Goal: Task Accomplishment & Management: Complete application form

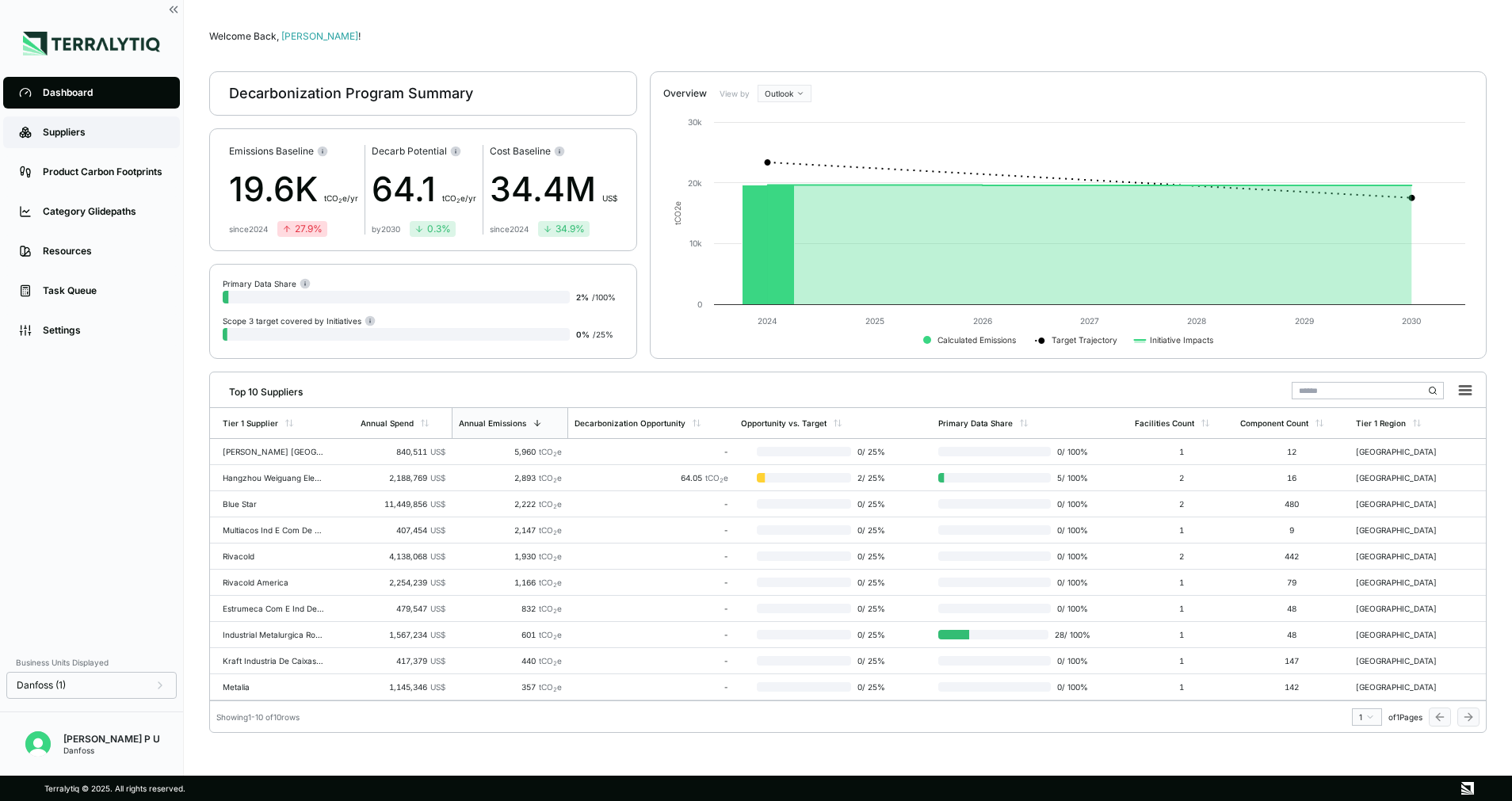
click at [109, 144] on link "Suppliers" at bounding box center [91, 131] width 177 height 31
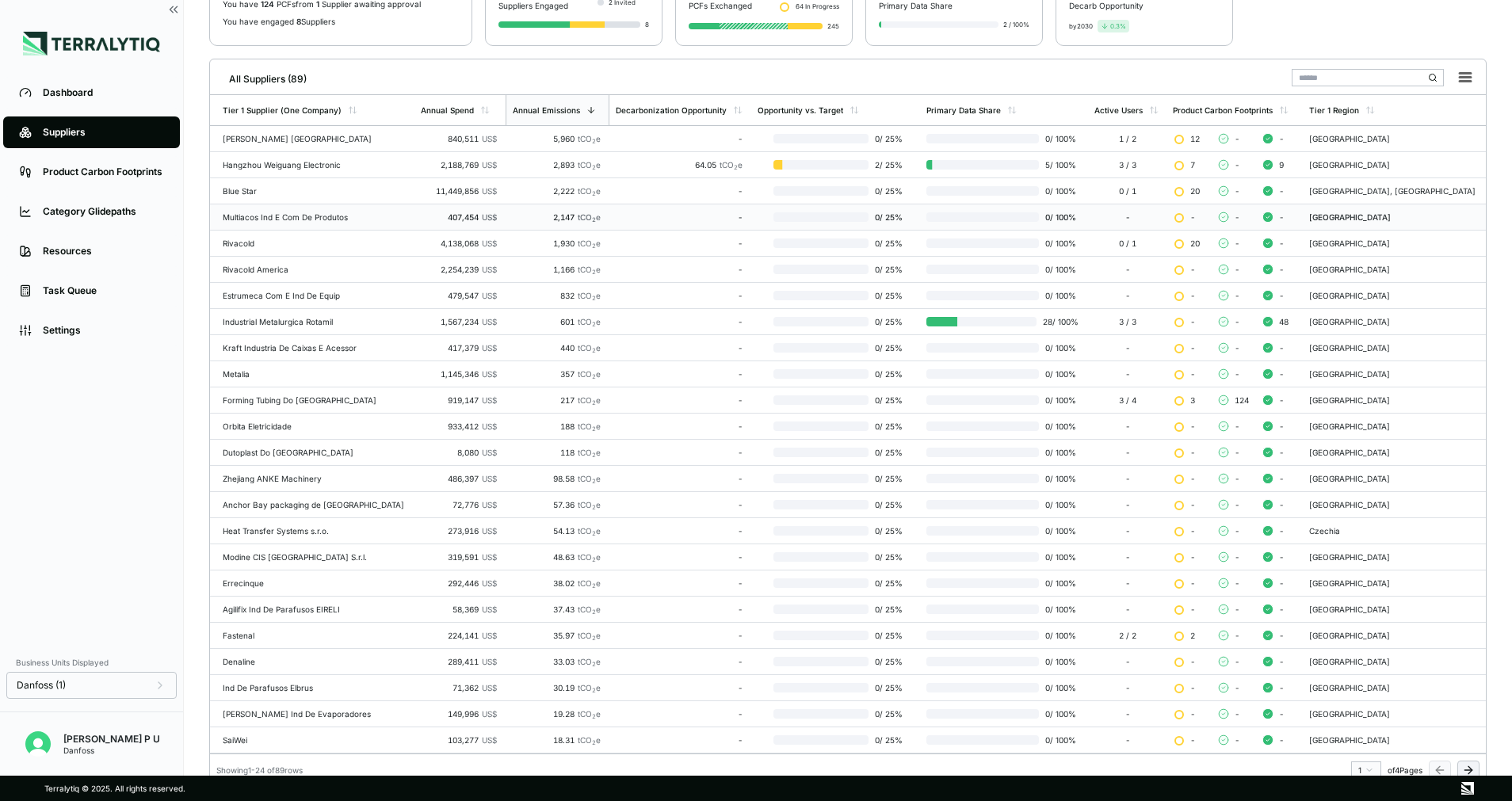
scroll to position [180, 0]
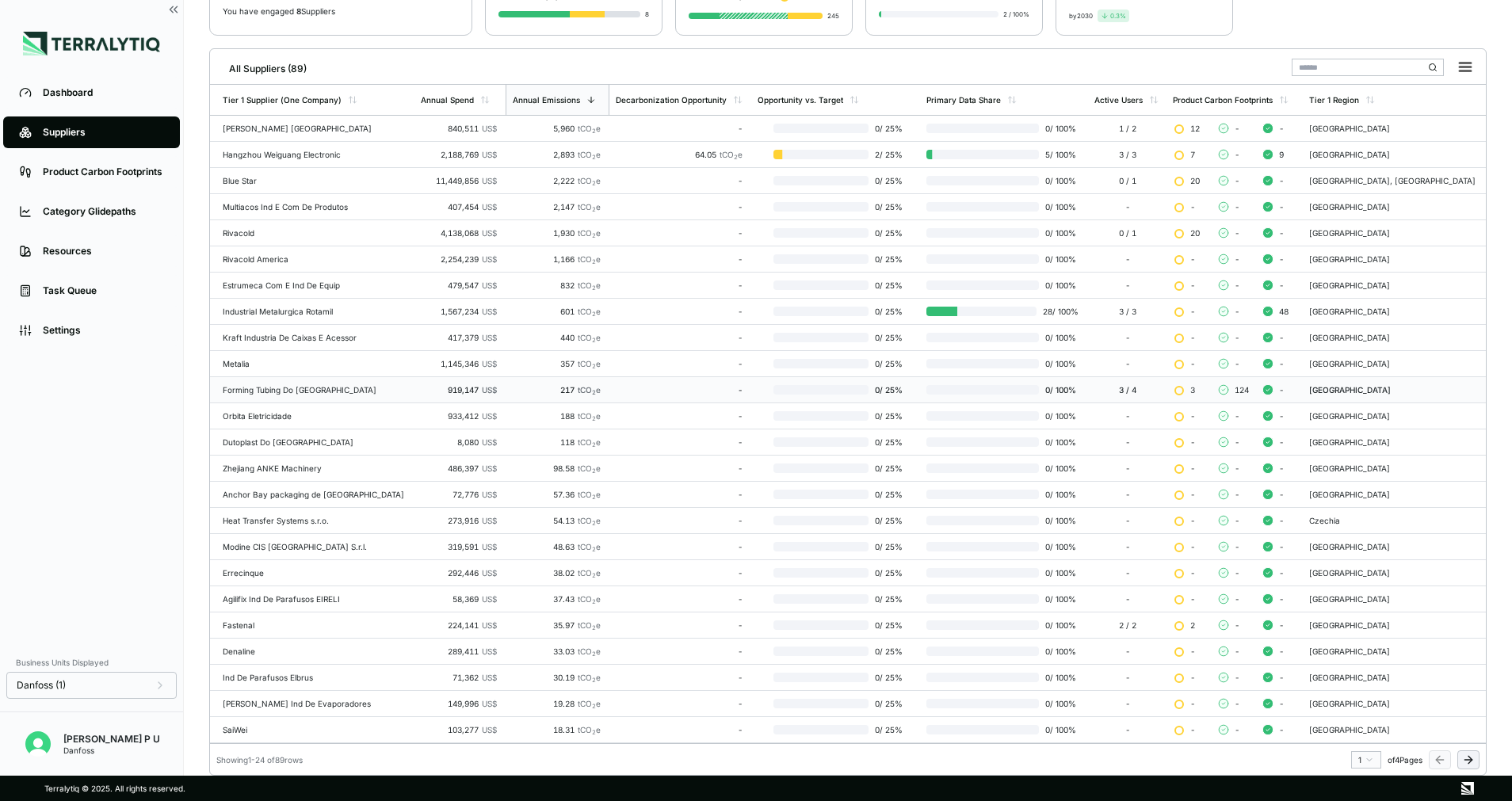
click at [322, 389] on div "Forming Tubing Do [GEOGRAPHIC_DATA]" at bounding box center [315, 390] width 186 height 10
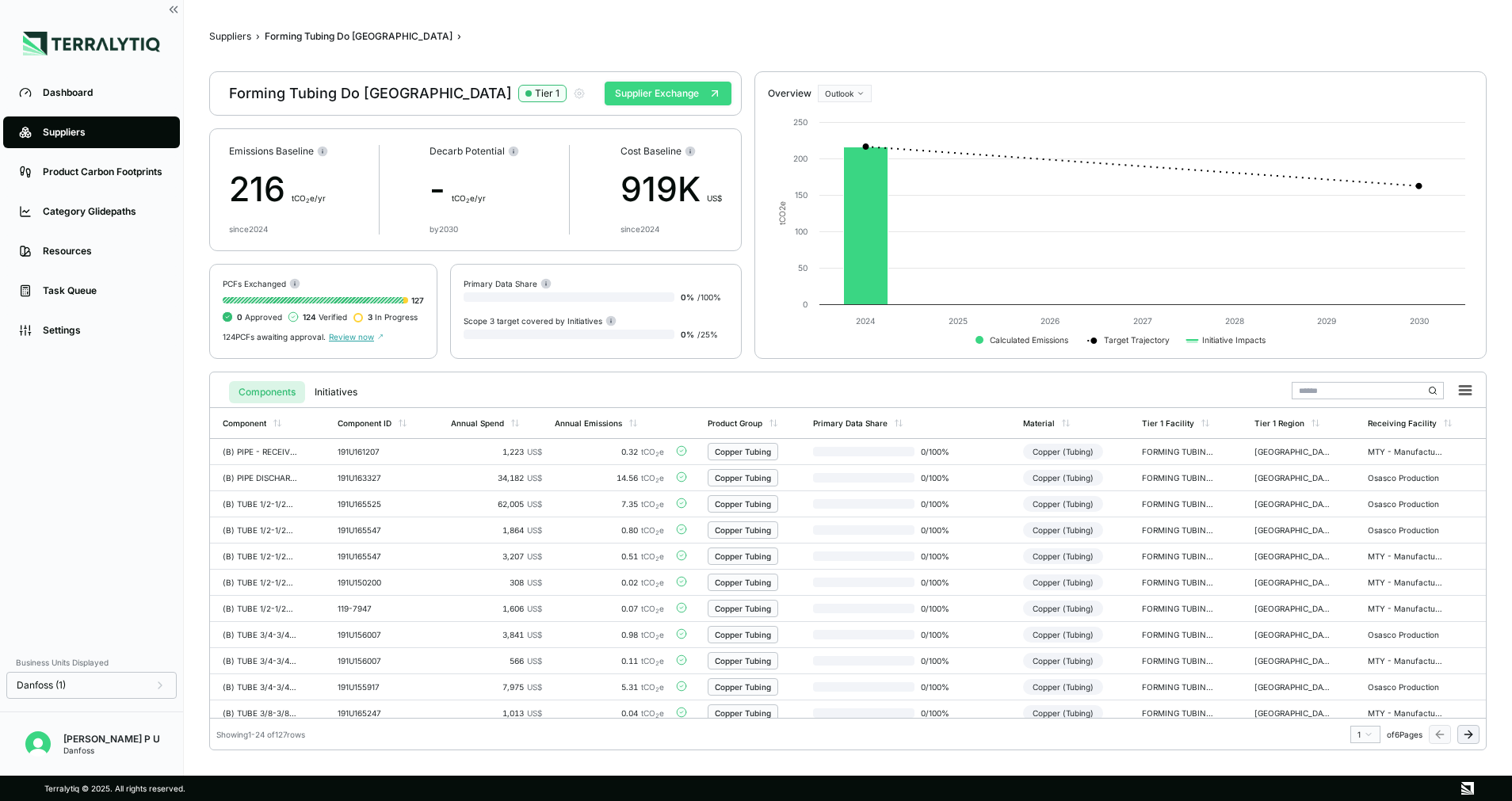
click at [669, 88] on button "Supplier Exchange" at bounding box center [667, 93] width 127 height 24
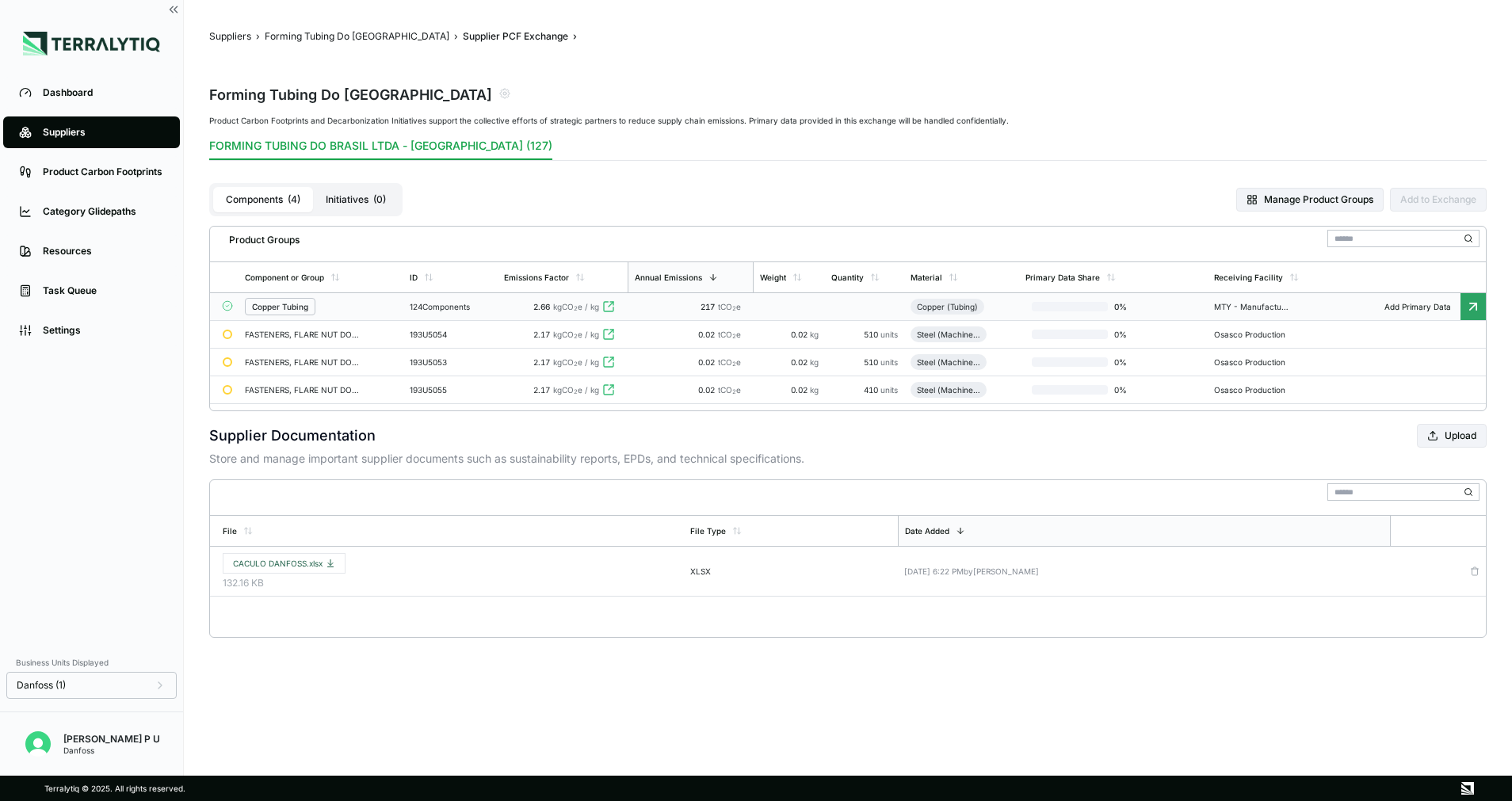
click at [527, 312] on td "2.66 kgCO 2 e / kg" at bounding box center [563, 307] width 129 height 28
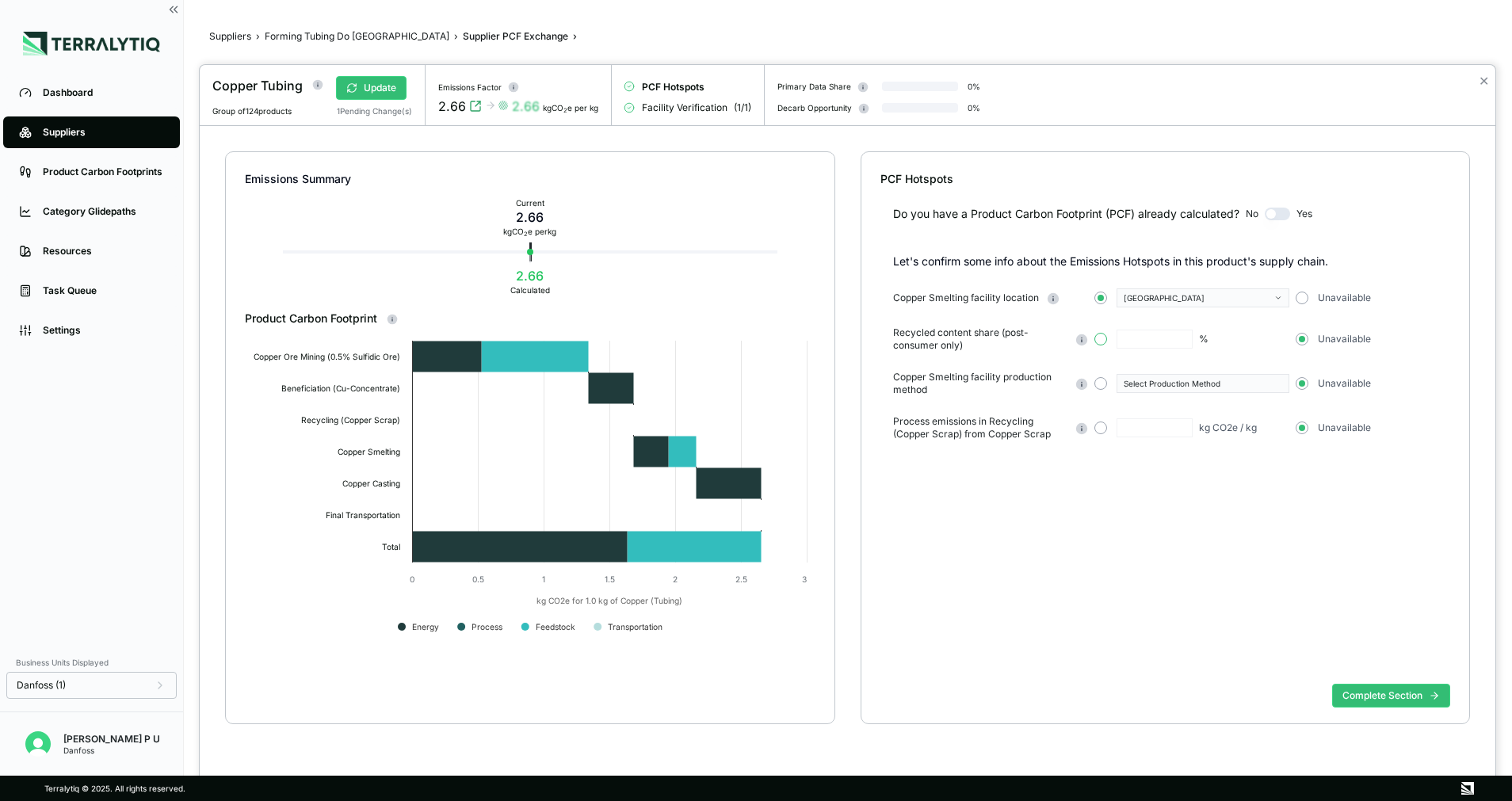
click at [1102, 336] on button "button" at bounding box center [1100, 338] width 12 height 12
click at [1140, 333] on input "text" at bounding box center [1154, 339] width 76 height 19
type input "*"
click at [1100, 383] on button "button" at bounding box center [1100, 383] width 12 height 12
click at [1189, 387] on div "Select Production Method" at bounding box center [1197, 384] width 148 height 10
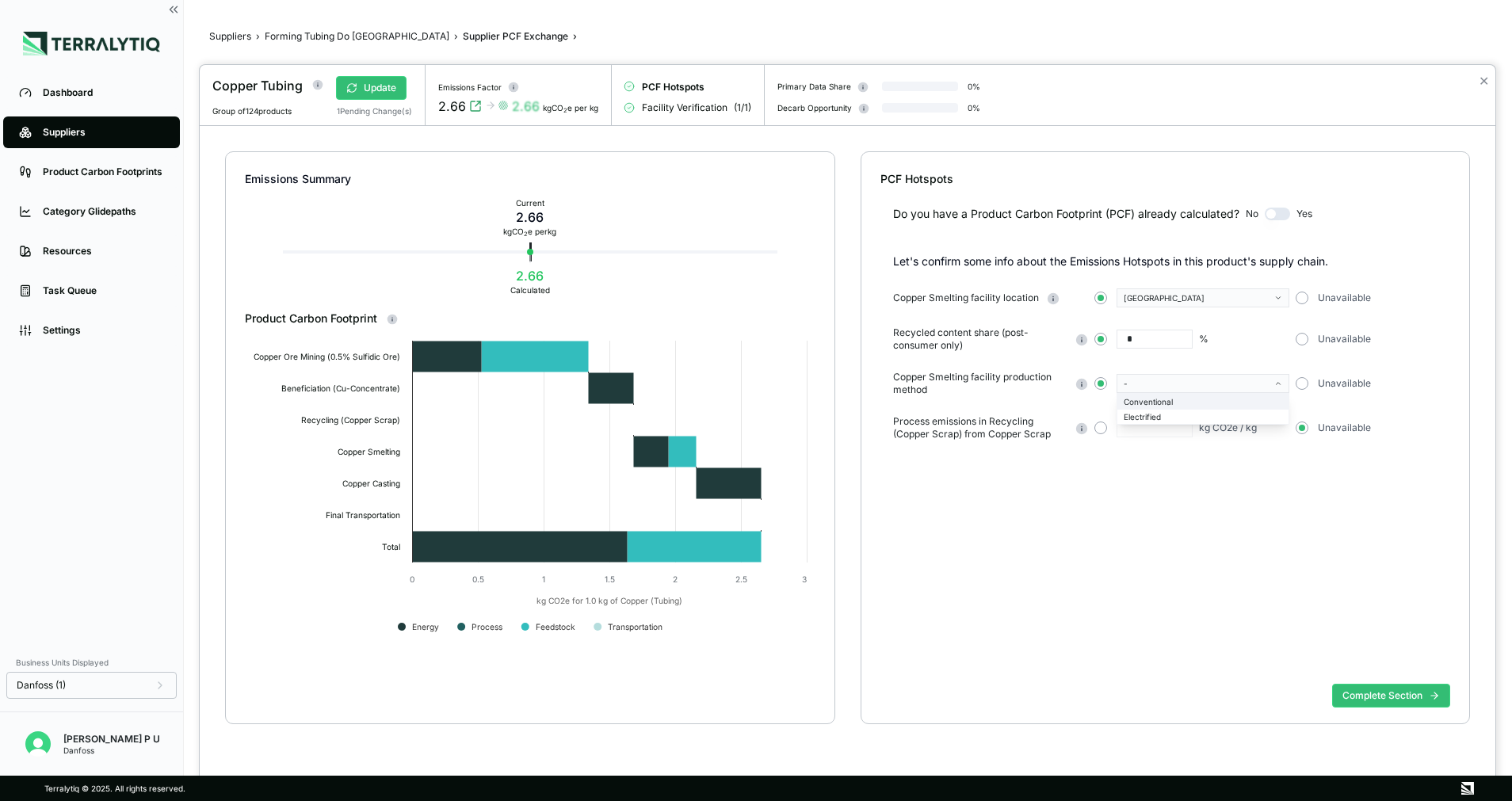
click at [1184, 395] on div "Conventional" at bounding box center [1203, 402] width 171 height 15
click at [1298, 384] on button "button" at bounding box center [1301, 383] width 12 height 12
click at [1366, 687] on button "Complete Section" at bounding box center [1391, 695] width 118 height 24
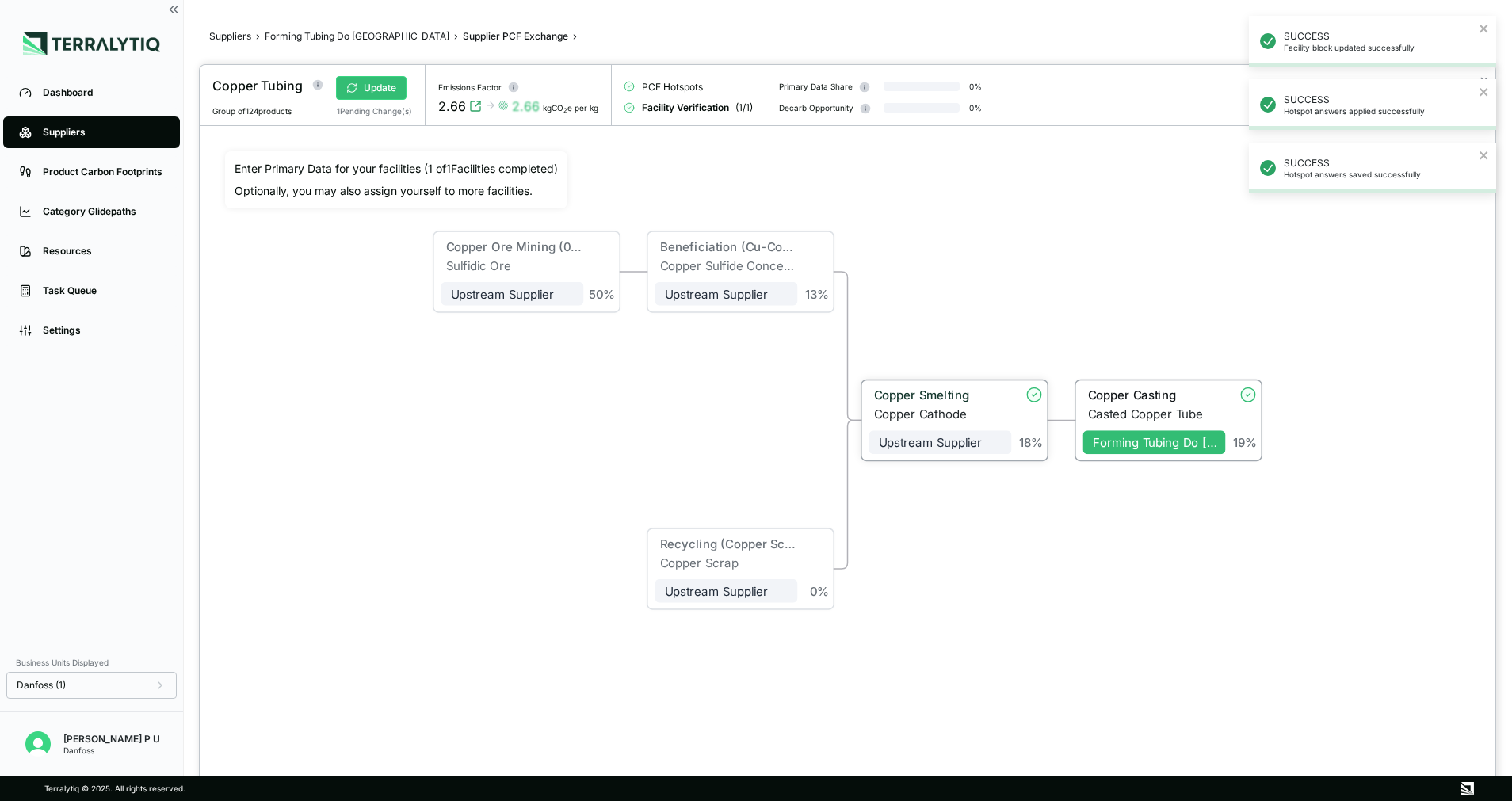
click at [947, 404] on div "Copper Smelting" at bounding box center [936, 398] width 133 height 19
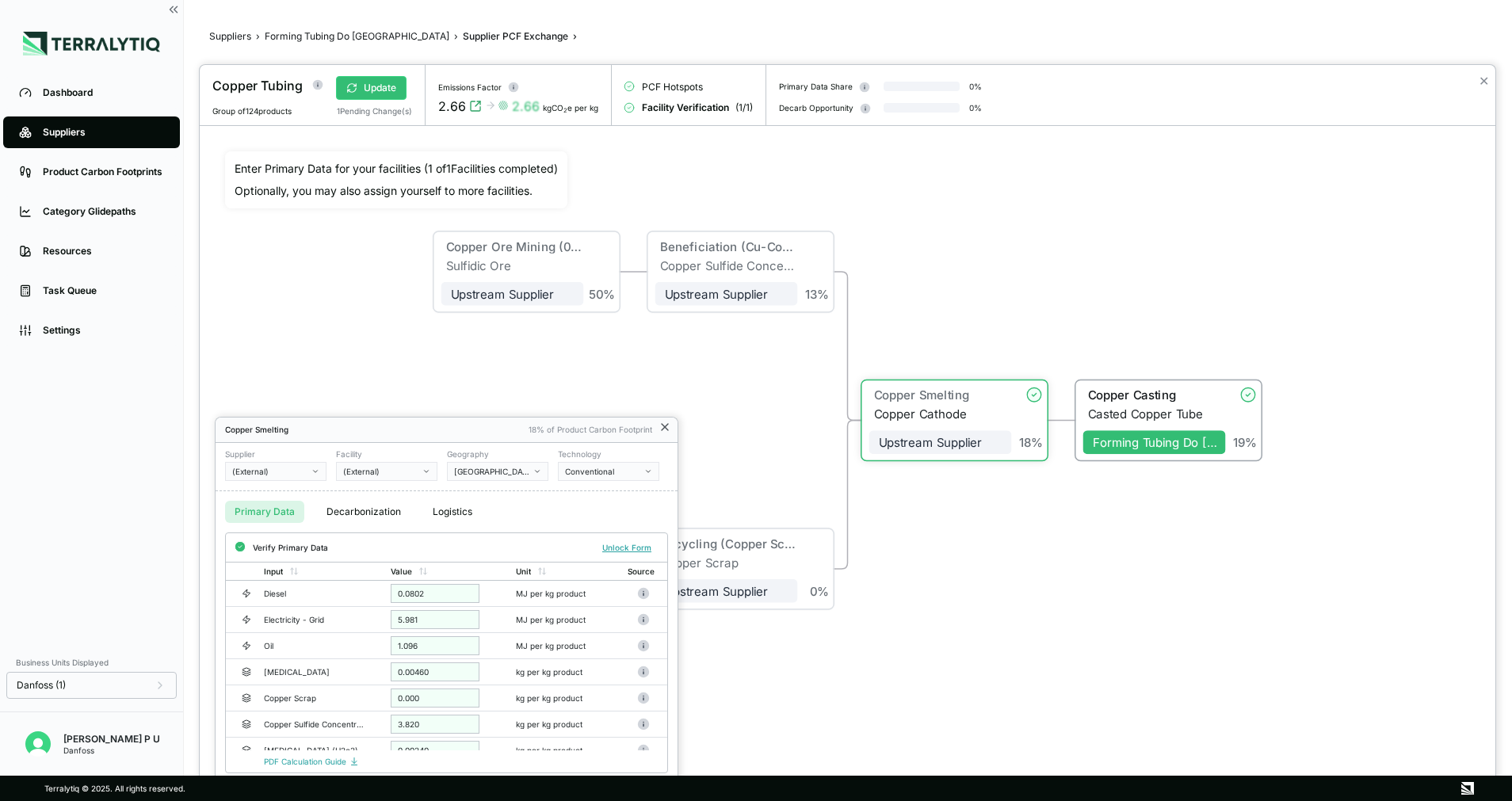
click at [664, 423] on icon at bounding box center [664, 427] width 12 height 12
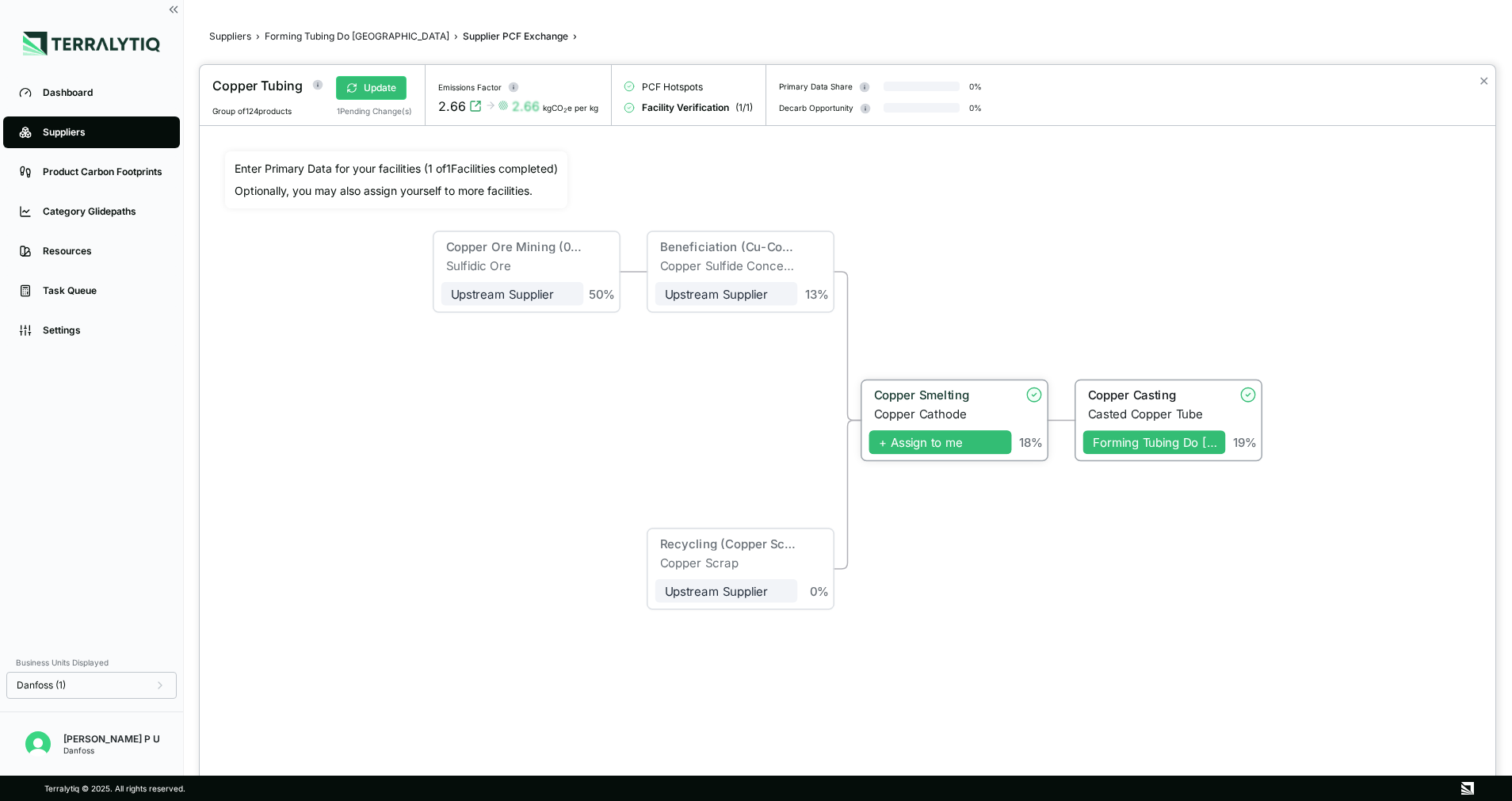
click at [965, 450] on span "+ Assign to me" at bounding box center [941, 443] width 143 height 24
click at [1007, 451] on span "Forming Tubing Do [GEOGRAPHIC_DATA]" at bounding box center [941, 443] width 143 height 24
click at [1003, 437] on icon at bounding box center [1000, 443] width 14 height 14
click at [892, 395] on div "Copper Smelting" at bounding box center [939, 396] width 129 height 14
click at [929, 399] on div "Copper Smelting" at bounding box center [939, 396] width 129 height 14
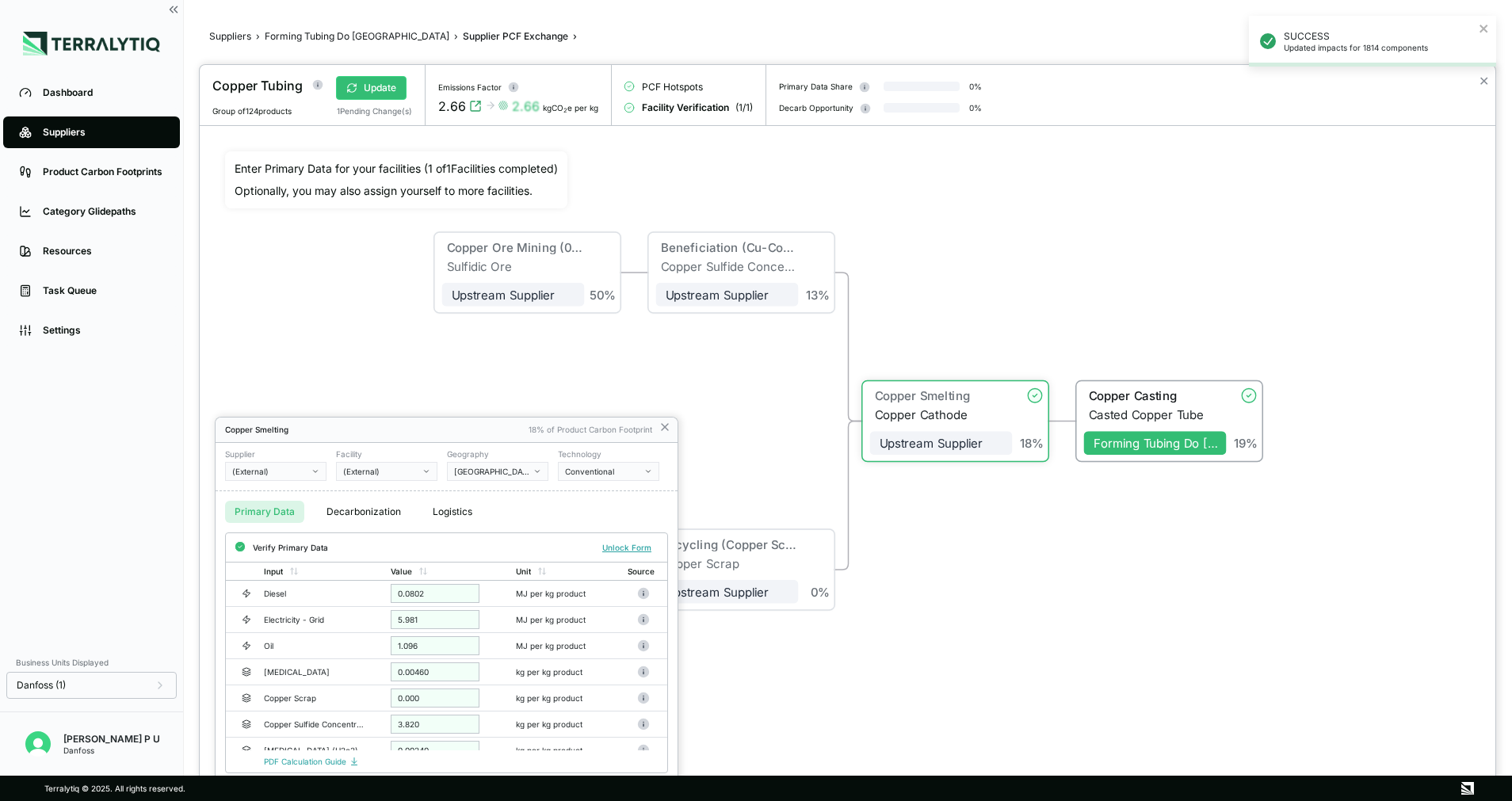
click at [313, 469] on icon "button" at bounding box center [315, 471] width 8 height 8
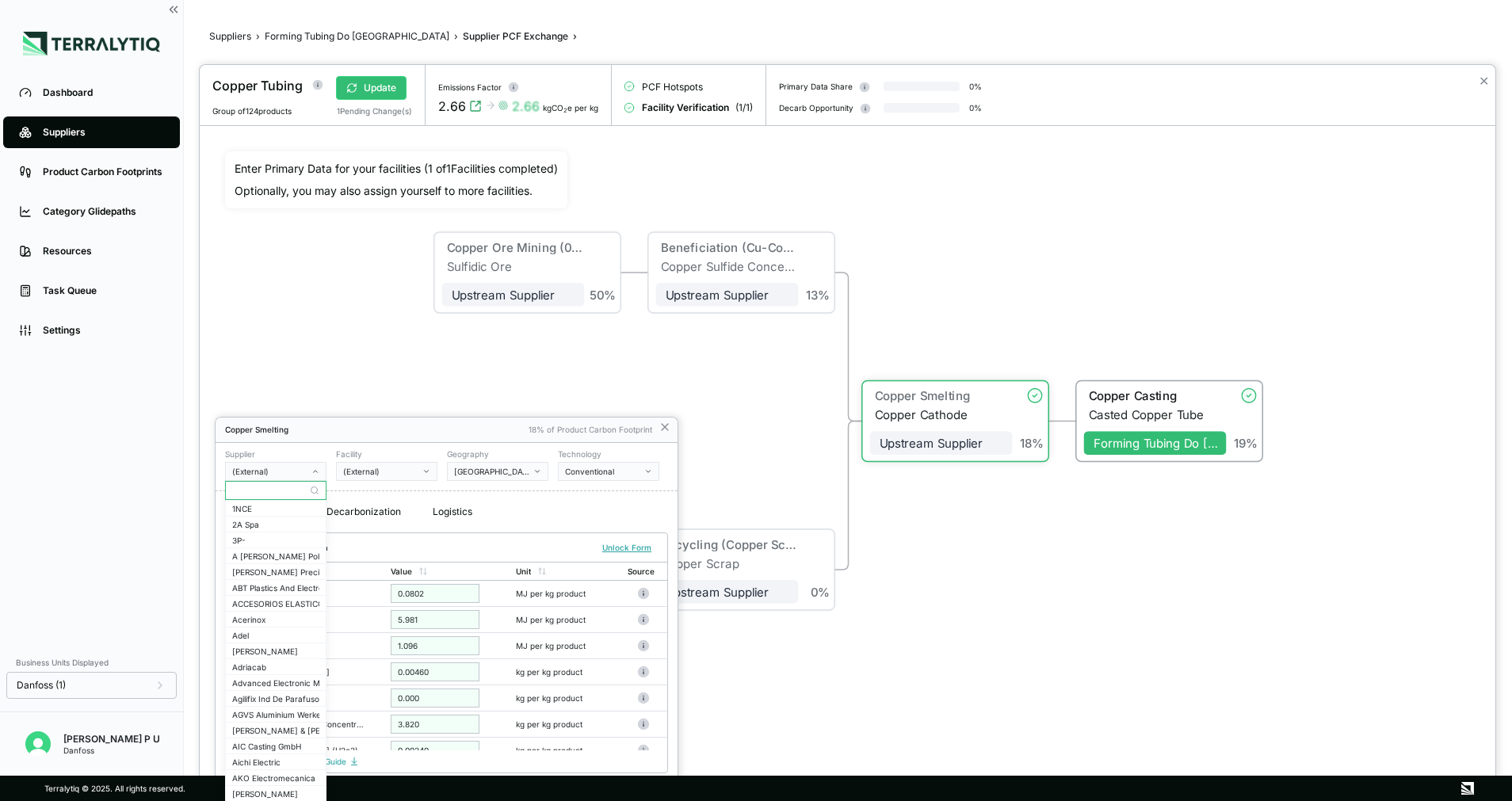
click at [295, 491] on input "text" at bounding box center [275, 491] width 100 height 19
paste input "*********"
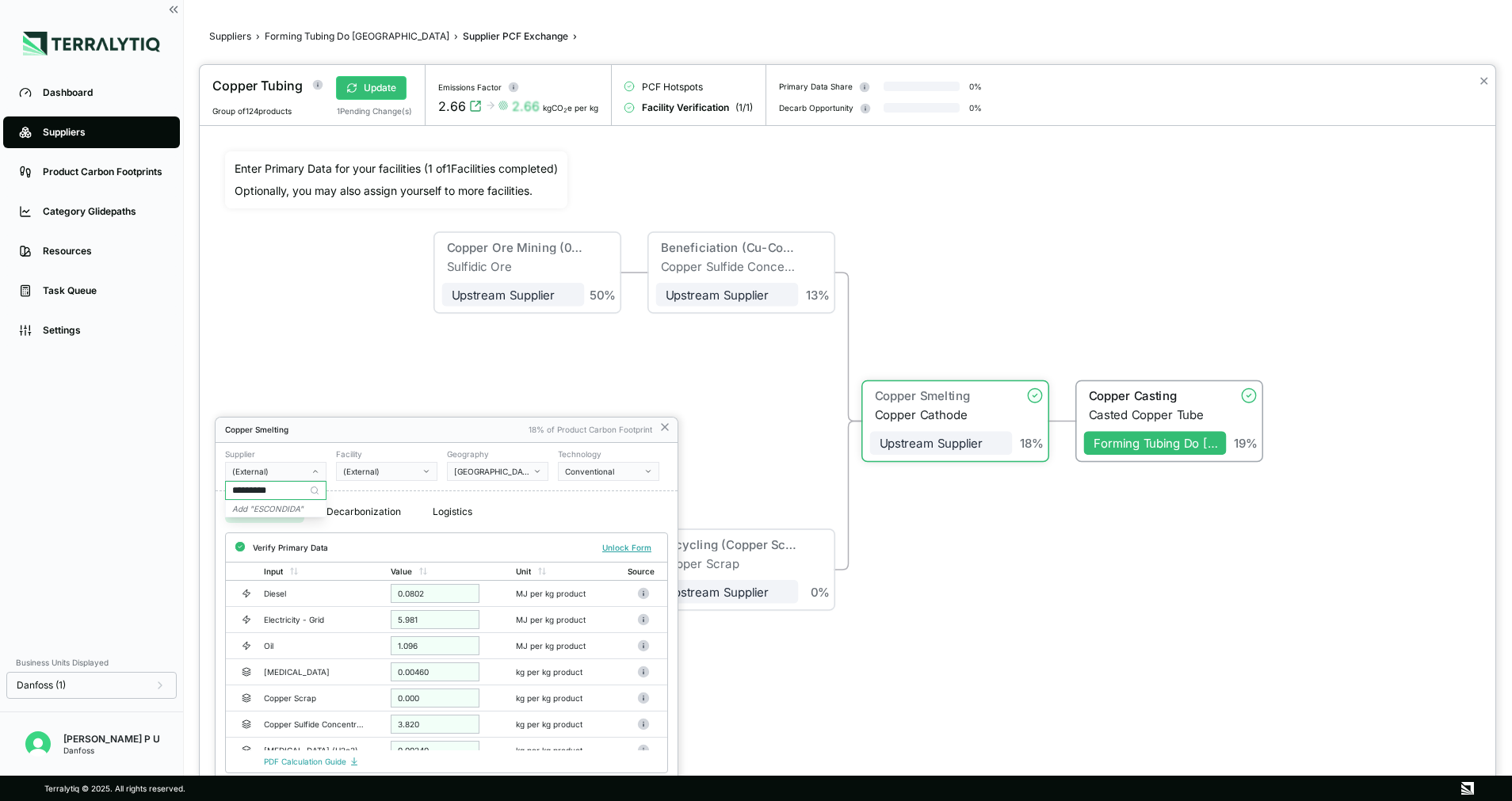
type input "*********"
click at [311, 488] on icon at bounding box center [314, 491] width 10 height 10
click at [282, 508] on icon "Add " ESCONDIDA "" at bounding box center [268, 509] width 71 height 10
click at [408, 468] on div "-" at bounding box center [381, 471] width 76 height 10
click at [503, 473] on div "[GEOGRAPHIC_DATA]" at bounding box center [492, 471] width 76 height 10
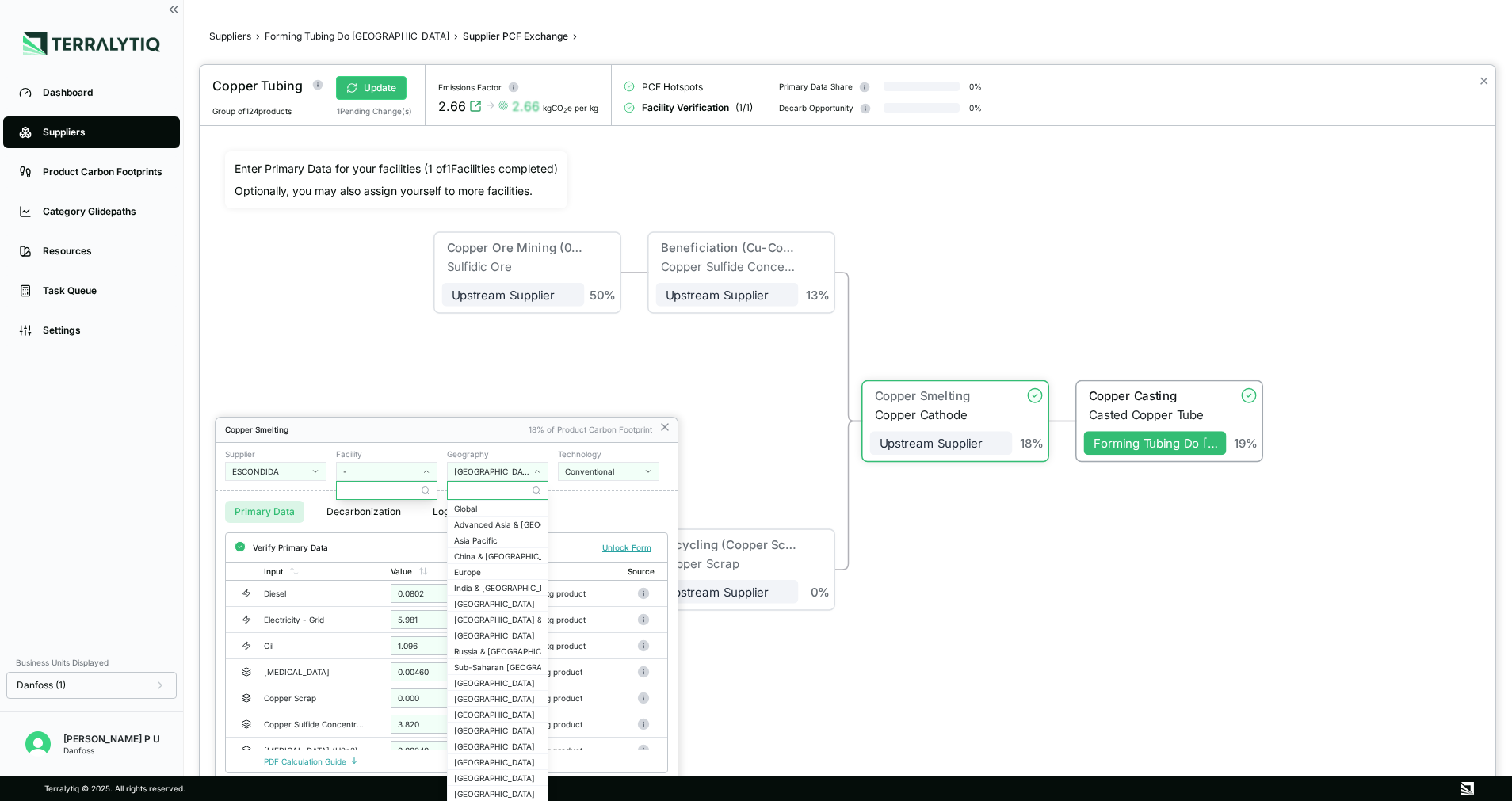
click at [487, 489] on input "text" at bounding box center [497, 491] width 100 height 19
type input "**"
click at [484, 522] on div "[GEOGRAPHIC_DATA]" at bounding box center [498, 525] width 88 height 10
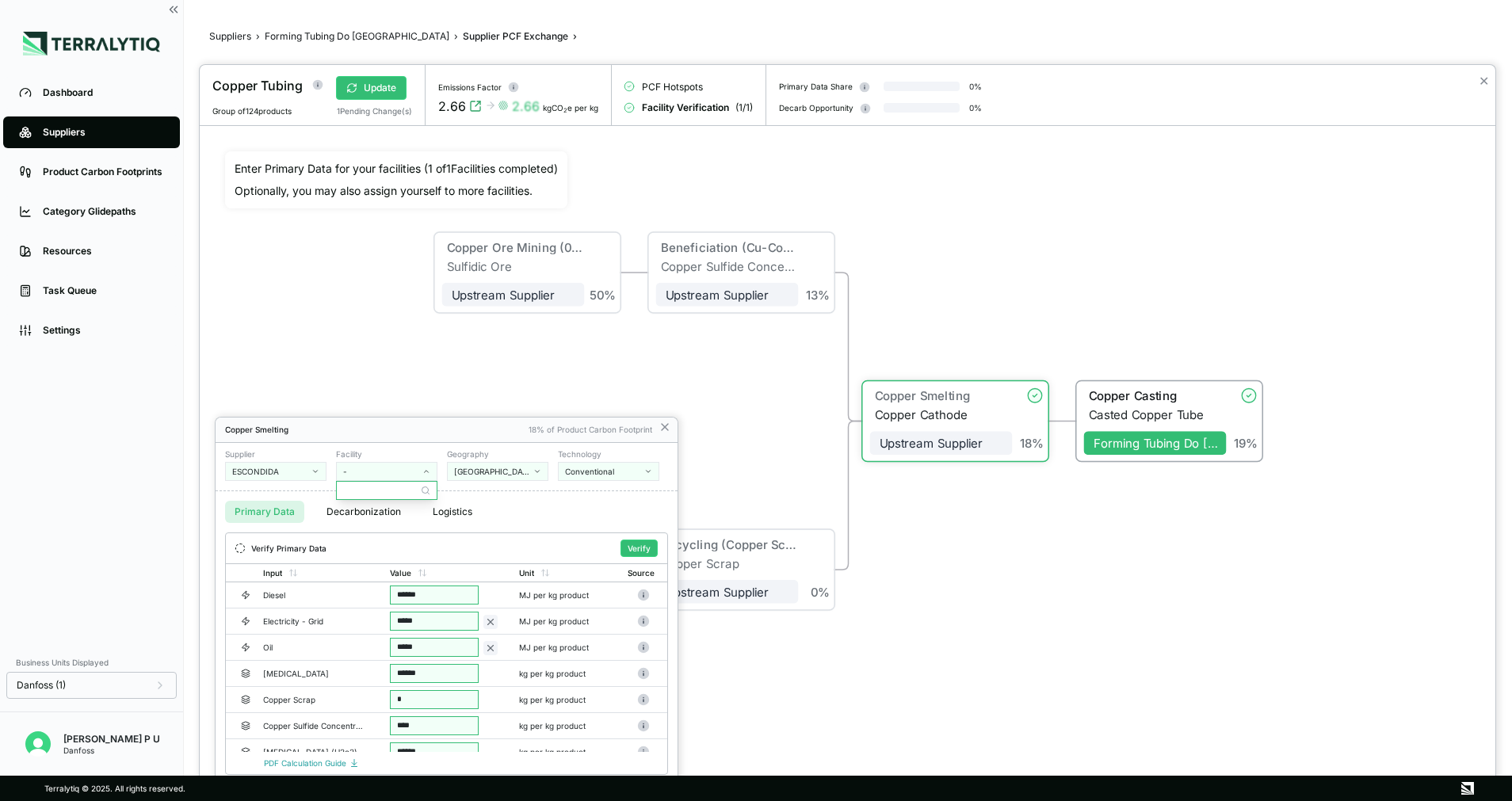
click at [510, 506] on div "Primary Data Decarbonization Logistics" at bounding box center [446, 511] width 462 height 41
click at [384, 485] on input "text" at bounding box center [387, 491] width 100 height 19
type input "*****"
click at [375, 508] on icon "Add " Chile "" at bounding box center [395, 509] width 106 height 10
click at [587, 468] on div "Conventional" at bounding box center [603, 471] width 76 height 10
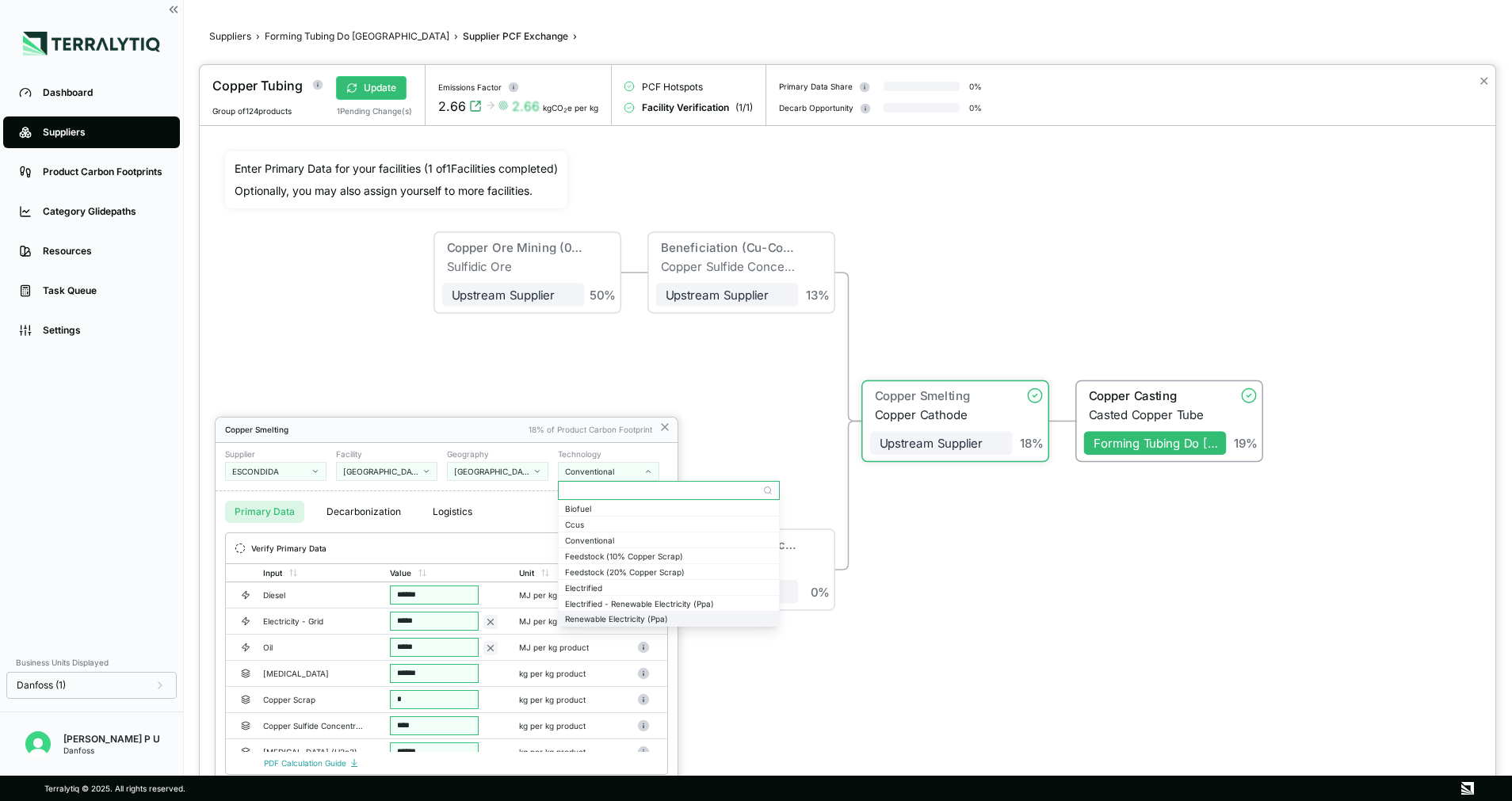
click at [639, 618] on div "Renewable Electricity (Ppa)" at bounding box center [668, 619] width 208 height 10
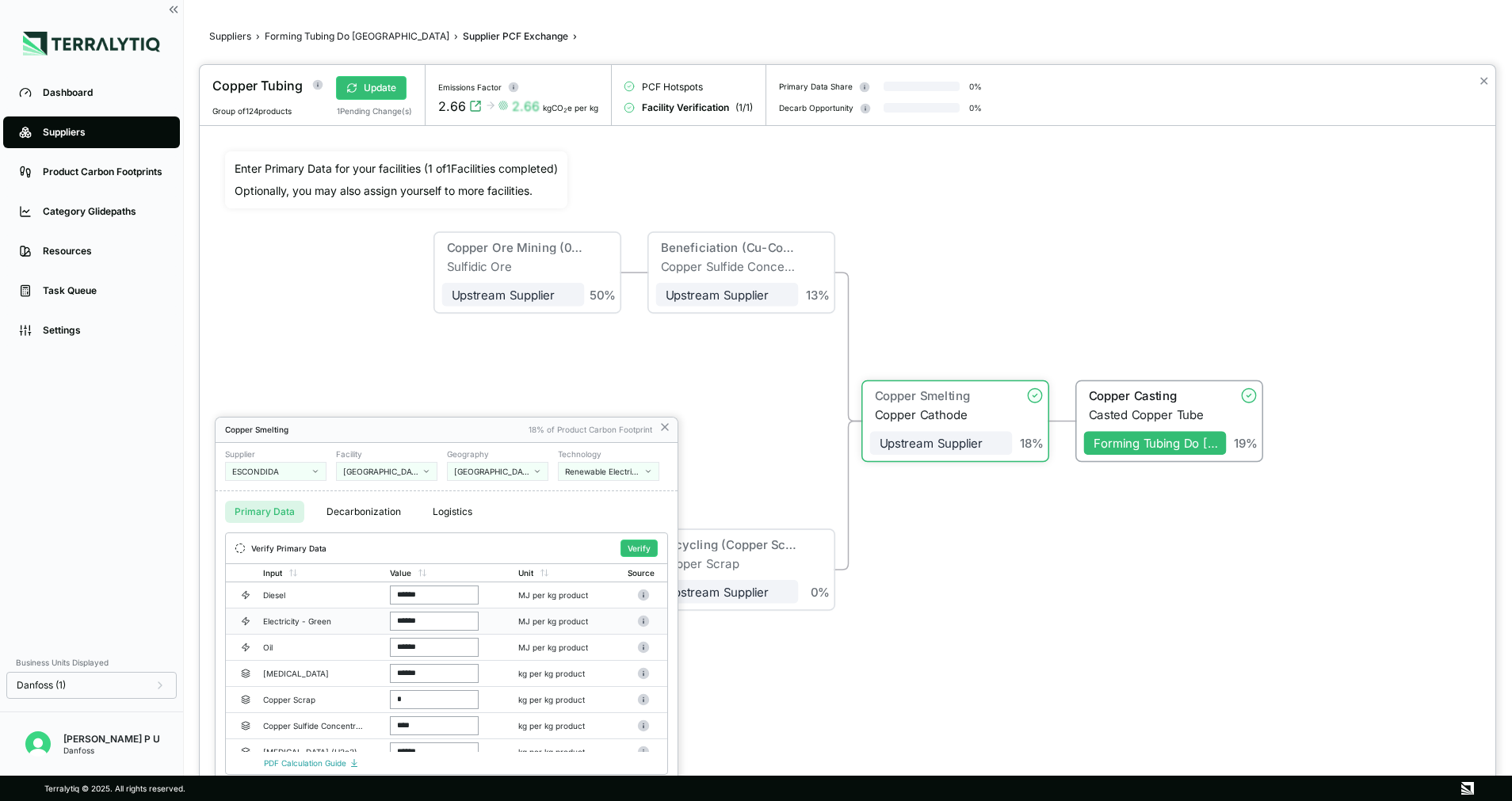
scroll to position [92, 0]
click at [639, 545] on button "Verify" at bounding box center [639, 549] width 37 height 17
click at [597, 472] on div "Conventional" at bounding box center [603, 471] width 76 height 10
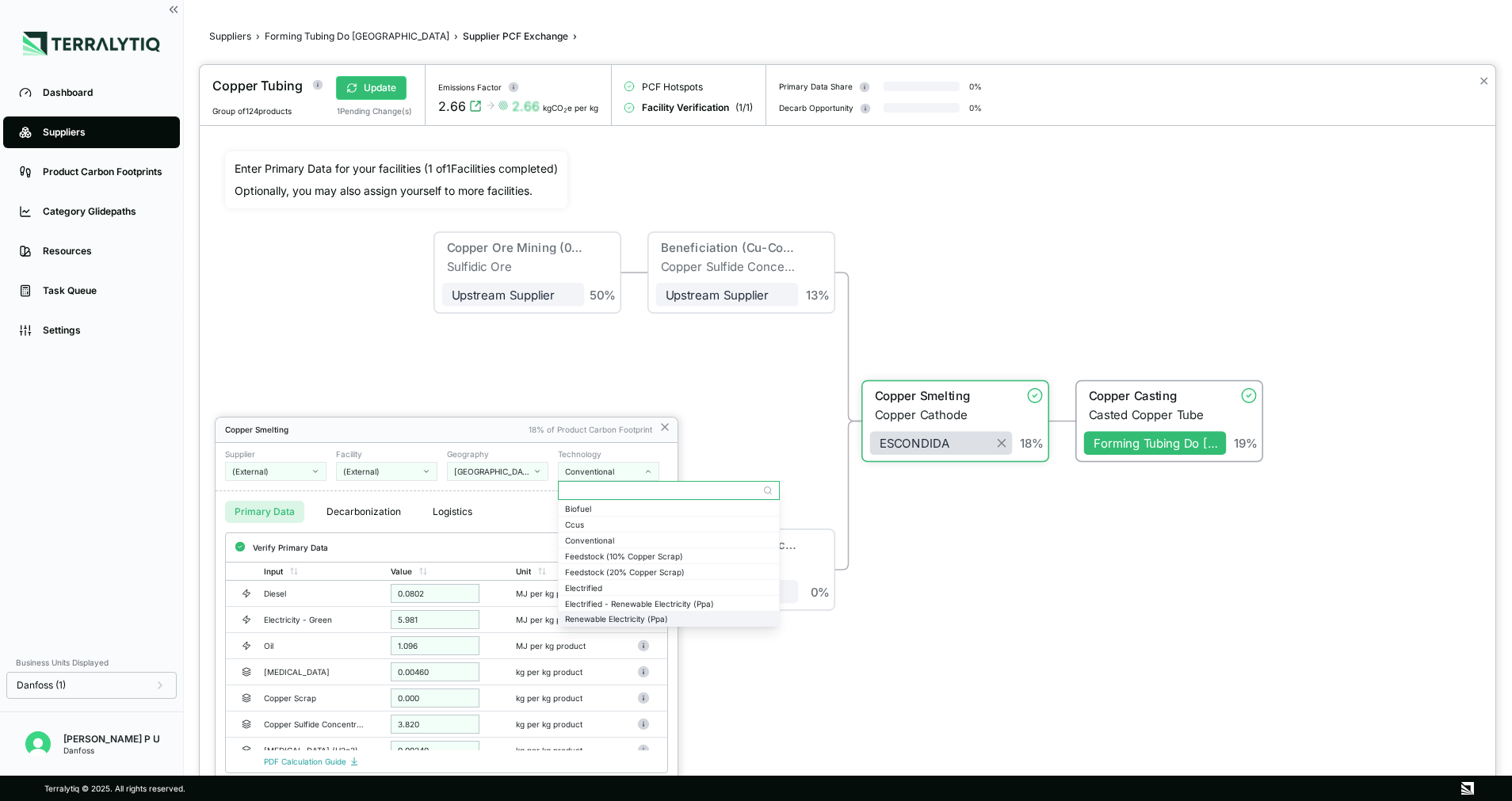
click at [603, 615] on div "Renewable Electricity (Ppa)" at bounding box center [668, 619] width 208 height 10
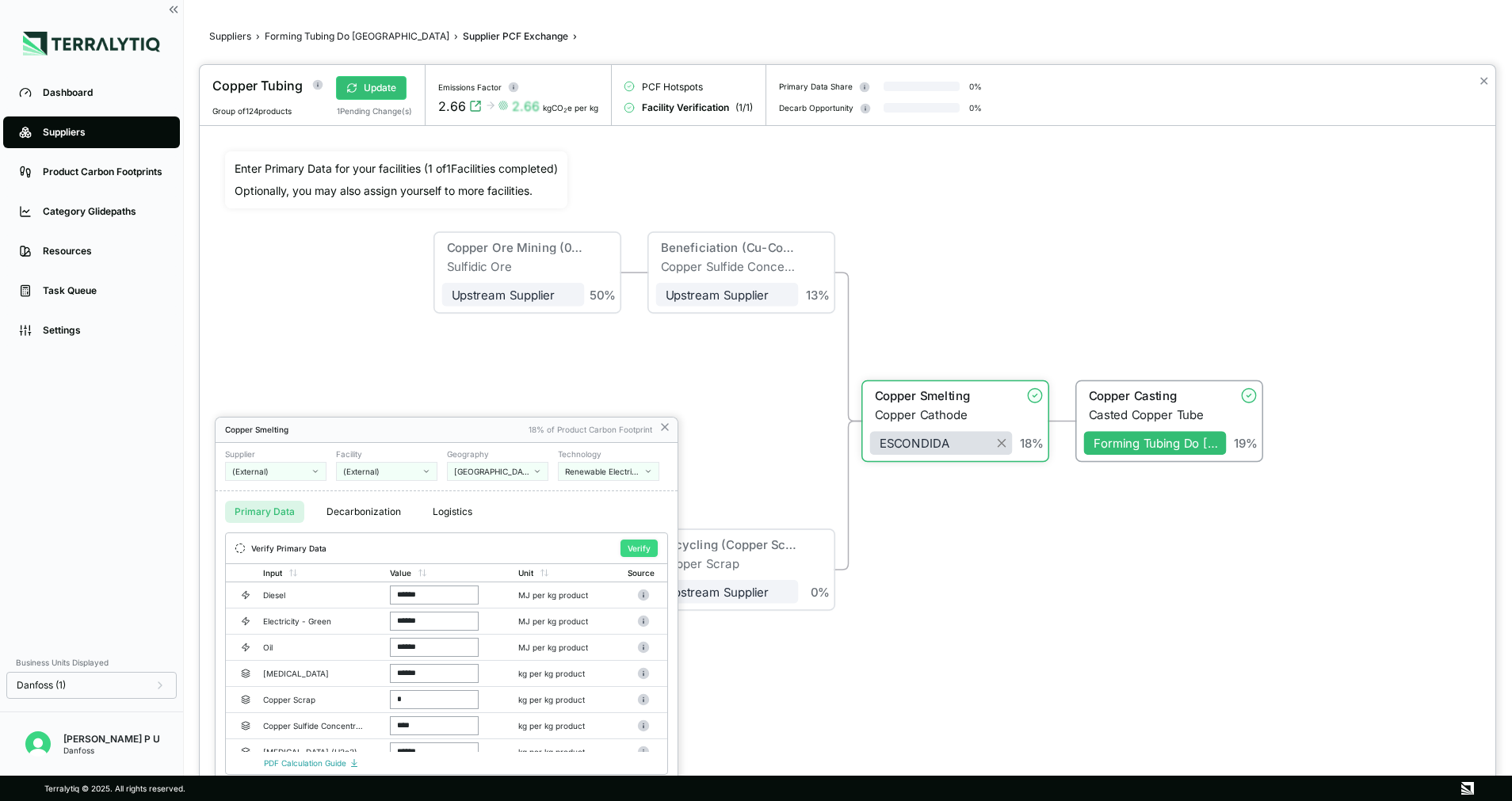
click at [626, 550] on button "Verify" at bounding box center [639, 549] width 37 height 17
click at [663, 427] on icon at bounding box center [664, 427] width 12 height 12
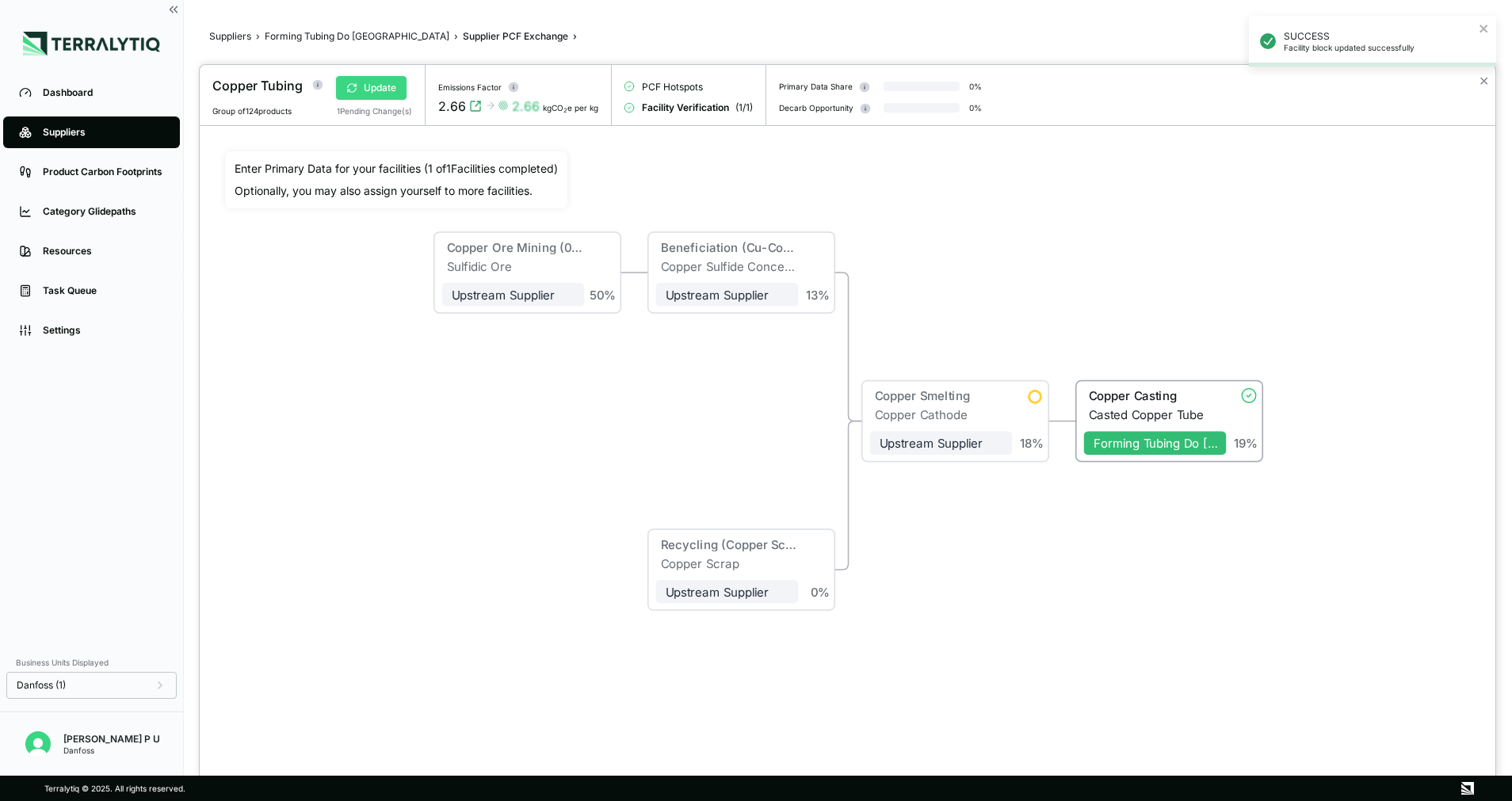
click at [389, 89] on button "Update" at bounding box center [371, 88] width 70 height 24
click at [338, 35] on div at bounding box center [756, 400] width 1512 height 801
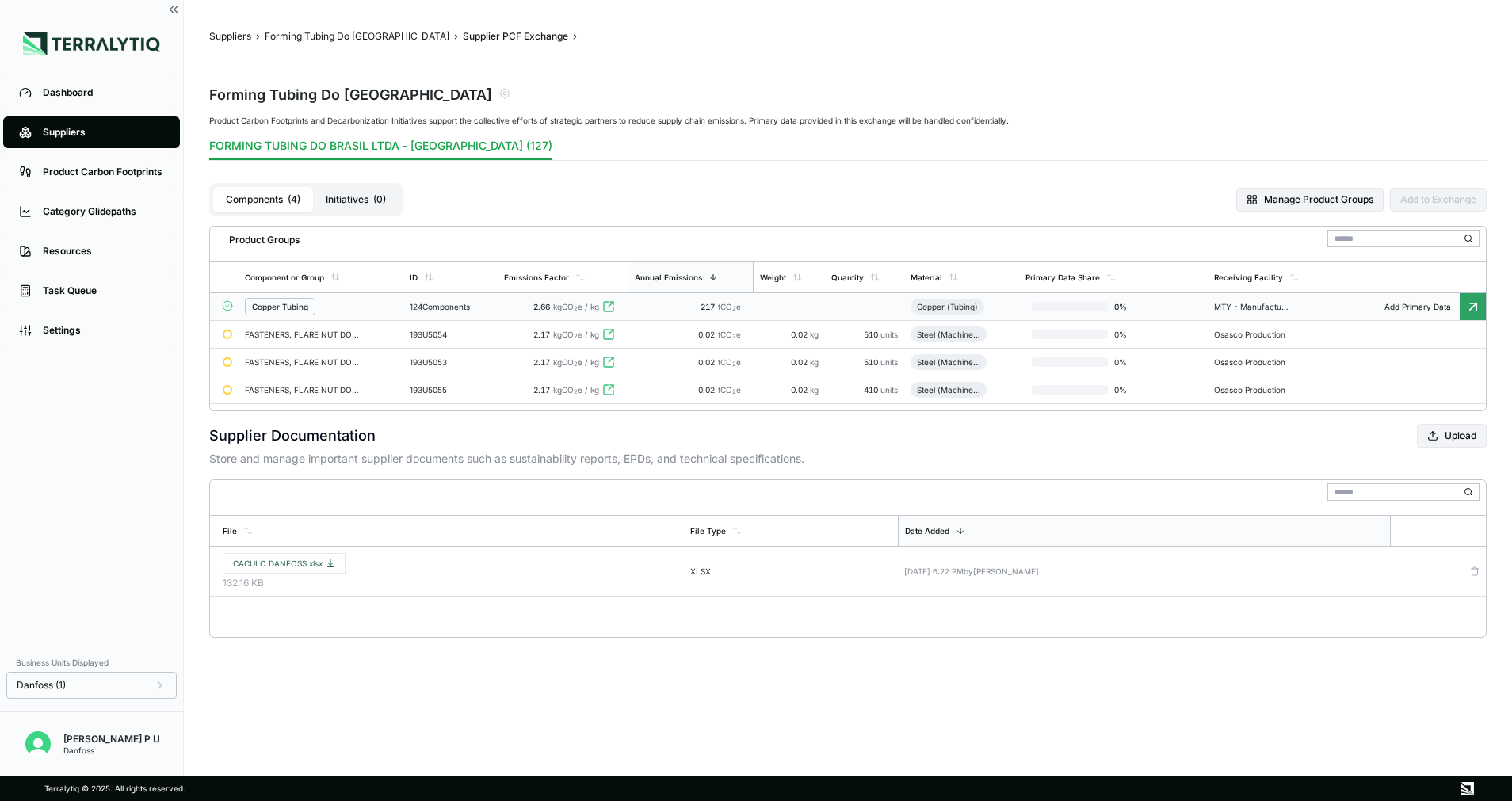
click at [546, 303] on span "2.66" at bounding box center [541, 307] width 16 height 10
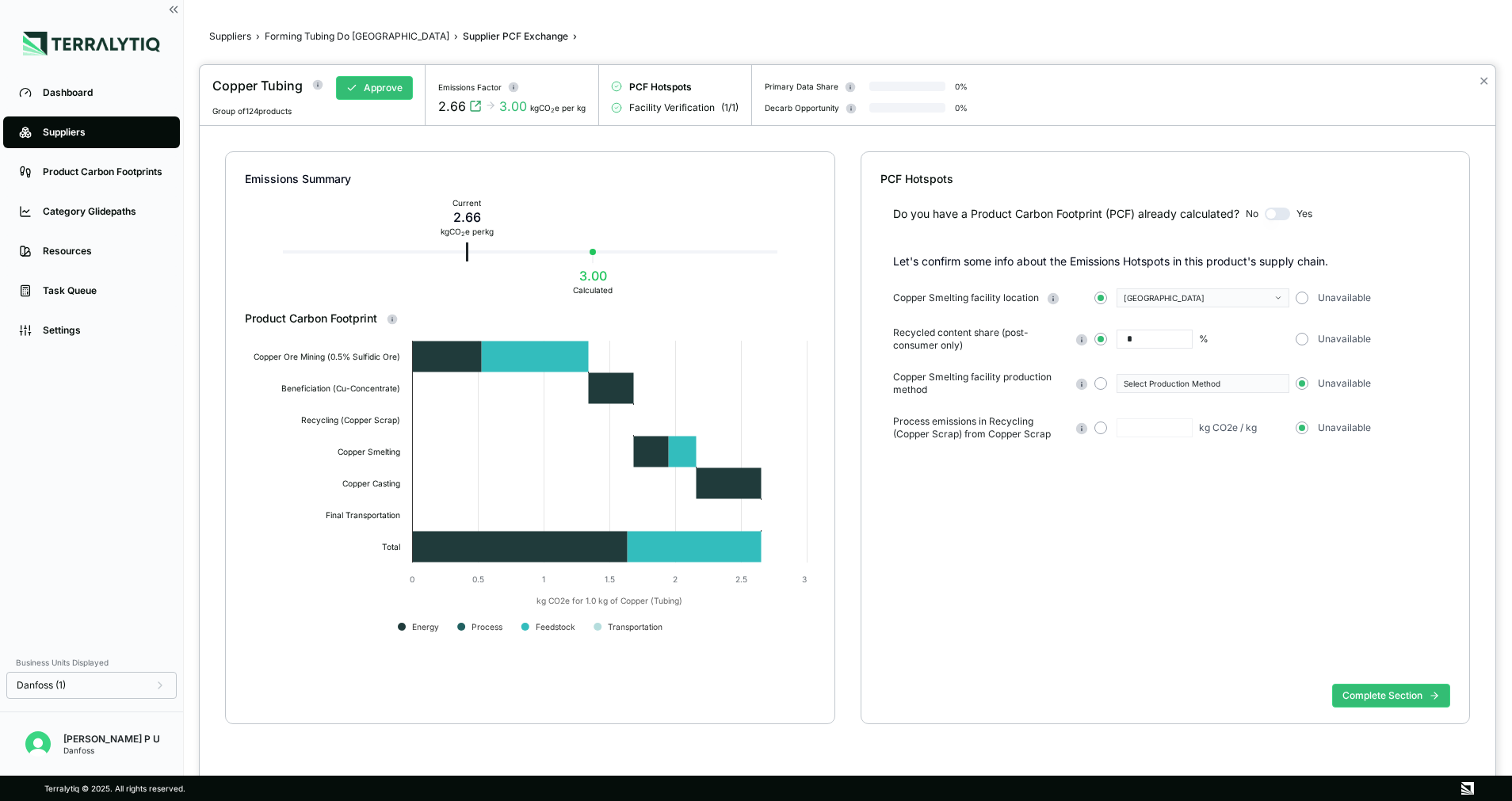
click at [1110, 382] on div "Select Production Method" at bounding box center [1191, 384] width 195 height 19
click at [1100, 382] on button "button" at bounding box center [1100, 383] width 12 height 12
click at [1211, 389] on div "Select Production Method" at bounding box center [1197, 384] width 148 height 10
click at [1199, 418] on div "Electrified" at bounding box center [1203, 417] width 158 height 10
click at [1101, 430] on button "button" at bounding box center [1100, 428] width 12 height 12
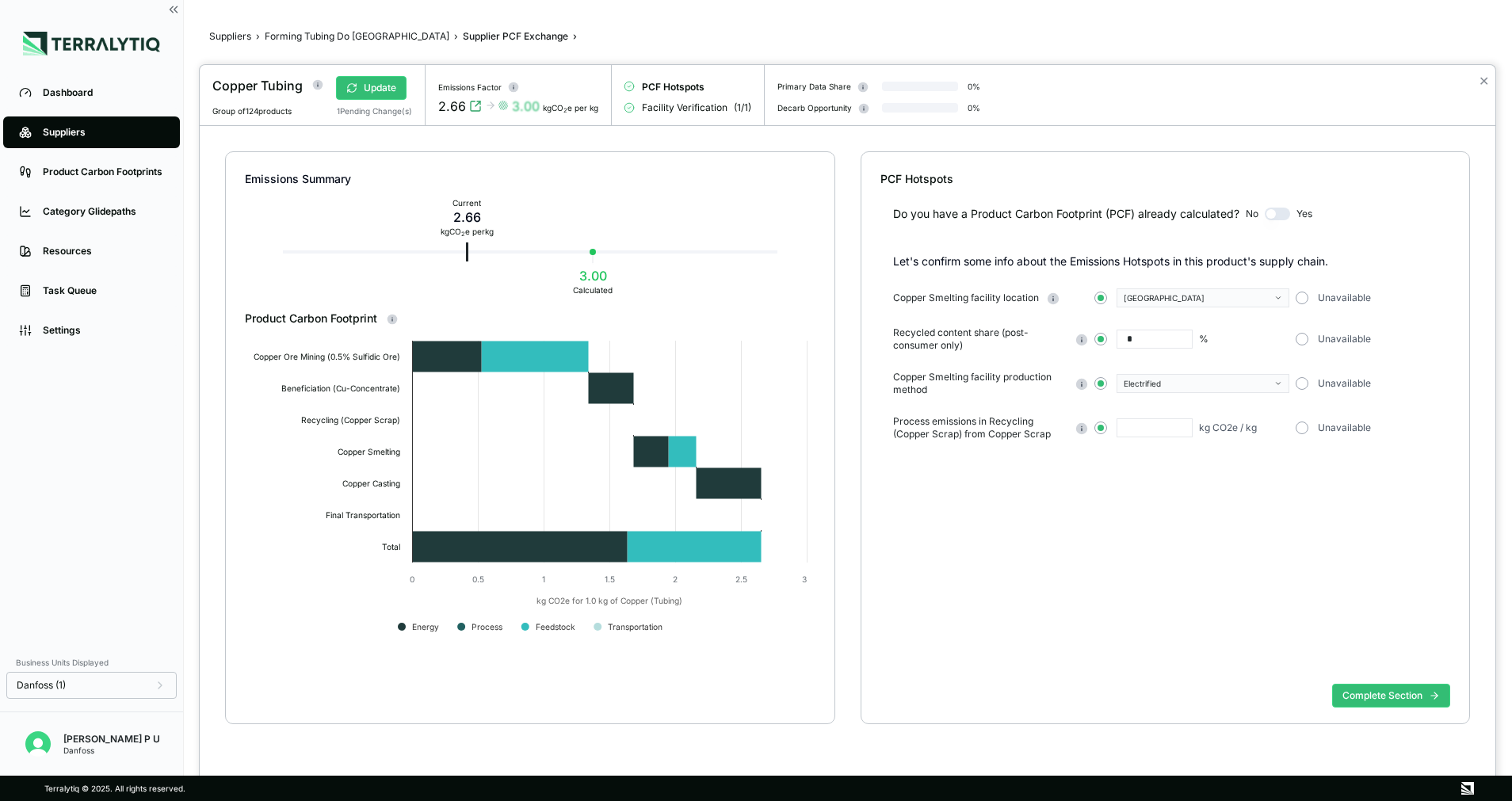
click at [1308, 421] on div "Process emissions in Recycling (Copper Scrap) from Copper Scrap kg CO2e / kg Un…" at bounding box center [1172, 428] width 558 height 26
click at [1304, 431] on button "button" at bounding box center [1301, 428] width 12 height 12
click at [1366, 691] on button "Complete Section" at bounding box center [1391, 695] width 118 height 24
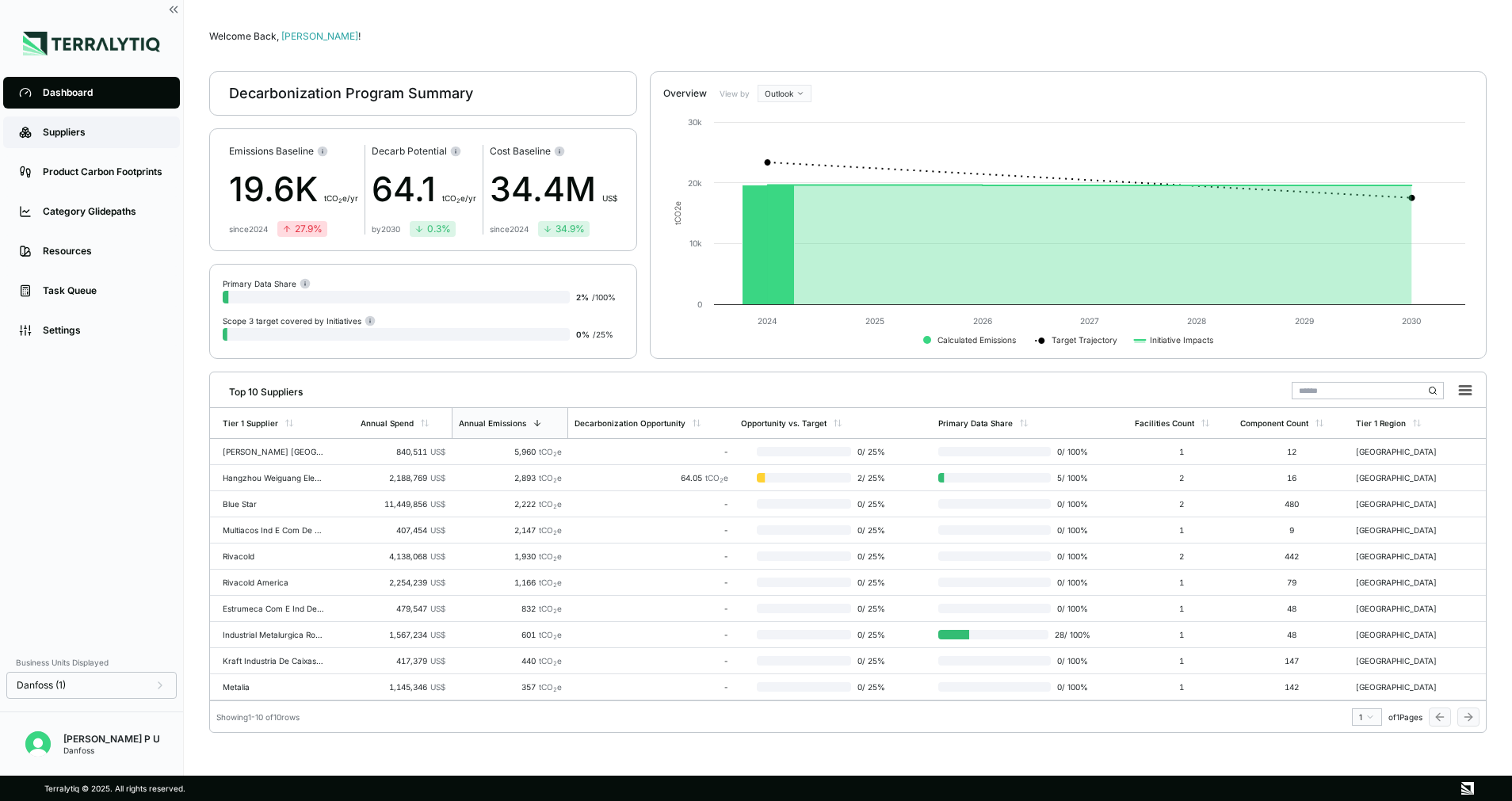
click at [106, 134] on div "Suppliers" at bounding box center [103, 131] width 121 height 12
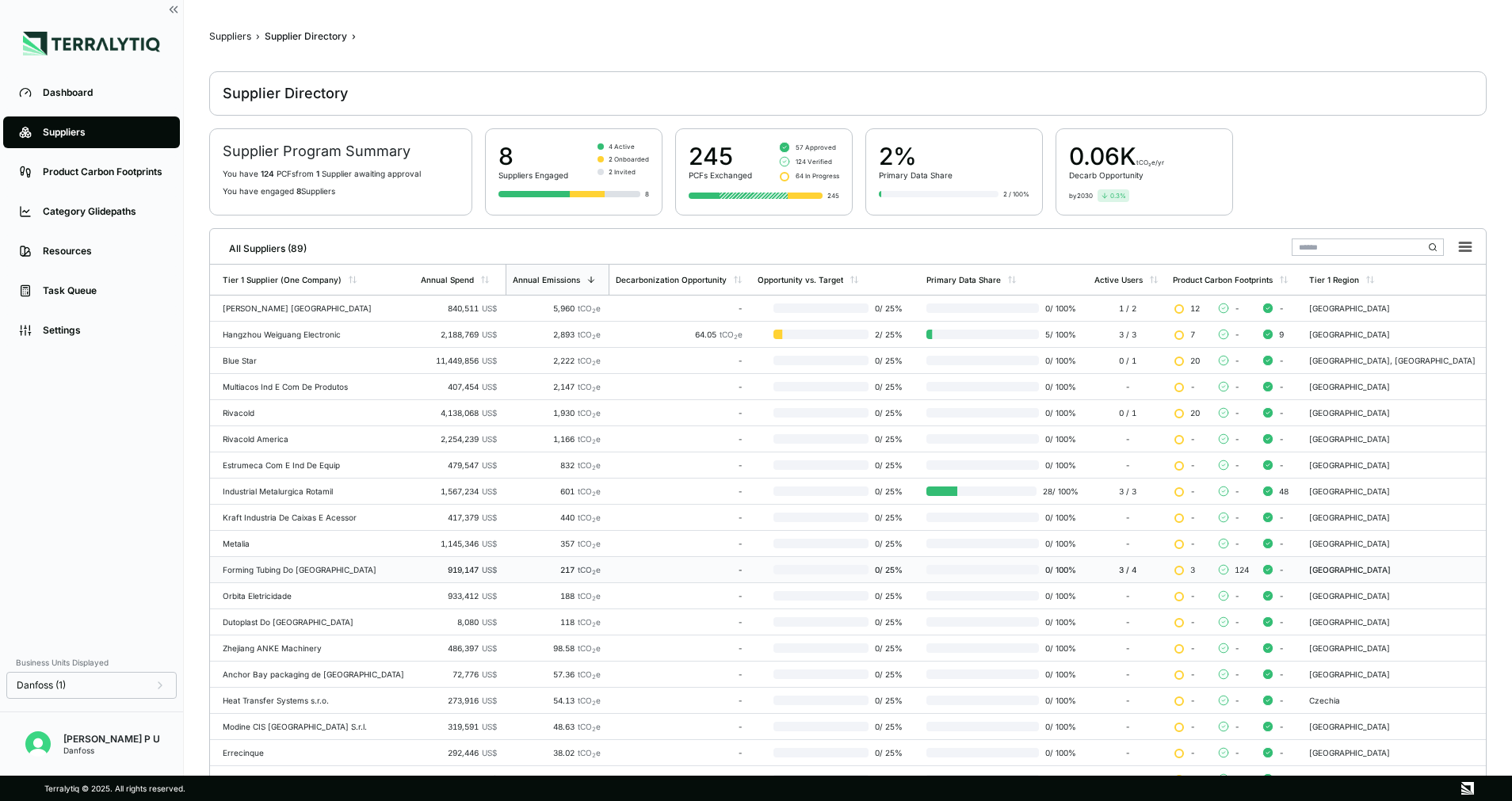
click at [321, 570] on div "Forming Tubing Do [GEOGRAPHIC_DATA]" at bounding box center [315, 570] width 186 height 10
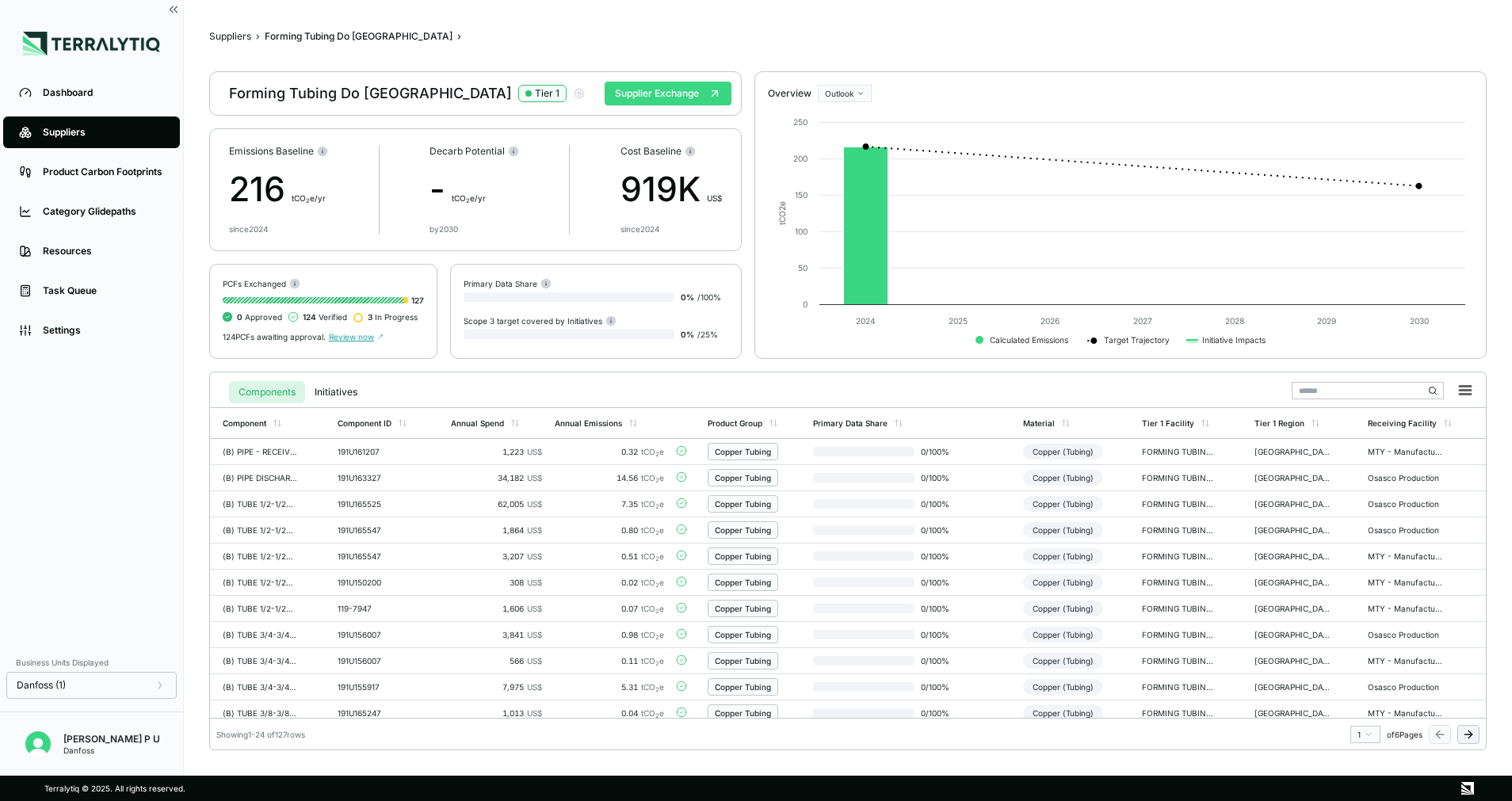
click at [643, 97] on button "Supplier Exchange" at bounding box center [667, 93] width 127 height 24
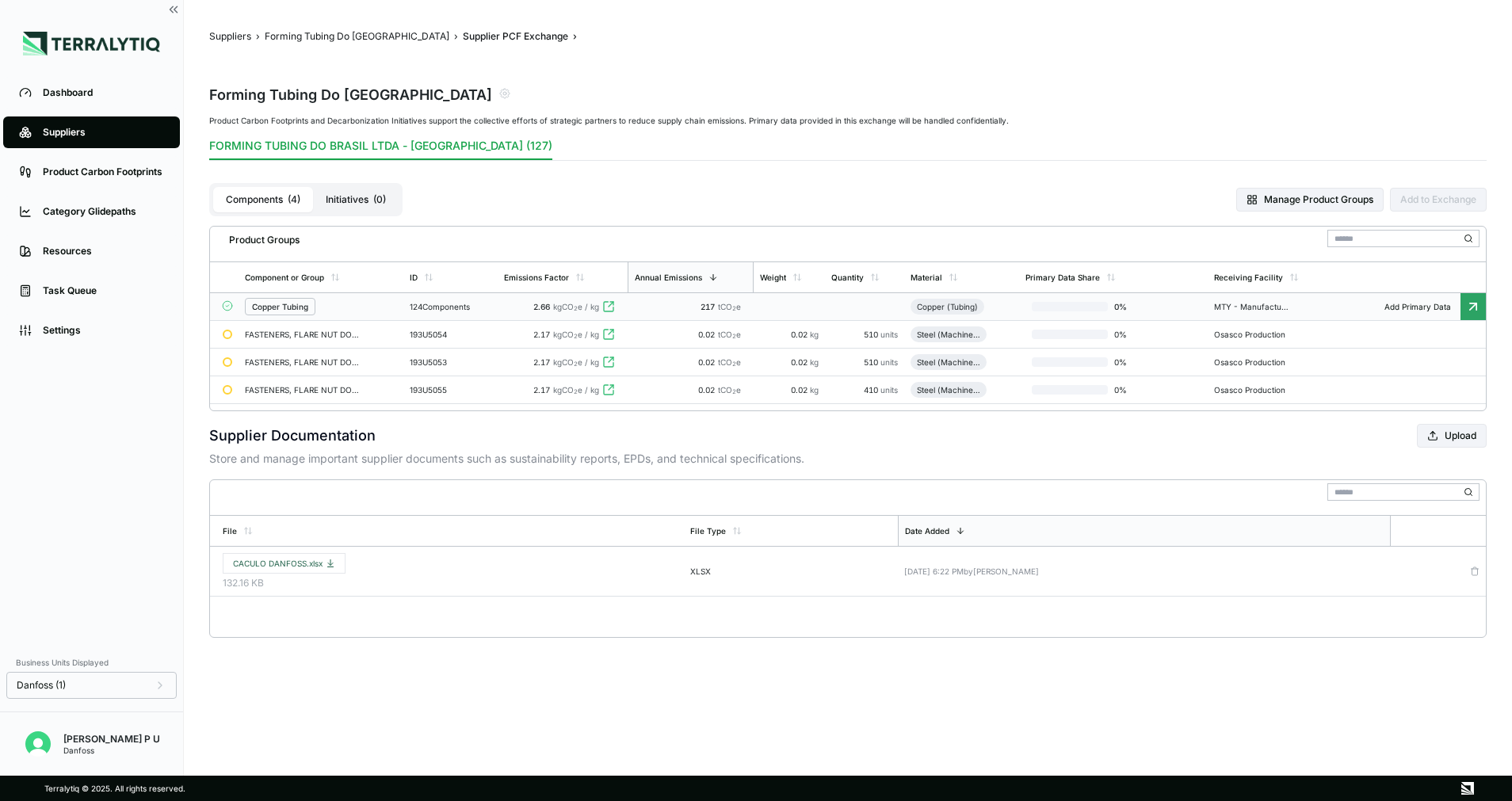
click at [471, 309] on div "124 Components" at bounding box center [450, 307] width 82 height 10
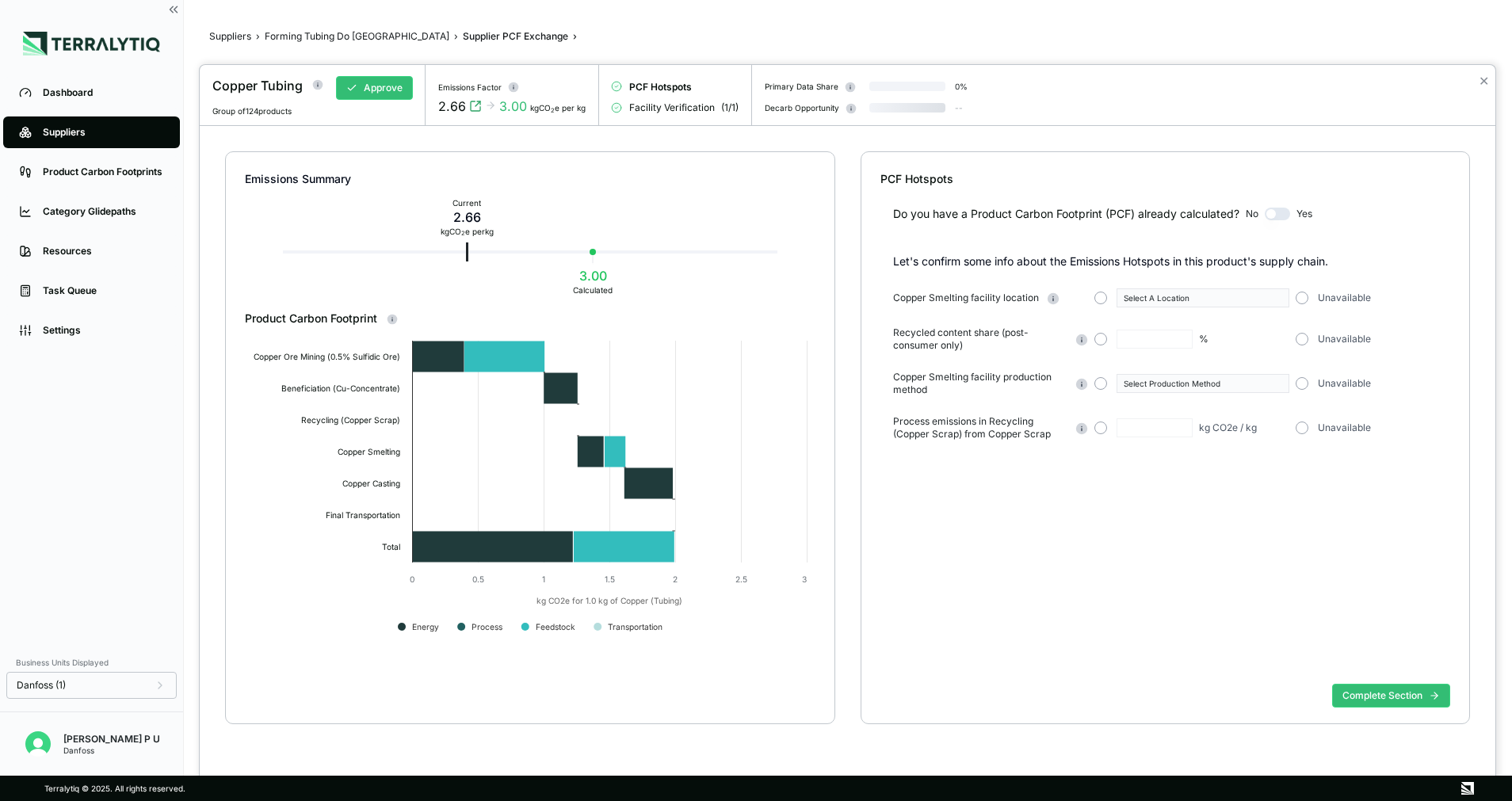
type input "*"
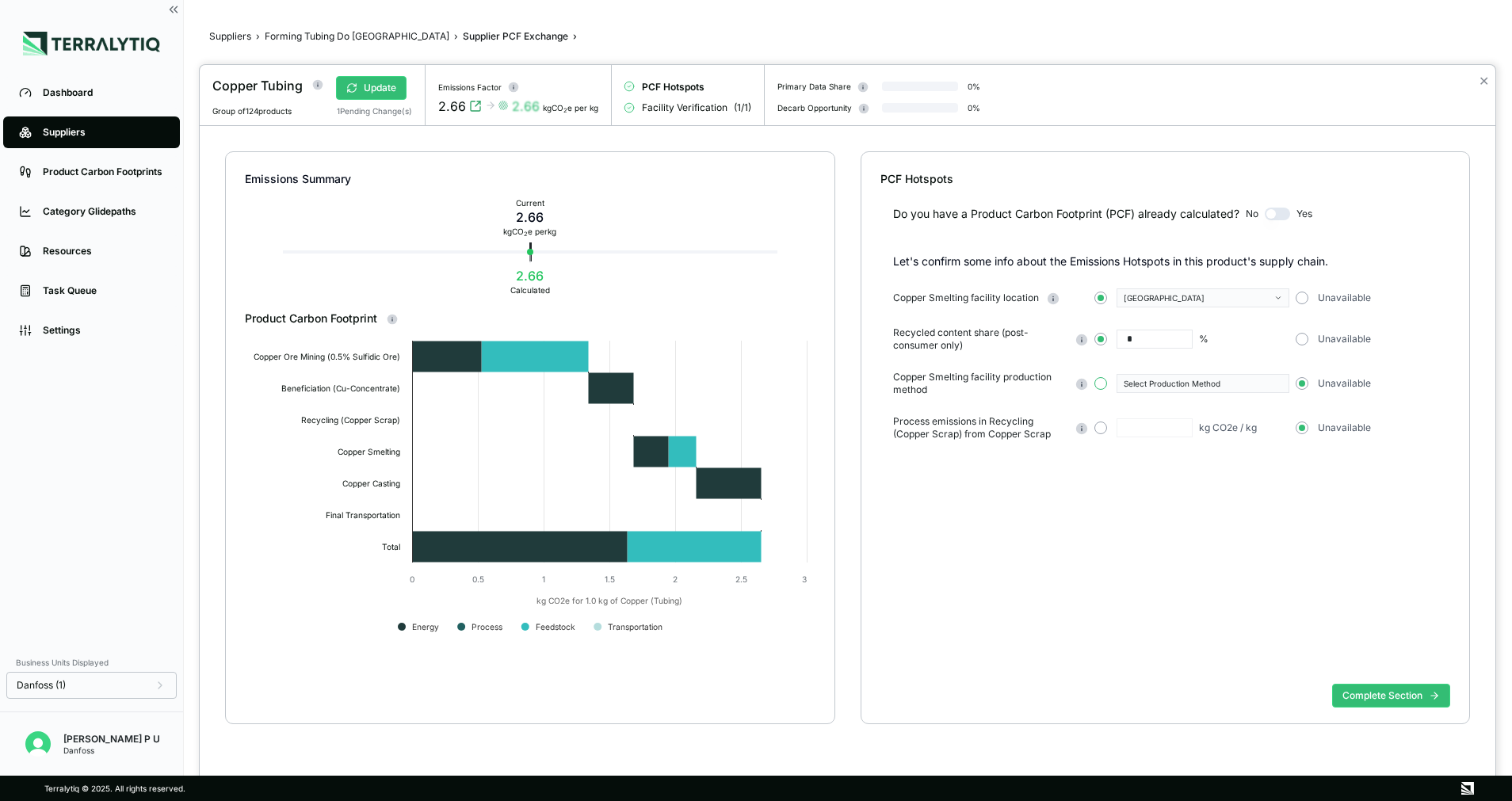
click at [1100, 382] on button "button" at bounding box center [1100, 383] width 12 height 12
click at [1218, 383] on div "Select Production Method" at bounding box center [1197, 384] width 148 height 10
click at [1193, 414] on div "Electrified" at bounding box center [1203, 417] width 158 height 10
click at [1394, 692] on button "Complete Section" at bounding box center [1391, 695] width 118 height 24
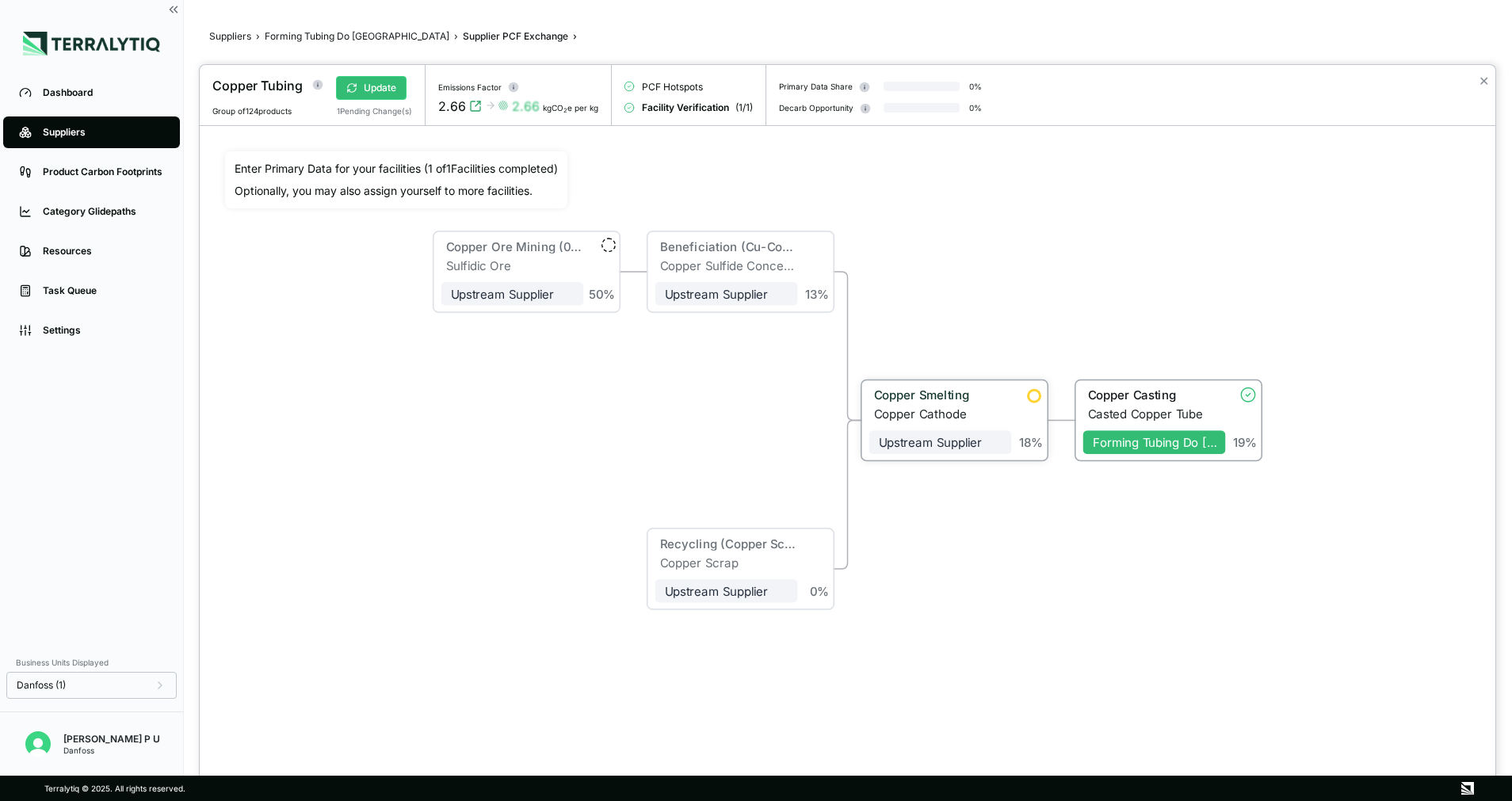
click at [976, 396] on div "Copper Smelting" at bounding box center [938, 395] width 129 height 14
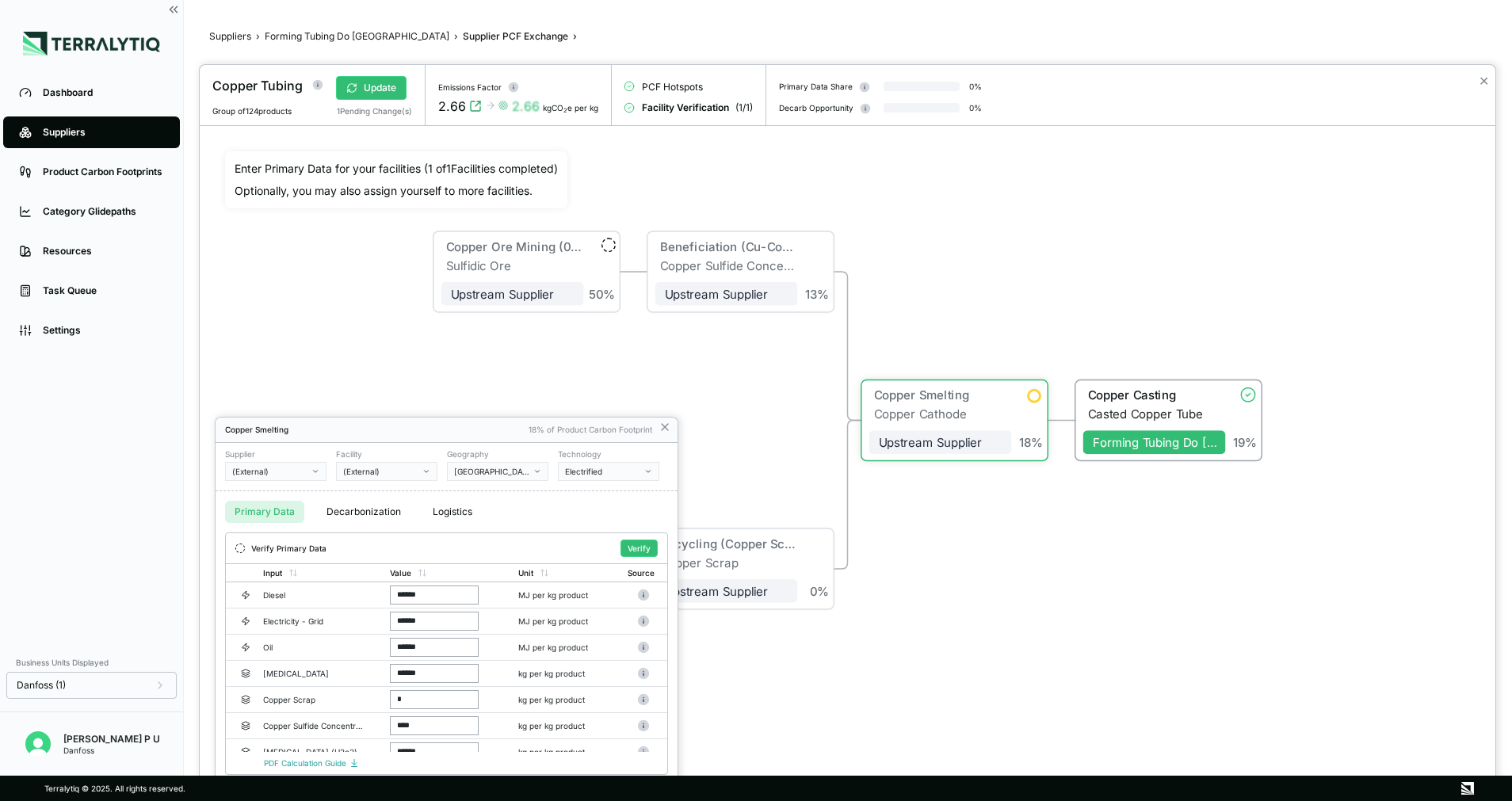
click at [302, 472] on div "(External)" at bounding box center [270, 471] width 76 height 10
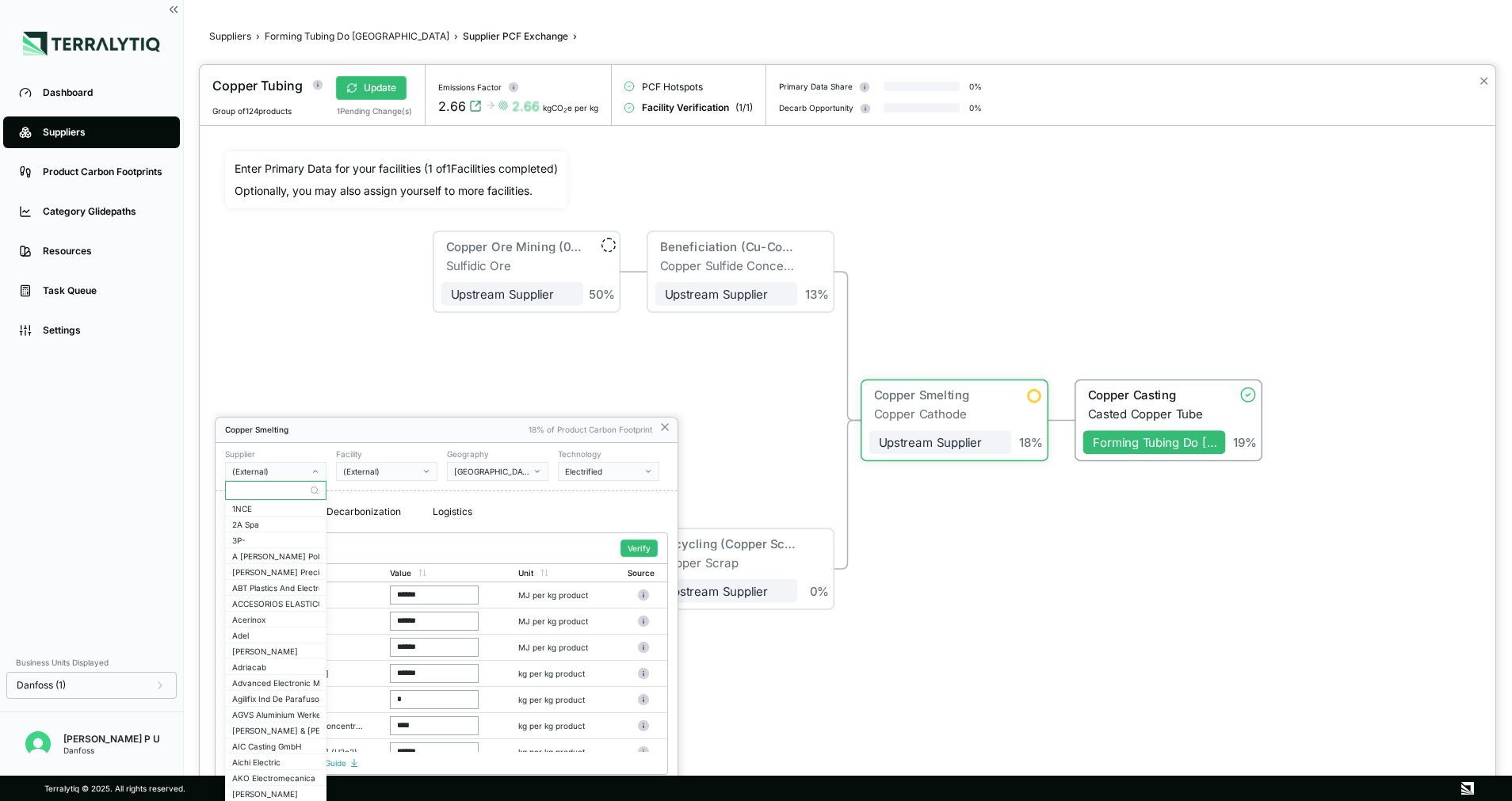
click at [271, 489] on input "text" at bounding box center [275, 491] width 100 height 19
paste input "**********"
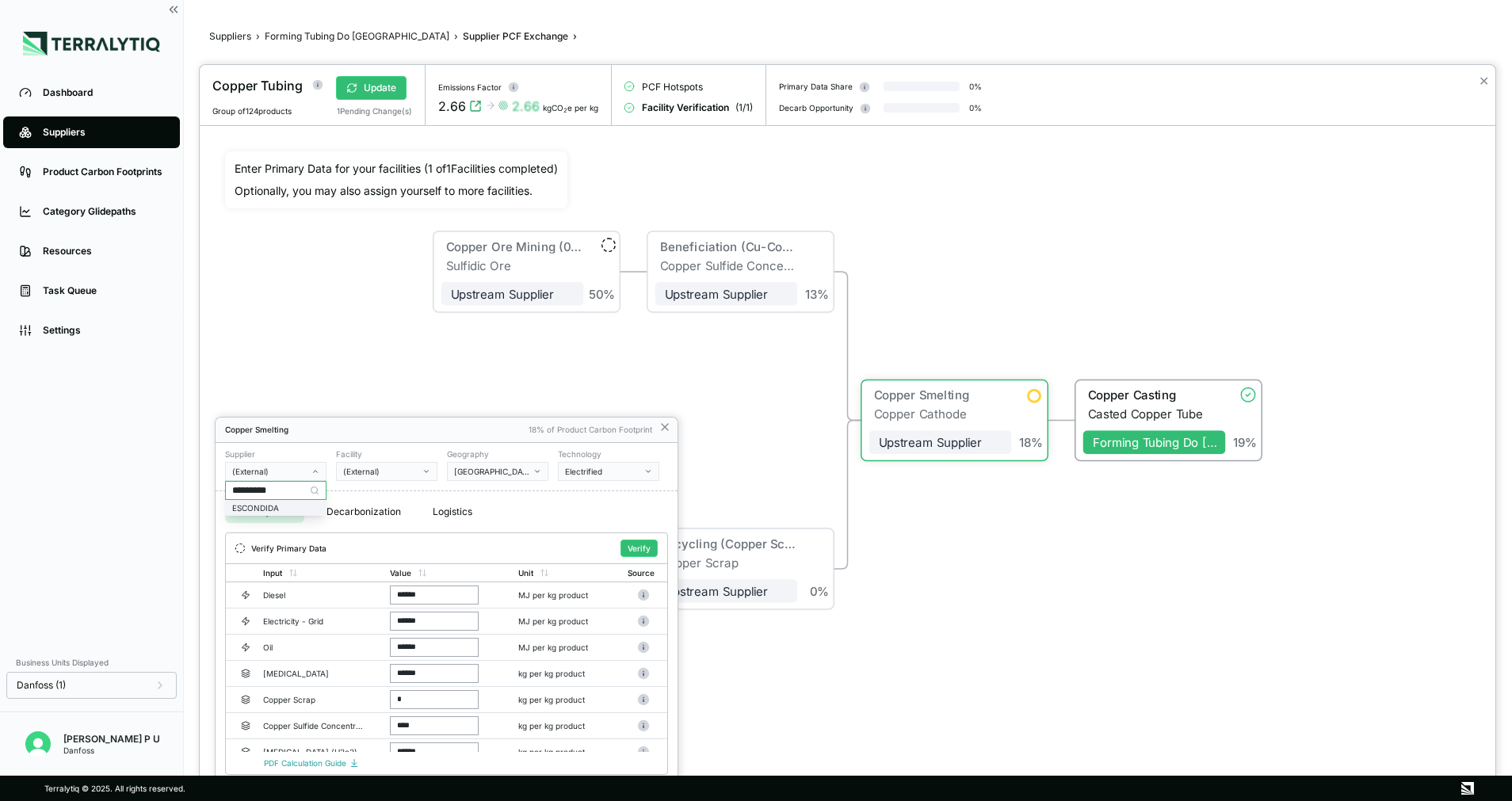
type input "*********"
click at [273, 503] on div "ESCONDIDA" at bounding box center [275, 508] width 100 height 14
click at [634, 541] on button "Verify" at bounding box center [639, 549] width 37 height 17
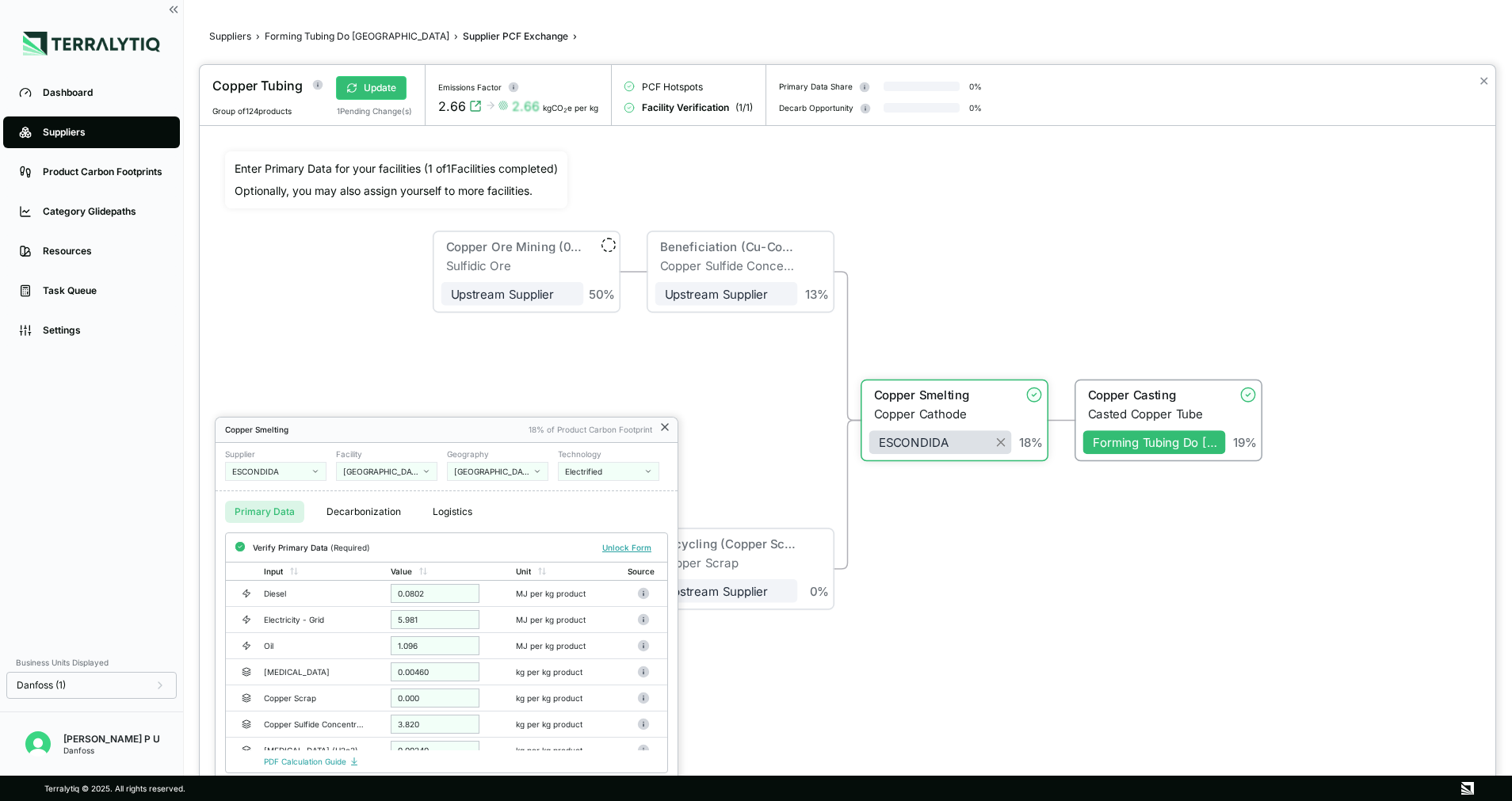
click at [666, 428] on icon at bounding box center [665, 427] width 7 height 7
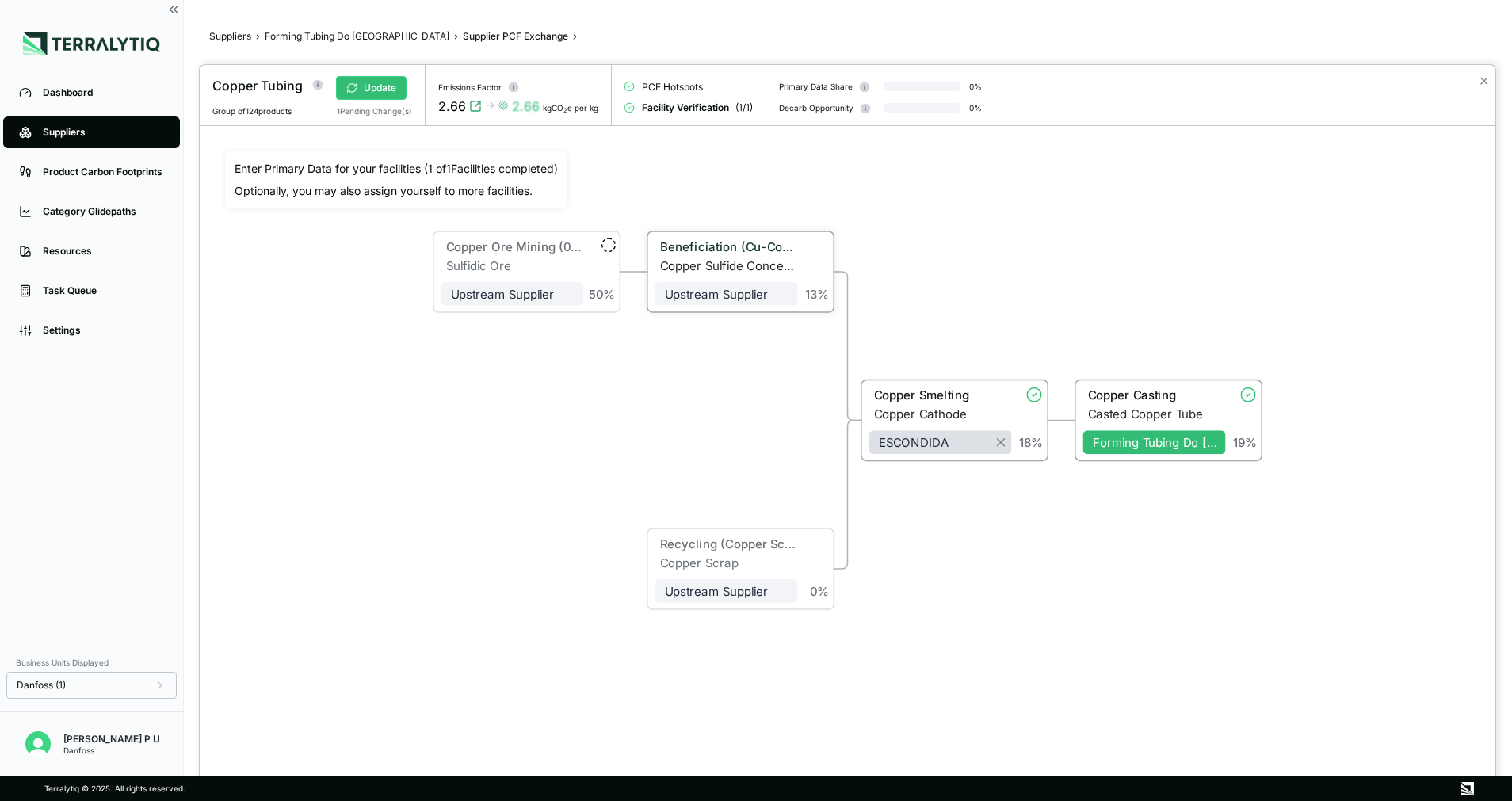
click at [739, 257] on div "Beneficiation (Cu-Concentrate)" at bounding box center [726, 249] width 143 height 19
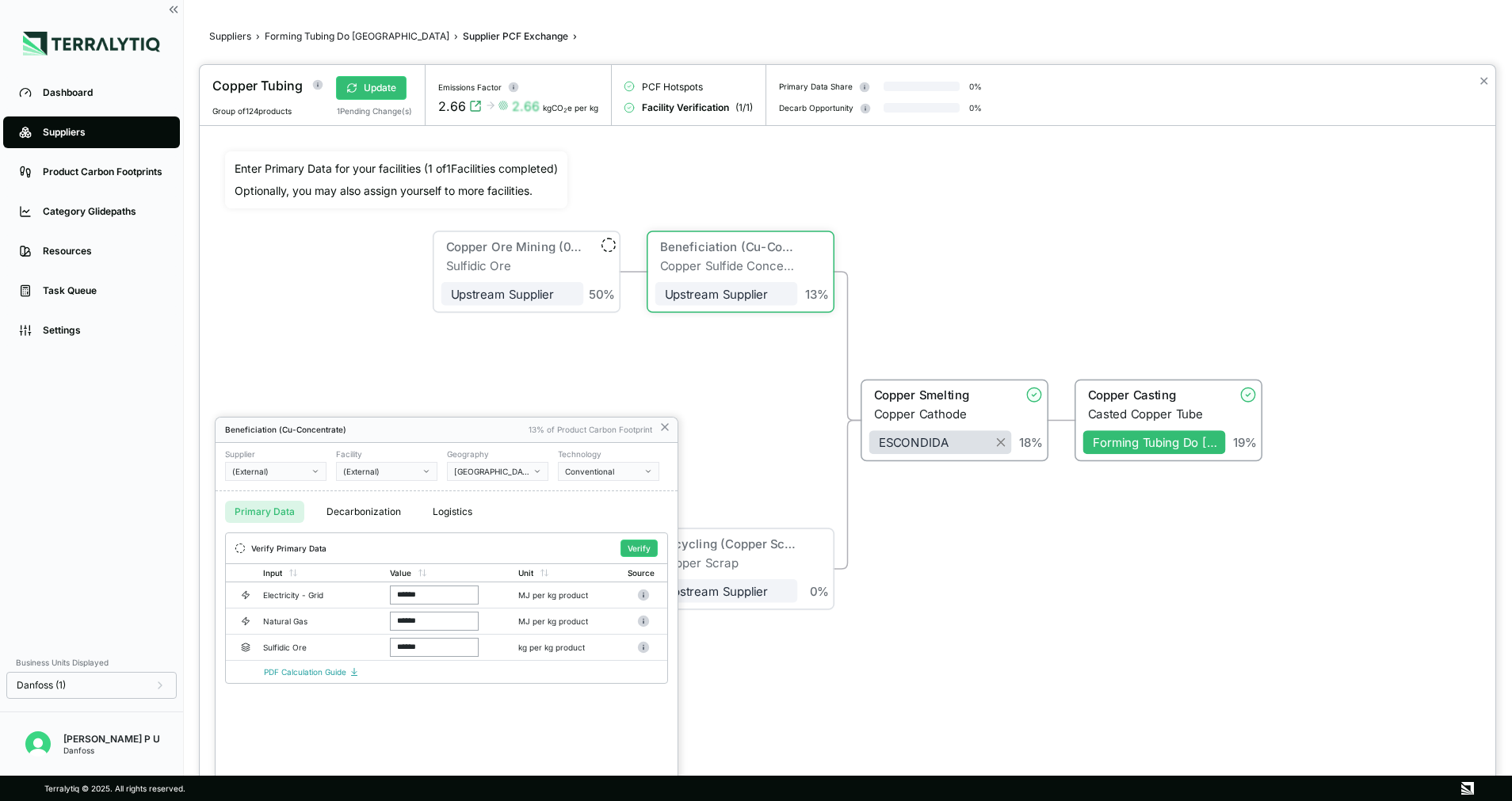
click at [281, 471] on div "(External)" at bounding box center [270, 471] width 76 height 10
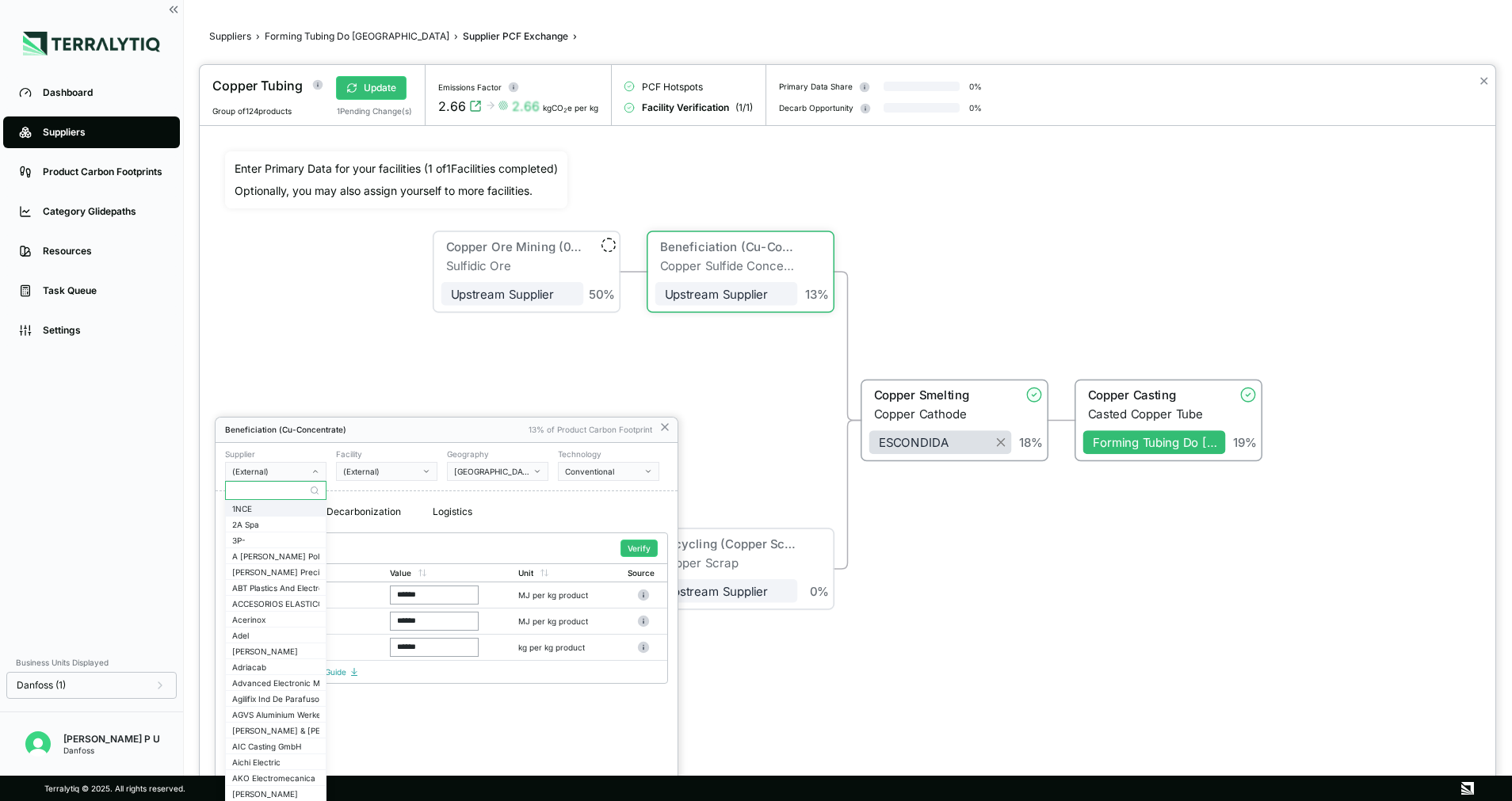
click at [273, 501] on div "1NCE" at bounding box center [275, 509] width 100 height 15
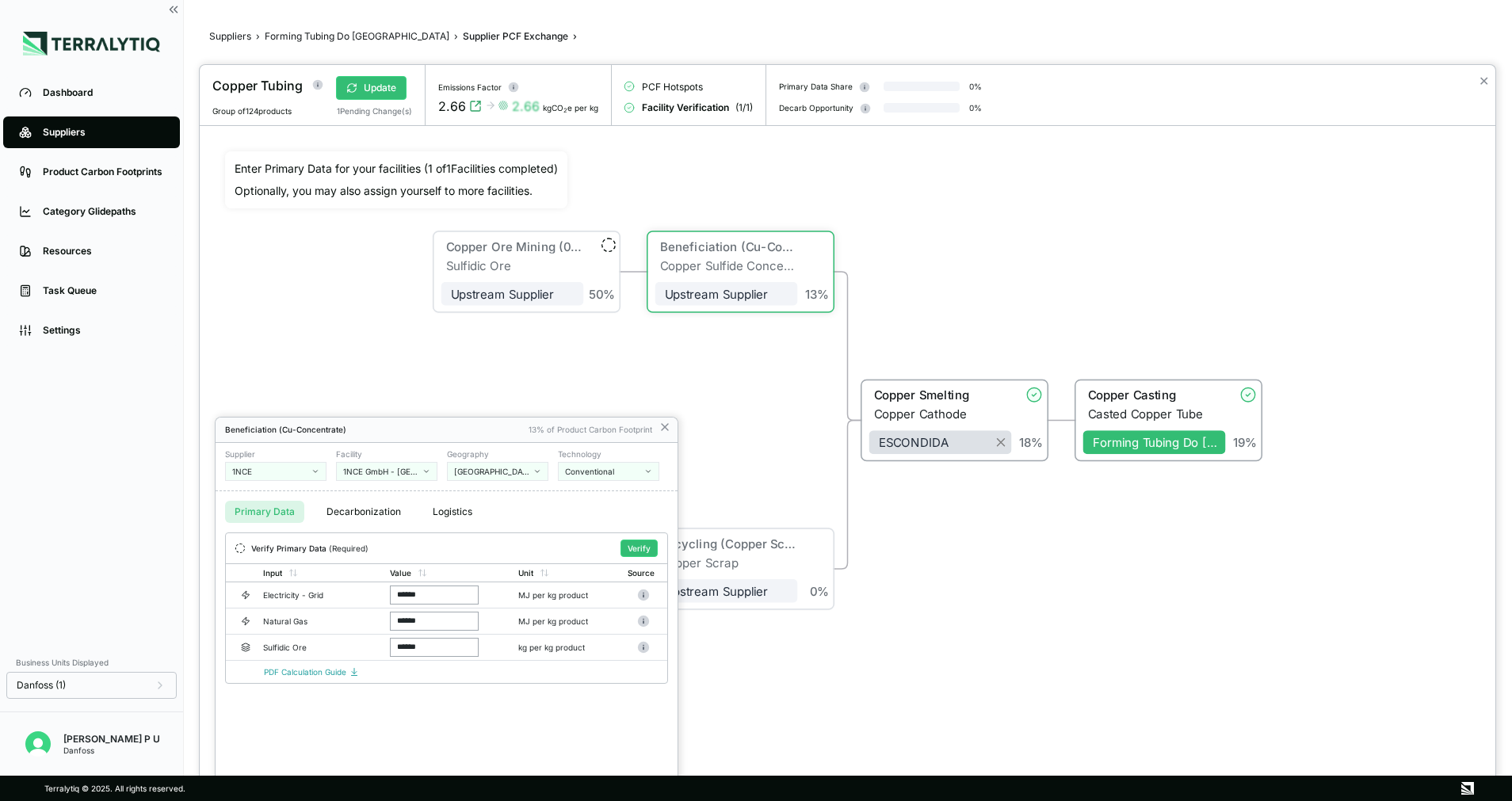
click at [284, 474] on div "1NCE" at bounding box center [270, 471] width 76 height 10
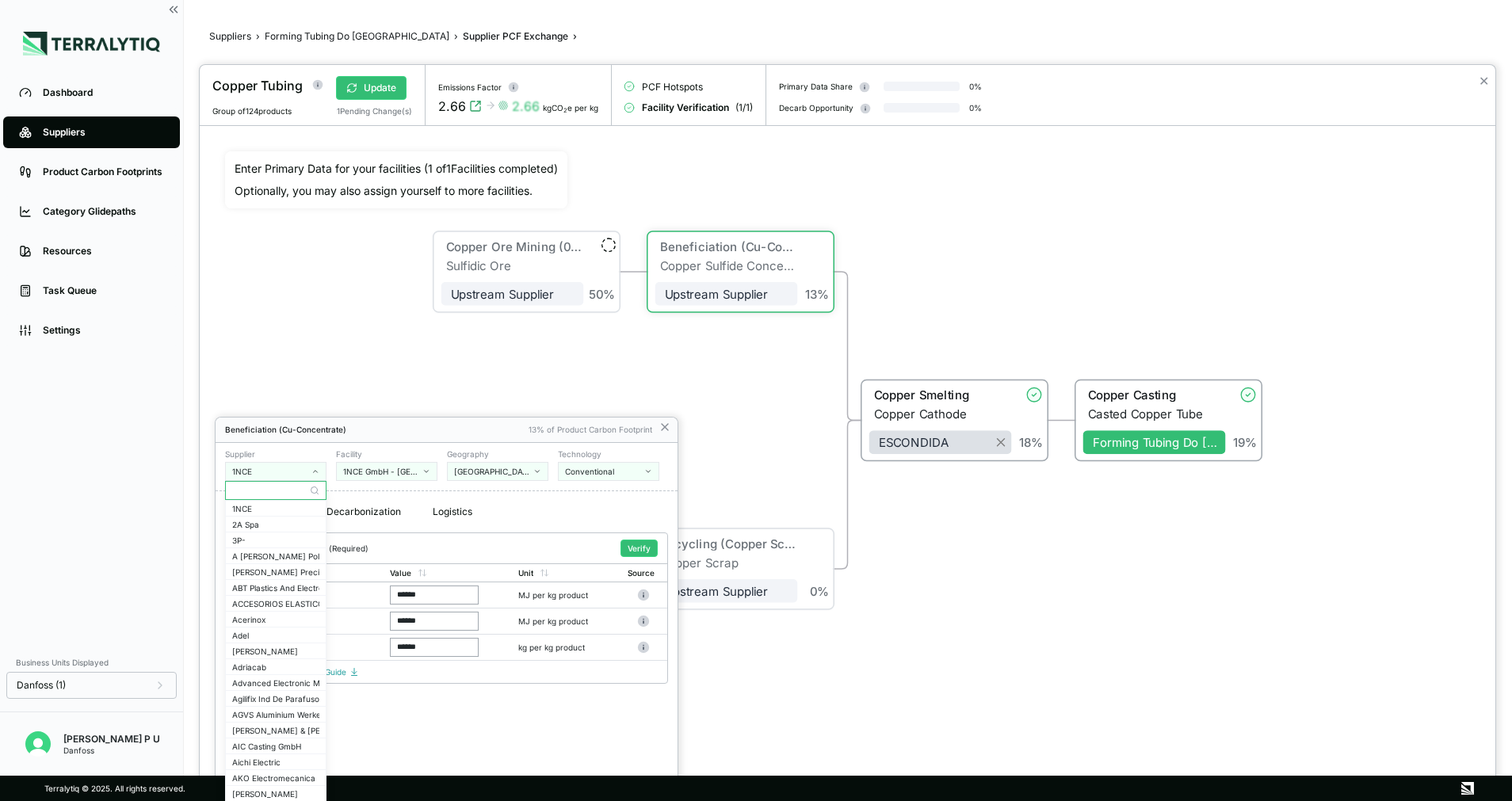
click at [278, 490] on input "text" at bounding box center [275, 491] width 100 height 19
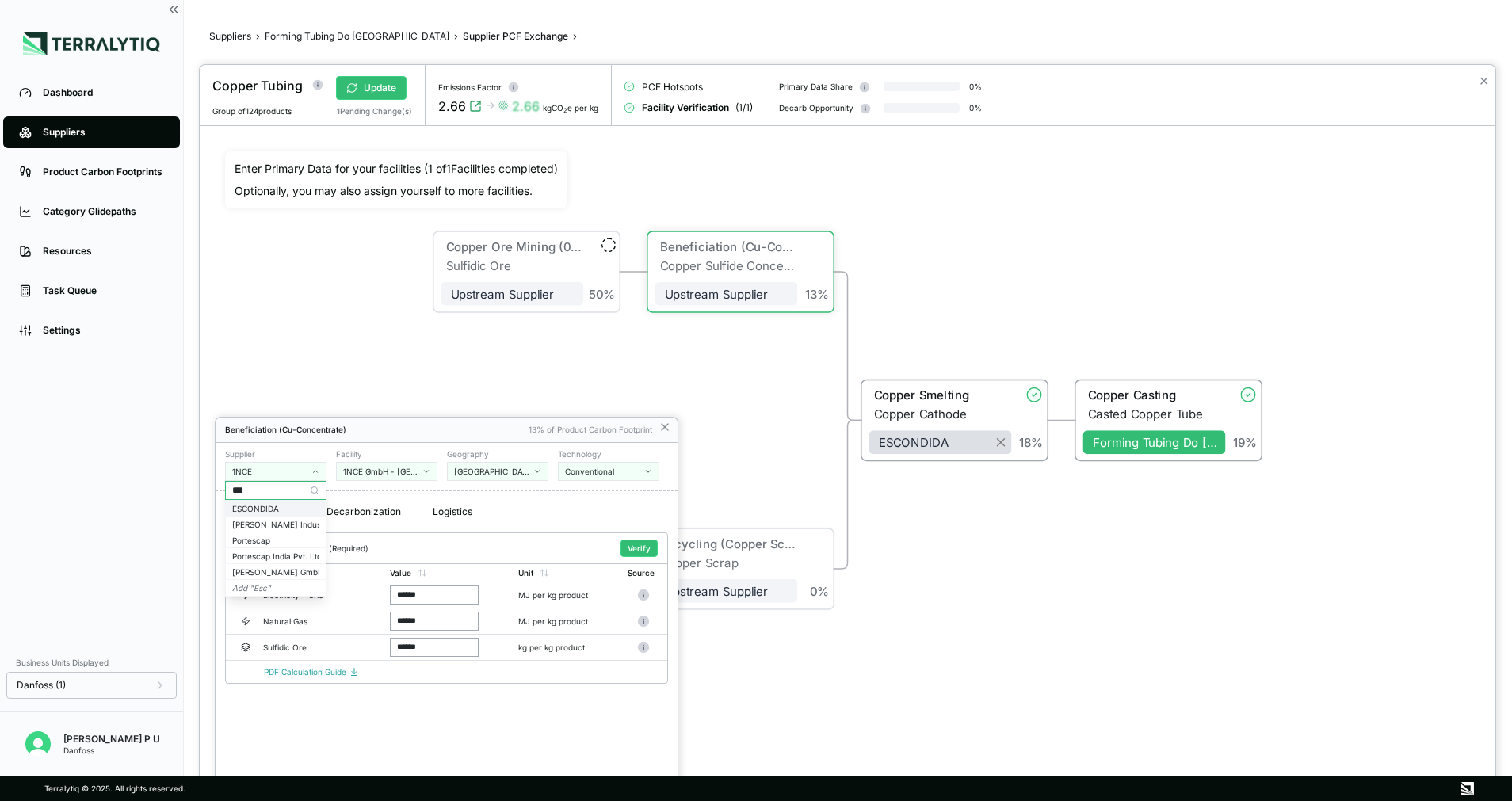
type input "***"
click at [252, 507] on div "ESCONDIDA" at bounding box center [276, 509] width 88 height 10
click at [602, 469] on div "Conventional" at bounding box center [603, 471] width 76 height 10
click at [592, 520] on div "Renewable Electricity (Ppa)" at bounding box center [668, 524] width 208 height 10
click at [640, 549] on button "Verify" at bounding box center [639, 549] width 37 height 17
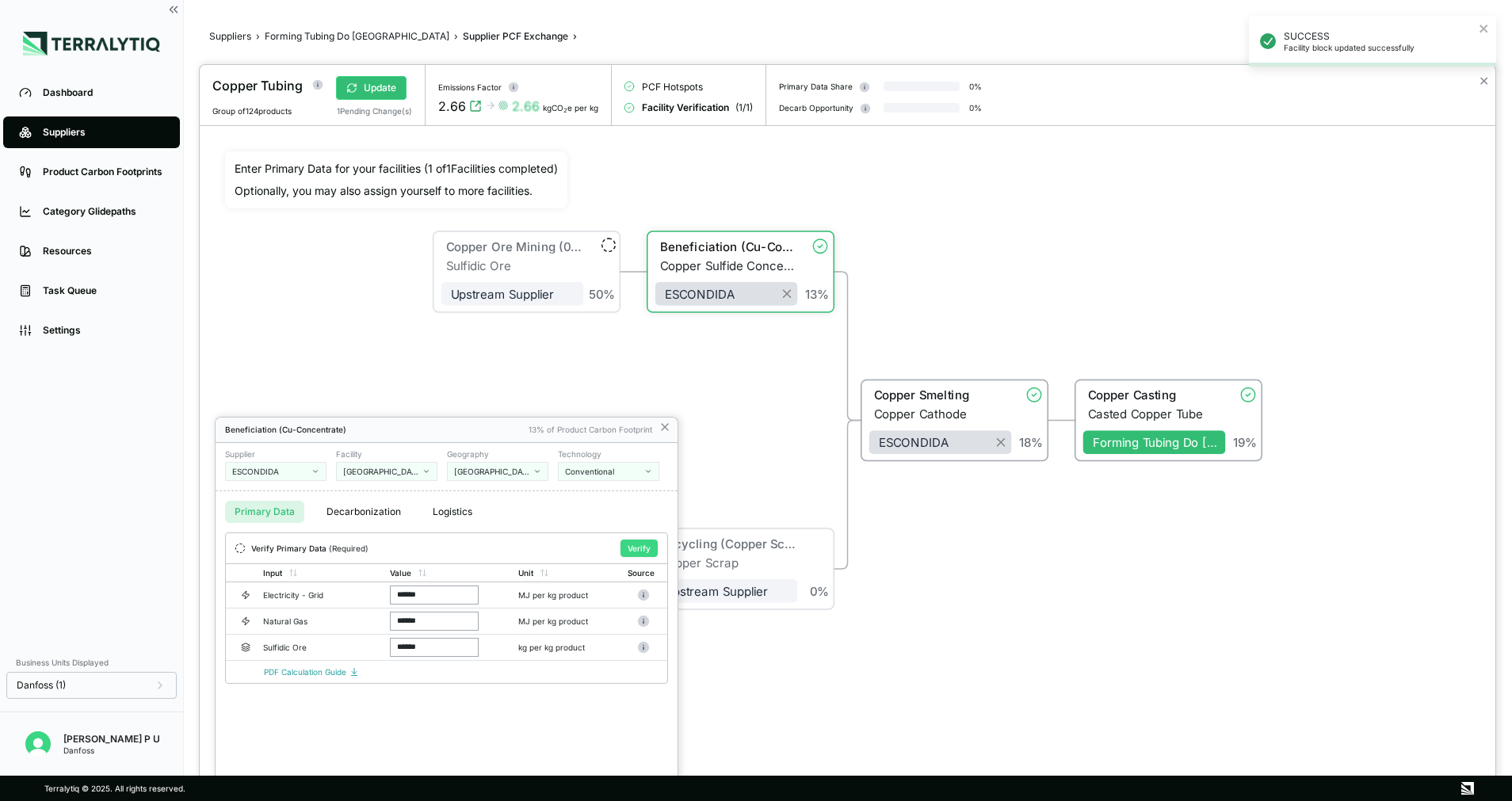
click at [639, 545] on button "Verify" at bounding box center [639, 549] width 37 height 17
click at [666, 431] on icon at bounding box center [664, 427] width 12 height 12
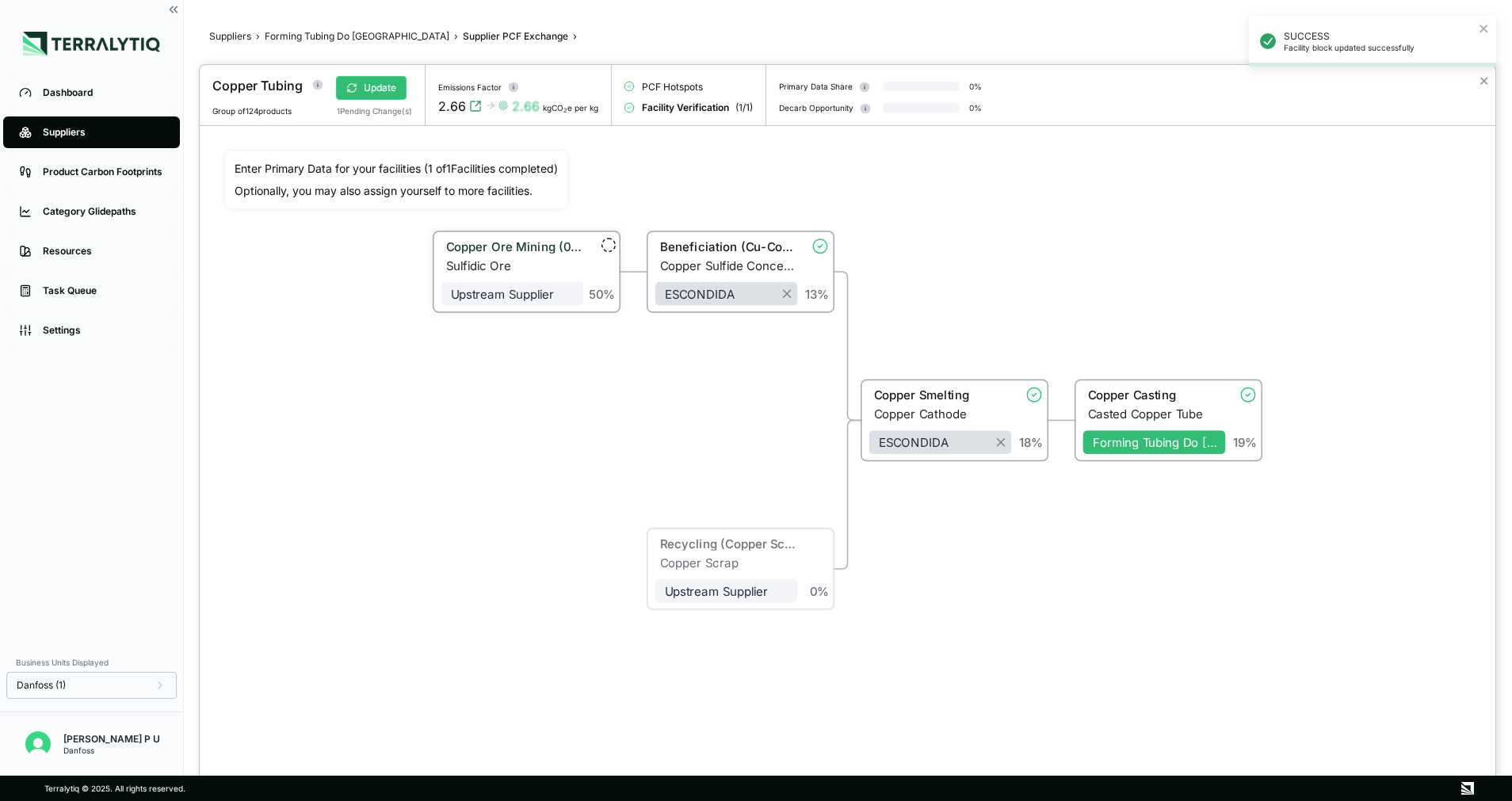
click at [549, 263] on div "Sulfidic Ore" at bounding box center [514, 265] width 138 height 14
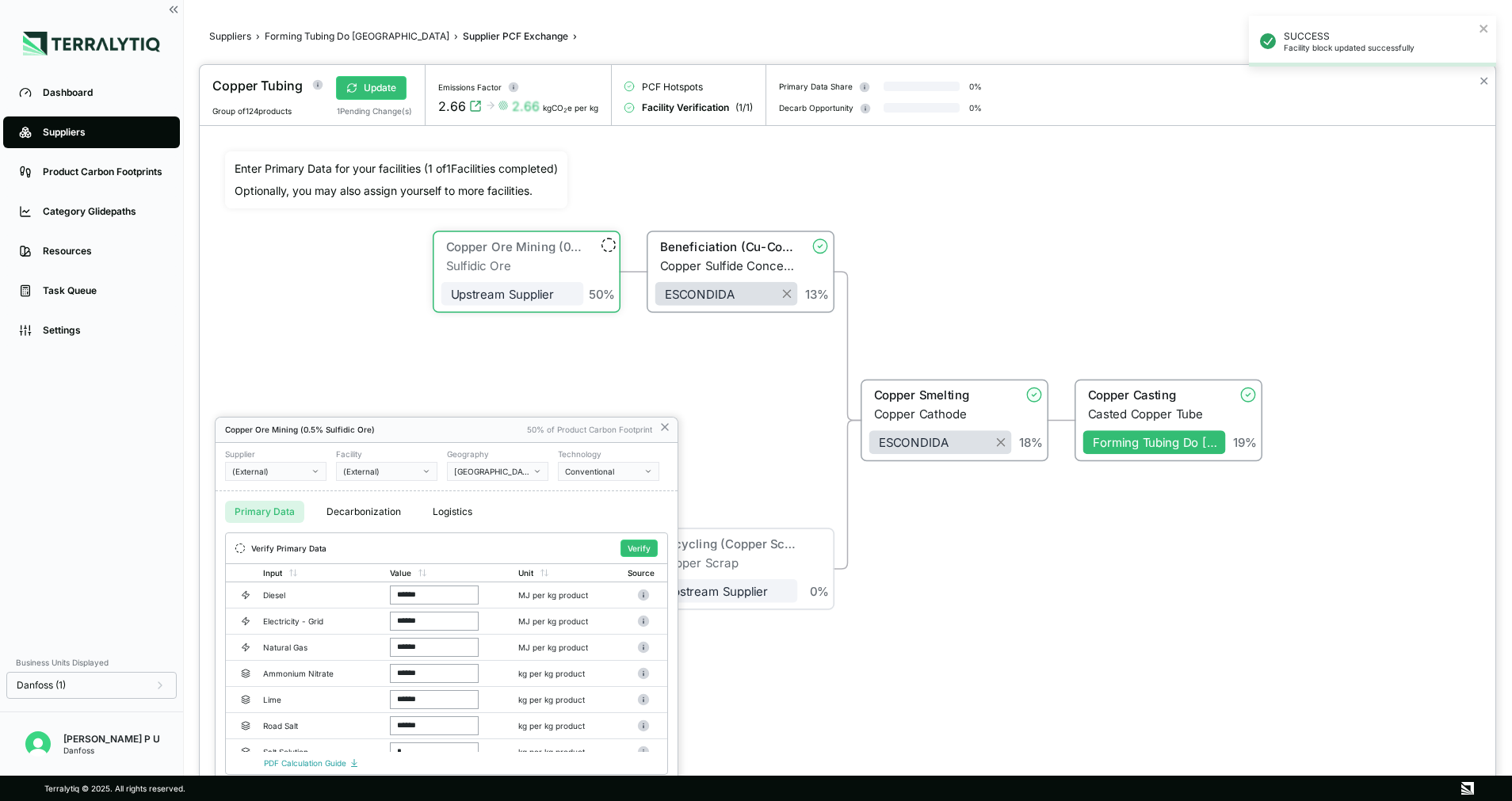
click at [308, 468] on button "(External)" at bounding box center [275, 471] width 102 height 19
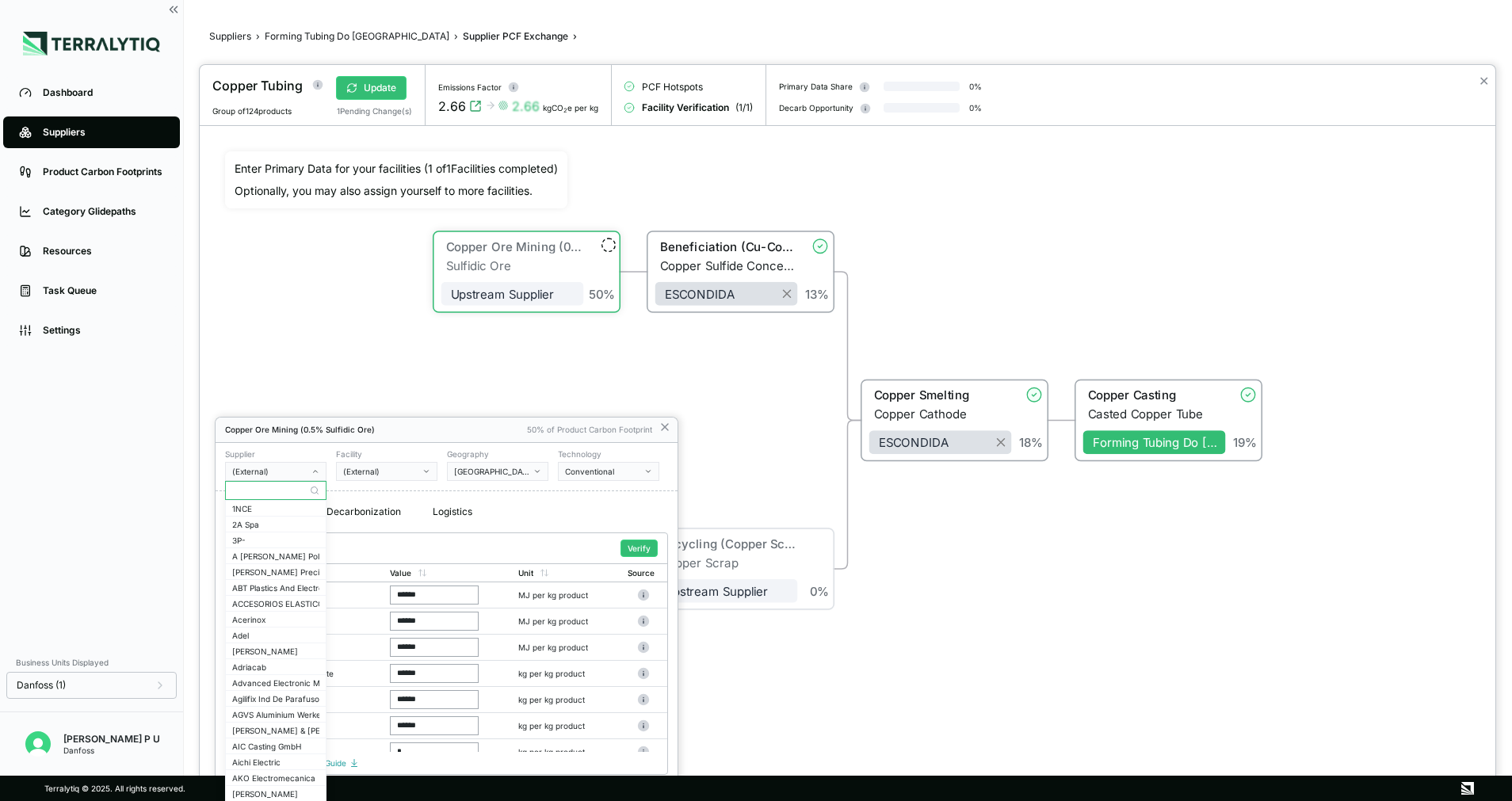
click at [288, 494] on input "text" at bounding box center [275, 491] width 100 height 19
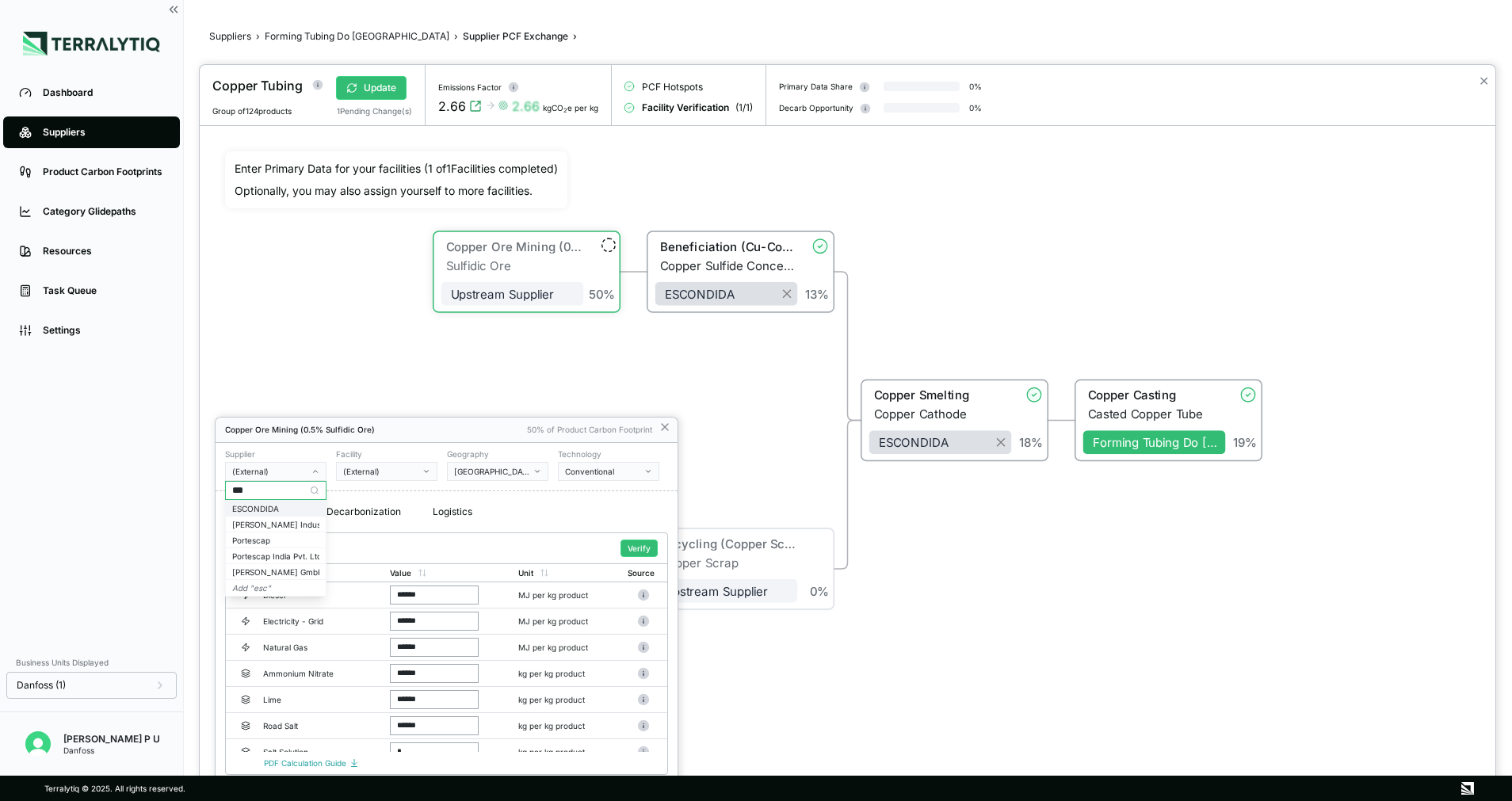
type input "***"
click at [257, 507] on div "ESCONDIDA" at bounding box center [276, 509] width 88 height 10
click at [611, 467] on div "Conventional" at bounding box center [603, 471] width 76 height 10
click at [603, 545] on div "Renewable Electricity (Ppa)" at bounding box center [668, 539] width 220 height 14
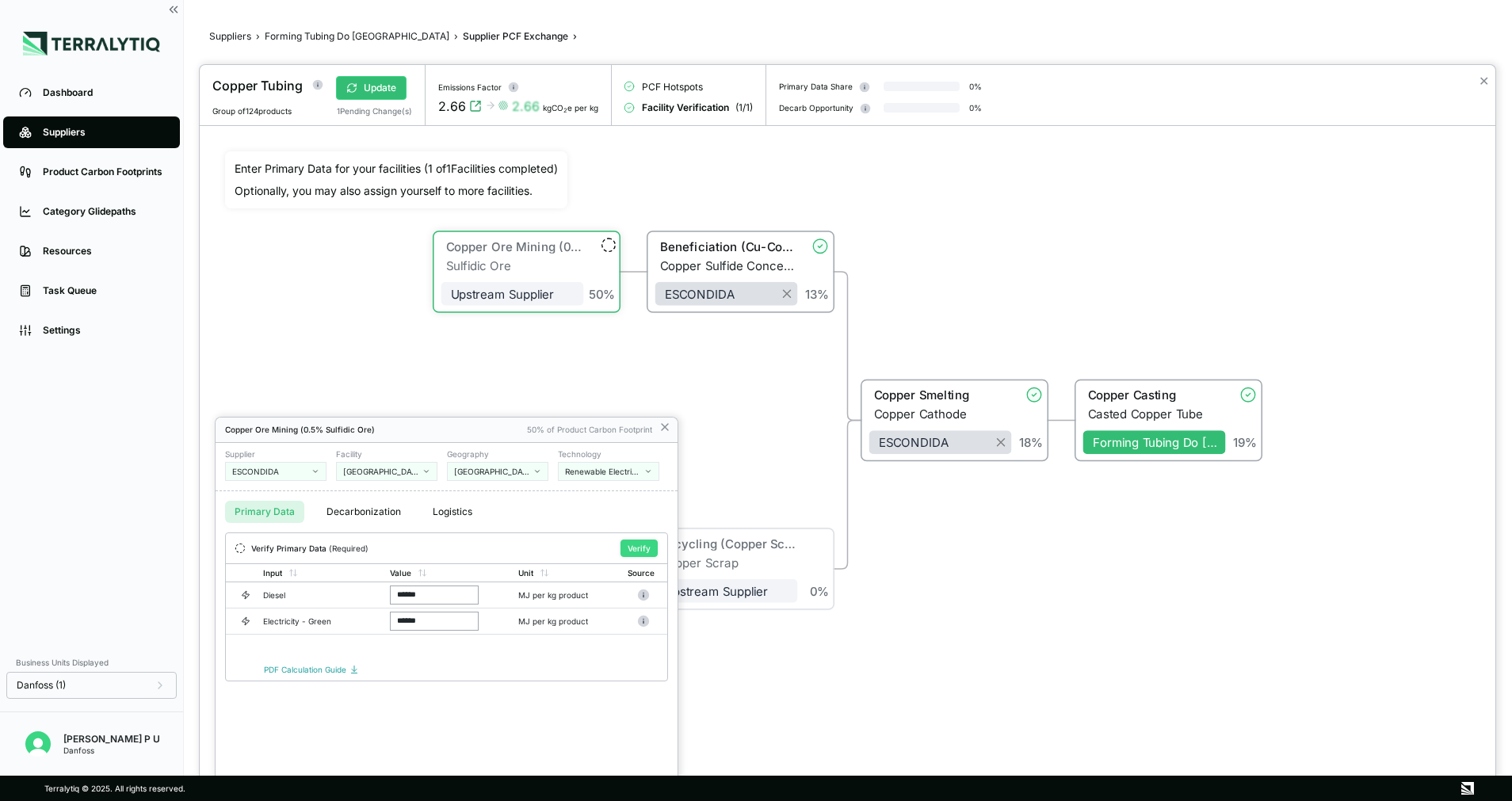
click at [634, 545] on button "Verify" at bounding box center [639, 549] width 37 height 17
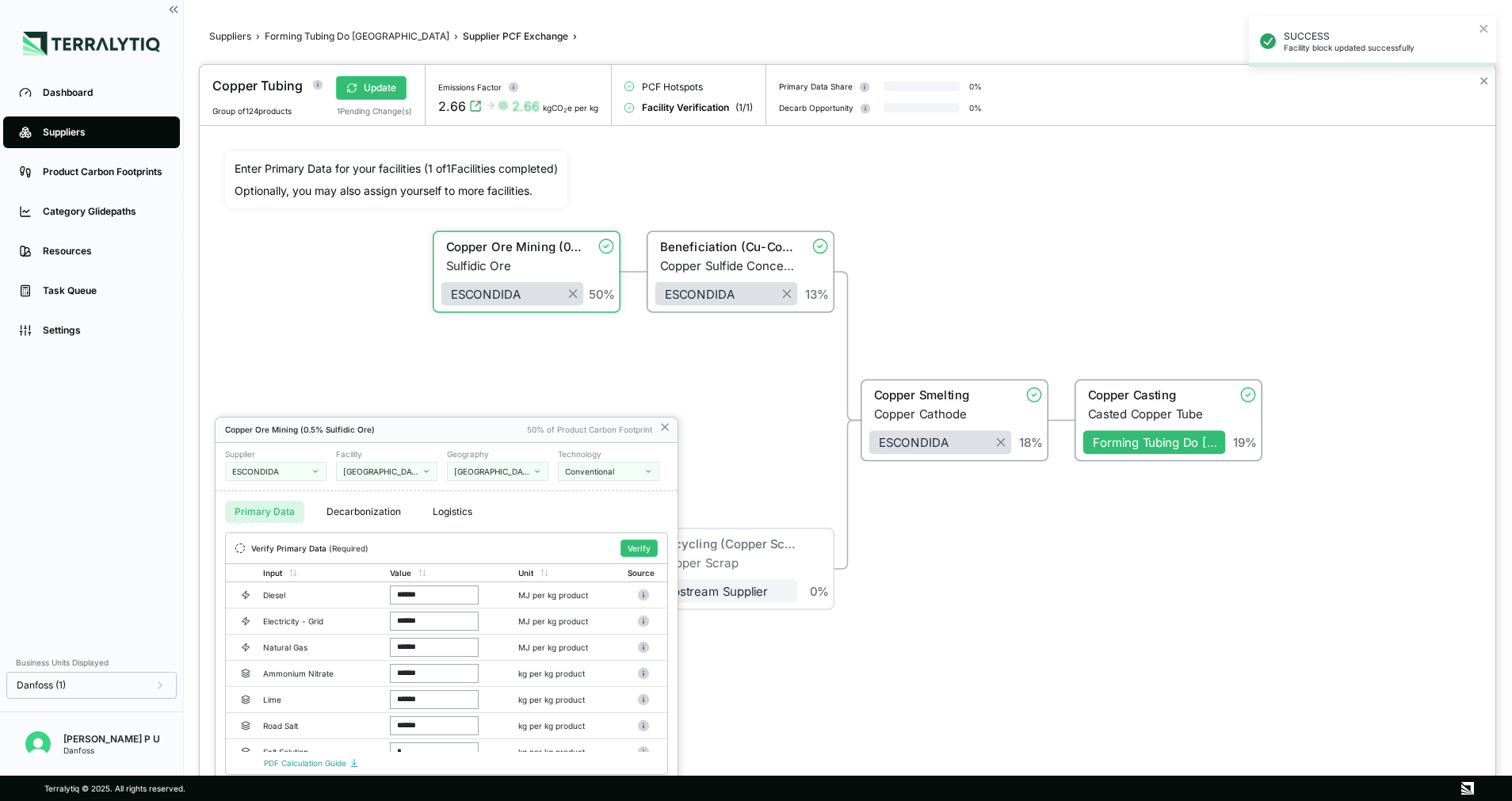
click at [634, 468] on div "Conventional" at bounding box center [603, 471] width 76 height 10
click at [613, 535] on div "Renewable Electricity (Ppa)" at bounding box center [668, 540] width 208 height 10
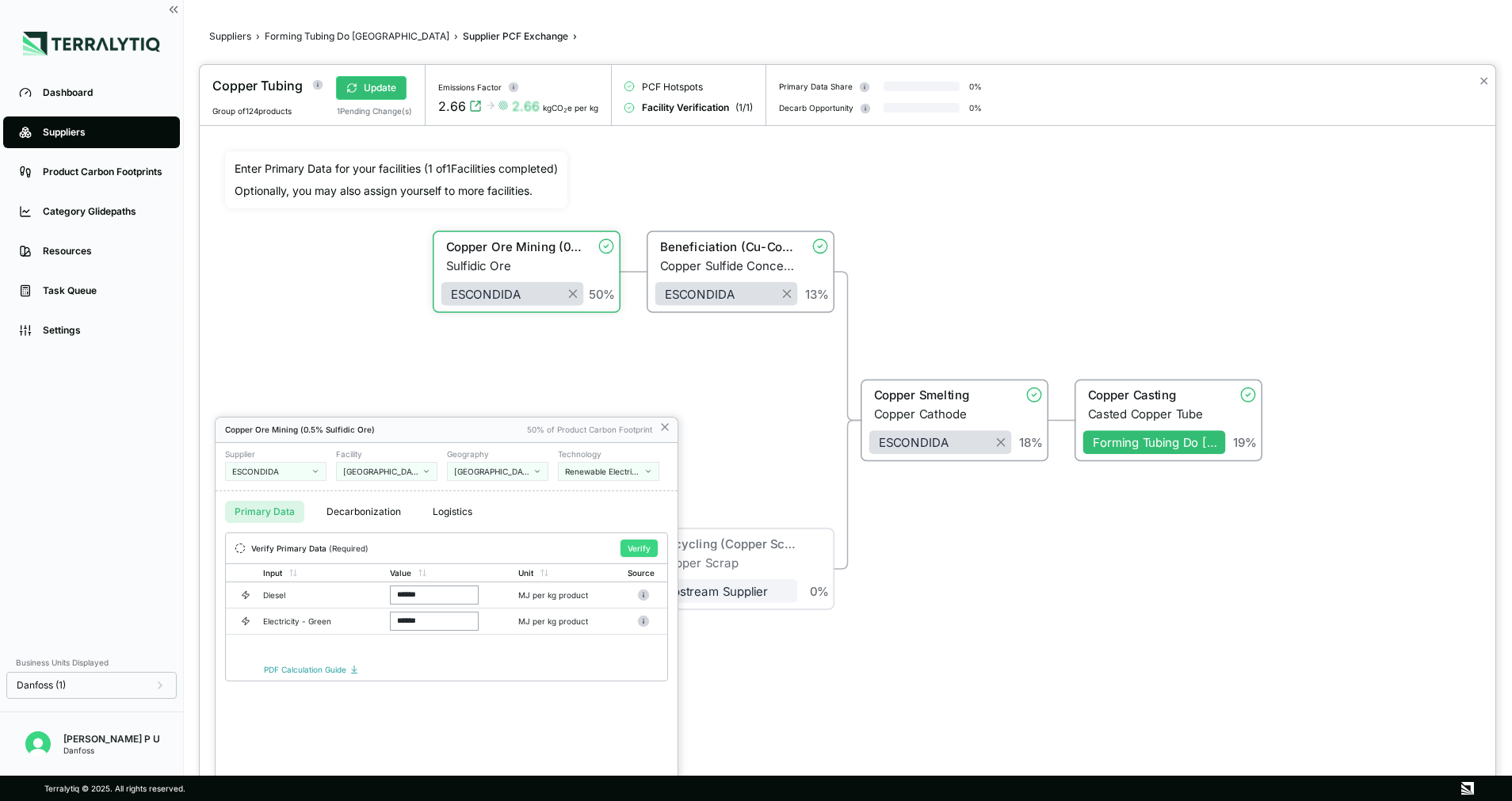
click at [634, 547] on button "Verify" at bounding box center [639, 549] width 37 height 17
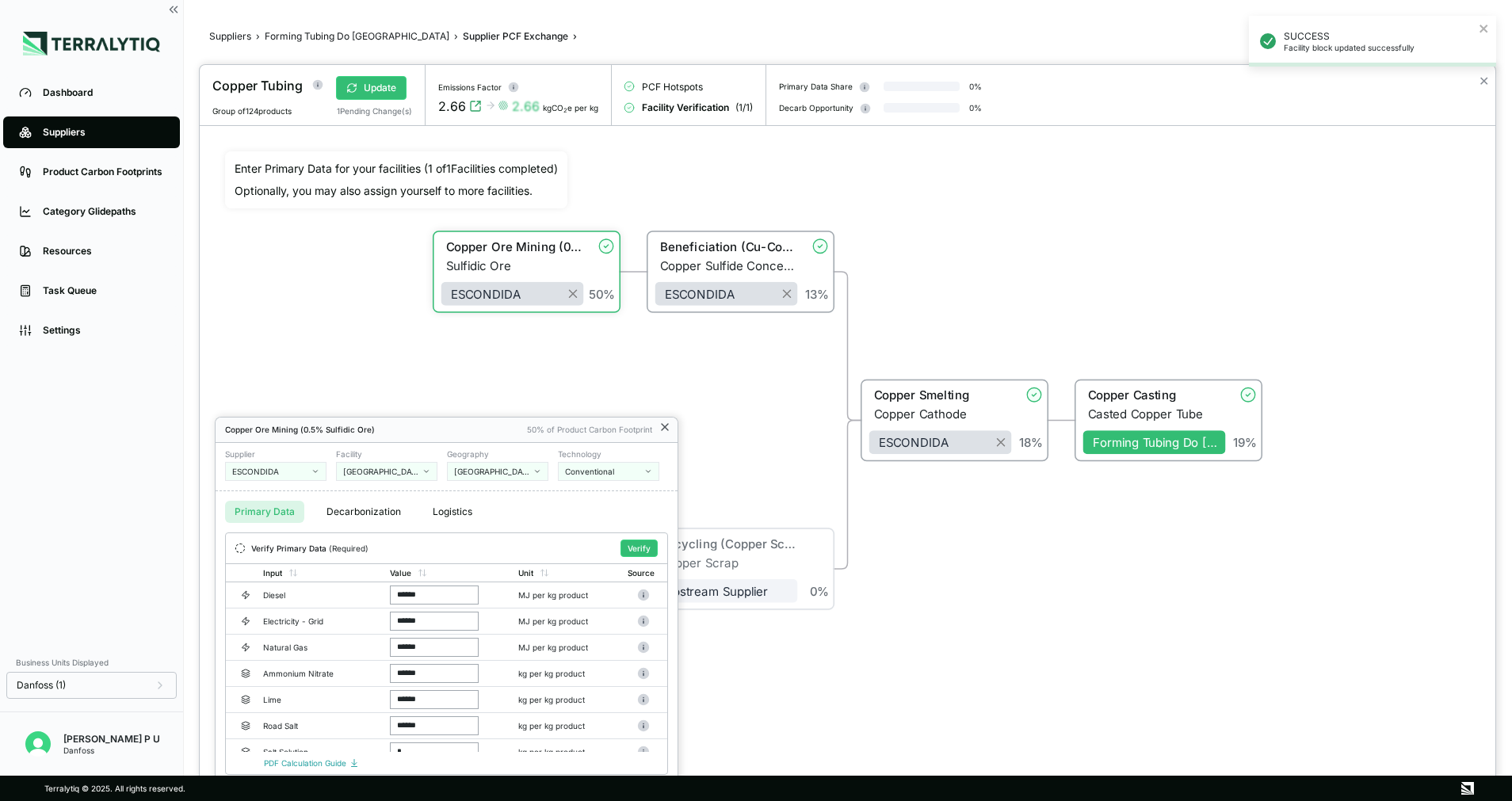
click at [666, 427] on icon at bounding box center [665, 427] width 7 height 7
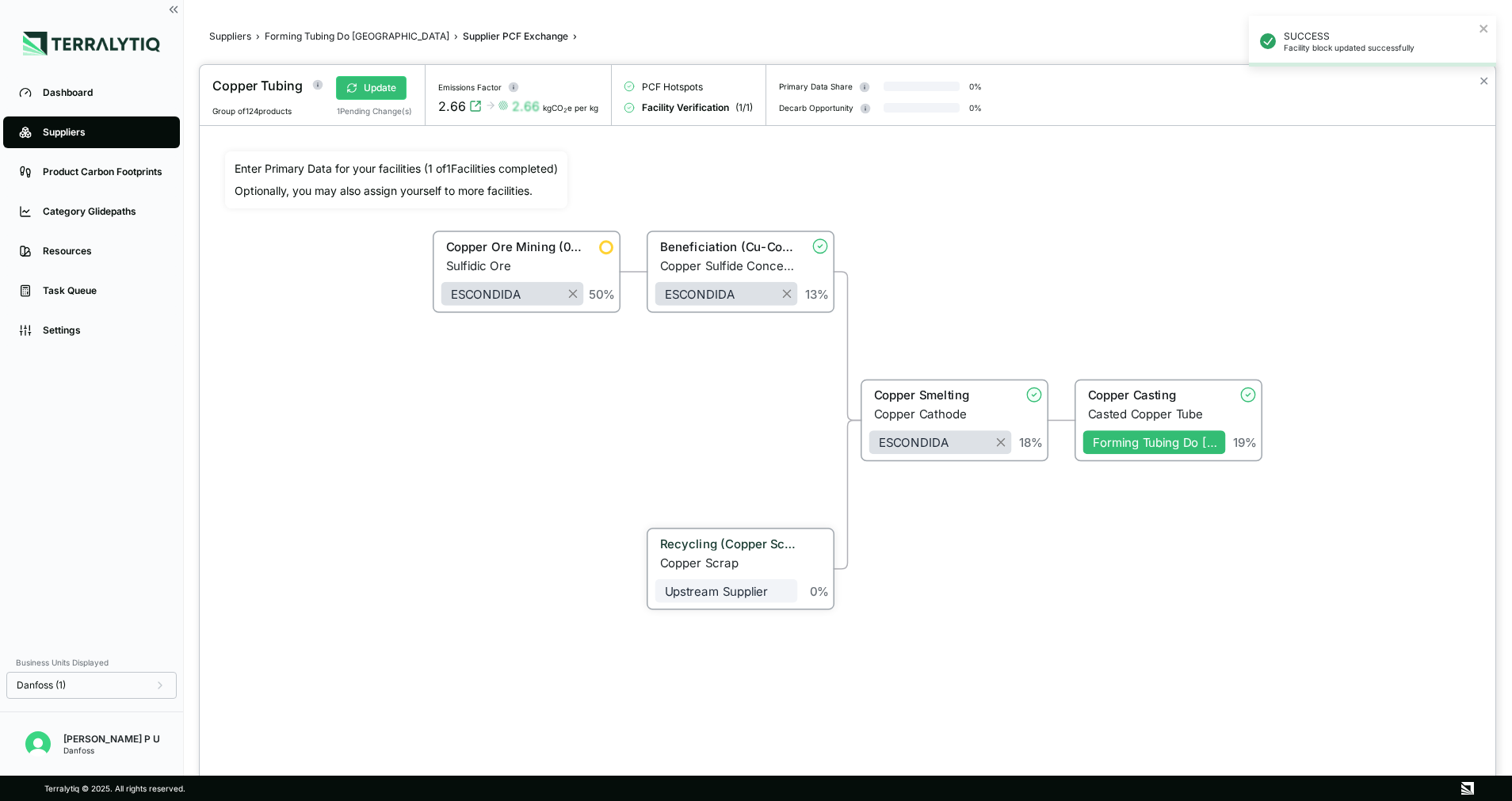
click at [743, 549] on div "Recycling (Copper Scrap)" at bounding box center [728, 543] width 138 height 14
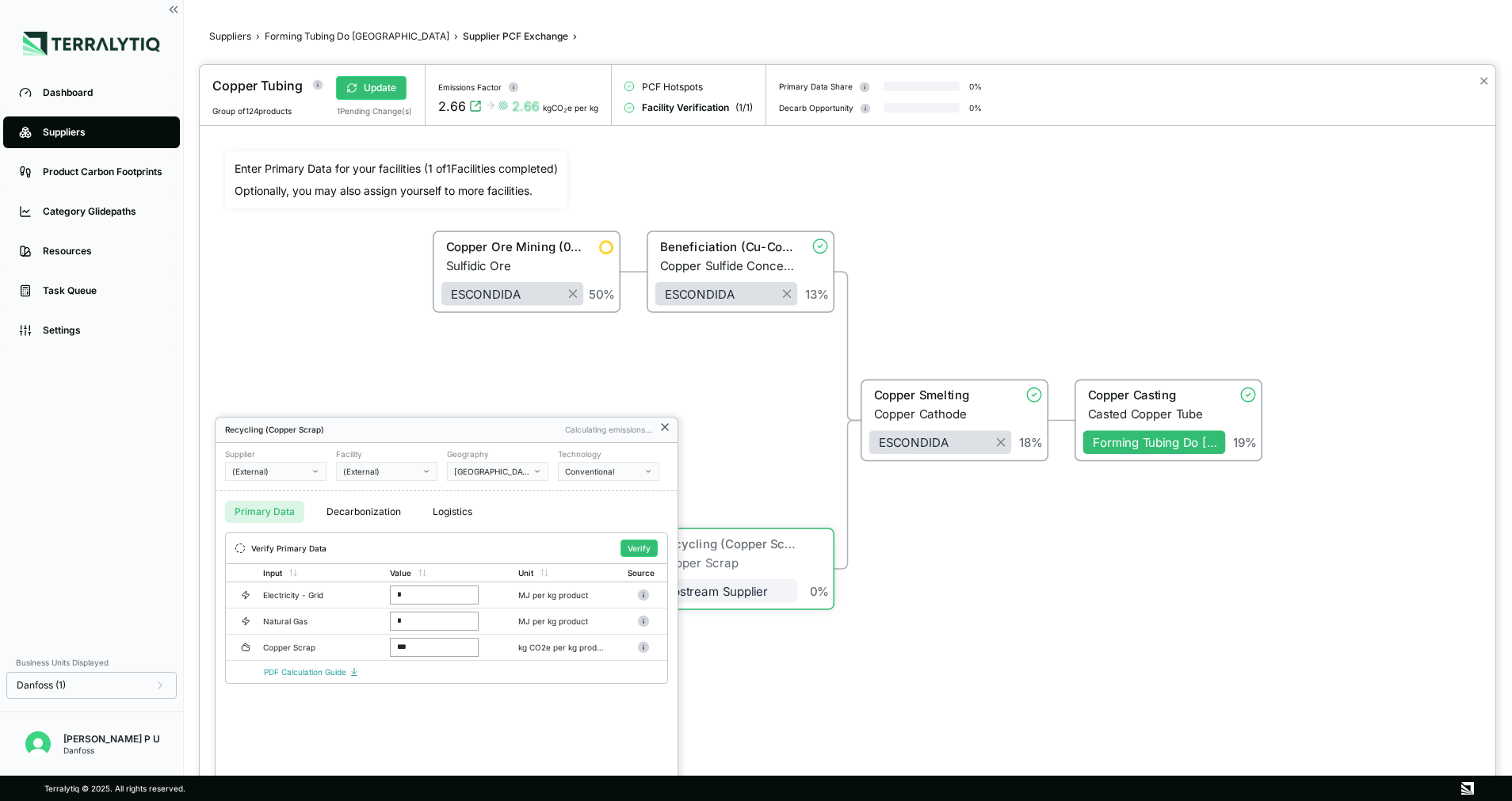
click at [669, 426] on icon at bounding box center [664, 427] width 12 height 12
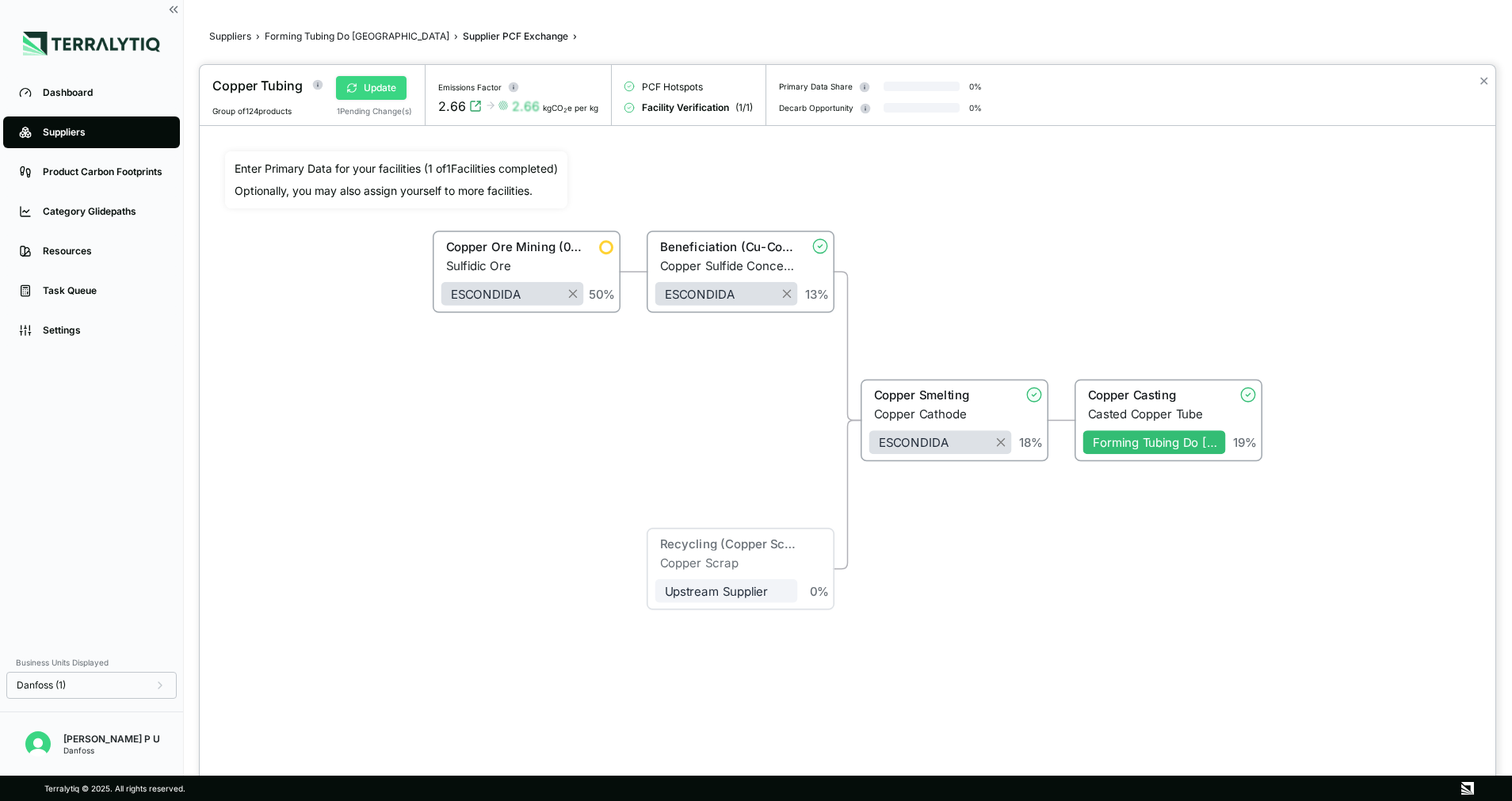
click at [380, 83] on button "Update" at bounding box center [371, 88] width 70 height 24
click at [521, 247] on div "Copper Ore Mining (0.5% Sulfidic Ore)" at bounding box center [514, 246] width 138 height 14
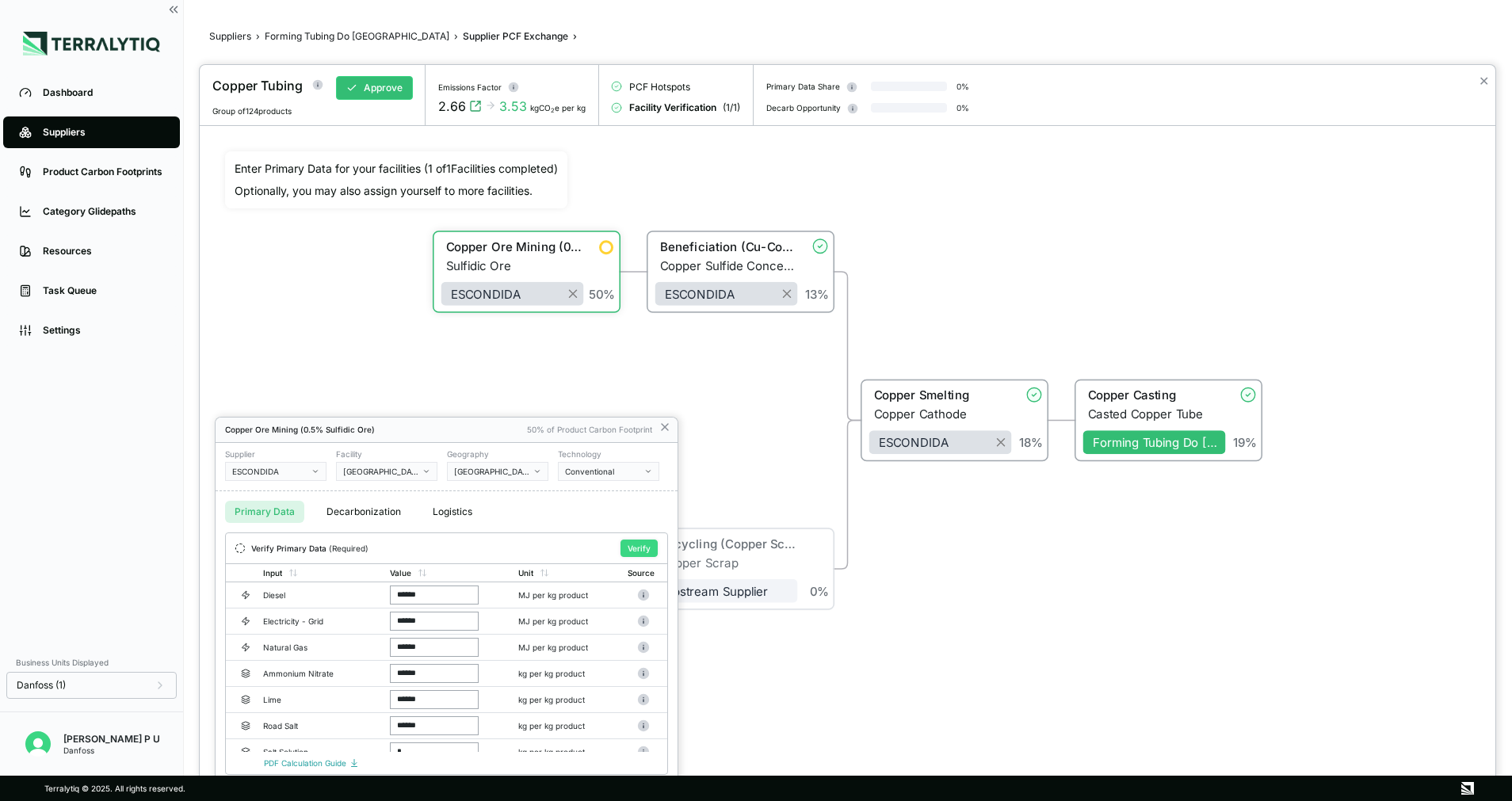
click at [639, 545] on button "Verify" at bounding box center [639, 549] width 37 height 17
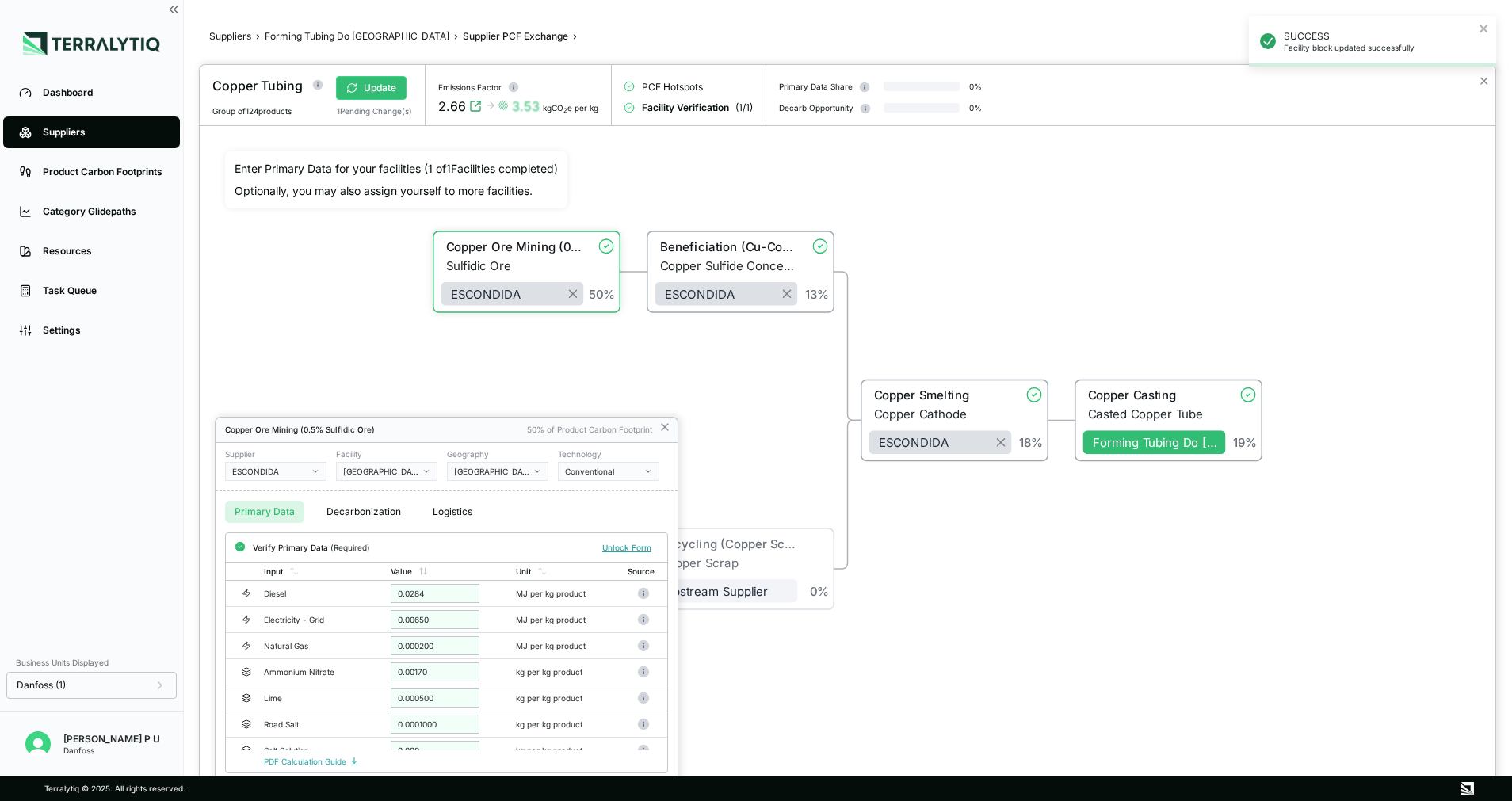
click at [596, 471] on div "Conventional" at bounding box center [603, 471] width 76 height 10
click at [594, 535] on div "Renewable Electricity (Ppa)" at bounding box center [668, 540] width 208 height 10
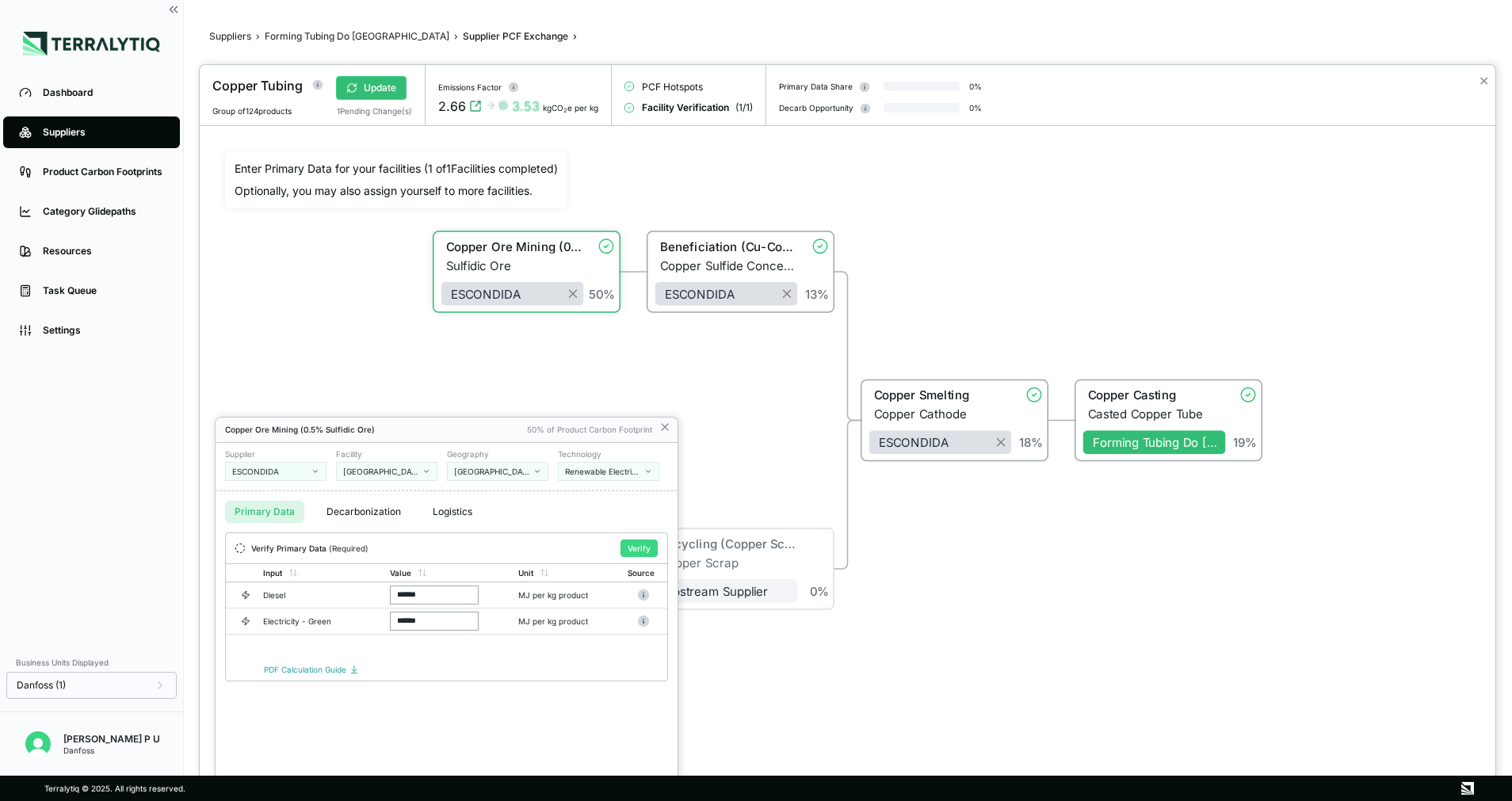
click at [637, 550] on button "Verify" at bounding box center [639, 549] width 37 height 17
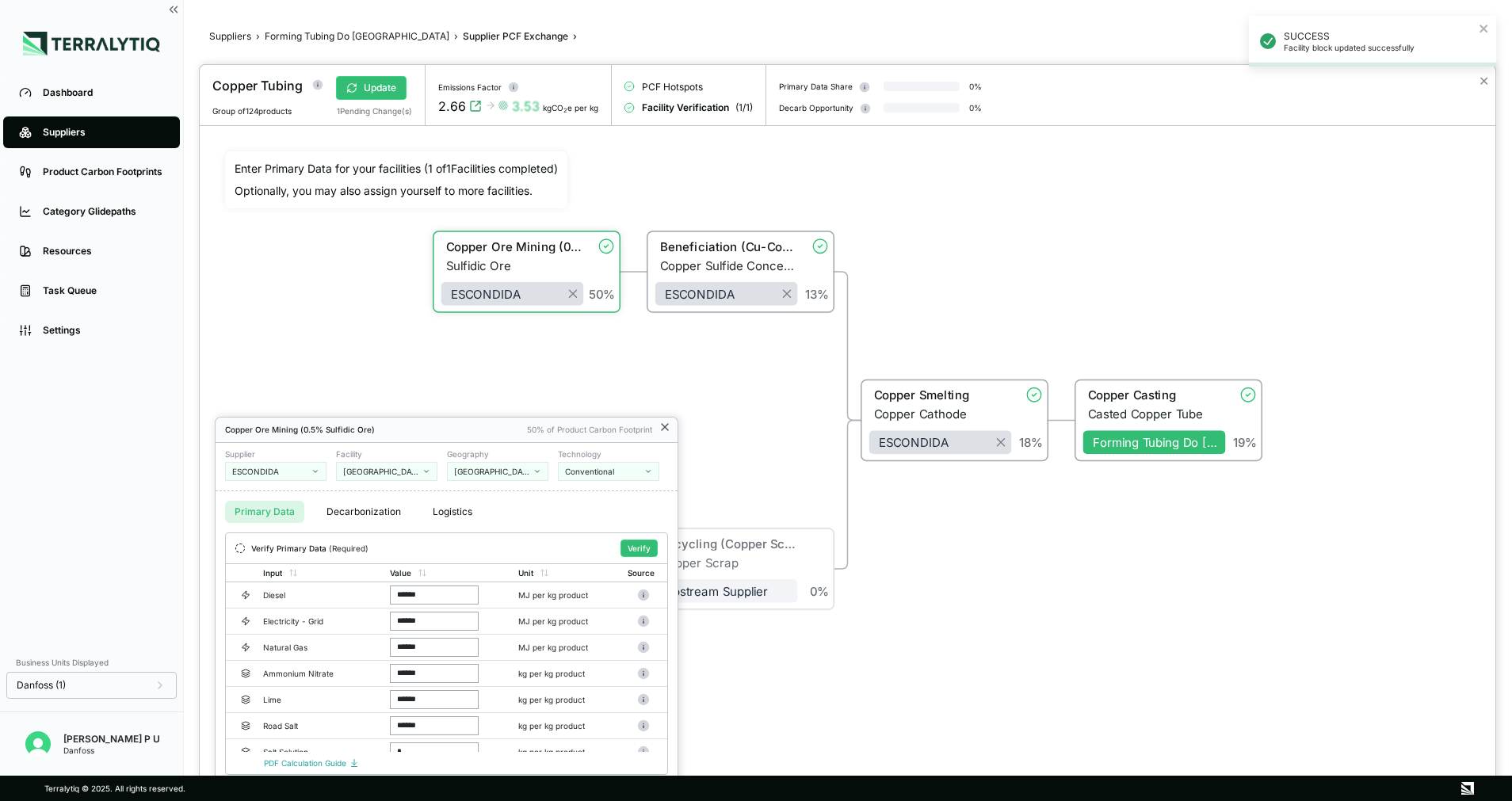
click at [665, 427] on icon at bounding box center [665, 427] width 7 height 7
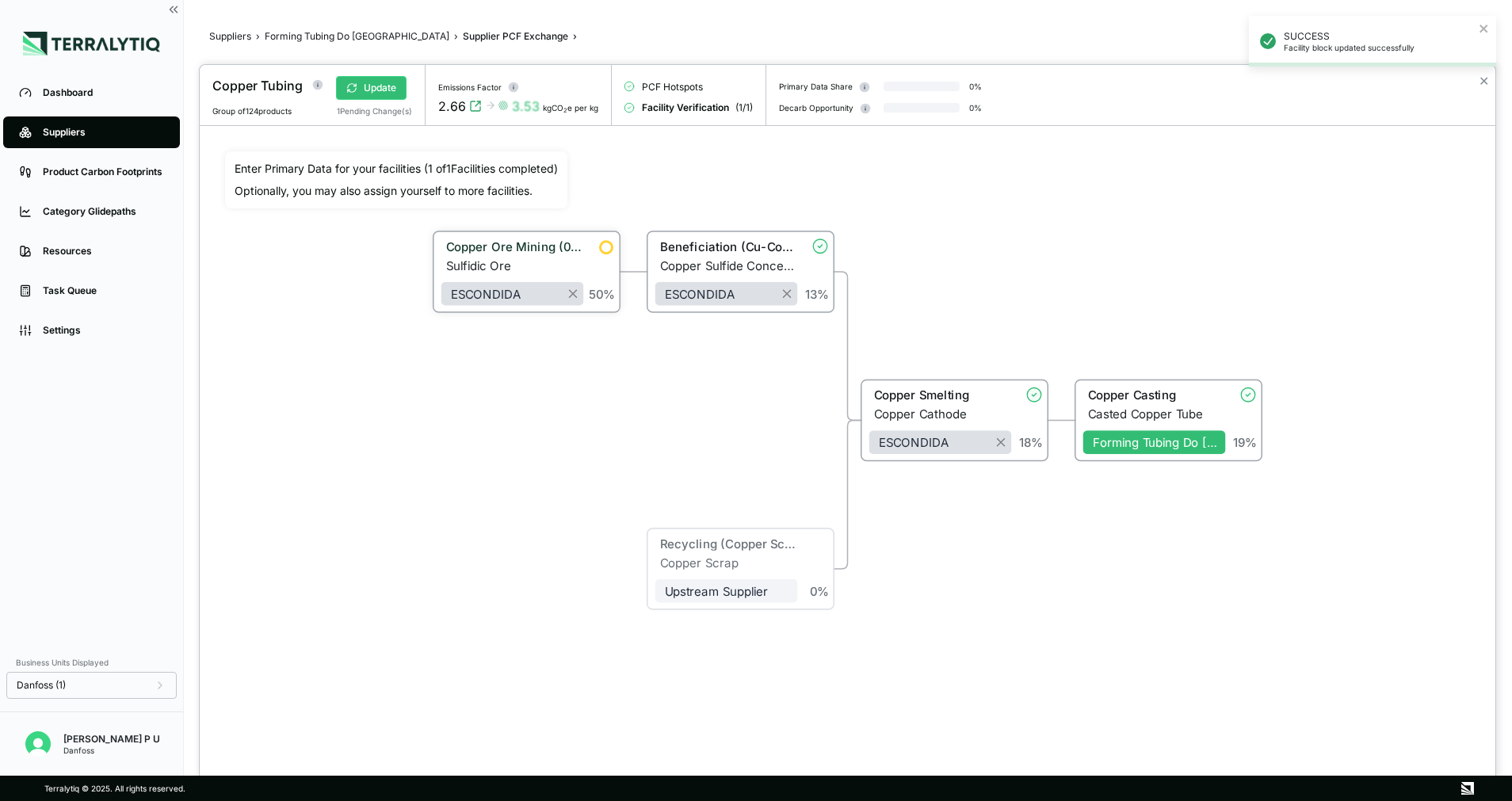
click at [583, 265] on div "Sulfidic Ore" at bounding box center [514, 265] width 138 height 14
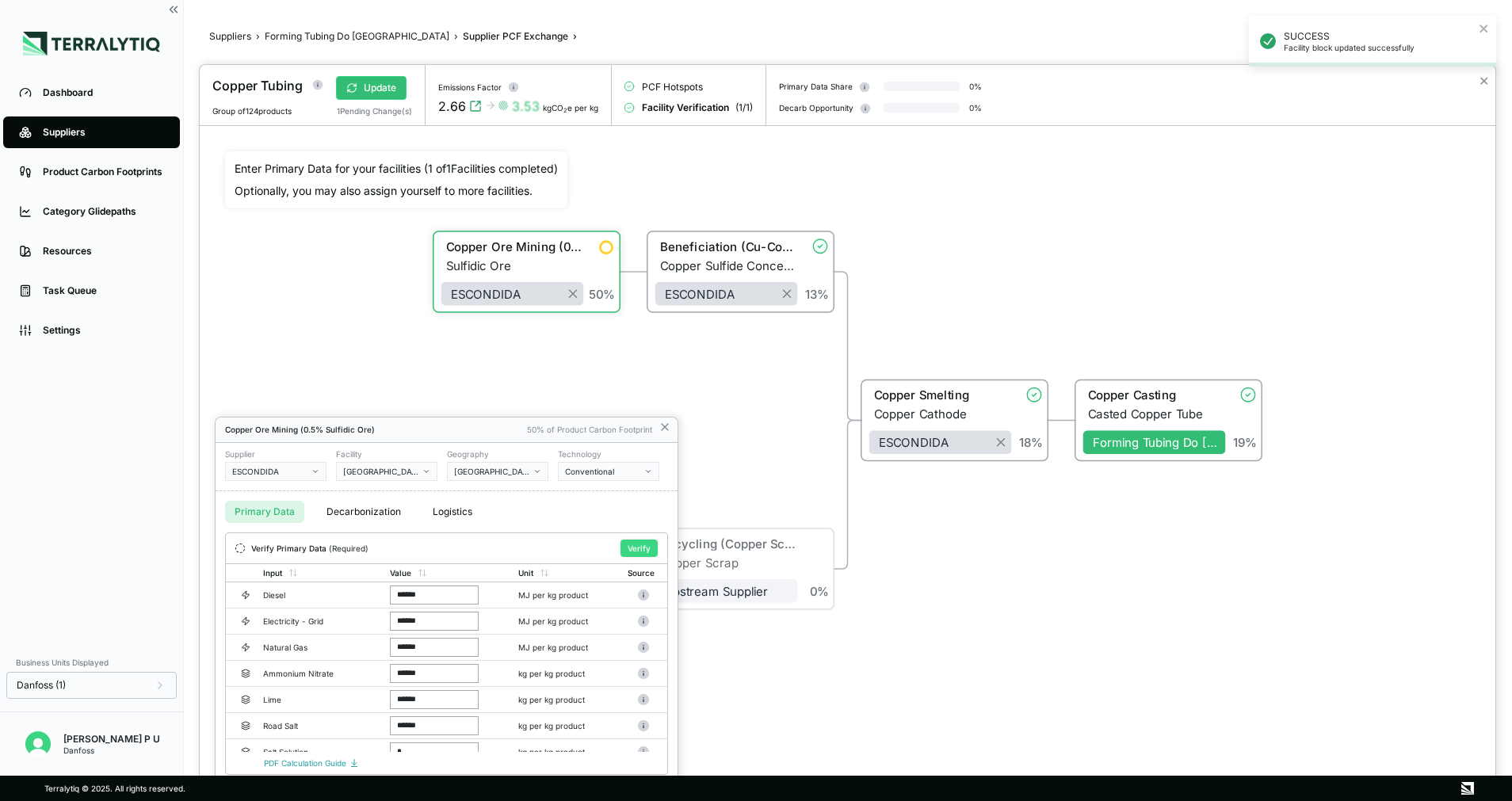
click at [638, 545] on button "Verify" at bounding box center [639, 549] width 37 height 17
click at [375, 512] on button "Decarbonization" at bounding box center [364, 511] width 93 height 22
click at [279, 506] on button "Primary Data" at bounding box center [264, 511] width 79 height 22
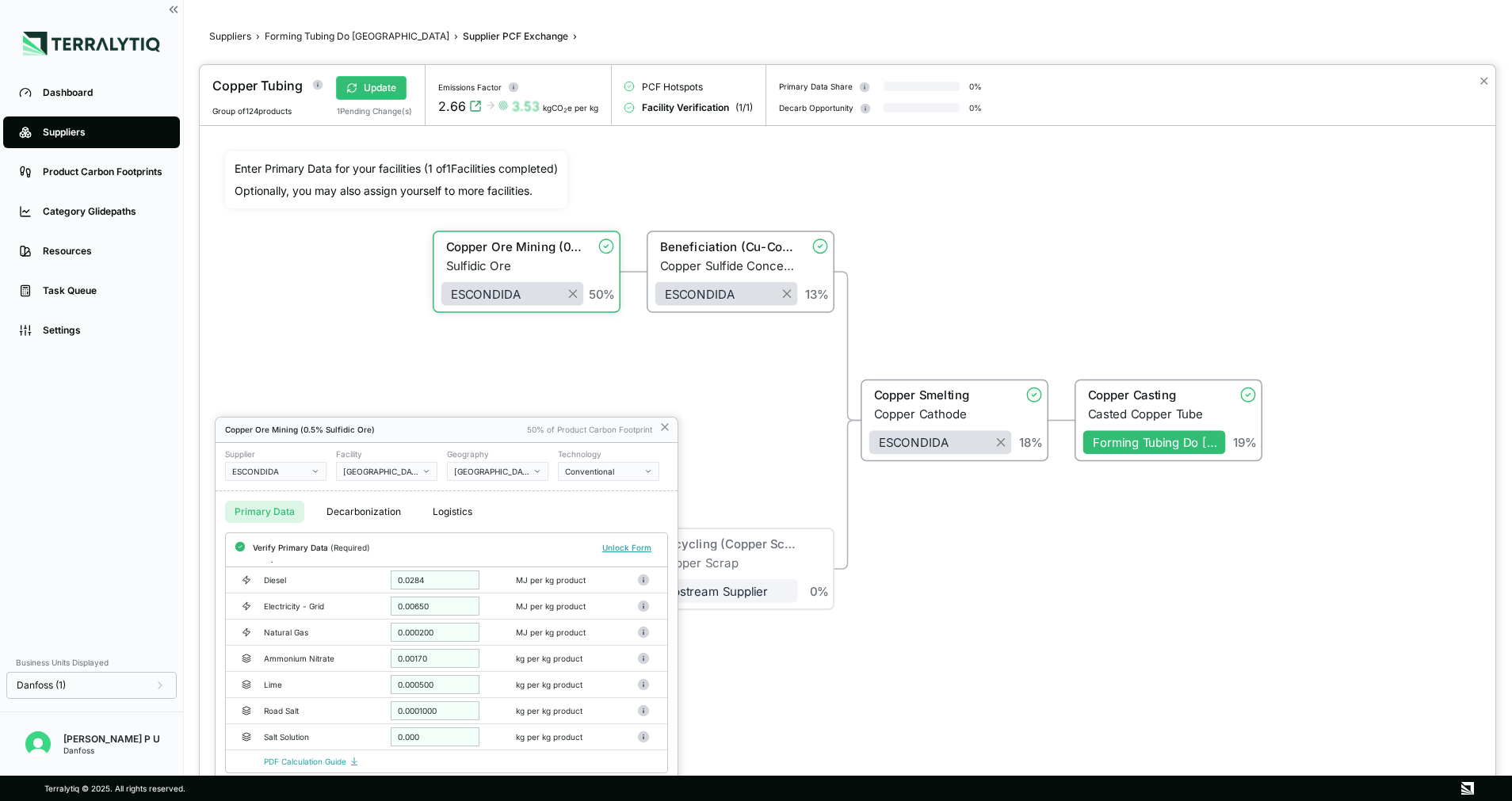
click at [630, 472] on div "Conventional" at bounding box center [603, 471] width 76 height 10
click at [618, 541] on div "Renewable Electricity (Ppa)" at bounding box center [668, 540] width 208 height 10
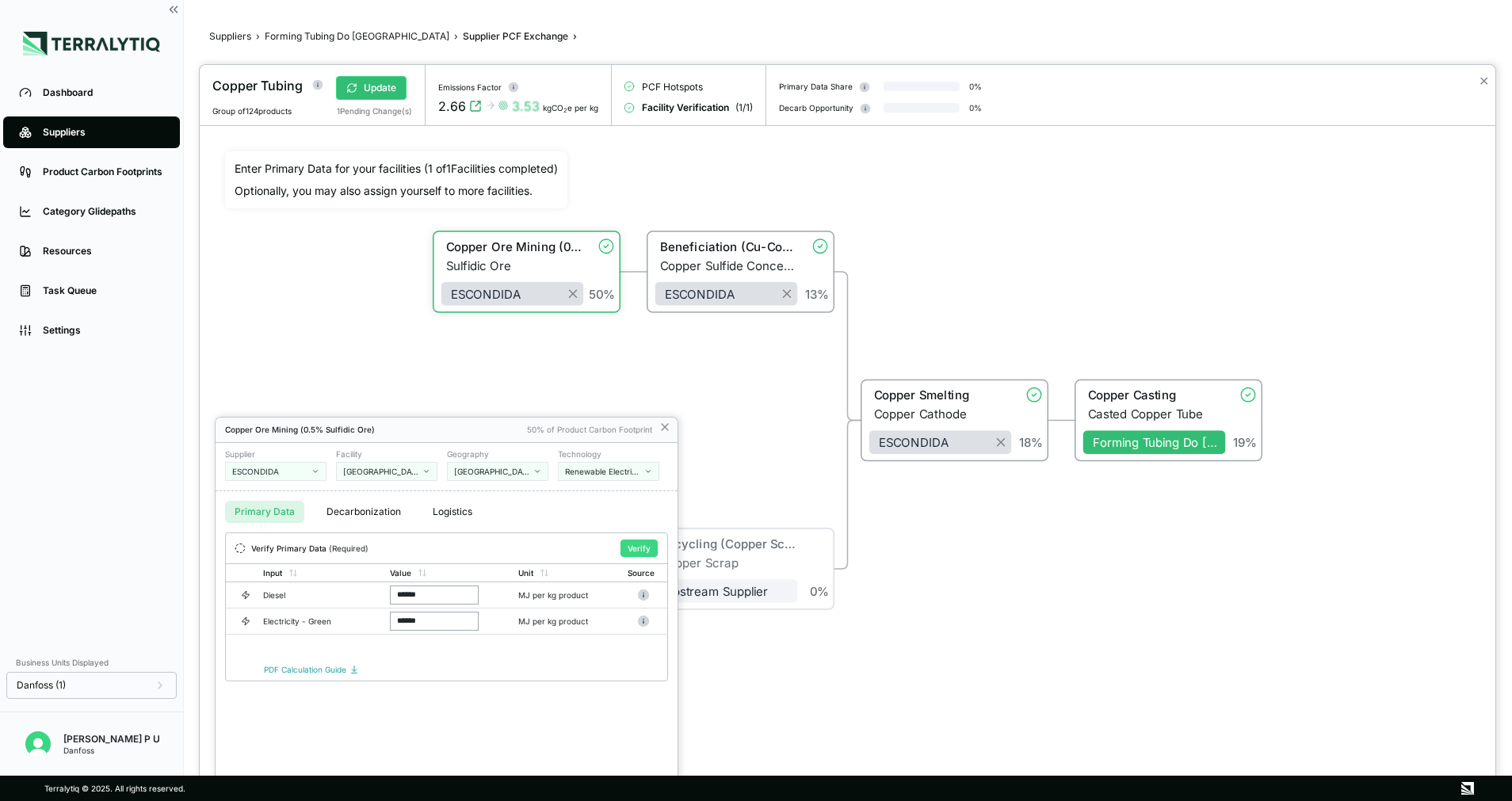
click at [635, 546] on button "Verify" at bounding box center [639, 549] width 37 height 17
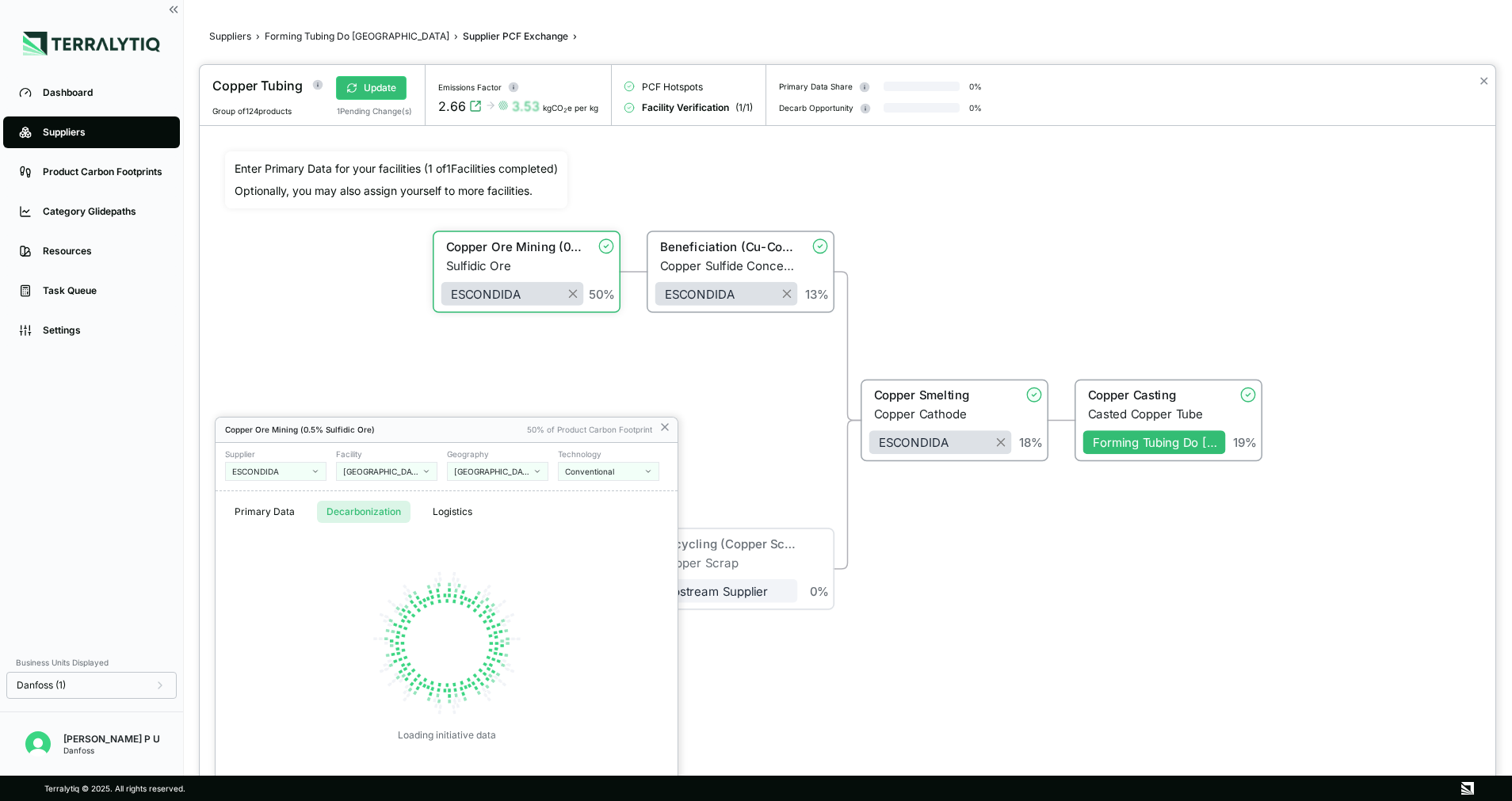
click at [376, 508] on button "Decarbonization" at bounding box center [364, 511] width 93 height 22
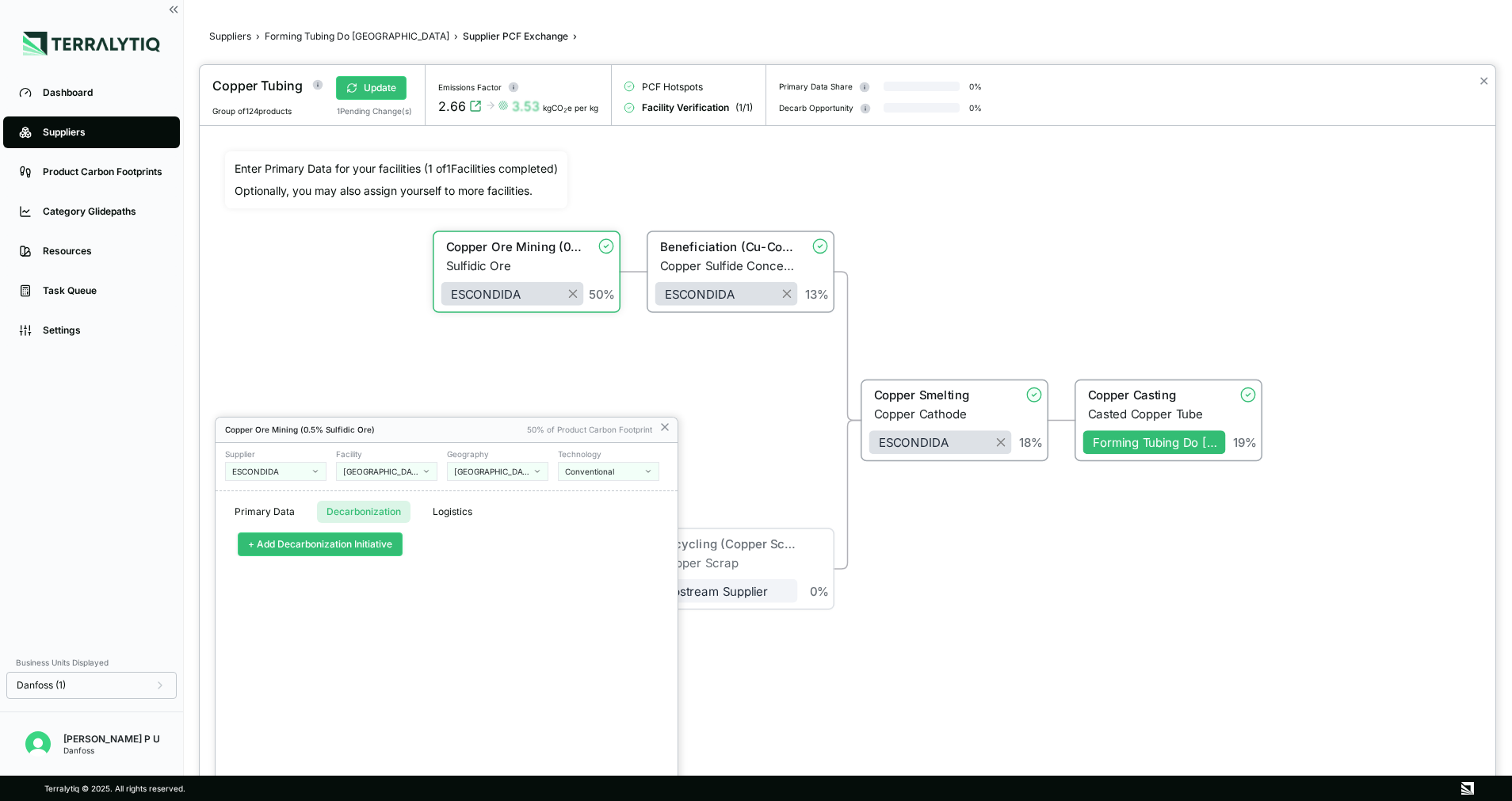
click at [344, 544] on button "+ Add Decarbonization Initiative" at bounding box center [320, 544] width 165 height 24
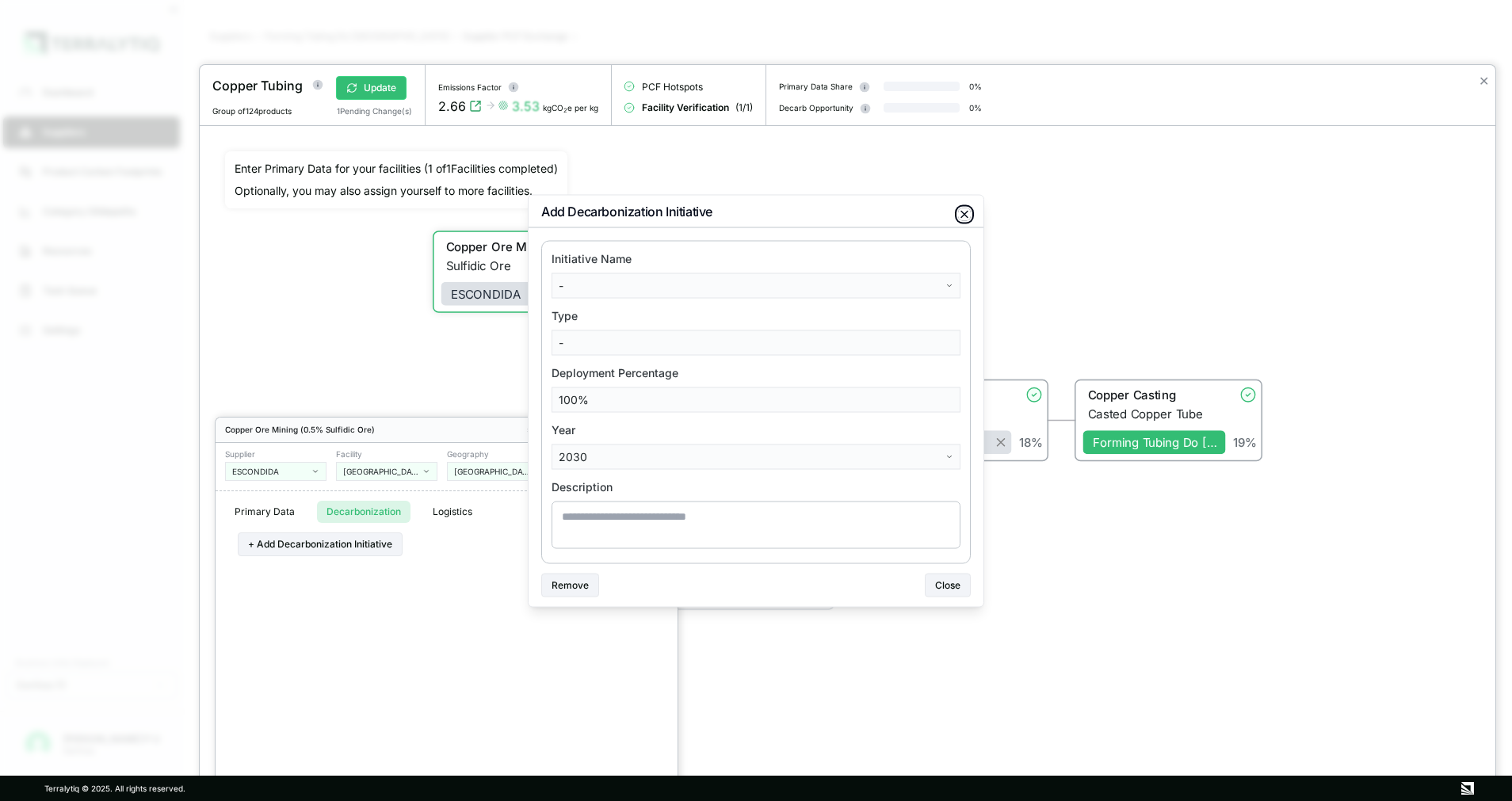
click at [965, 211] on icon "button" at bounding box center [964, 213] width 12 height 12
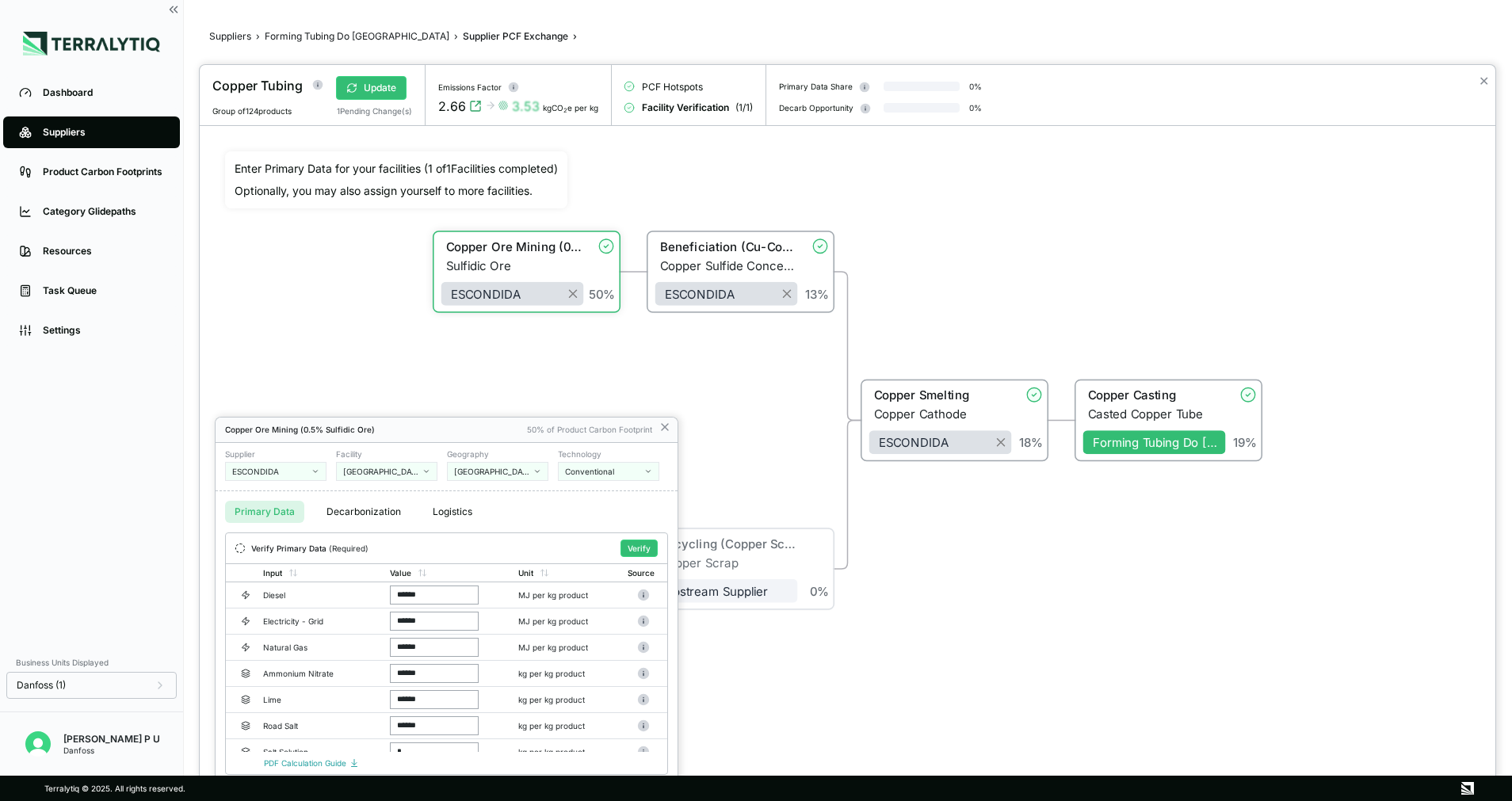
click at [262, 512] on button "Primary Data" at bounding box center [264, 511] width 79 height 22
click at [620, 467] on div "Conventional" at bounding box center [603, 471] width 76 height 10
click at [608, 539] on div "Renewable Electricity (Ppa)" at bounding box center [668, 540] width 208 height 10
click at [641, 543] on button "Verify" at bounding box center [639, 549] width 37 height 17
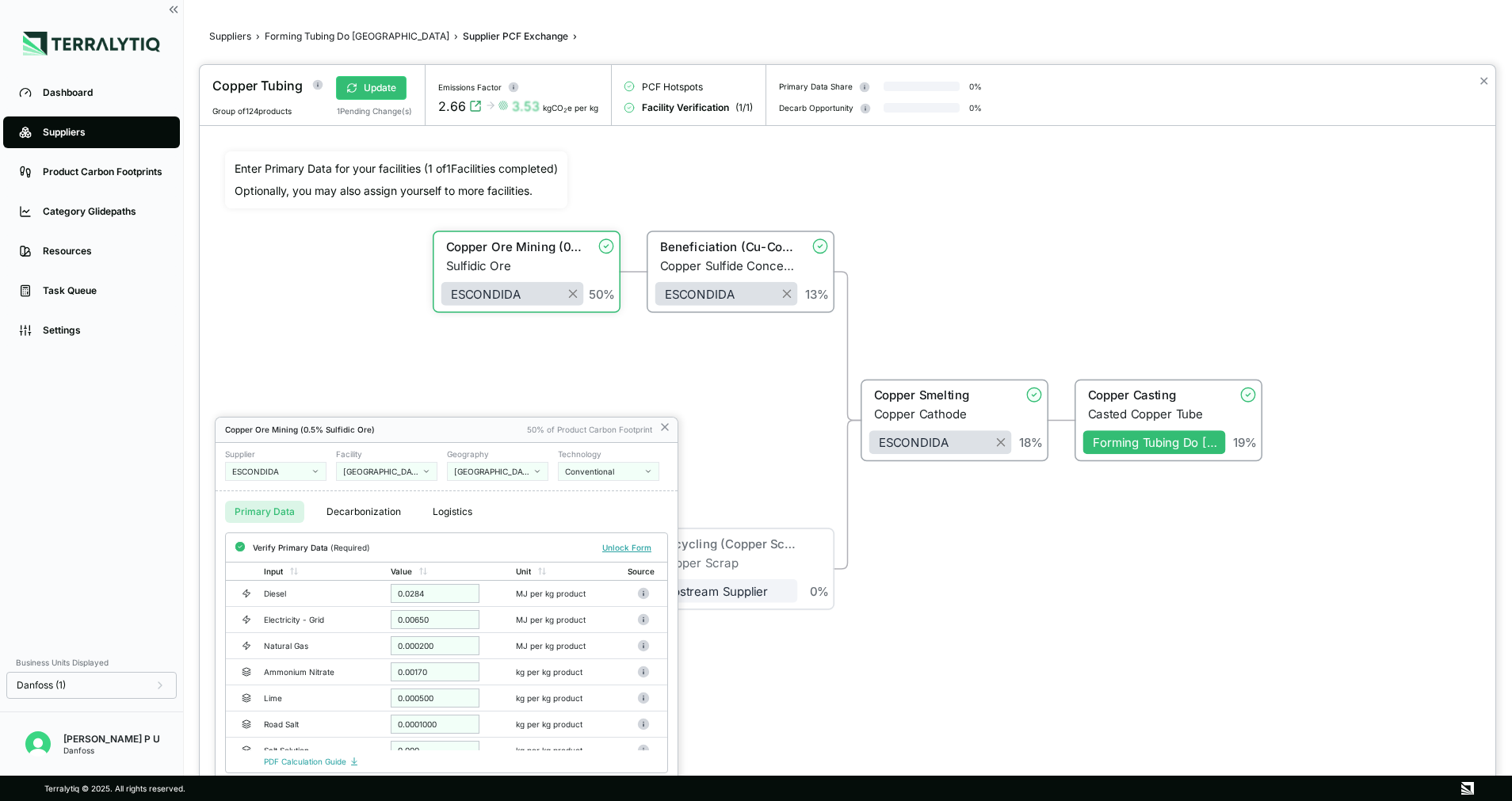
click at [604, 476] on button "Conventional" at bounding box center [608, 471] width 102 height 19
click at [625, 533] on div "Renewable Electricity (Ppa)" at bounding box center [668, 539] width 220 height 14
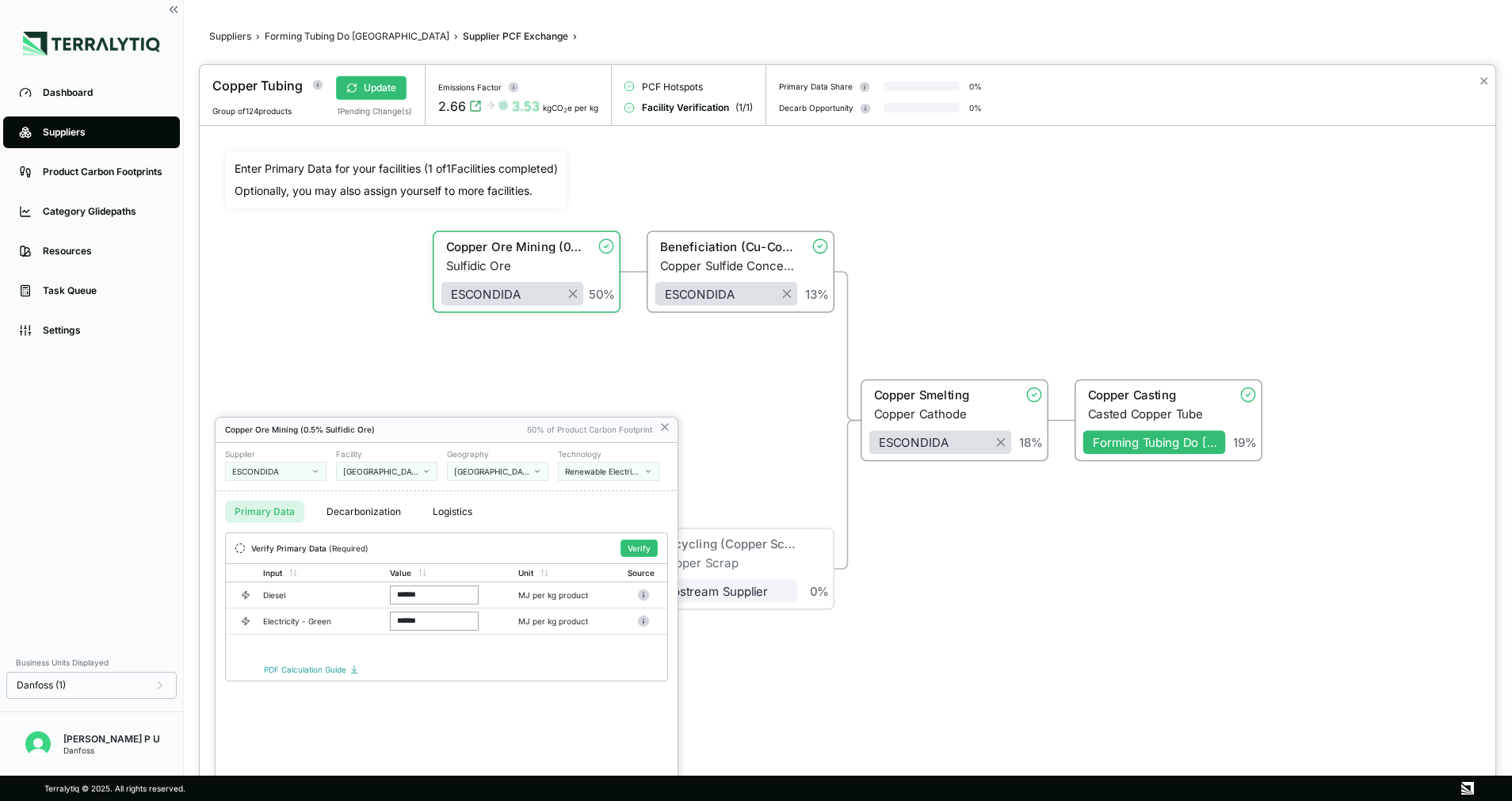
click at [537, 431] on div "50% of Product Carbon Footprint" at bounding box center [588, 430] width 125 height 10
click at [644, 545] on button "Verify" at bounding box center [639, 549] width 37 height 17
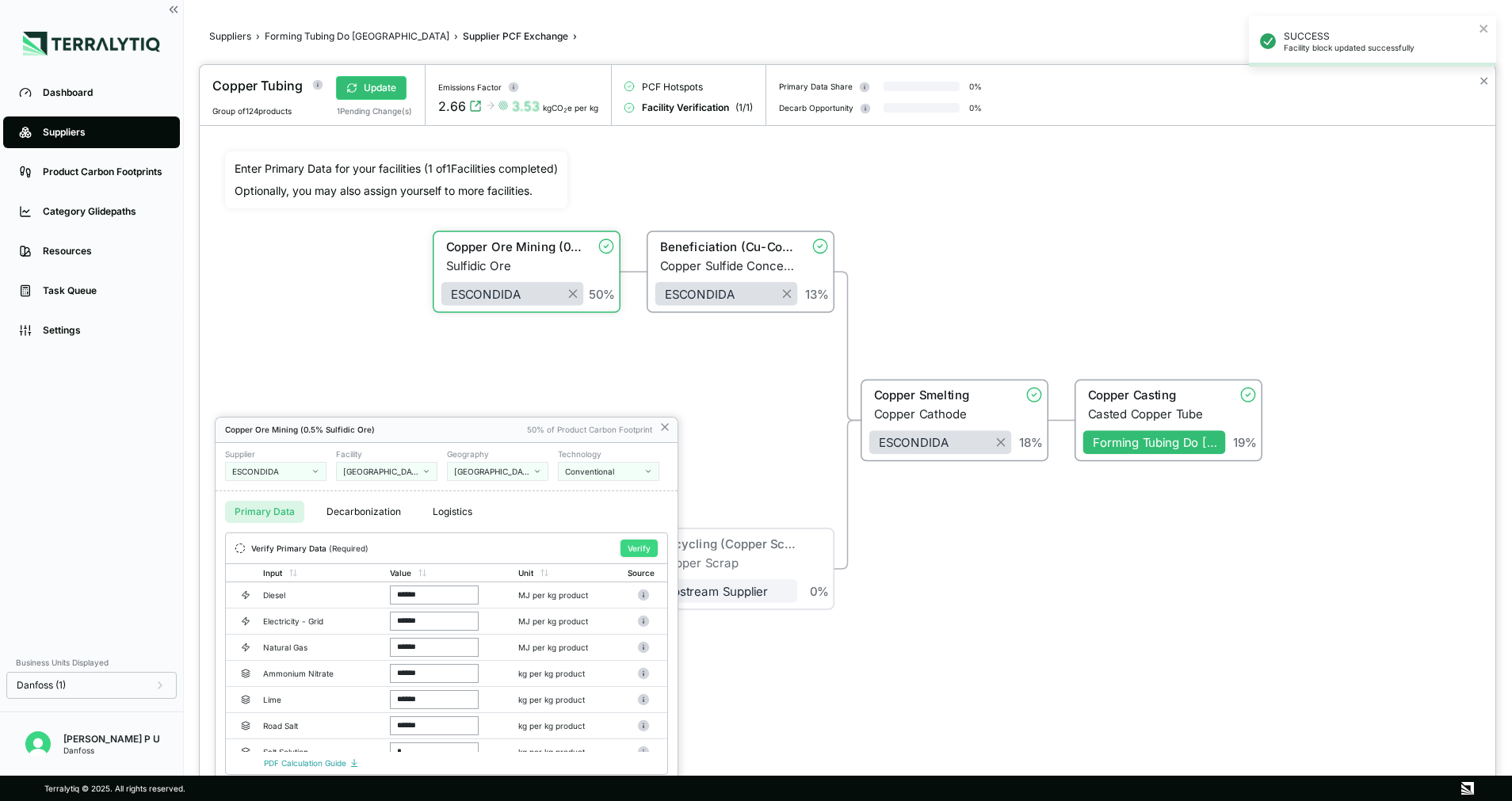
click at [644, 543] on button "Verify" at bounding box center [639, 549] width 37 height 17
click at [666, 424] on icon at bounding box center [664, 427] width 12 height 12
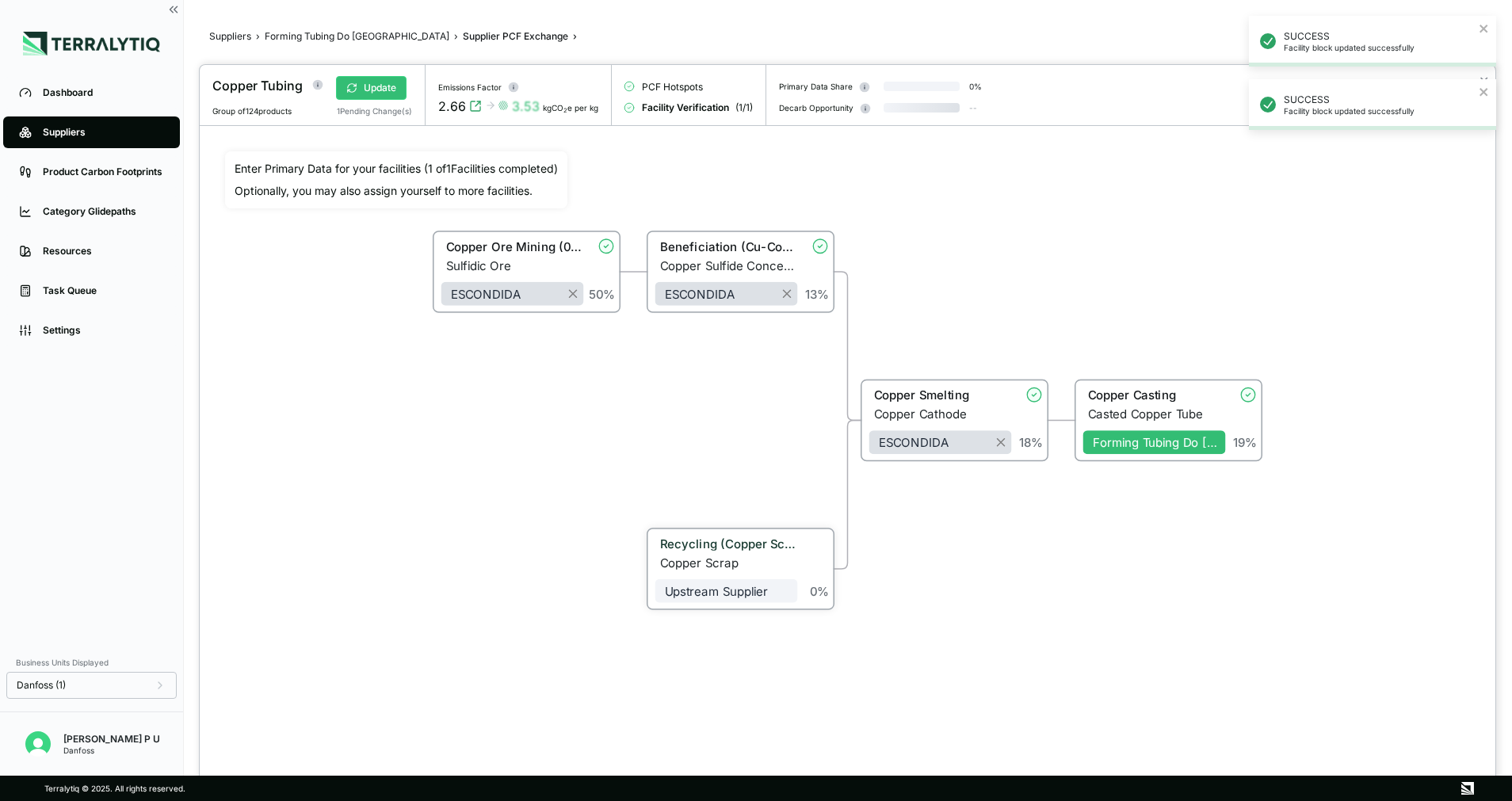
click at [724, 537] on div "Recycling (Copper Scrap)" at bounding box center [728, 543] width 138 height 14
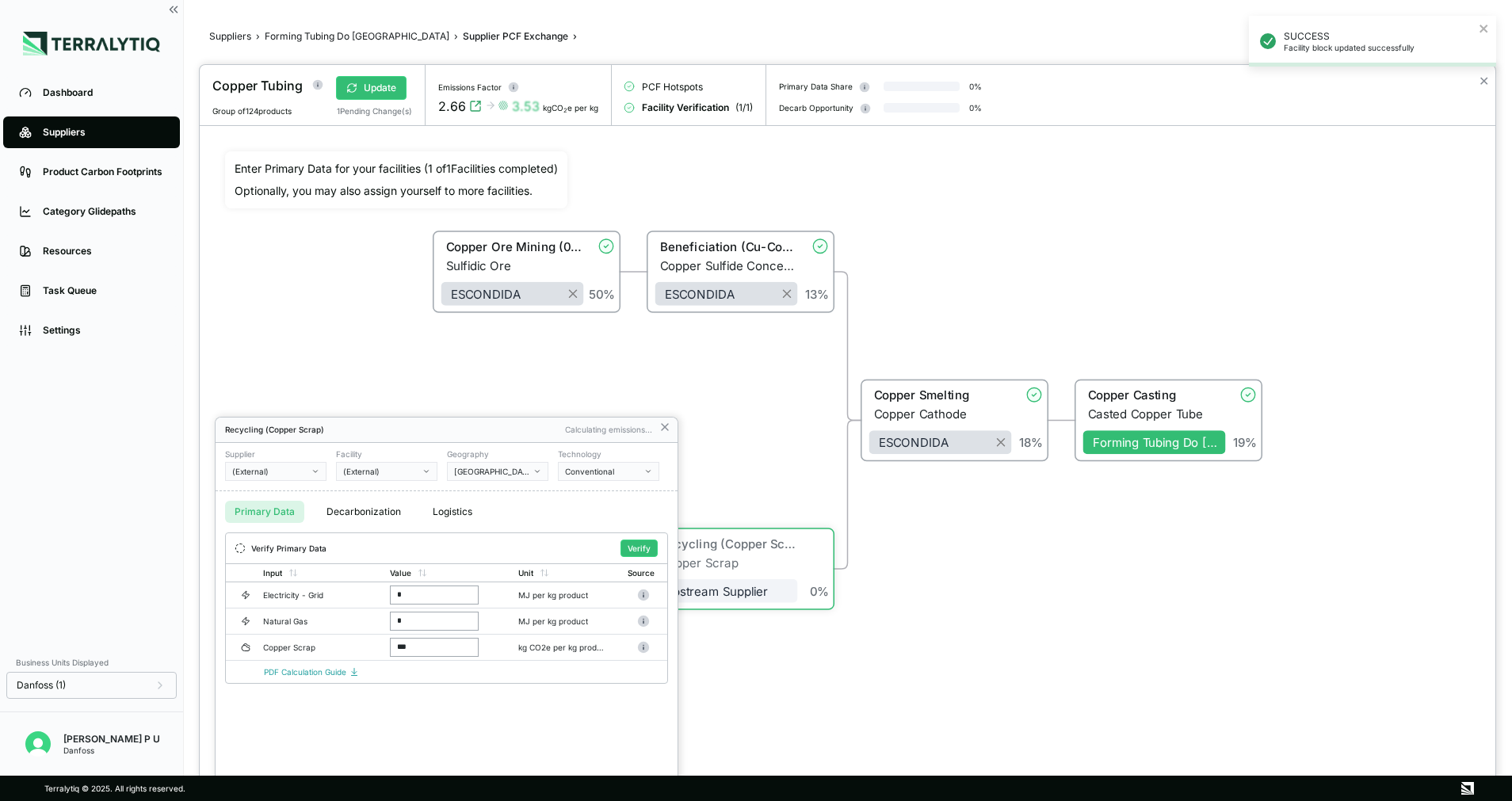
click at [289, 464] on button "(External)" at bounding box center [275, 471] width 102 height 19
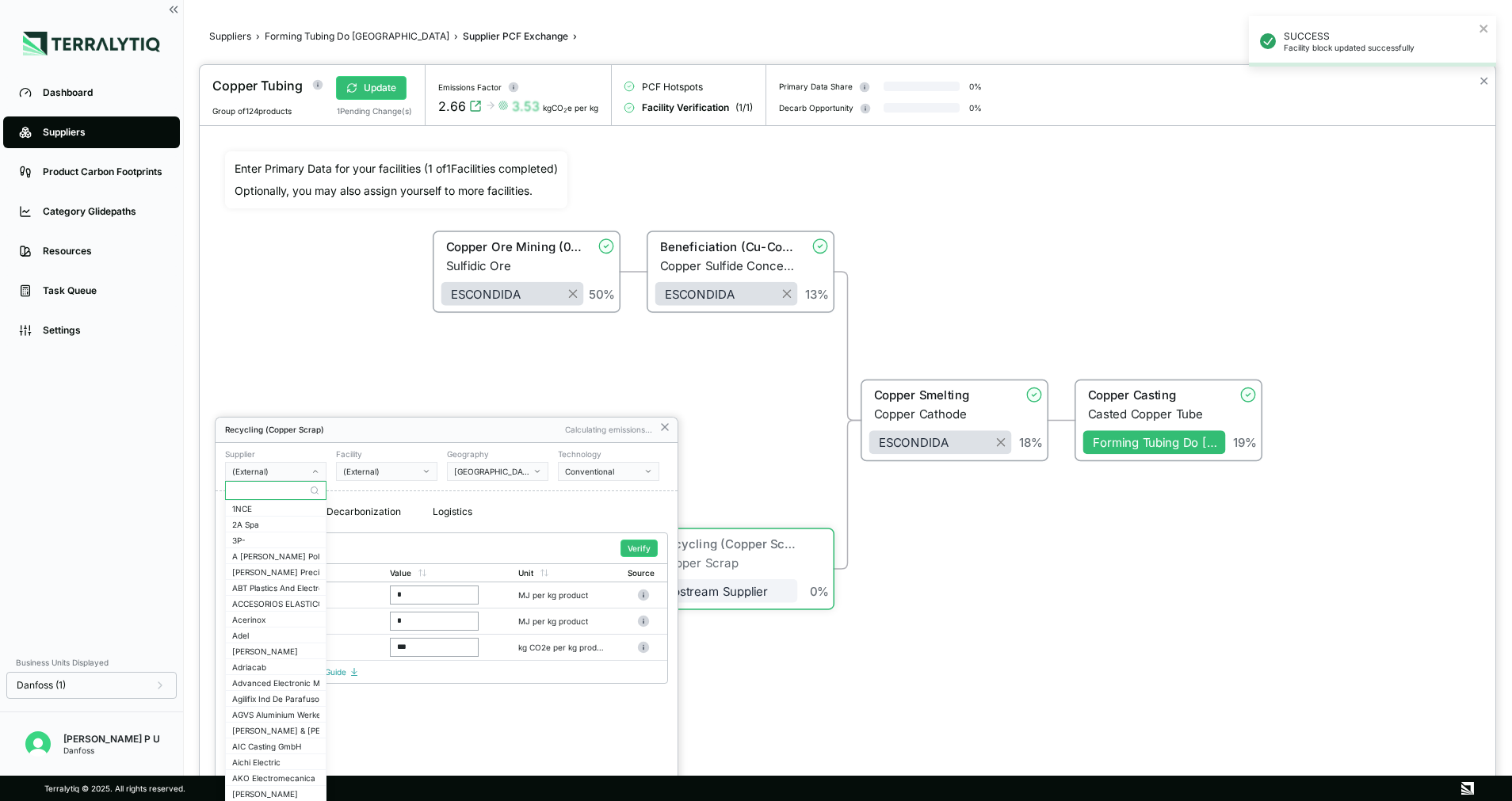
click at [275, 488] on input "text" at bounding box center [275, 491] width 100 height 19
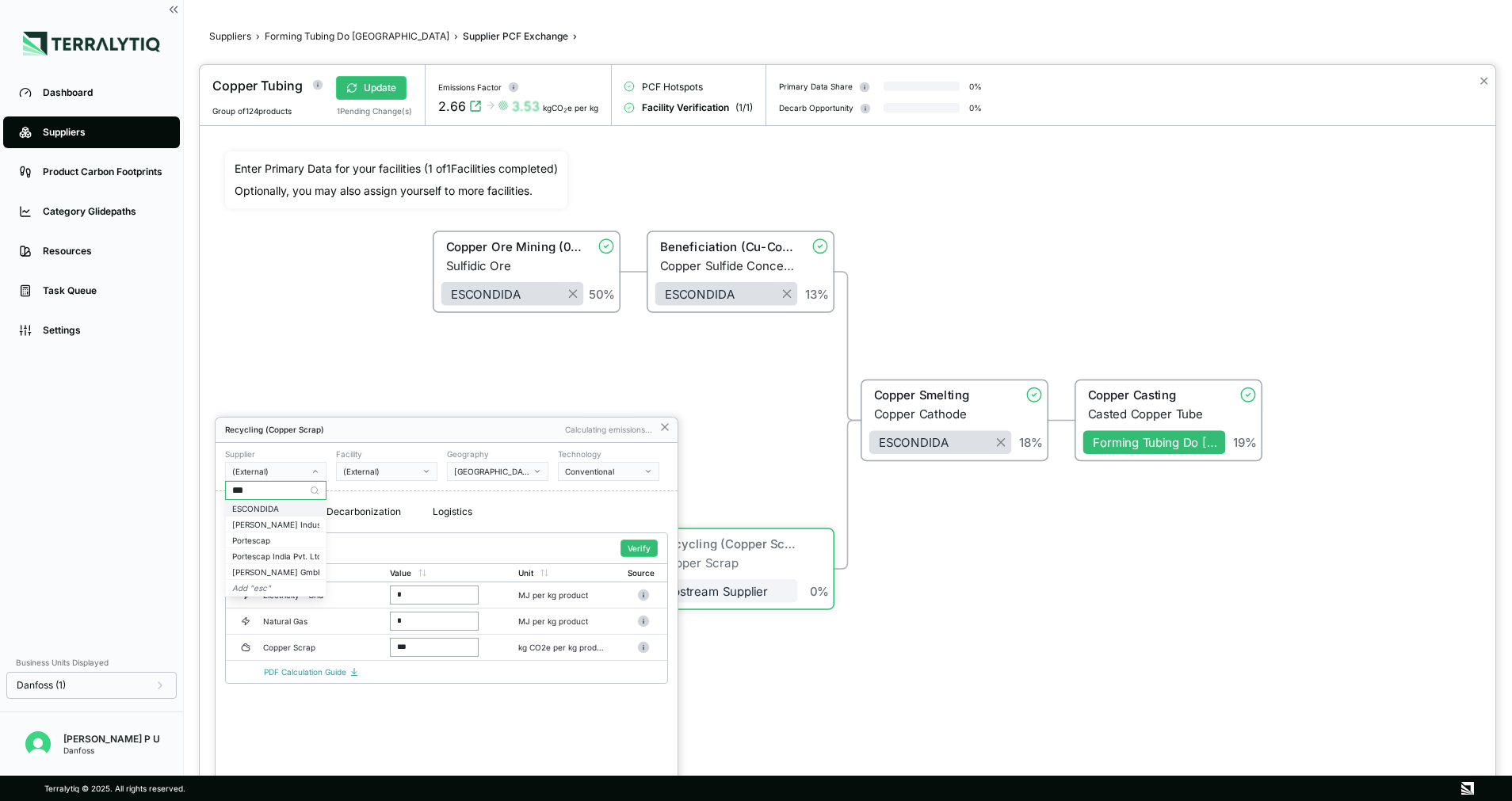
type input "***"
click at [251, 510] on div "ESCONDIDA" at bounding box center [276, 509] width 88 height 10
click at [569, 472] on div "Conventional" at bounding box center [603, 471] width 76 height 10
click at [628, 447] on div "Supplier ESCONDIDA Facility Chile Geography Chile Technology Conventional" at bounding box center [446, 467] width 462 height 49
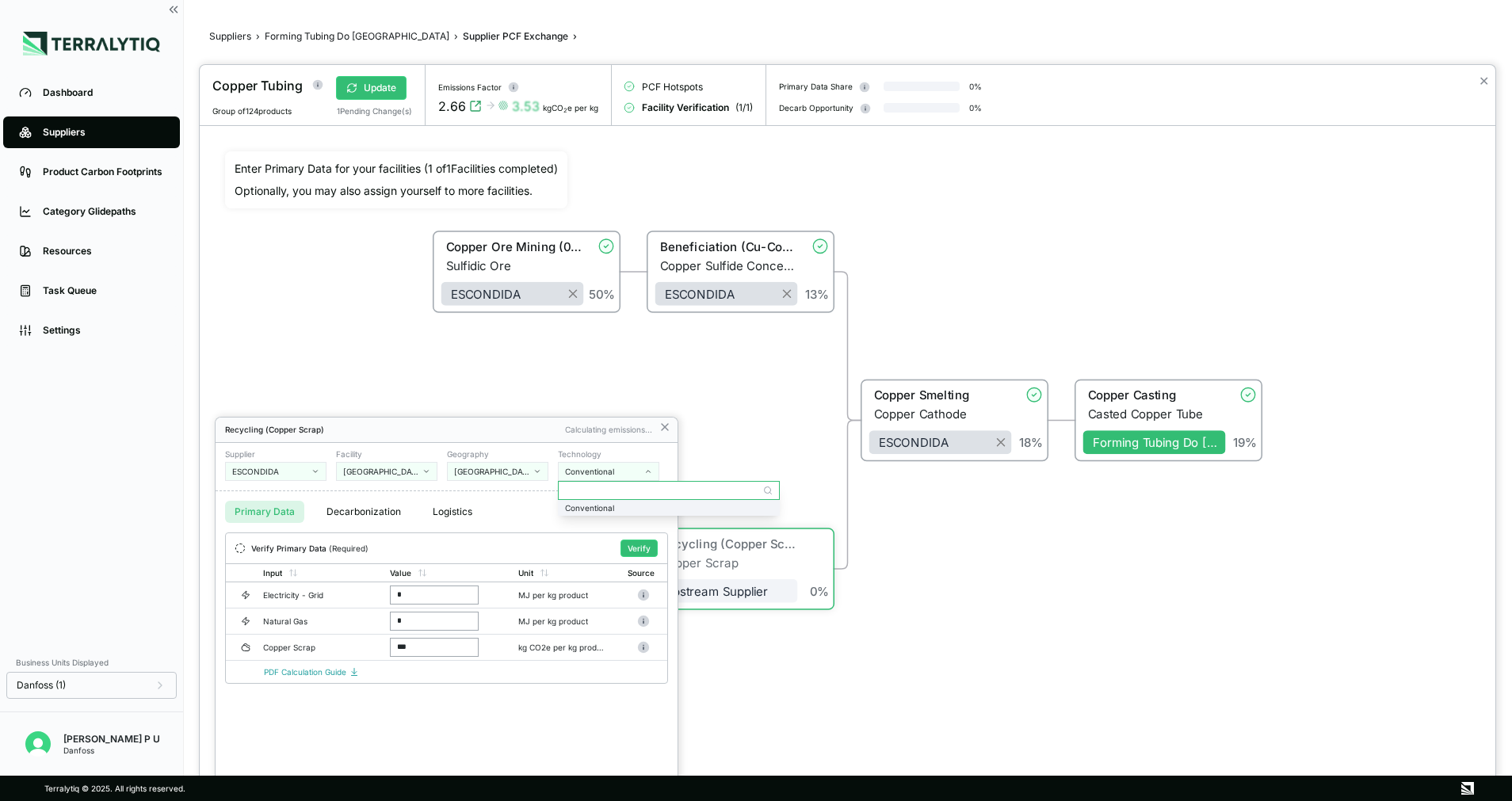
click at [621, 503] on div "Conventional" at bounding box center [668, 508] width 208 height 10
click at [645, 553] on button "Verify" at bounding box center [639, 549] width 37 height 17
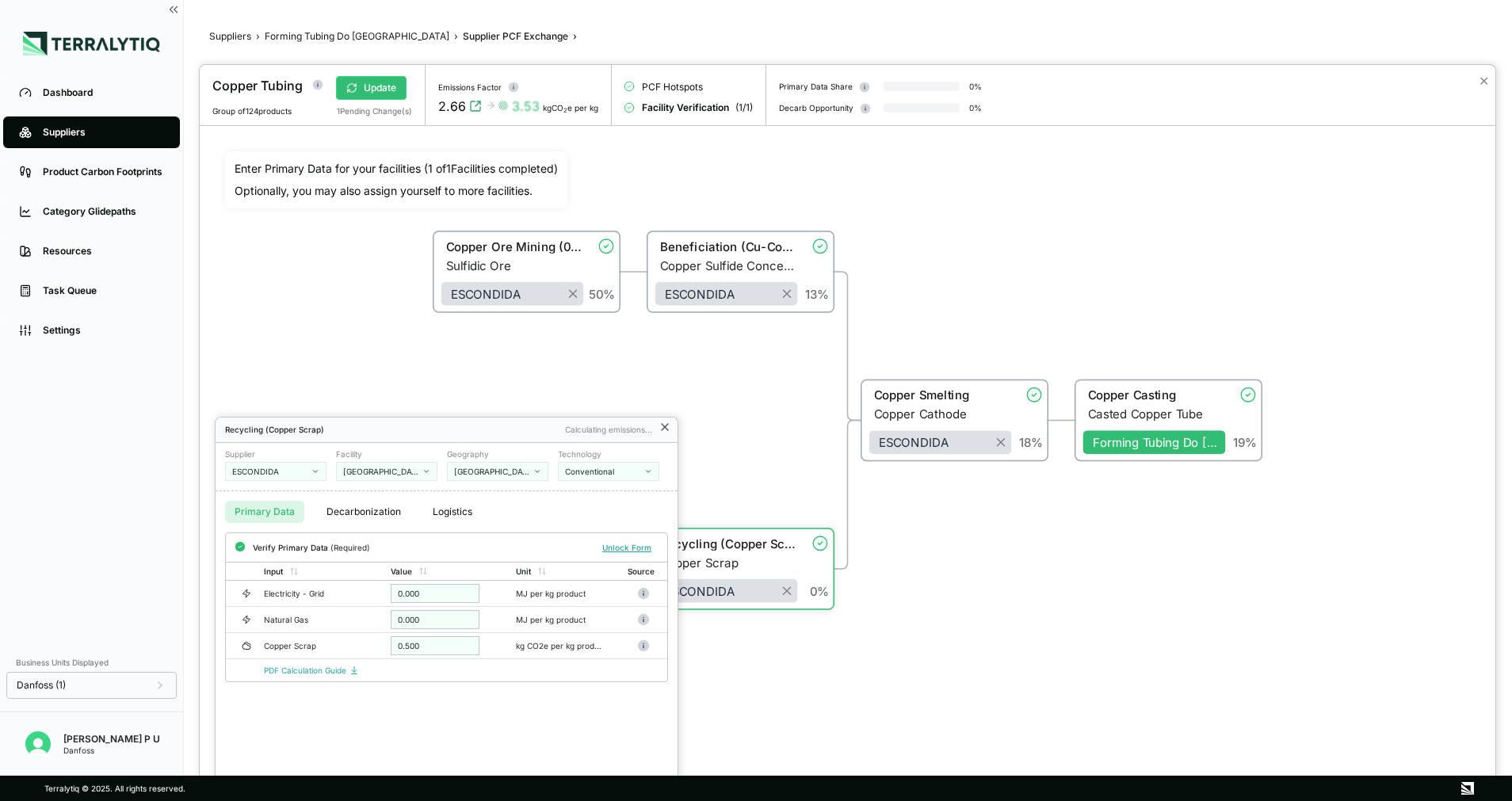
click at [670, 427] on icon at bounding box center [664, 427] width 12 height 12
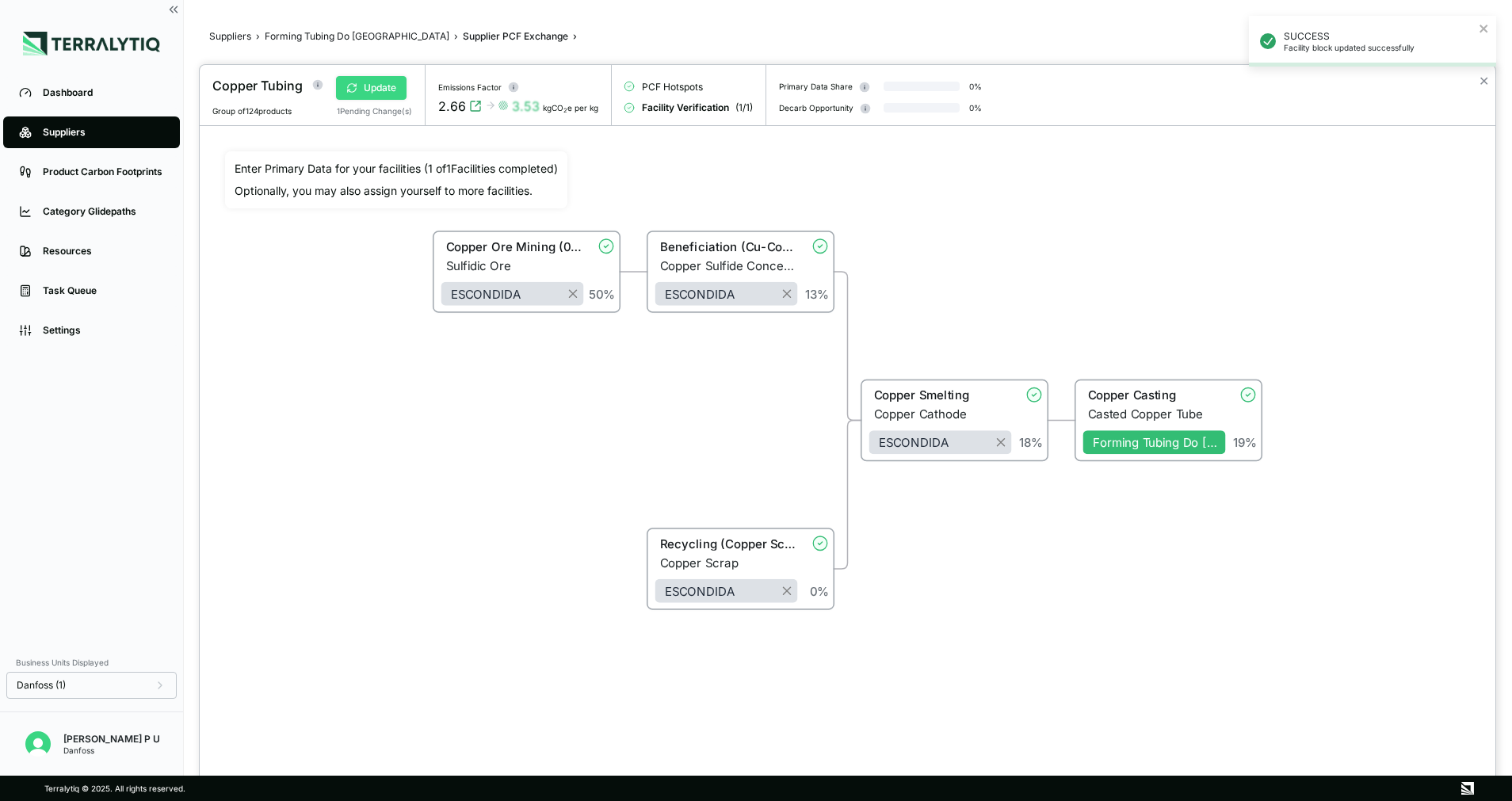
click at [376, 88] on button "Update" at bounding box center [371, 88] width 70 height 24
click at [389, 97] on button "Approve" at bounding box center [374, 88] width 77 height 24
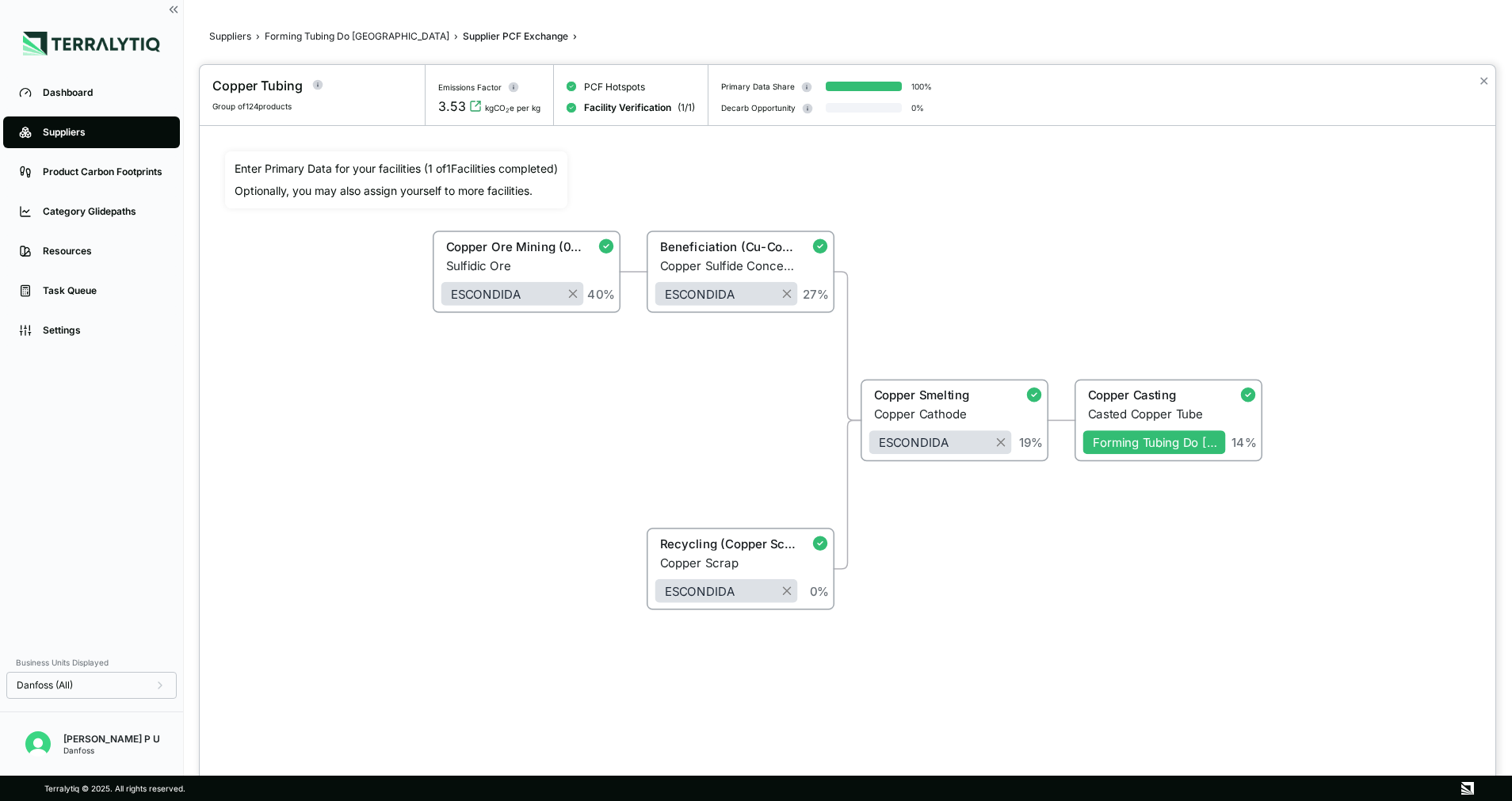
click at [229, 30] on div at bounding box center [756, 400] width 1512 height 801
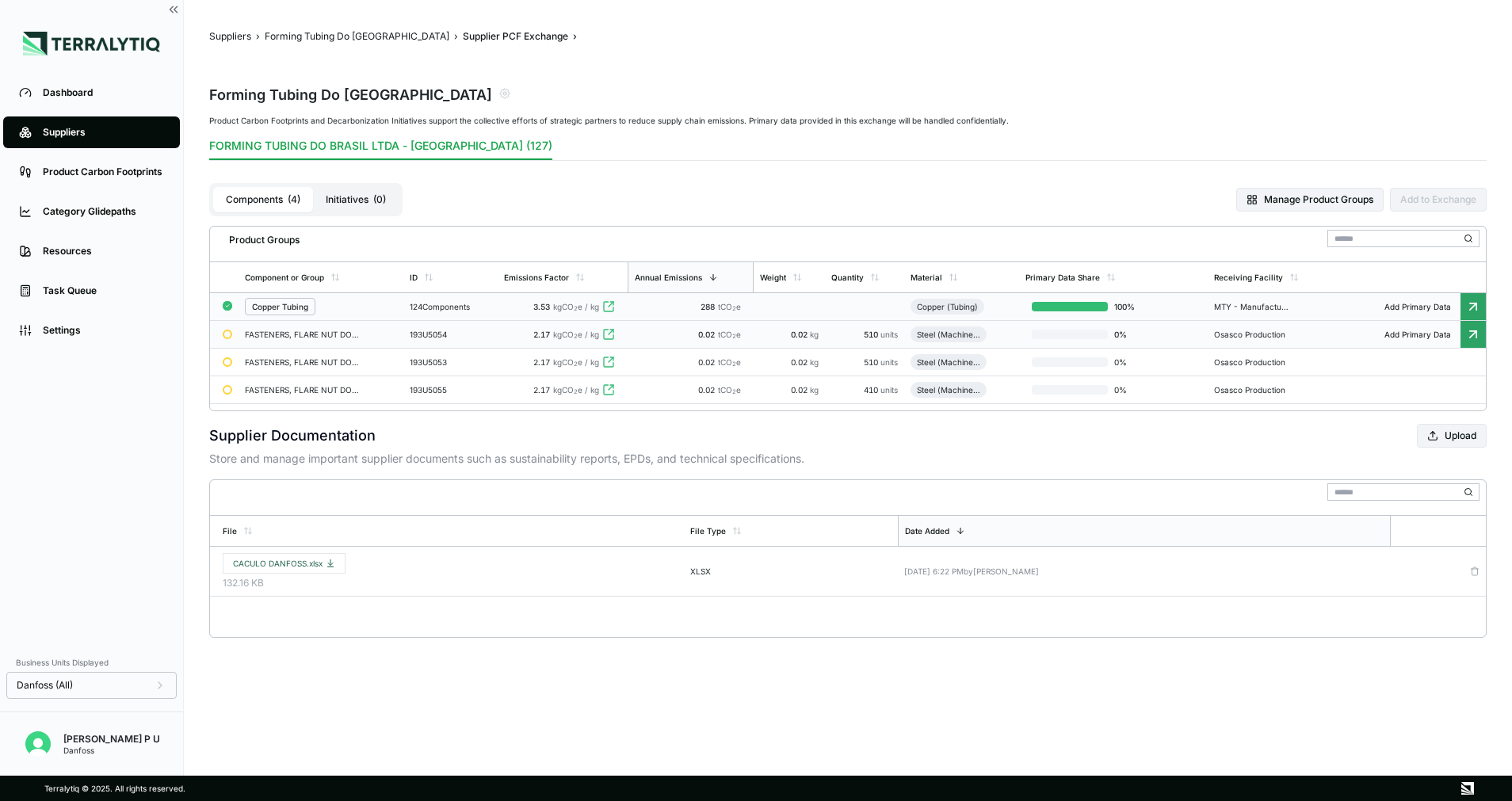
click at [517, 336] on div "2.17 kgCO 2 e / kg" at bounding box center [562, 334] width 117 height 10
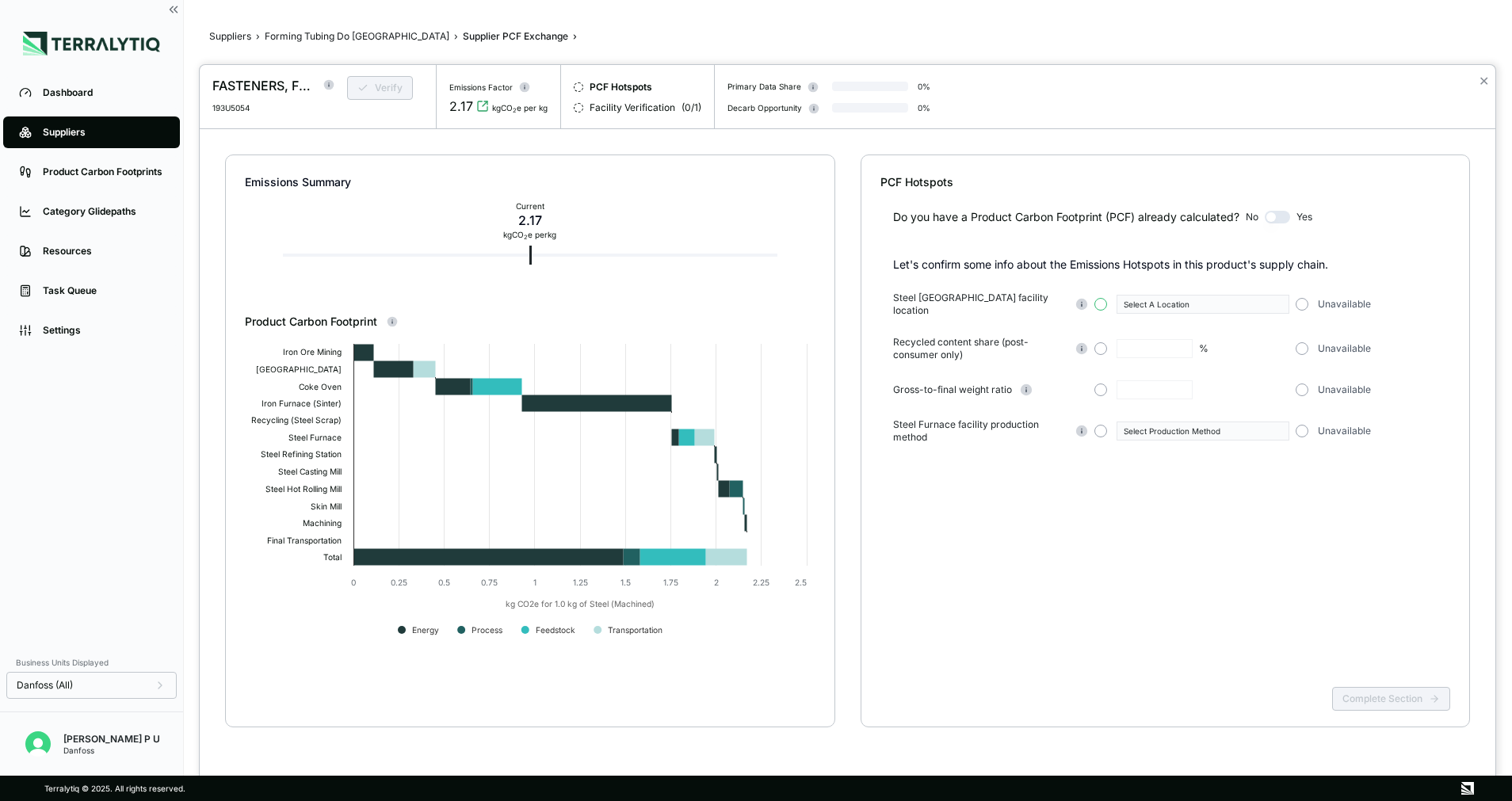
click at [1105, 301] on button "button" at bounding box center [1100, 304] width 12 height 12
click at [1195, 300] on div "Select A Location" at bounding box center [1197, 305] width 148 height 10
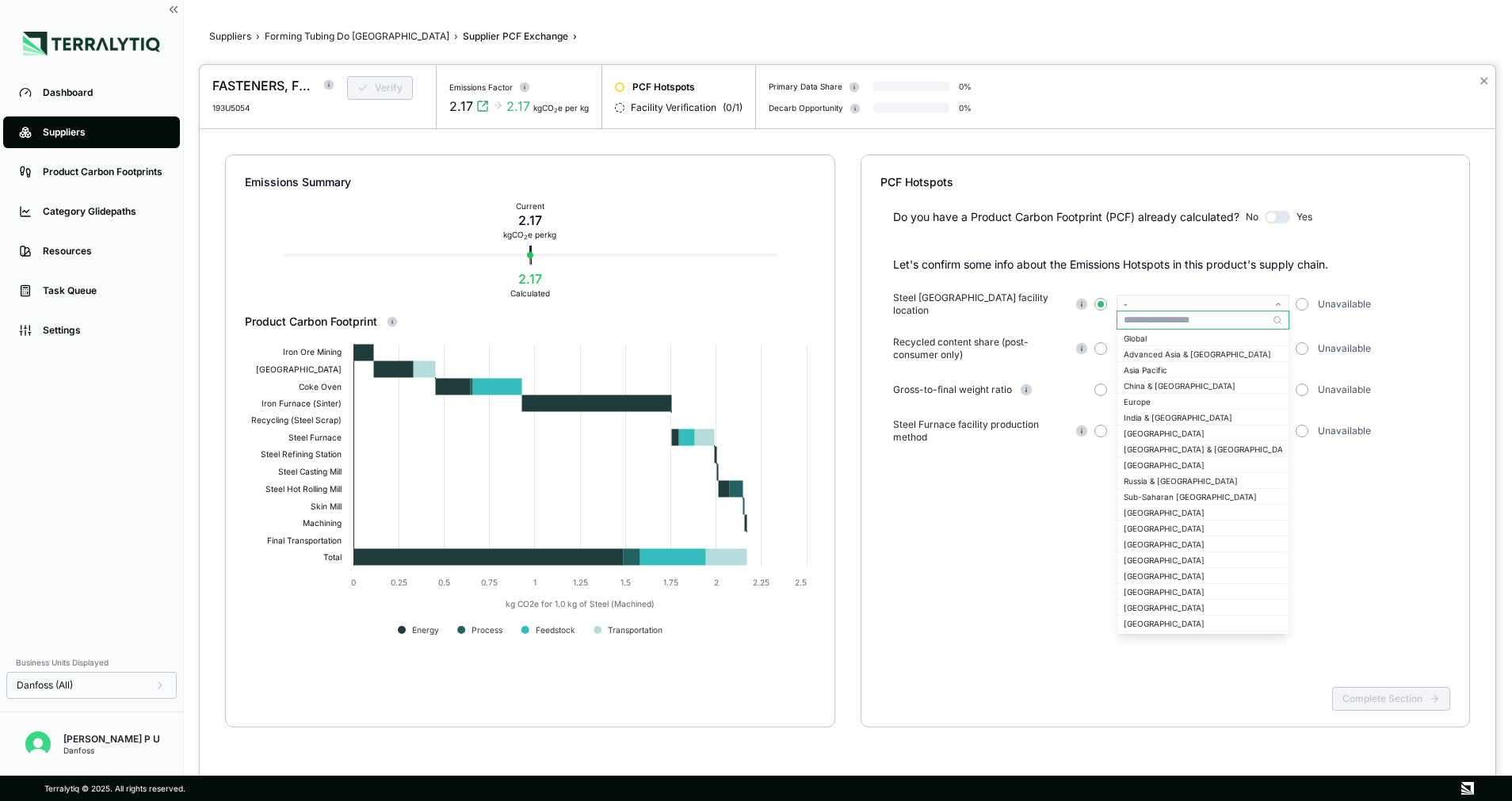
click at [1212, 315] on input "text" at bounding box center [1203, 320] width 171 height 19
type input "***"
click at [1182, 350] on div "[GEOGRAPHIC_DATA]" at bounding box center [1203, 354] width 158 height 10
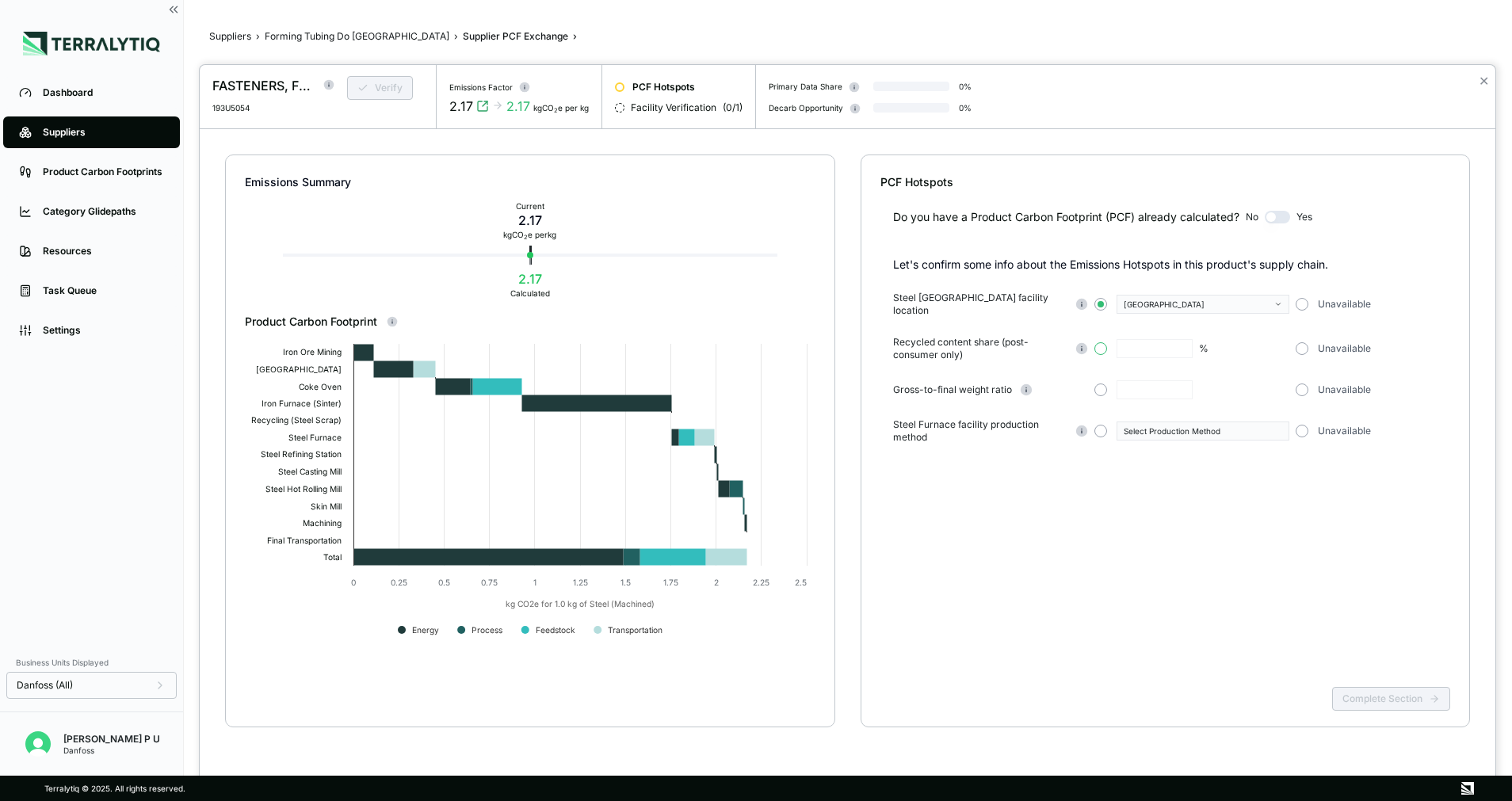
click at [1101, 344] on button "button" at bounding box center [1100, 348] width 12 height 12
click at [1149, 345] on input "text" at bounding box center [1154, 349] width 76 height 19
type input "*"
click at [1102, 384] on button "button" at bounding box center [1100, 390] width 12 height 12
click at [1303, 385] on button "button" at bounding box center [1301, 390] width 12 height 12
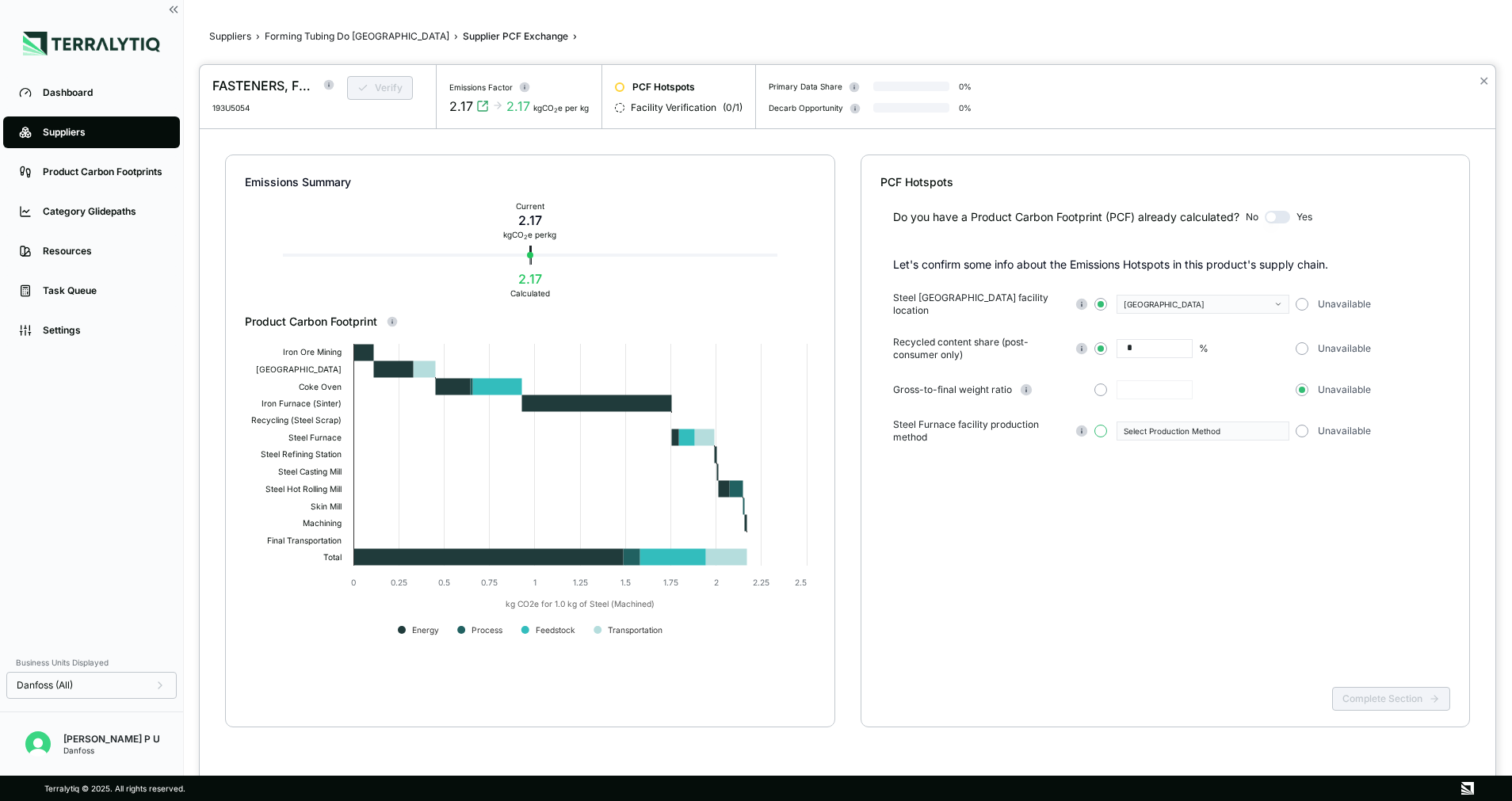
click at [1097, 425] on button "button" at bounding box center [1100, 431] width 12 height 12
click at [1158, 428] on div "Select Production Method" at bounding box center [1197, 431] width 148 height 10
click at [1160, 451] on div "Electrified - Process (Eaf)" at bounding box center [1203, 457] width 171 height 14
click at [1399, 694] on button "Complete Section" at bounding box center [1391, 698] width 118 height 24
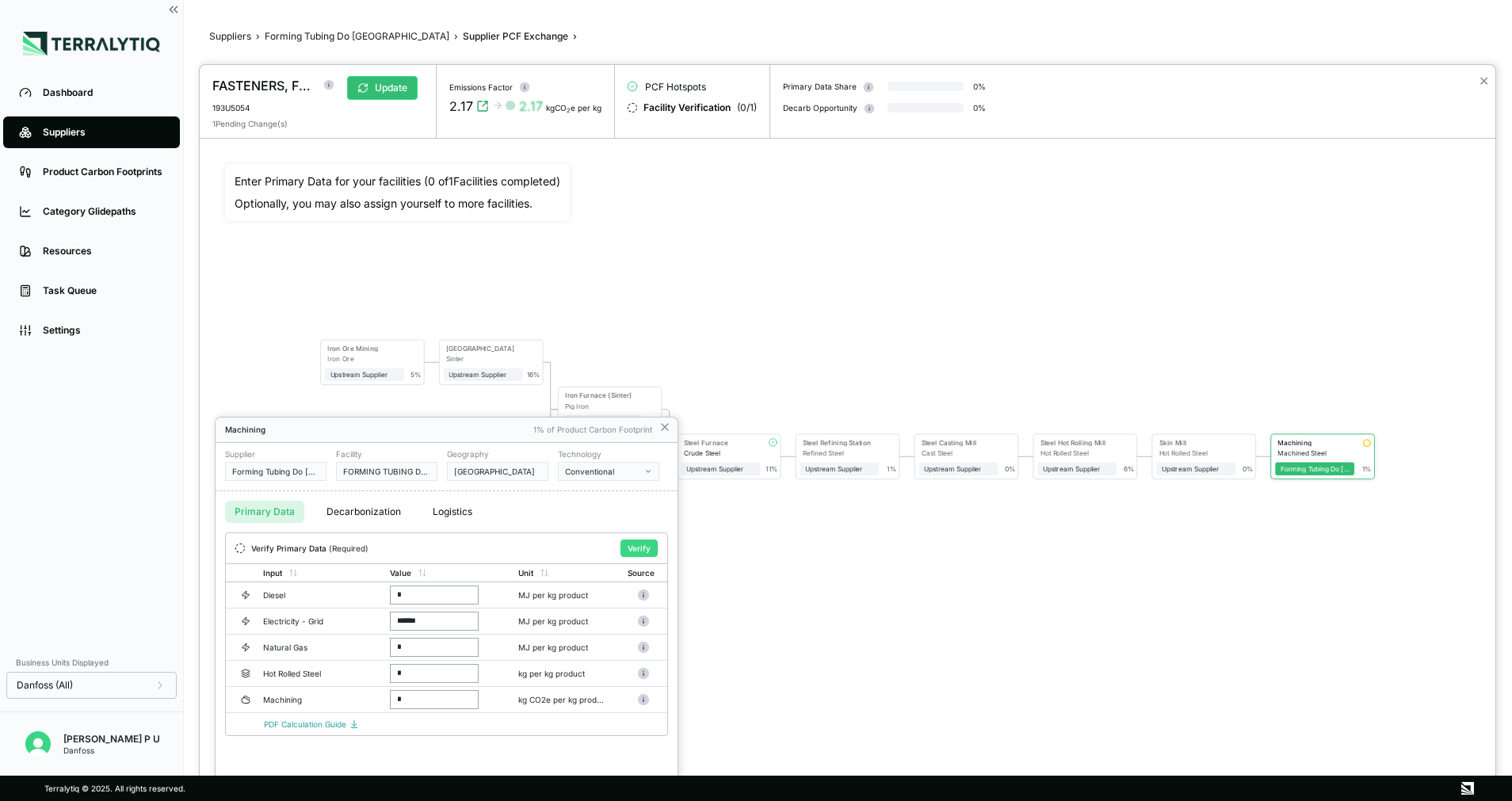
click at [639, 550] on button "Verify" at bounding box center [639, 549] width 37 height 17
click at [611, 541] on button "Unlock Form" at bounding box center [627, 548] width 62 height 16
click at [371, 460] on div "Facility FORMING TUBING DO BRASIL LTDA - Brazil" at bounding box center [387, 465] width 102 height 31
click at [283, 508] on button "Primary Data" at bounding box center [264, 511] width 79 height 22
click at [592, 474] on div "Conventional" at bounding box center [603, 471] width 76 height 10
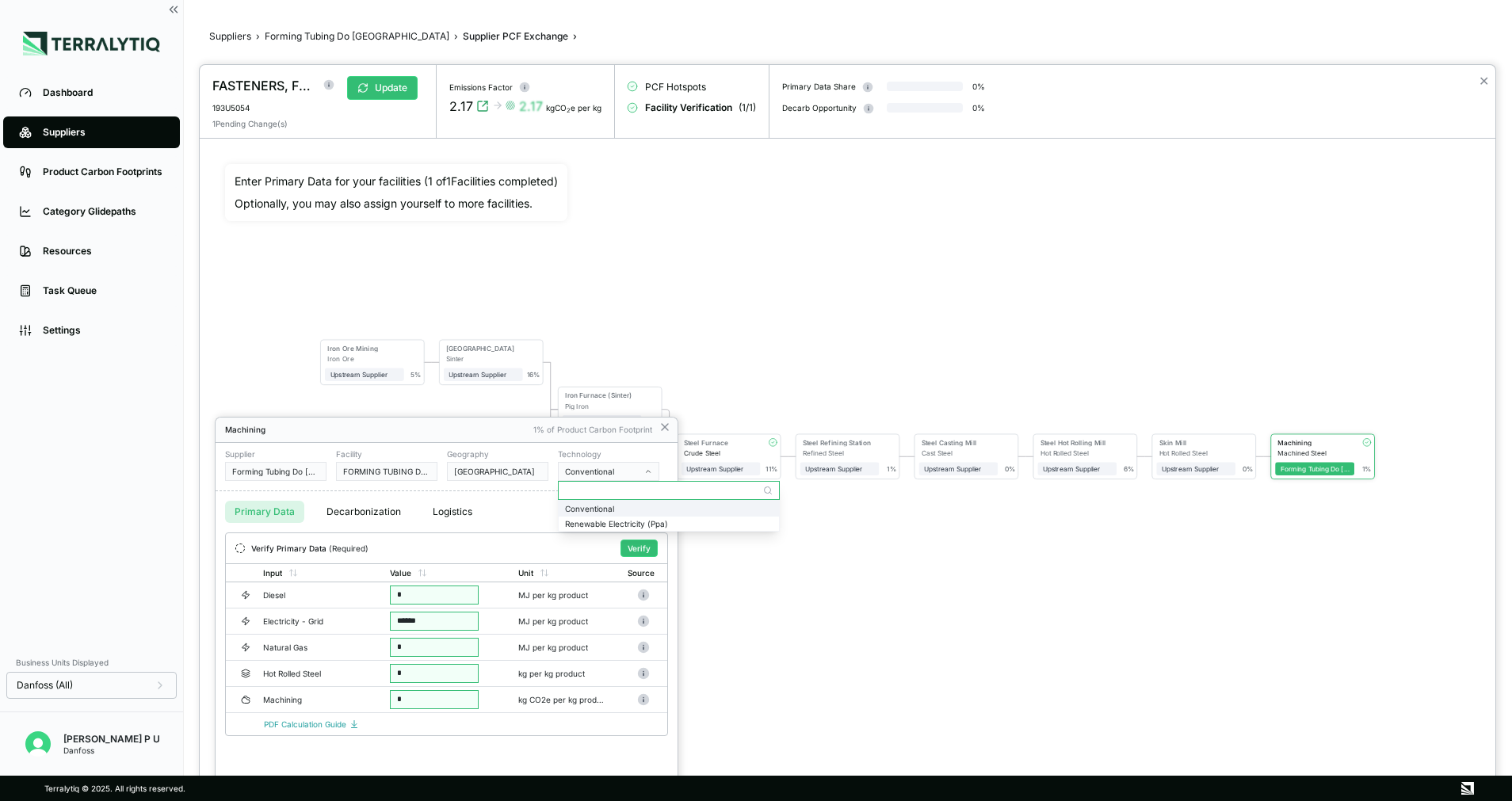
click at [588, 508] on div "Conventional" at bounding box center [668, 509] width 208 height 10
click at [451, 482] on div "Supplier Forming Tubing Do Brasil Facility FORMING TUBING DO BRASIL LTDA - Braz…" at bounding box center [446, 467] width 462 height 49
click at [444, 466] on div "Supplier Forming Tubing Do Brasil Facility FORMING TUBING DO BRASIL LTDA - Braz…" at bounding box center [446, 465] width 443 height 31
click at [662, 425] on icon at bounding box center [664, 427] width 12 height 12
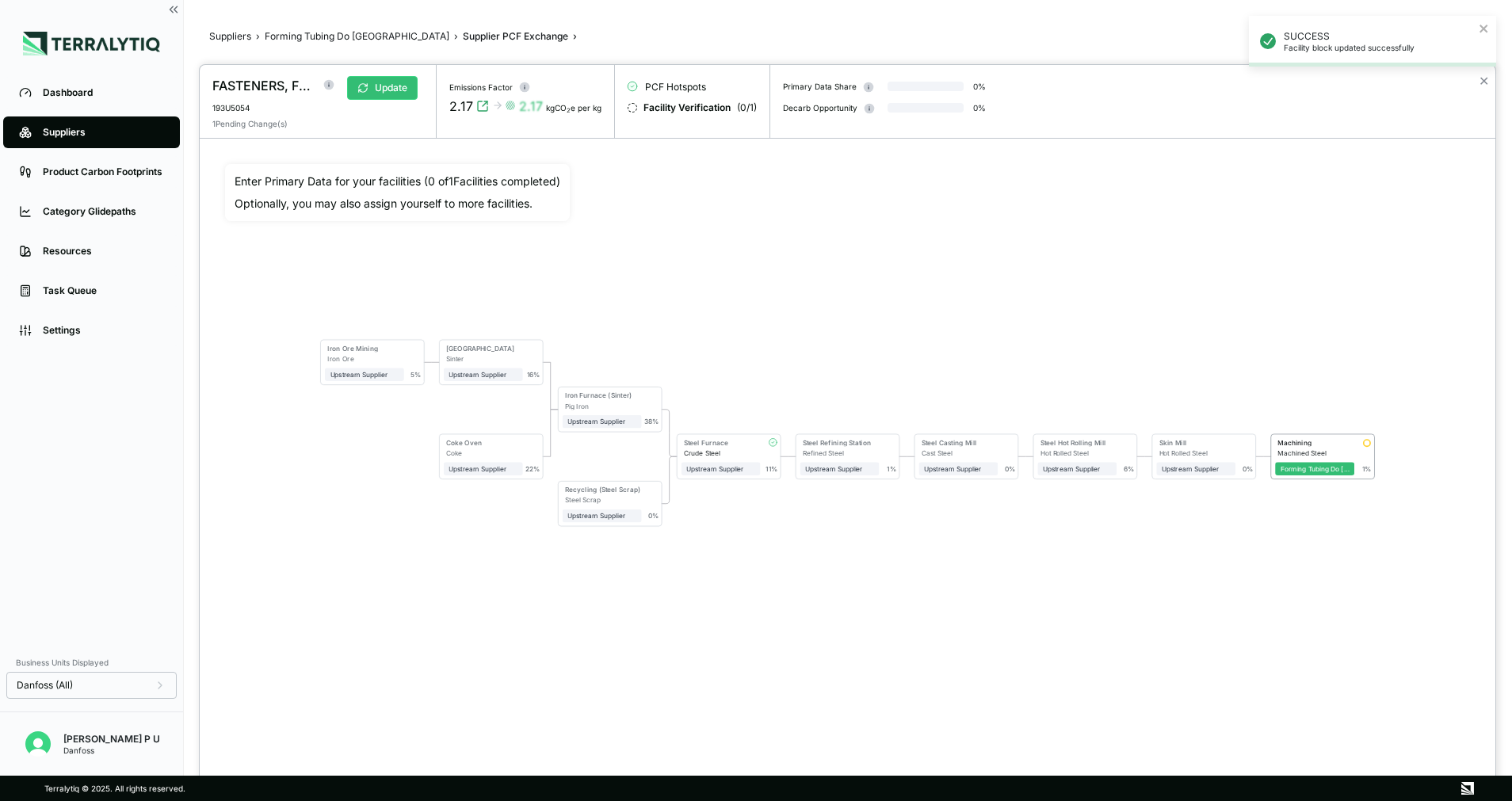
click at [361, 31] on div at bounding box center [756, 400] width 1512 height 801
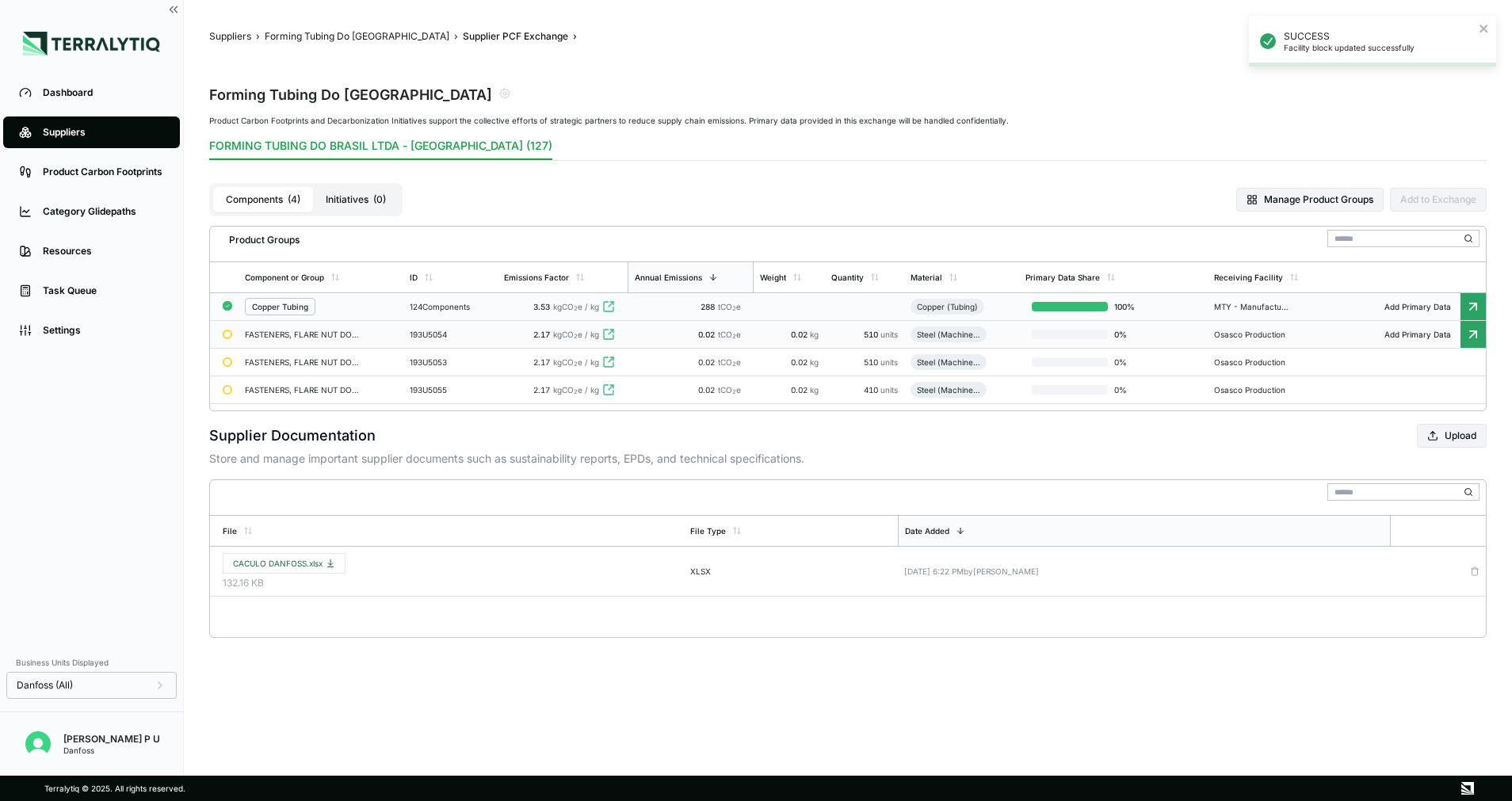
click at [531, 332] on div "2.17 kgCO 2 e / kg" at bounding box center [562, 334] width 117 height 10
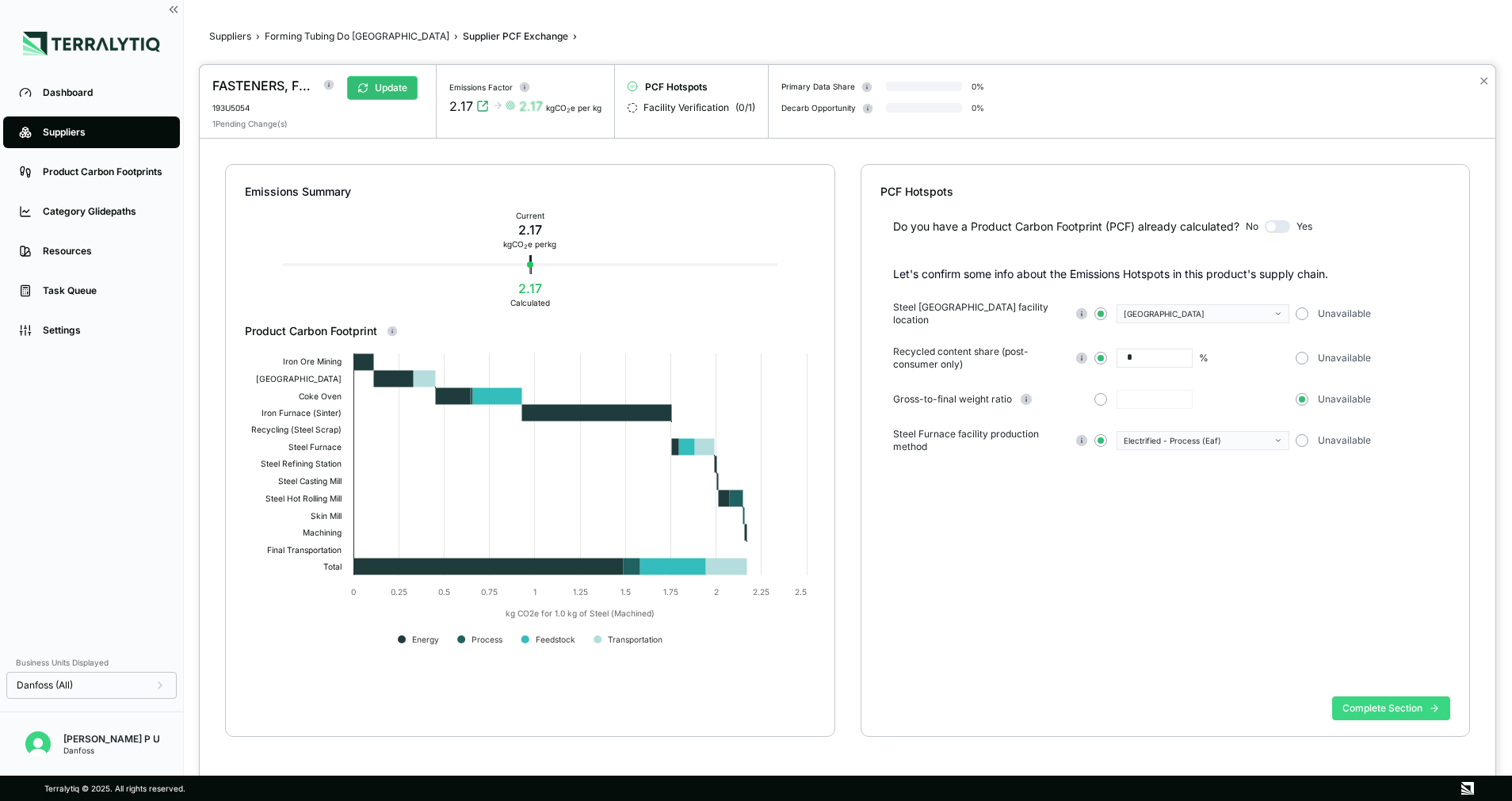
click at [1363, 702] on button "Complete Section" at bounding box center [1391, 708] width 118 height 24
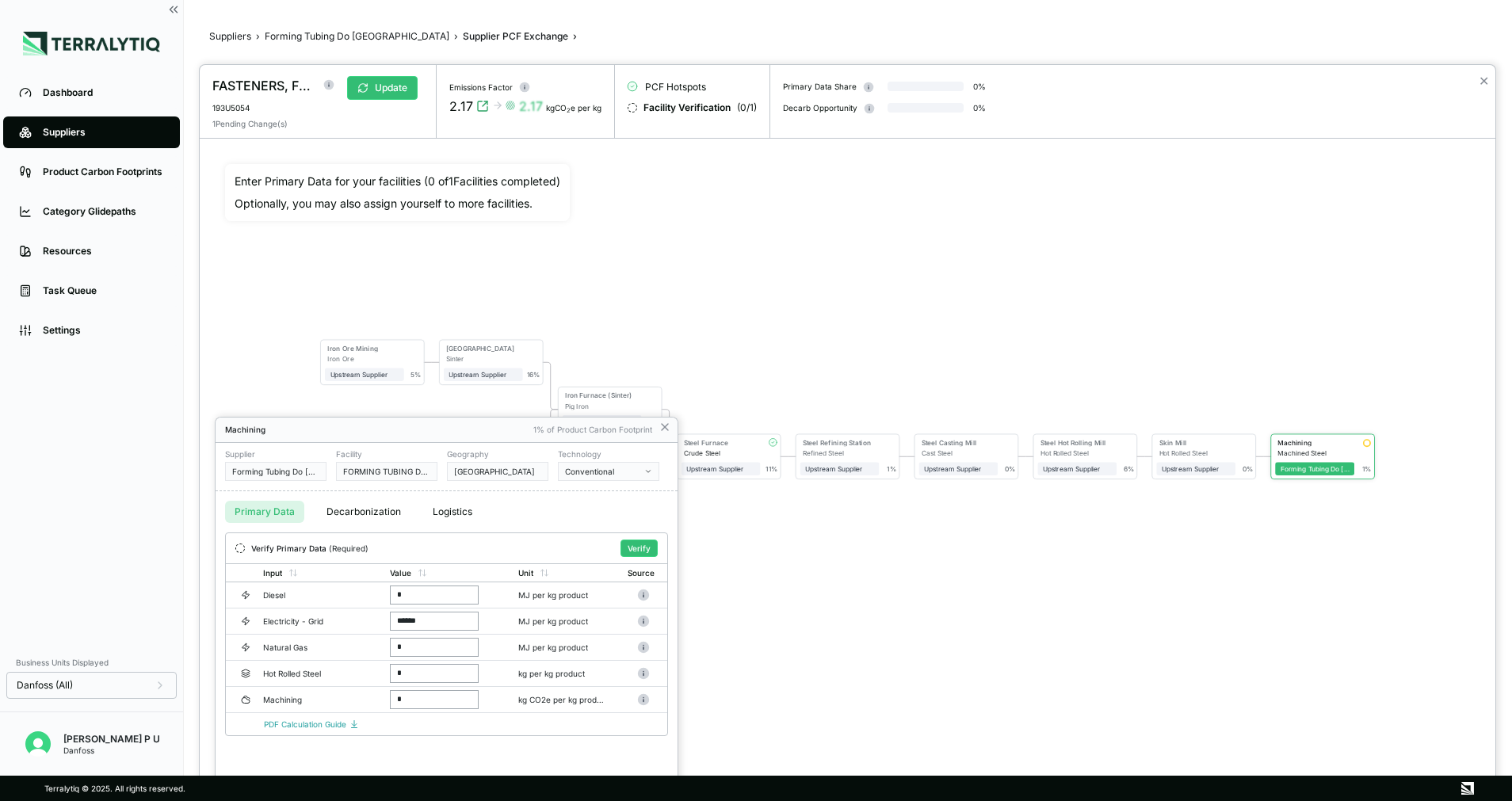
click at [501, 481] on div "Supplier Forming Tubing Do Brasil Facility FORMING TUBING DO BRASIL LTDA - Braz…" at bounding box center [446, 467] width 462 height 49
click at [603, 472] on div "Conventional" at bounding box center [603, 471] width 76 height 10
click at [611, 513] on div "Conventional" at bounding box center [668, 509] width 220 height 15
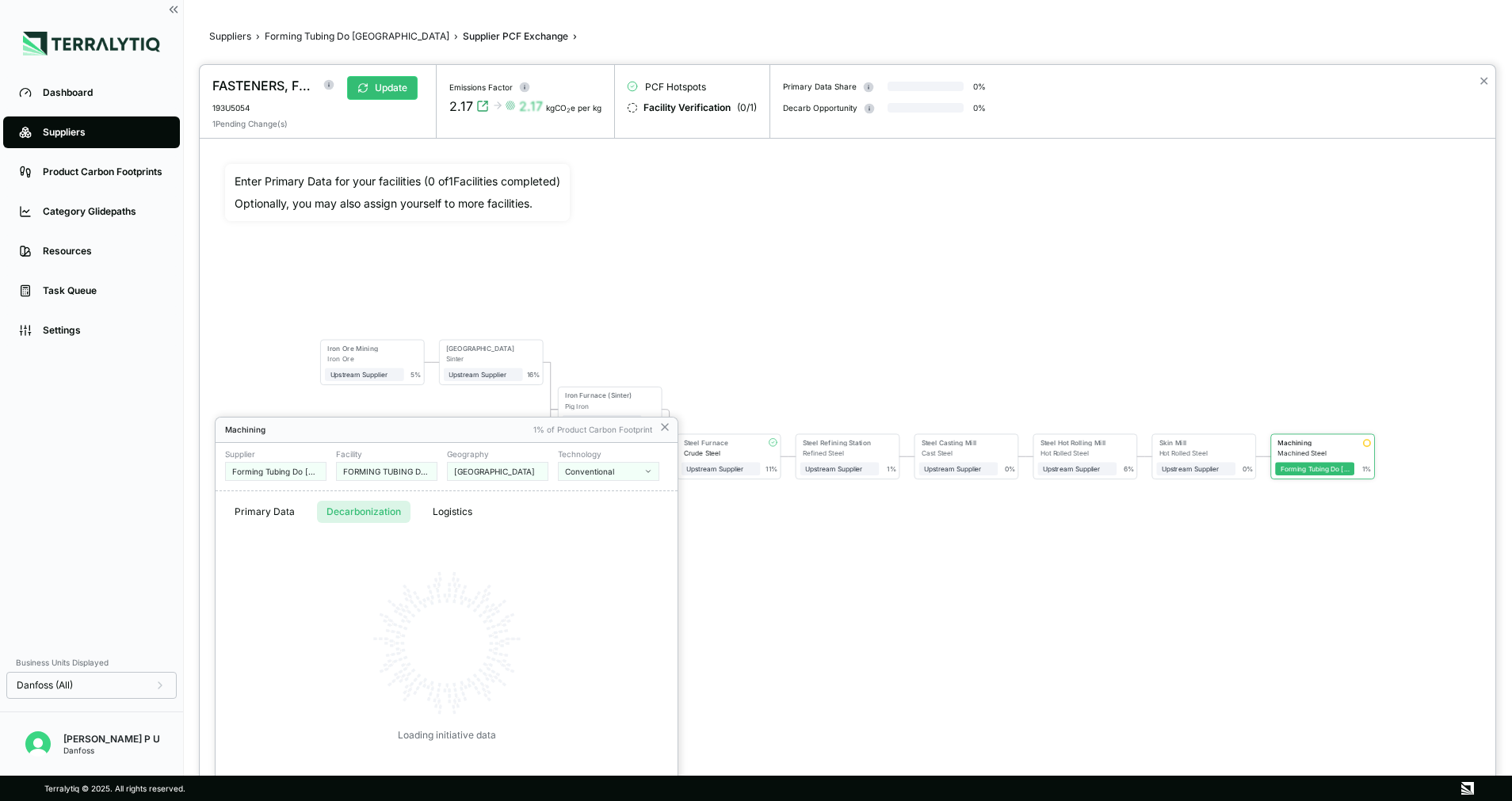
click at [368, 512] on button "Decarbonization" at bounding box center [364, 511] width 93 height 22
click at [444, 509] on button "Logistics" at bounding box center [452, 511] width 59 height 22
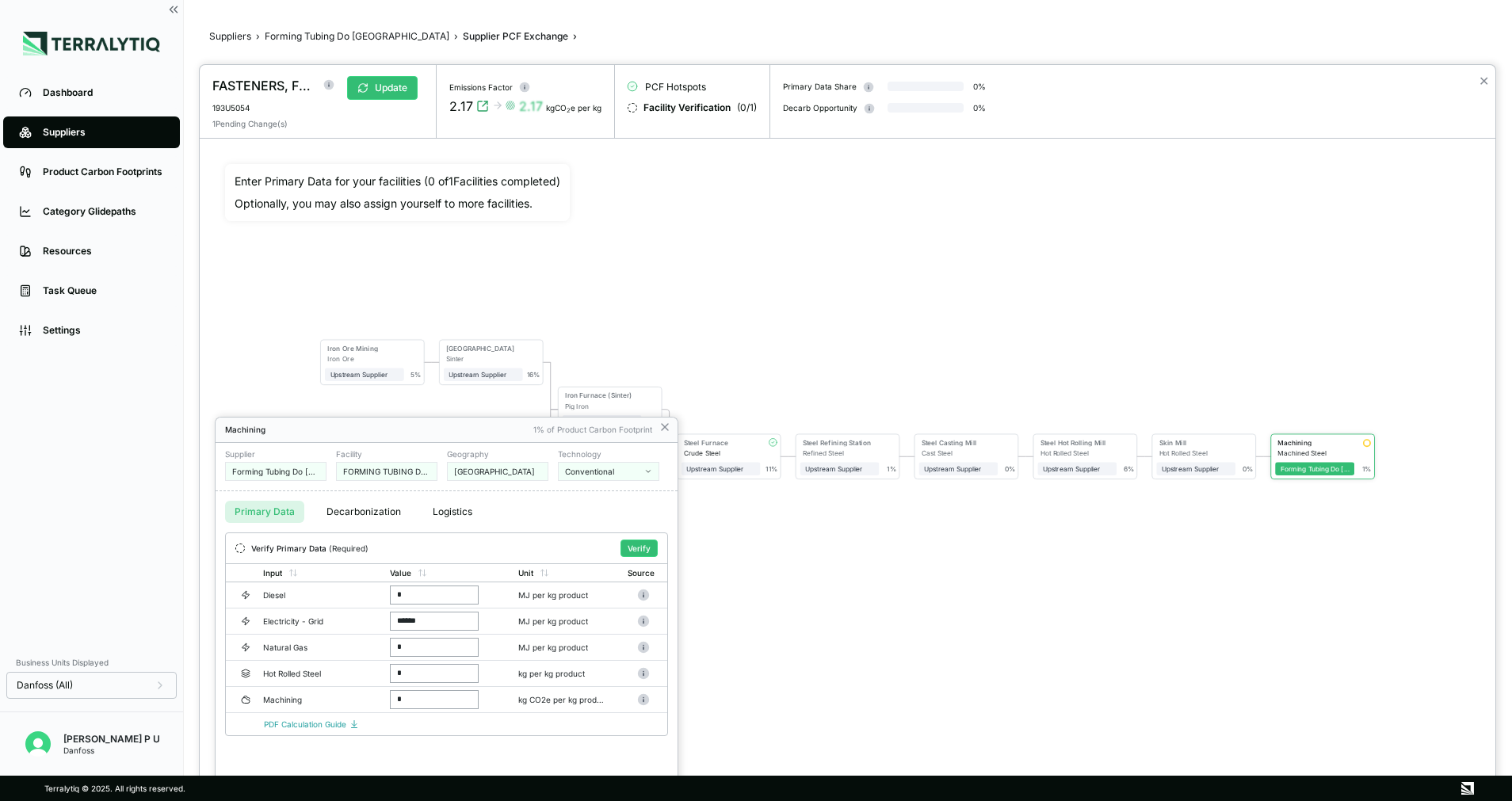
click at [285, 512] on button "Primary Data" at bounding box center [264, 511] width 79 height 22
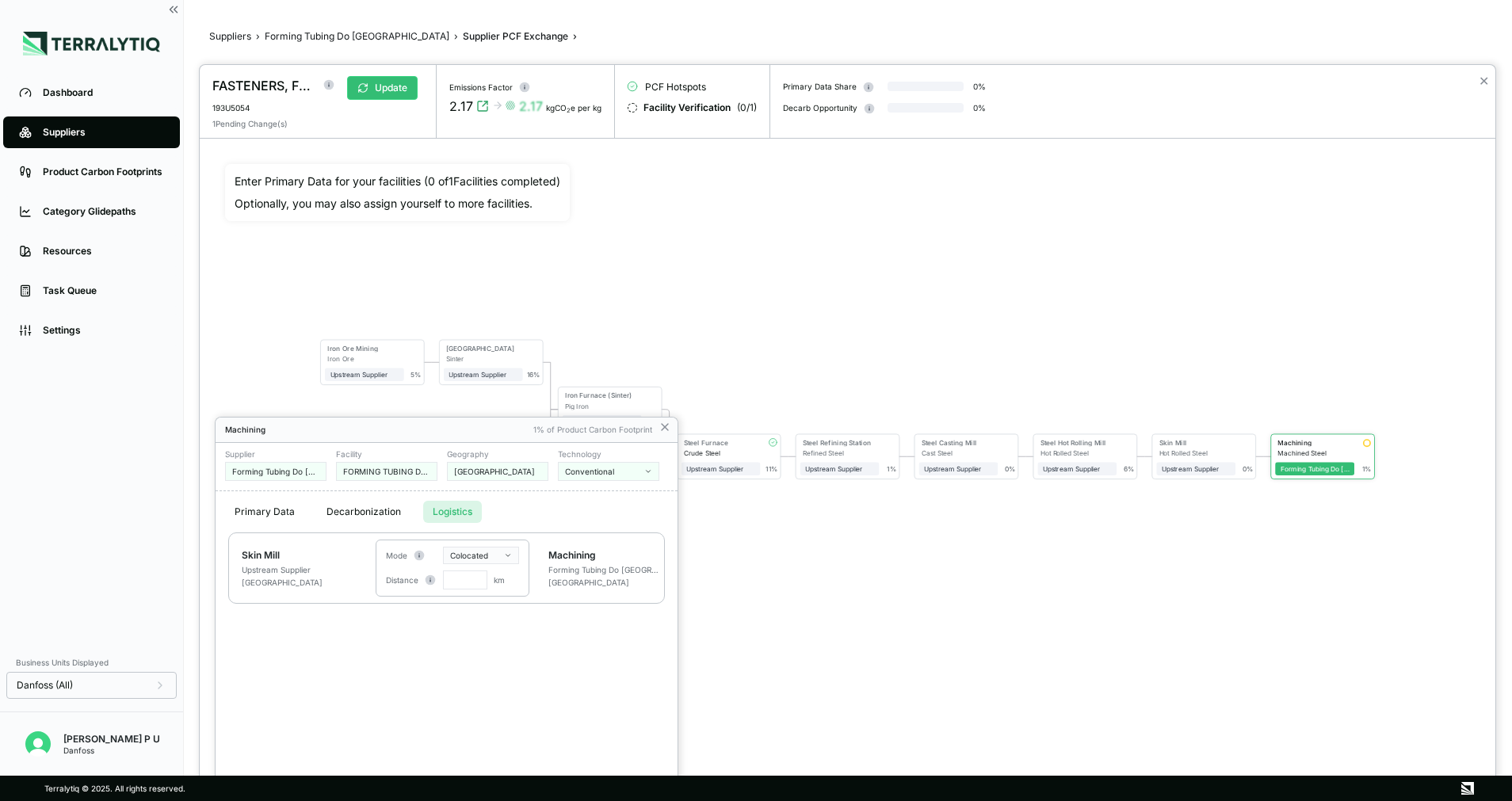
click at [431, 505] on button "Logistics" at bounding box center [452, 511] width 59 height 22
click at [664, 424] on icon at bounding box center [664, 427] width 12 height 12
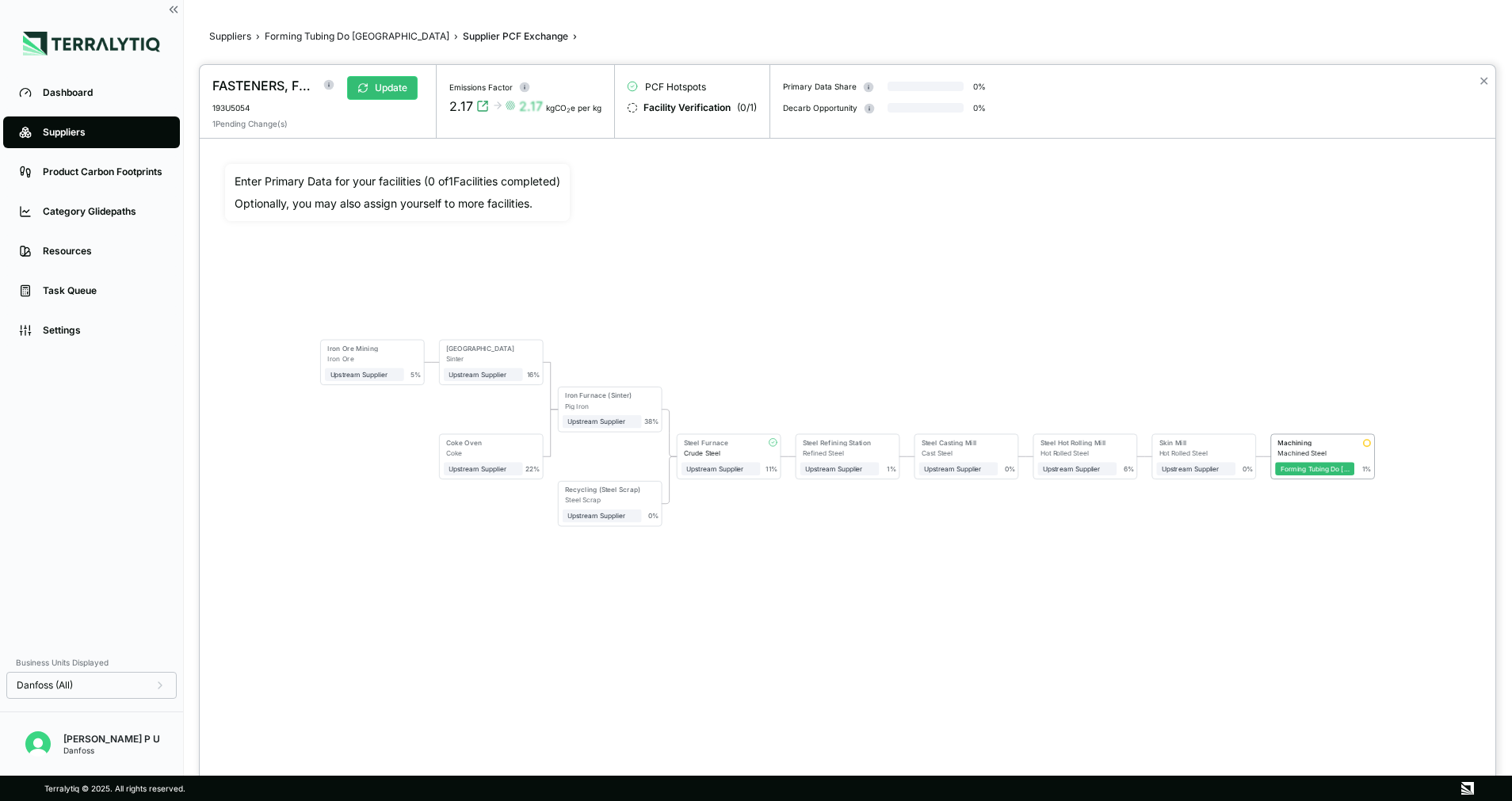
click at [309, 36] on div at bounding box center [756, 400] width 1512 height 801
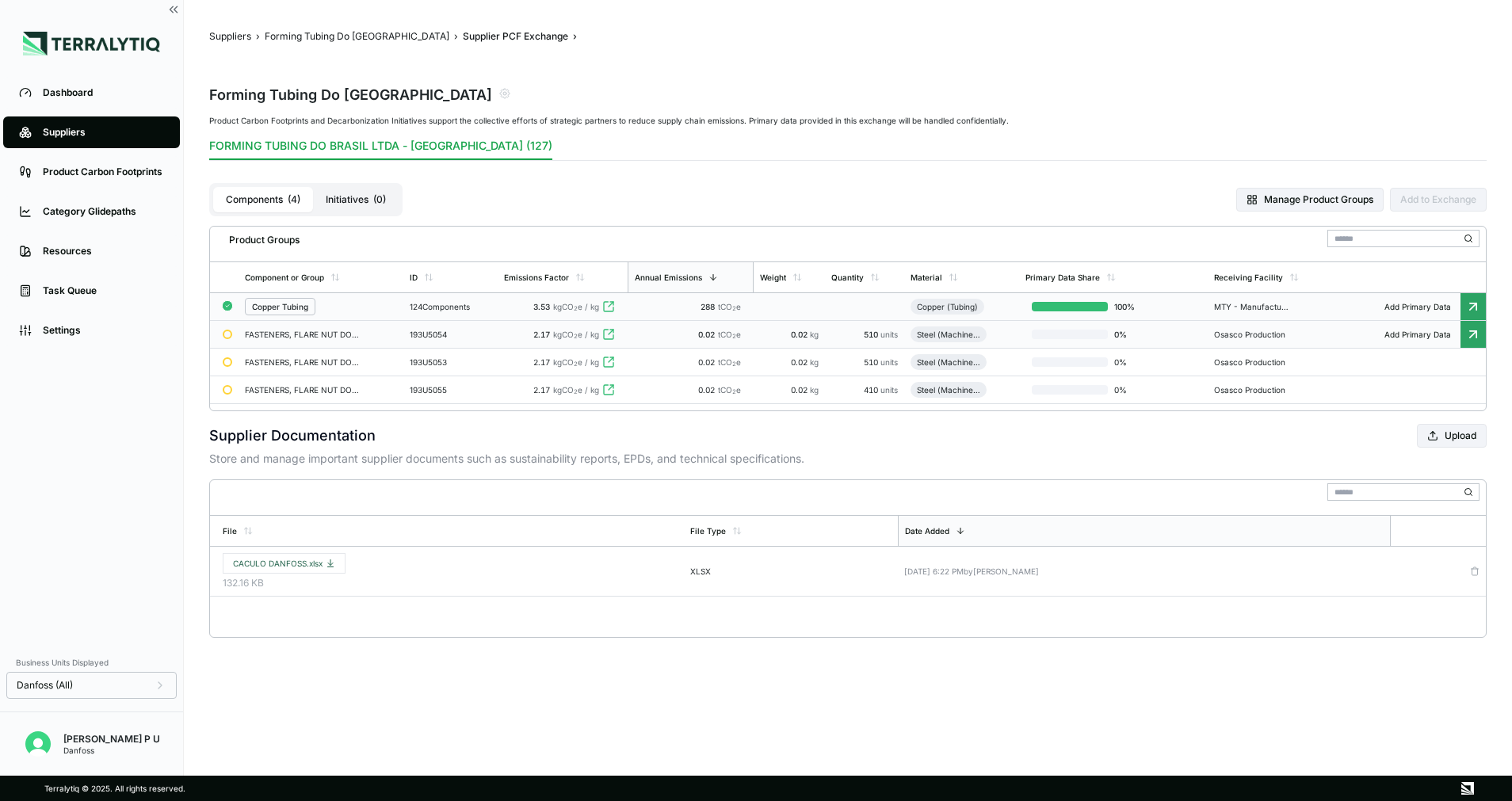
click at [531, 312] on td "3.53 kgCO 2 e / kg" at bounding box center [563, 307] width 129 height 28
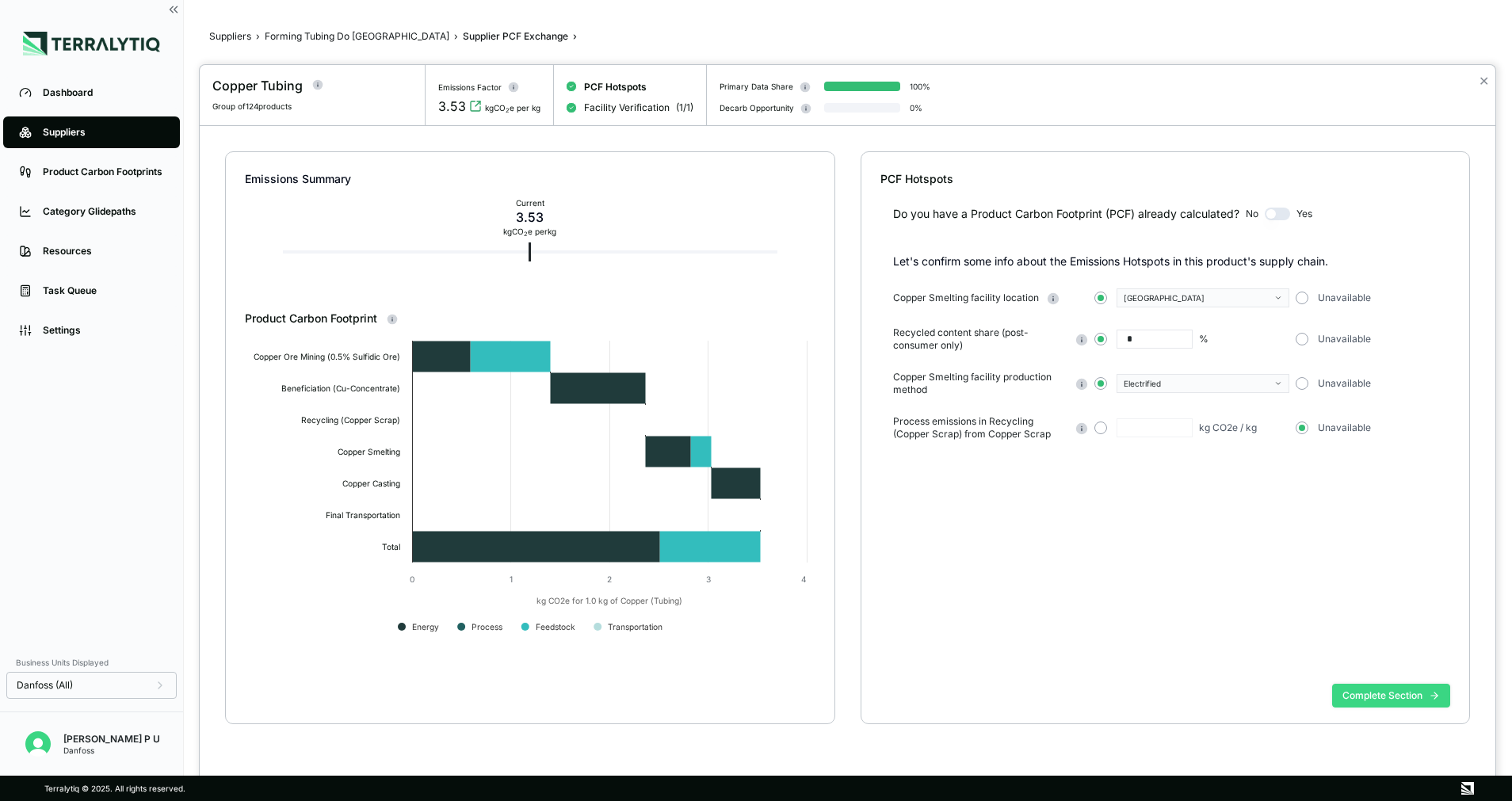
click at [1399, 696] on button "Complete Section" at bounding box center [1391, 695] width 118 height 24
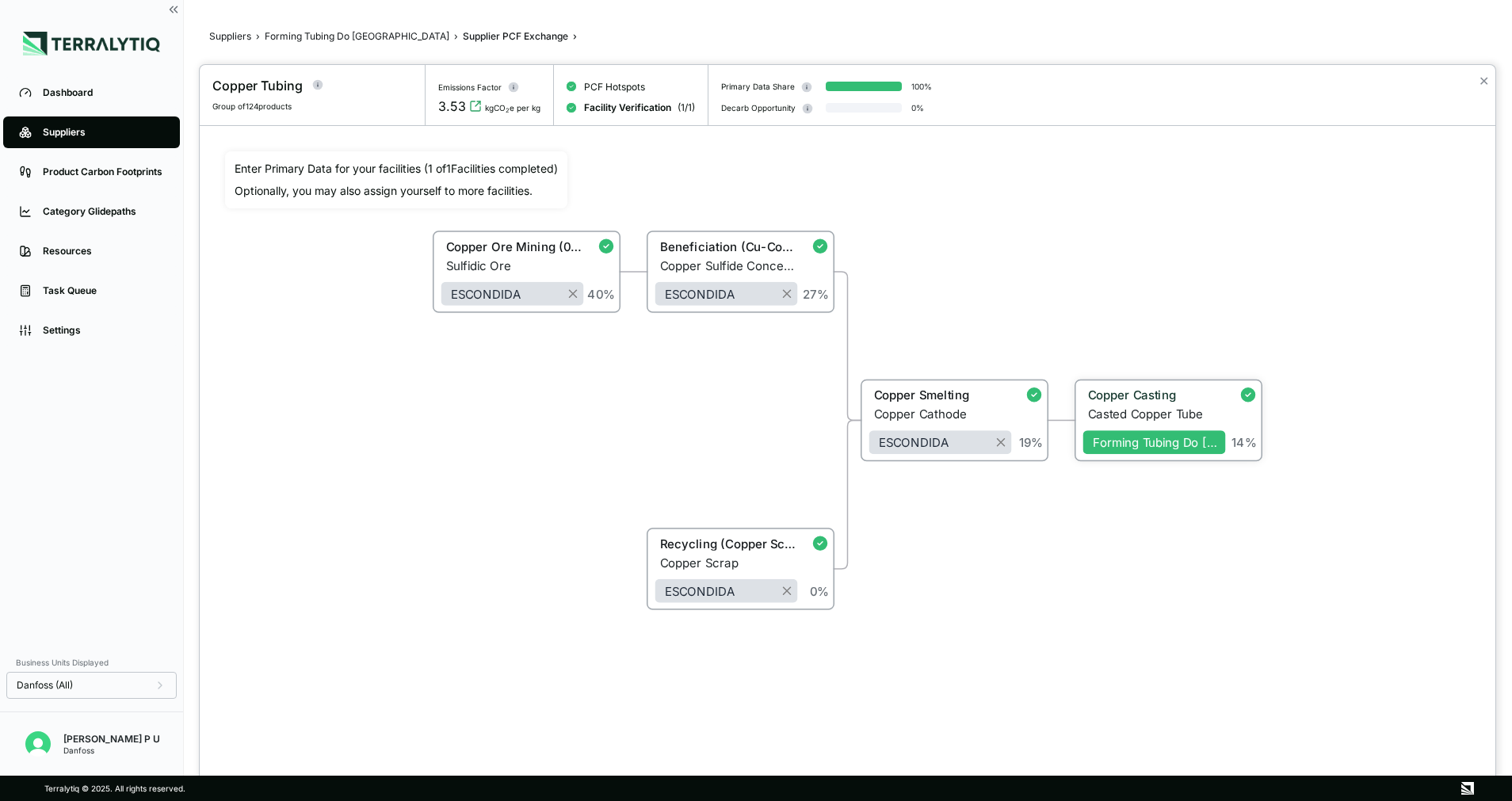
click at [1171, 390] on div "Copper Casting" at bounding box center [1151, 395] width 129 height 14
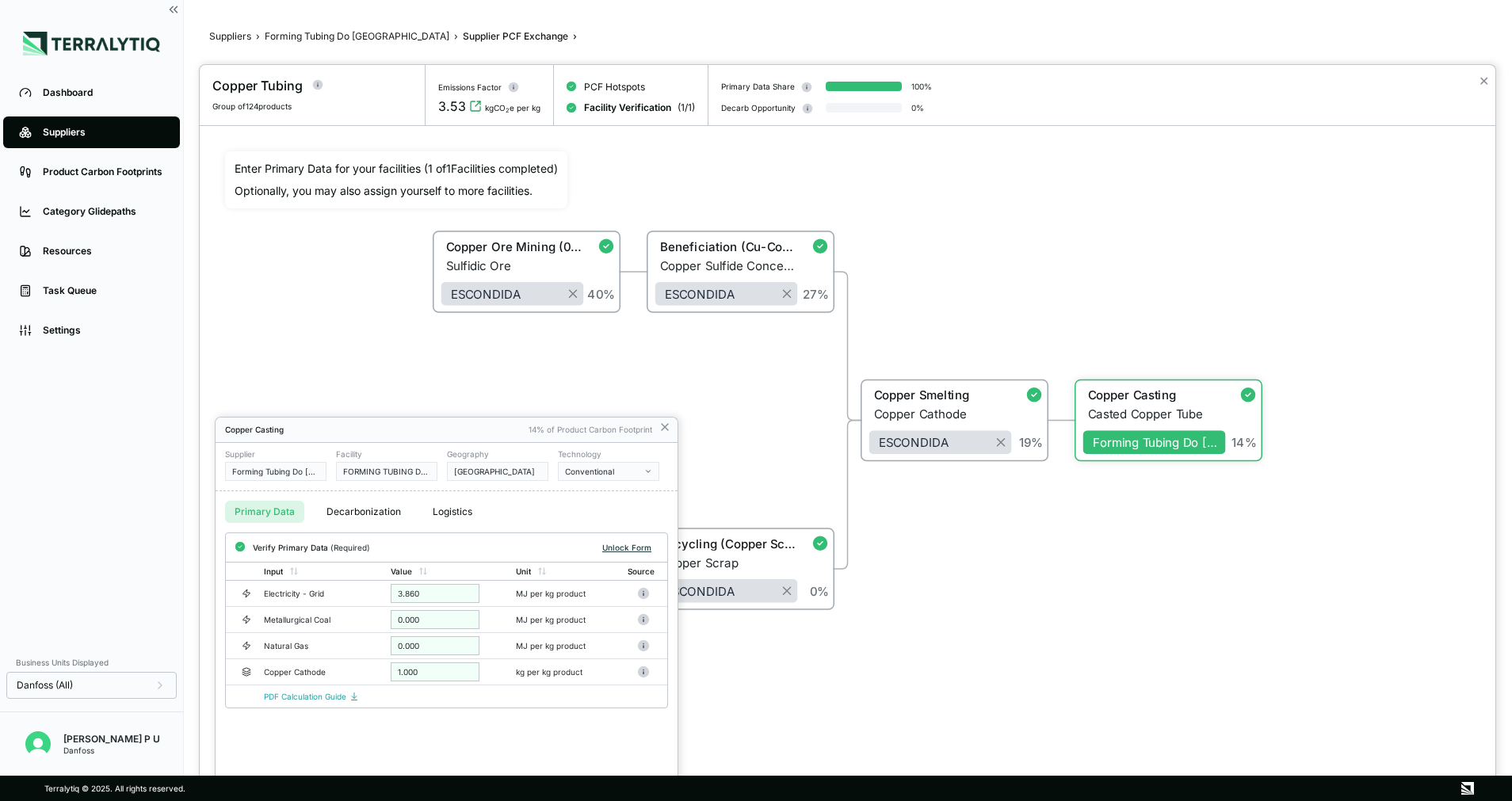
click at [626, 548] on button "Unlock Form" at bounding box center [627, 548] width 62 height 16
click at [417, 459] on div "Facility FORMING TUBING DO BRASIL LTDA - Brazil" at bounding box center [387, 465] width 102 height 31
click at [612, 468] on div "Conventional" at bounding box center [603, 471] width 76 height 10
click at [667, 427] on icon at bounding box center [664, 427] width 12 height 12
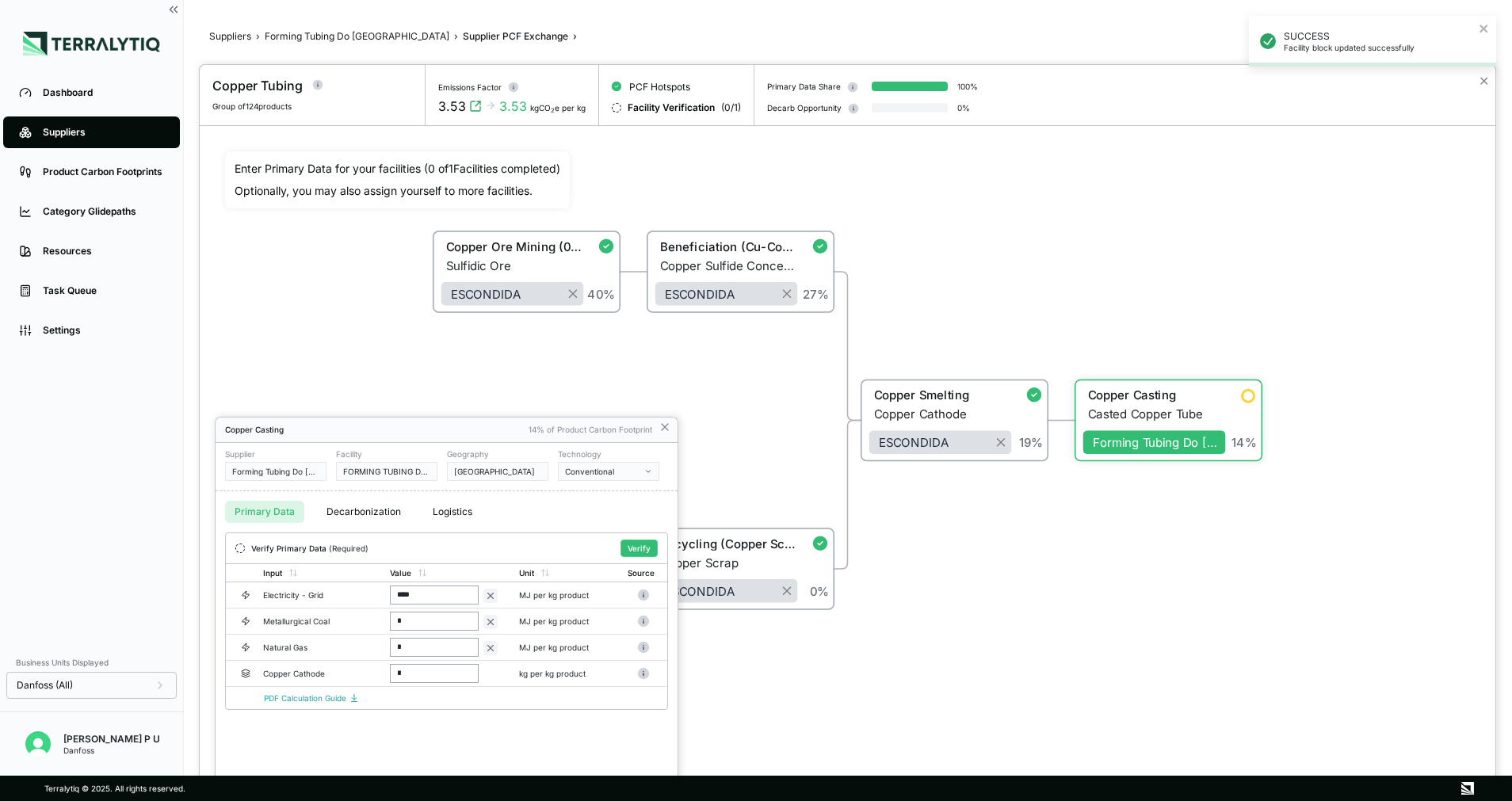
click at [667, 427] on icon at bounding box center [664, 427] width 12 height 12
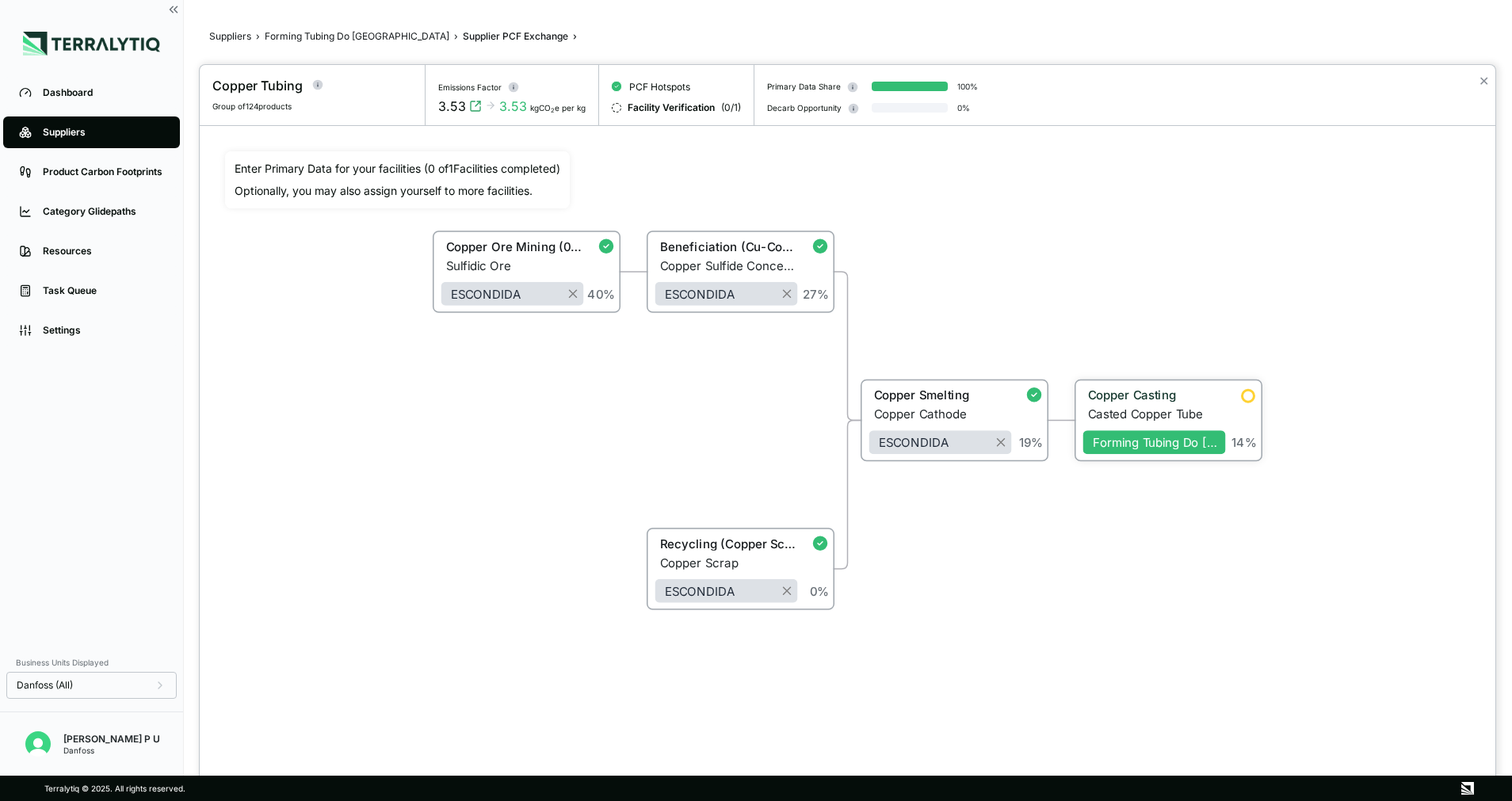
click at [1196, 402] on div "Copper Casting" at bounding box center [1151, 395] width 129 height 14
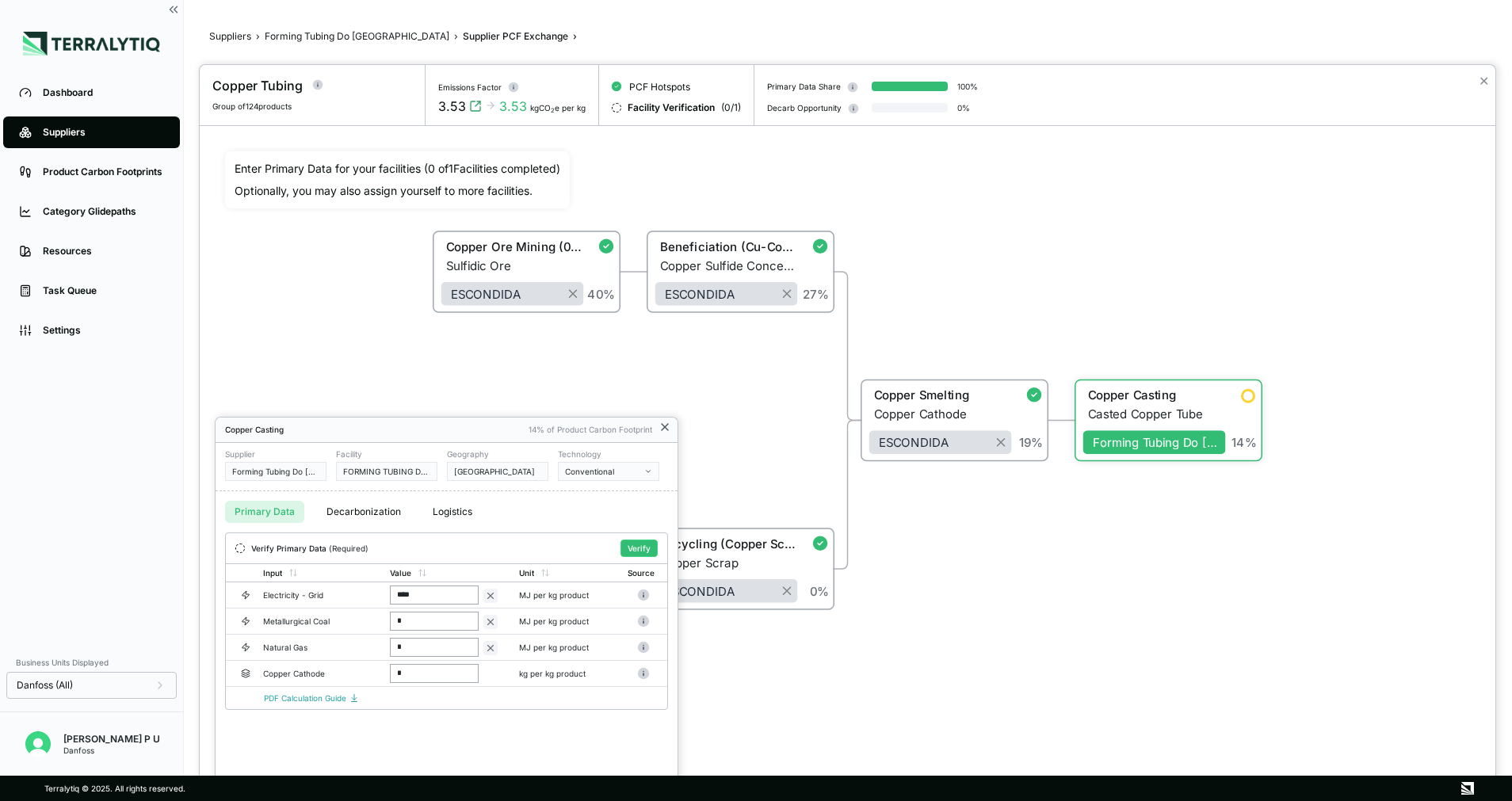
click at [670, 428] on icon at bounding box center [664, 427] width 12 height 12
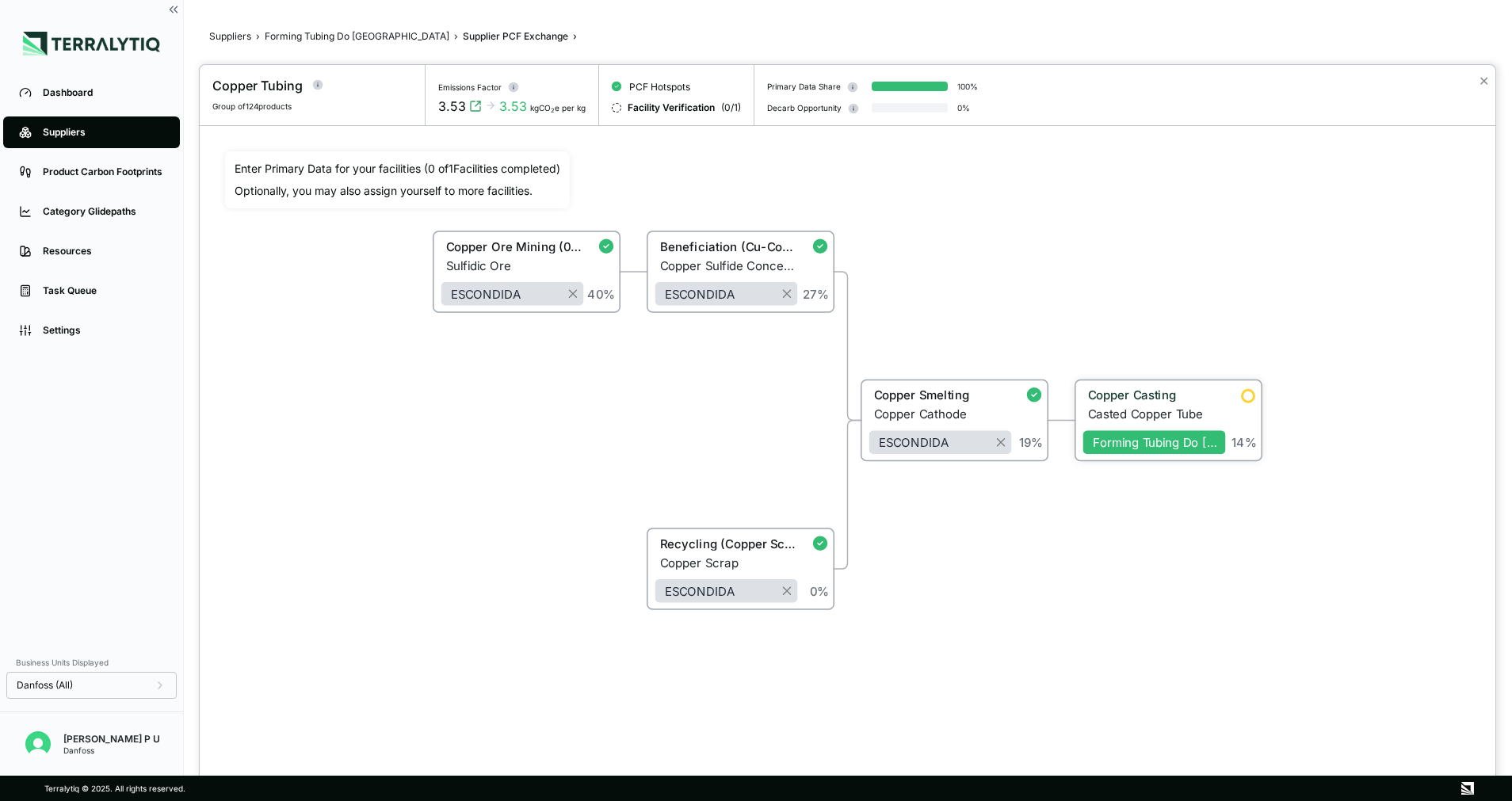
click at [1140, 455] on div "Copper Casting Casted Copper Tube Forming Tubing Do Brasil 14 %" at bounding box center [1168, 421] width 186 height 80
click at [1222, 440] on span "Forming Tubing Do [GEOGRAPHIC_DATA]" at bounding box center [1154, 443] width 143 height 24
click at [1194, 439] on div "Forming Tubing Do [GEOGRAPHIC_DATA]" at bounding box center [1155, 443] width 126 height 14
click at [1243, 404] on div at bounding box center [1248, 396] width 16 height 16
click at [1209, 437] on div "Forming Tubing Do [GEOGRAPHIC_DATA]" at bounding box center [1155, 443] width 126 height 14
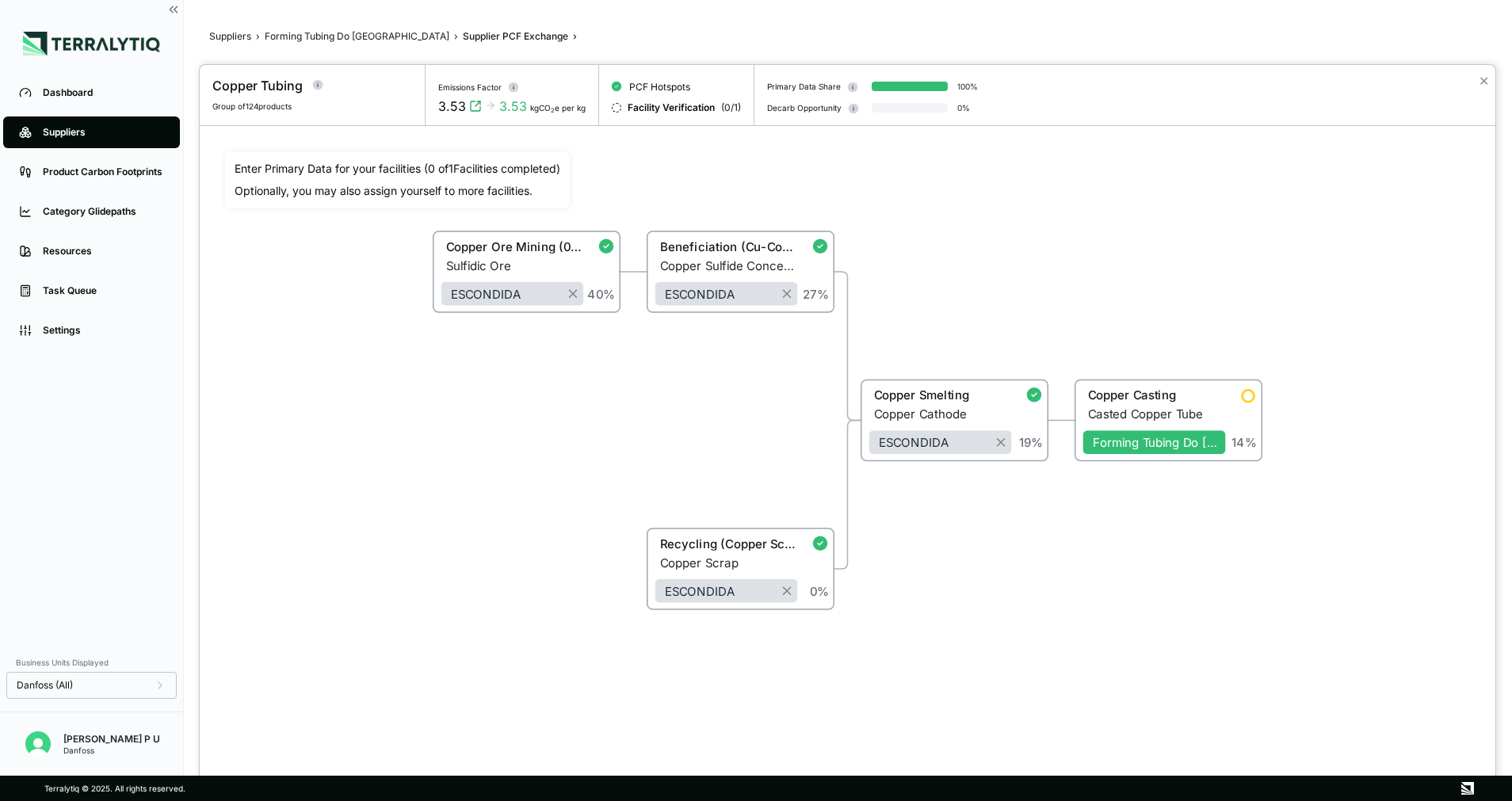
click at [1101, 564] on div "Copper Ore Mining (0.5% Sulfidic Ore) Sulfidic Ore ESCONDIDA 40 % Beneficiation…" at bounding box center [846, 420] width 1244 height 538
click at [1154, 436] on div "Forming Tubing Do [GEOGRAPHIC_DATA]" at bounding box center [1155, 443] width 126 height 14
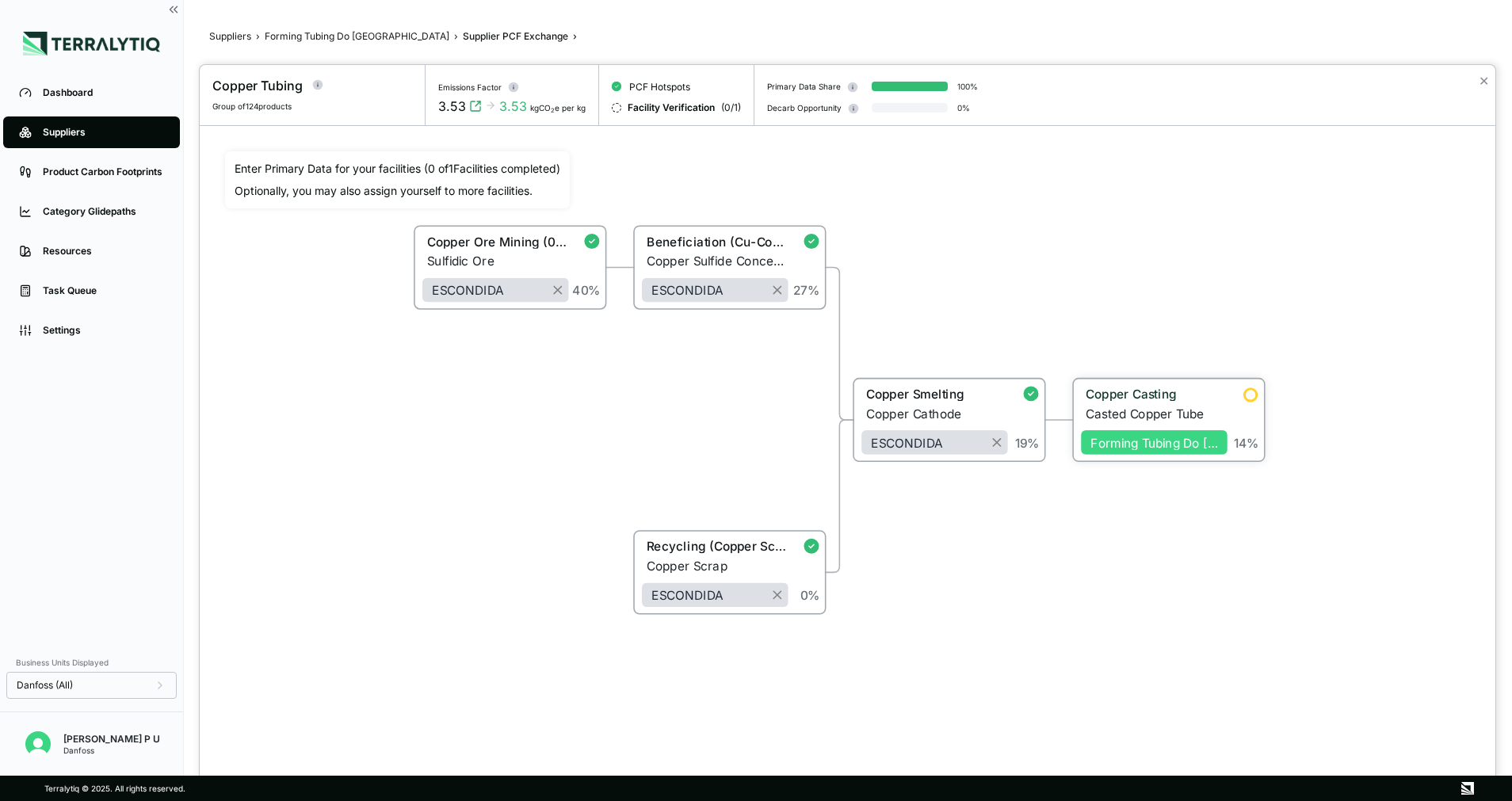
click at [1154, 436] on div "Forming Tubing Do [GEOGRAPHIC_DATA]" at bounding box center [1155, 443] width 129 height 14
click at [1160, 437] on div "Forming Tubing Do [GEOGRAPHIC_DATA]" at bounding box center [1155, 443] width 129 height 14
click at [1159, 450] on div "Forming Tubing Do [GEOGRAPHIC_DATA]" at bounding box center [1155, 443] width 129 height 14
click at [1169, 438] on div "Forming Tubing Do [GEOGRAPHIC_DATA]" at bounding box center [1155, 443] width 129 height 14
click at [1199, 444] on div "Forming Tubing Do [GEOGRAPHIC_DATA]" at bounding box center [1155, 443] width 129 height 14
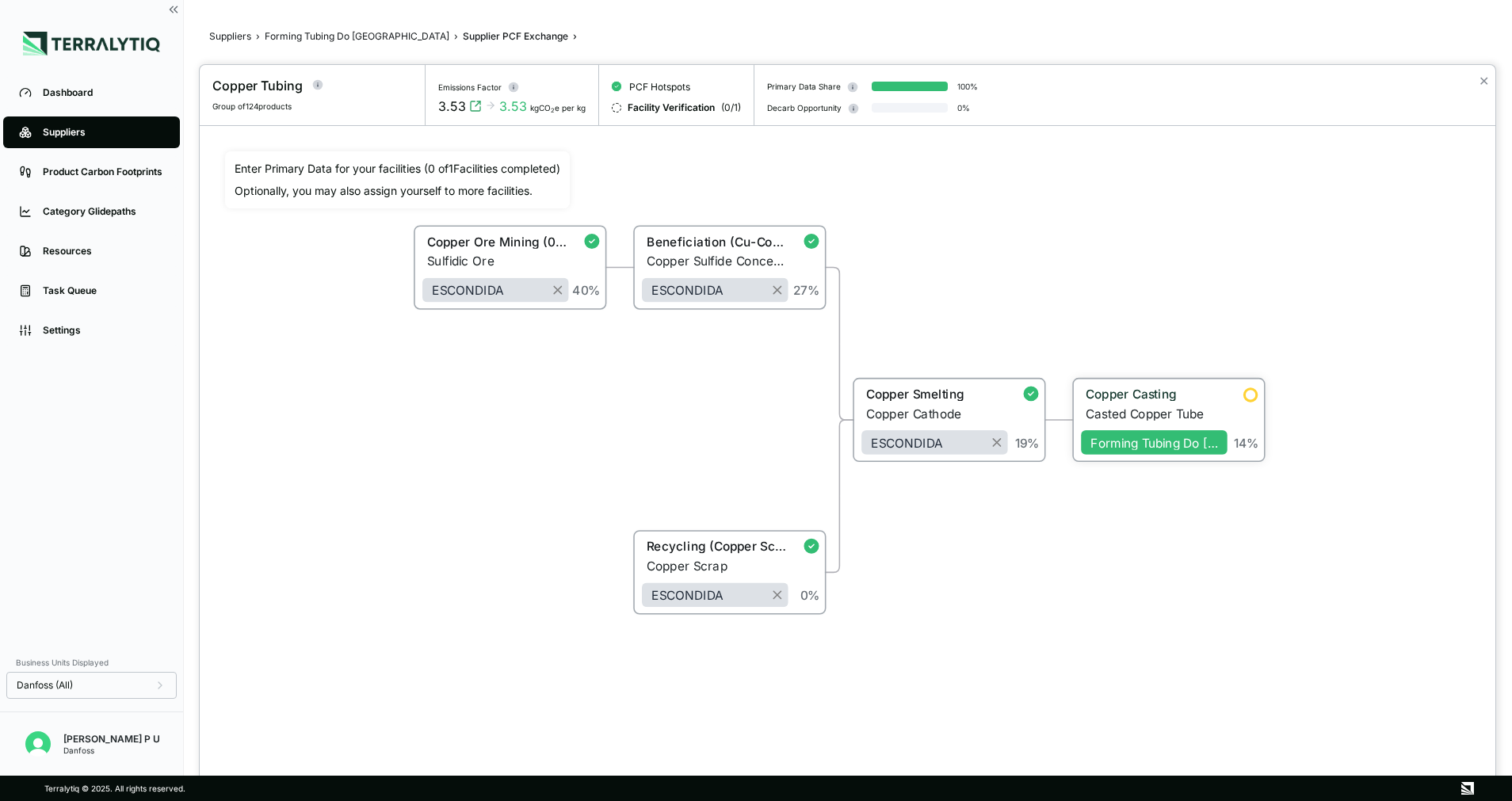
click at [1189, 412] on div "Casted Copper Tube" at bounding box center [1156, 413] width 142 height 14
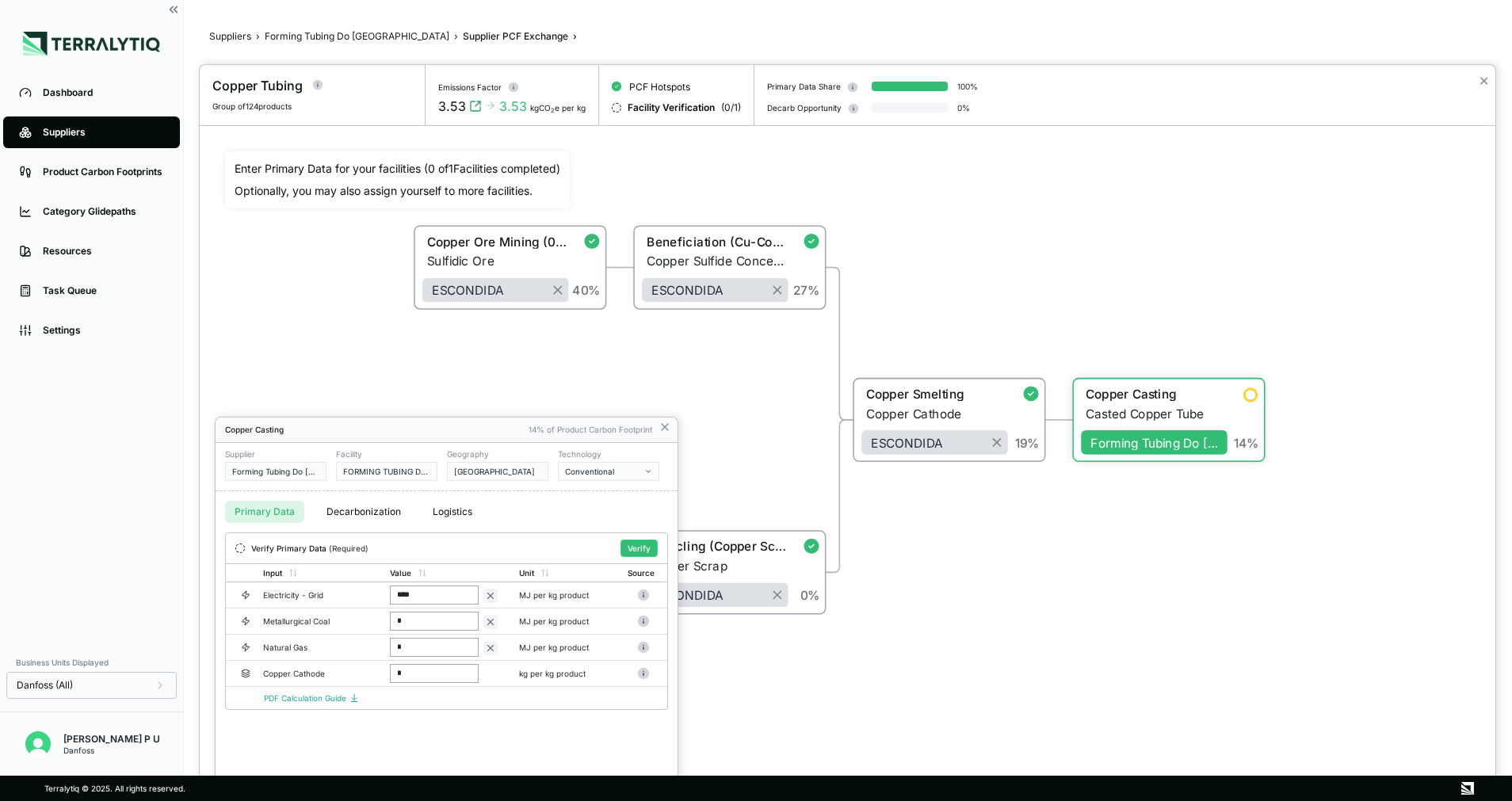
click at [388, 460] on div "Facility FORMING TUBING DO BRASIL LTDA - Brazil" at bounding box center [387, 465] width 102 height 31
click at [669, 426] on icon at bounding box center [664, 427] width 12 height 12
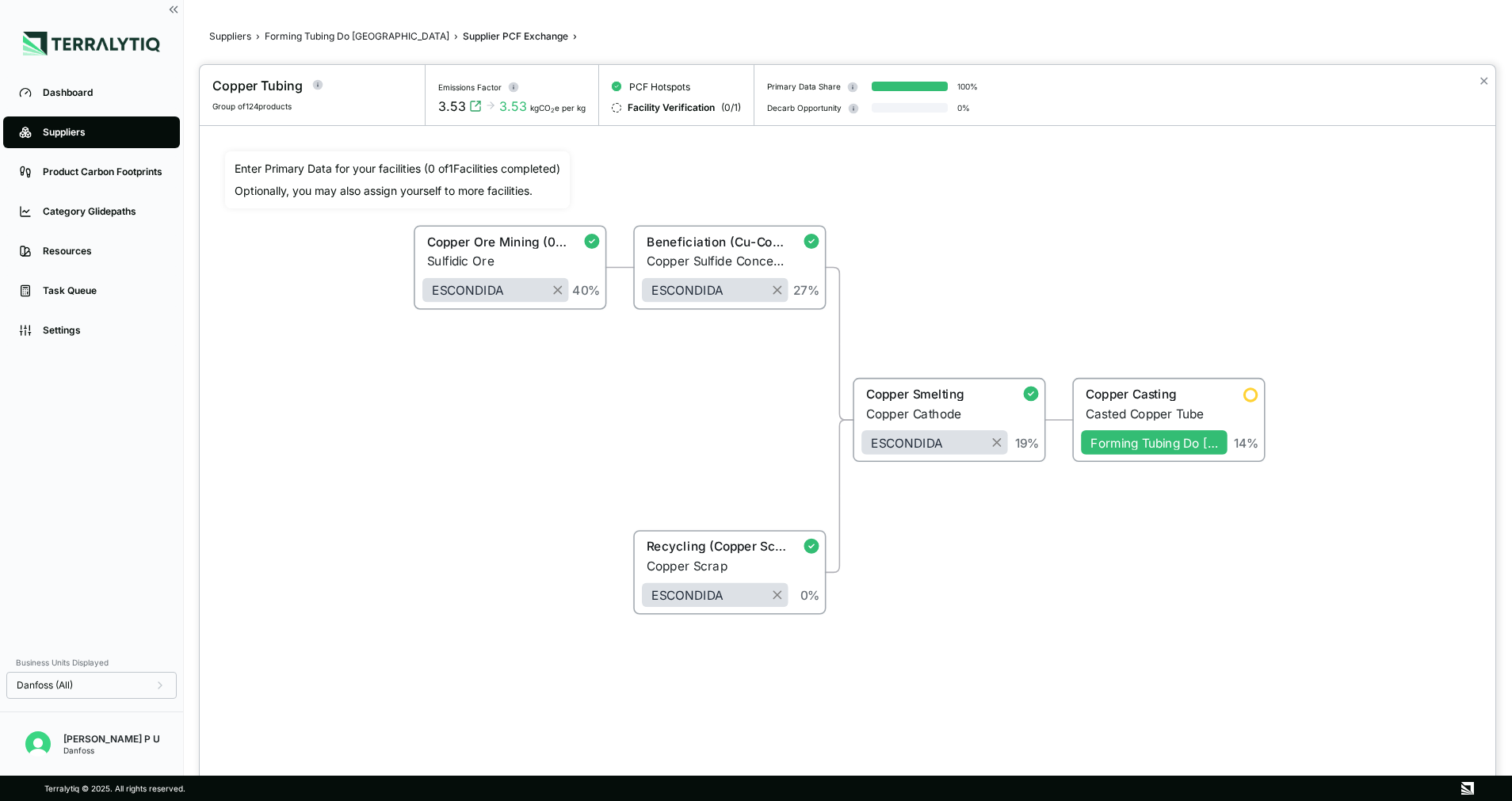
click at [300, 40] on div at bounding box center [756, 400] width 1512 height 801
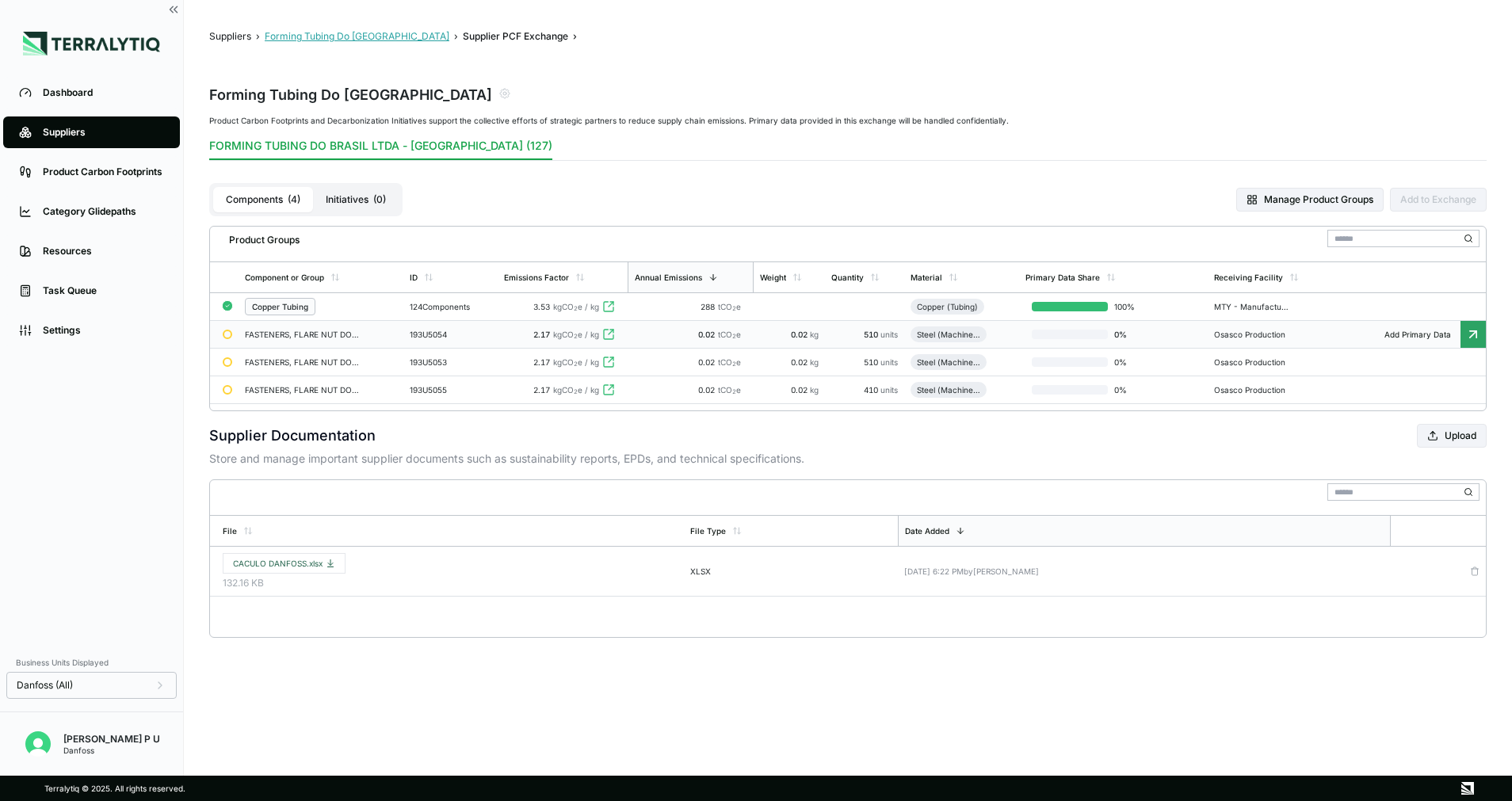
click at [305, 30] on button "Forming Tubing Do [GEOGRAPHIC_DATA]" at bounding box center [357, 36] width 185 height 12
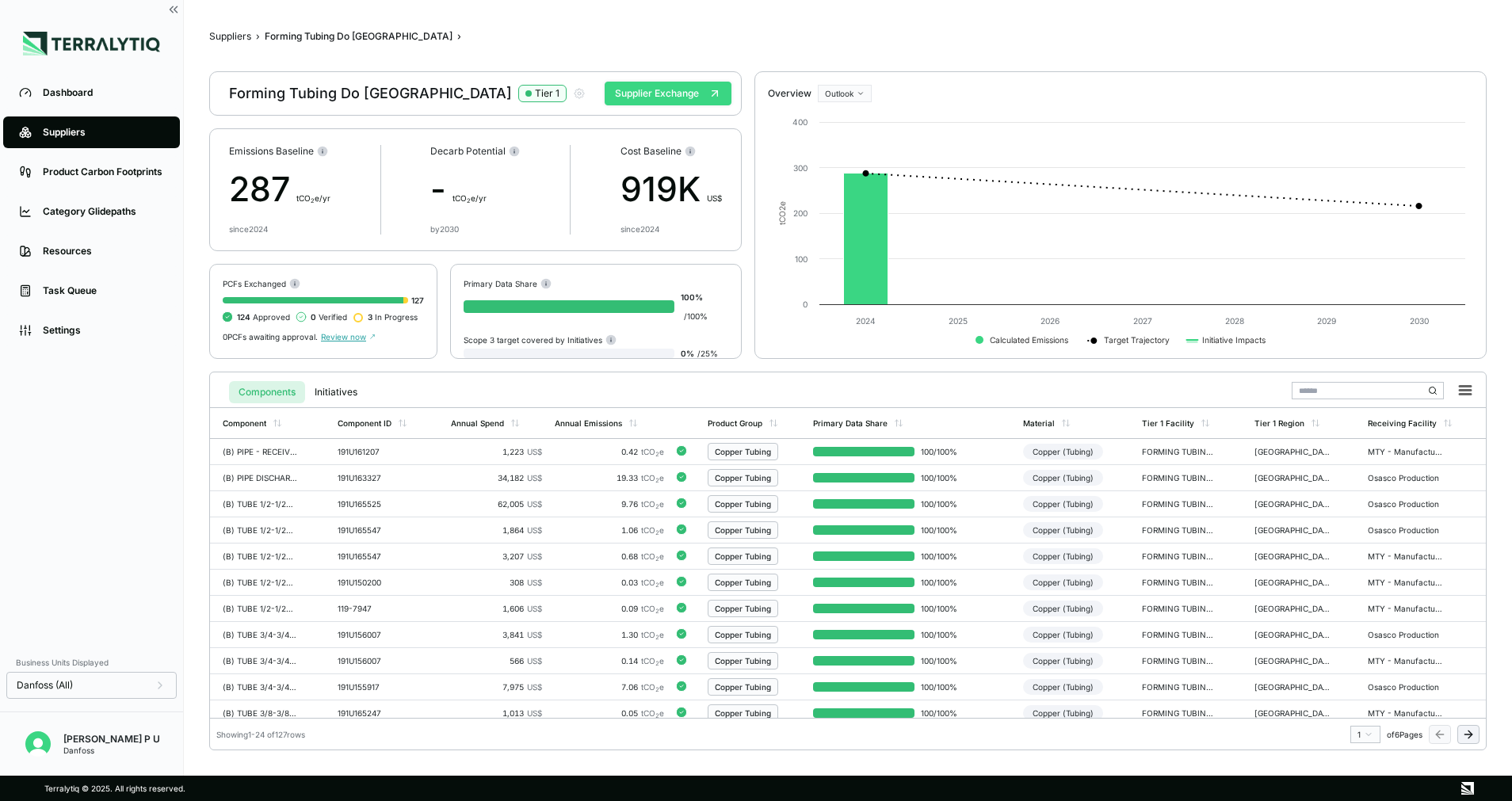
click at [644, 84] on button "Supplier Exchange" at bounding box center [667, 93] width 127 height 24
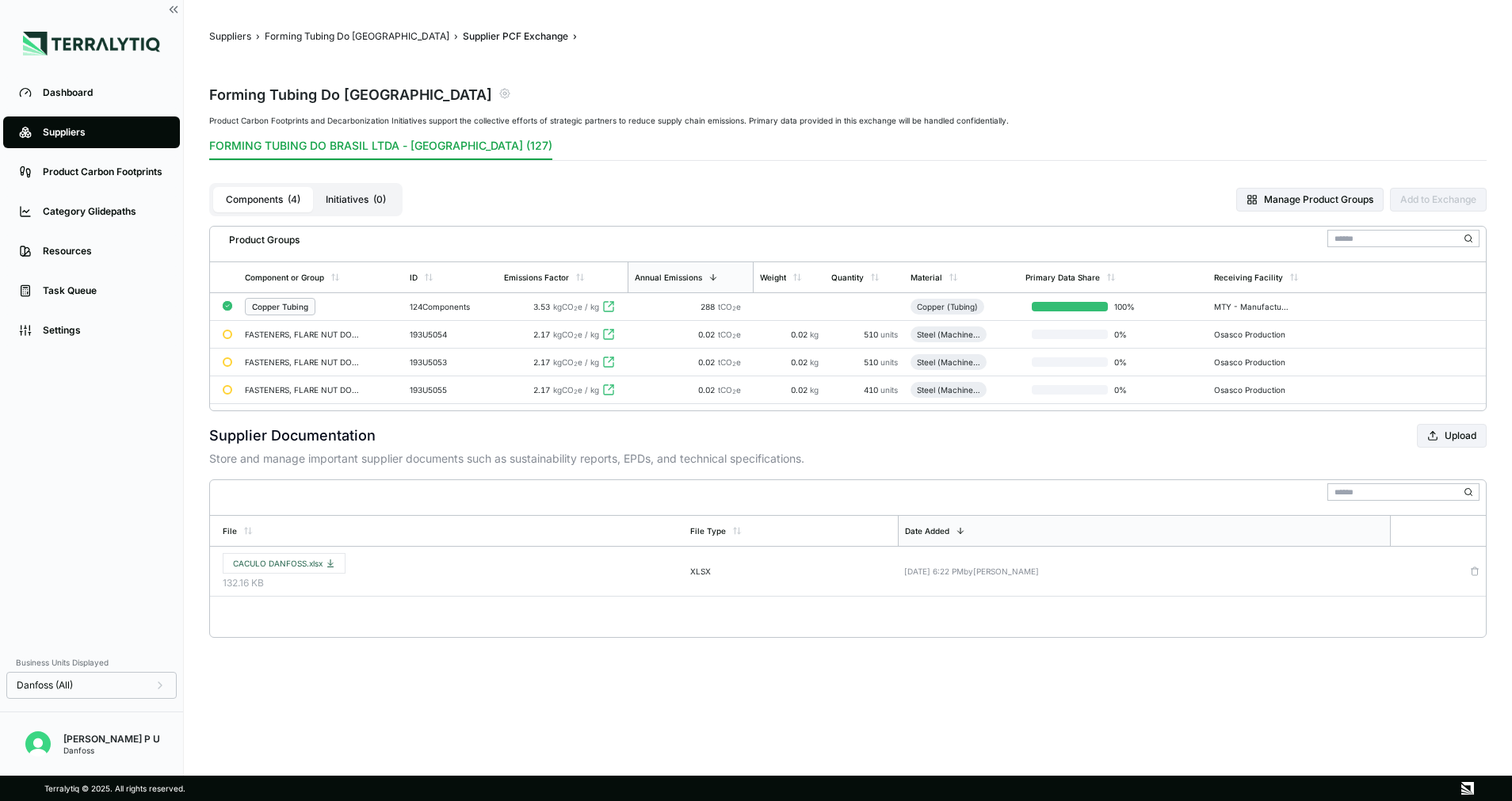
click at [500, 90] on icon "button" at bounding box center [505, 93] width 10 height 10
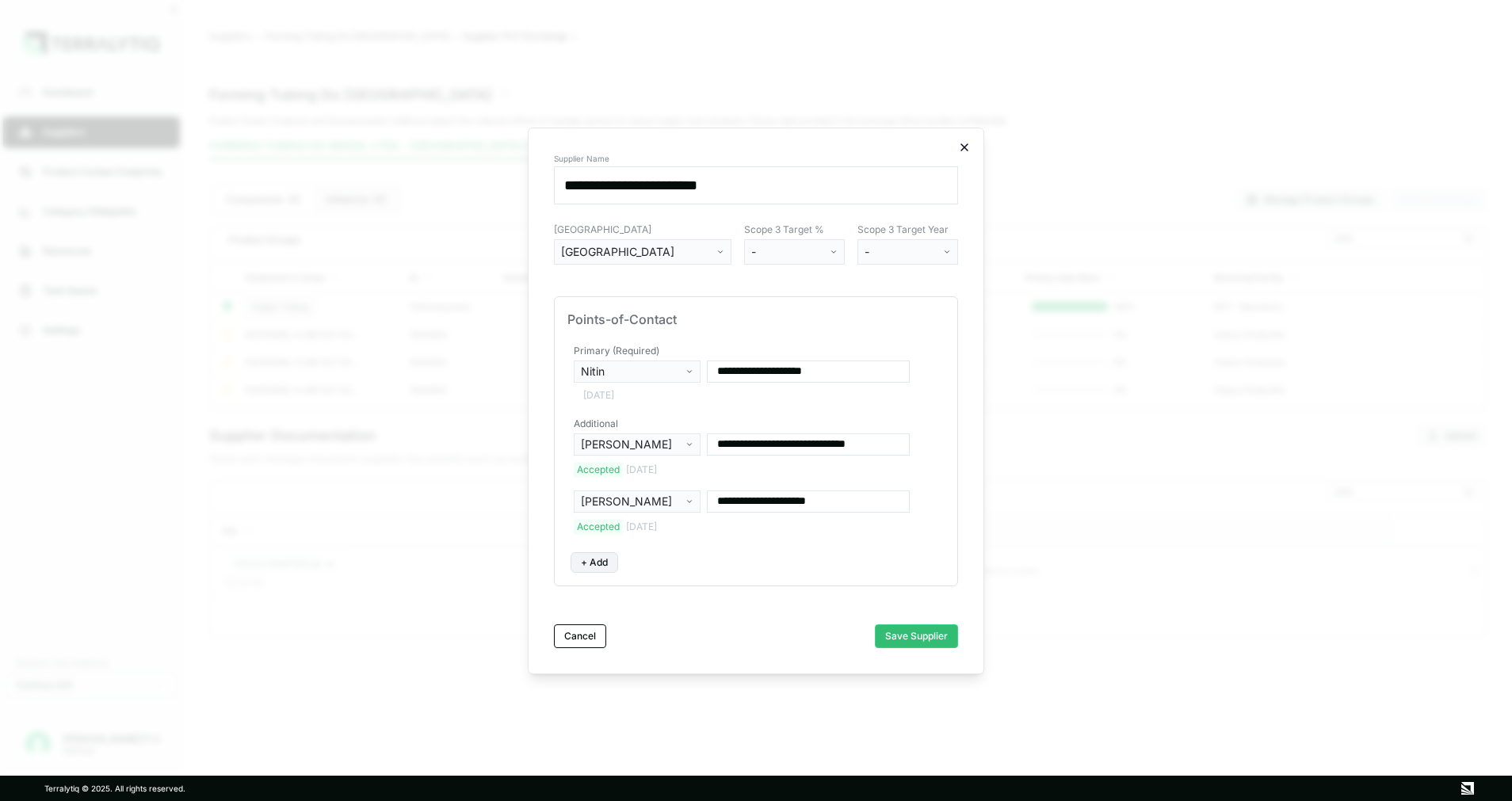
click at [965, 149] on icon "button" at bounding box center [964, 147] width 7 height 7
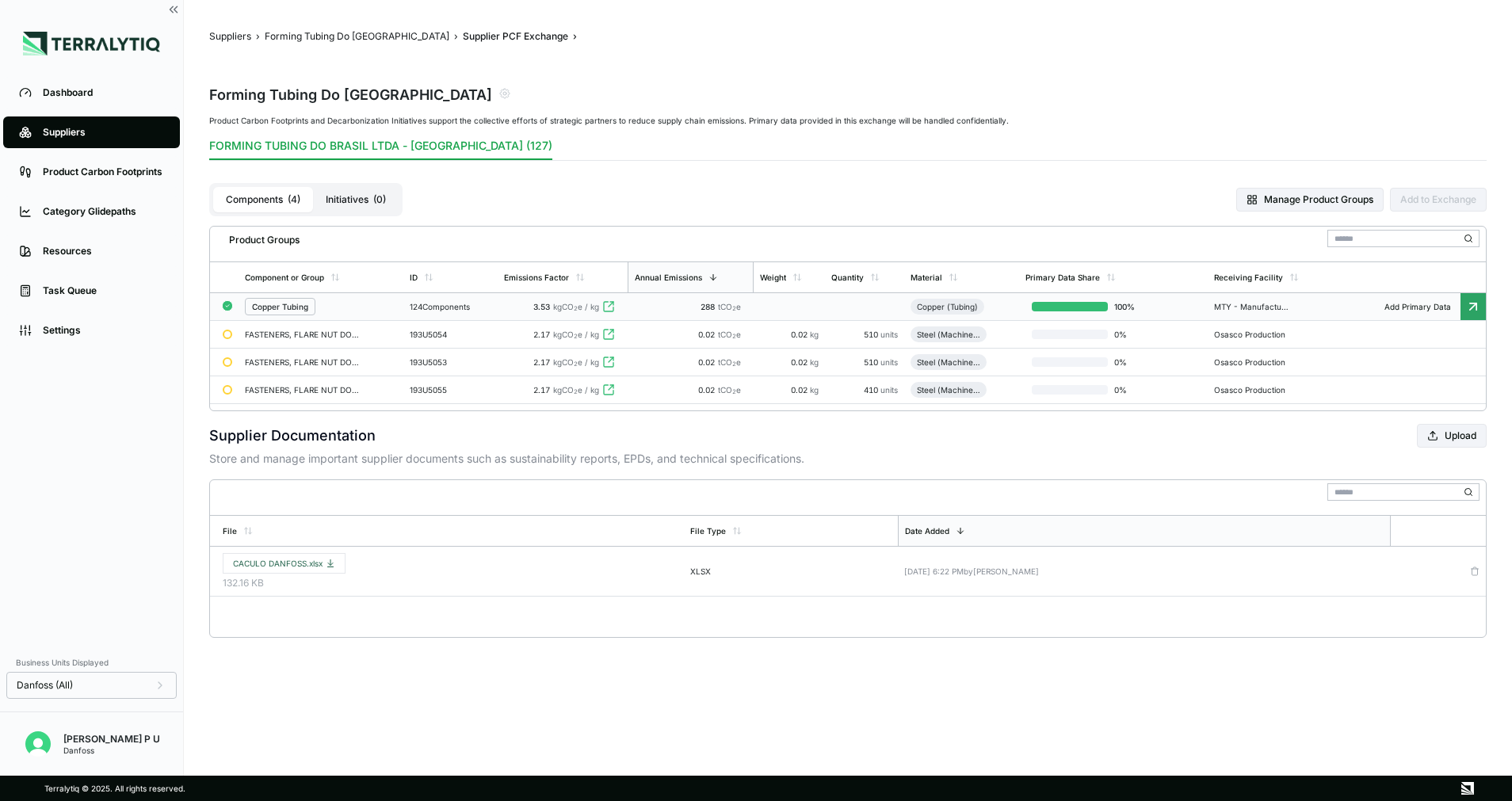
click at [773, 313] on td at bounding box center [788, 307] width 70 height 28
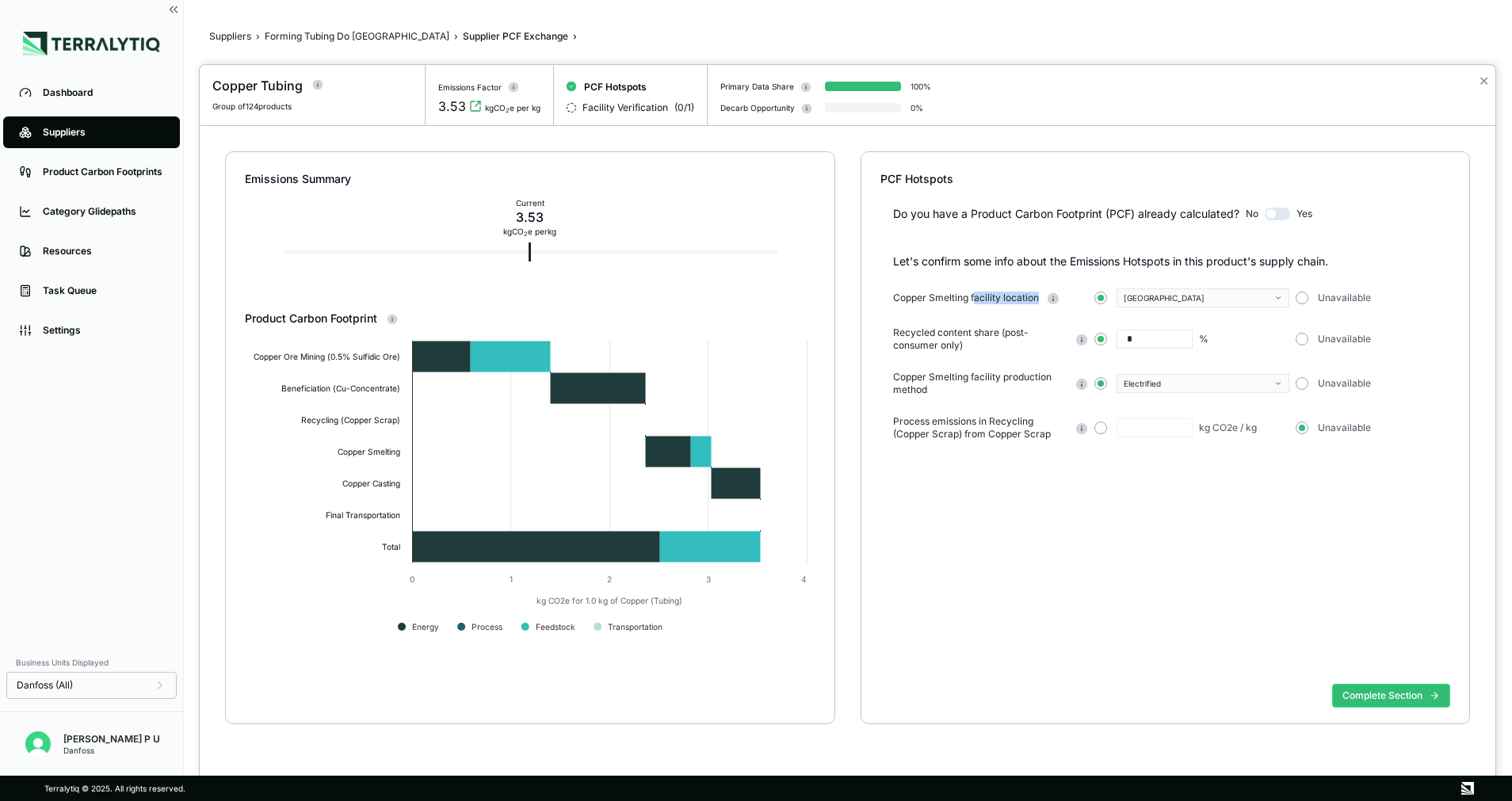
drag, startPoint x: 974, startPoint y: 300, endPoint x: 1077, endPoint y: 303, distance: 103.0
click at [1077, 303] on div "Copper Smelting facility location" at bounding box center [990, 298] width 195 height 13
click at [1406, 695] on button "Complete Section" at bounding box center [1391, 695] width 118 height 24
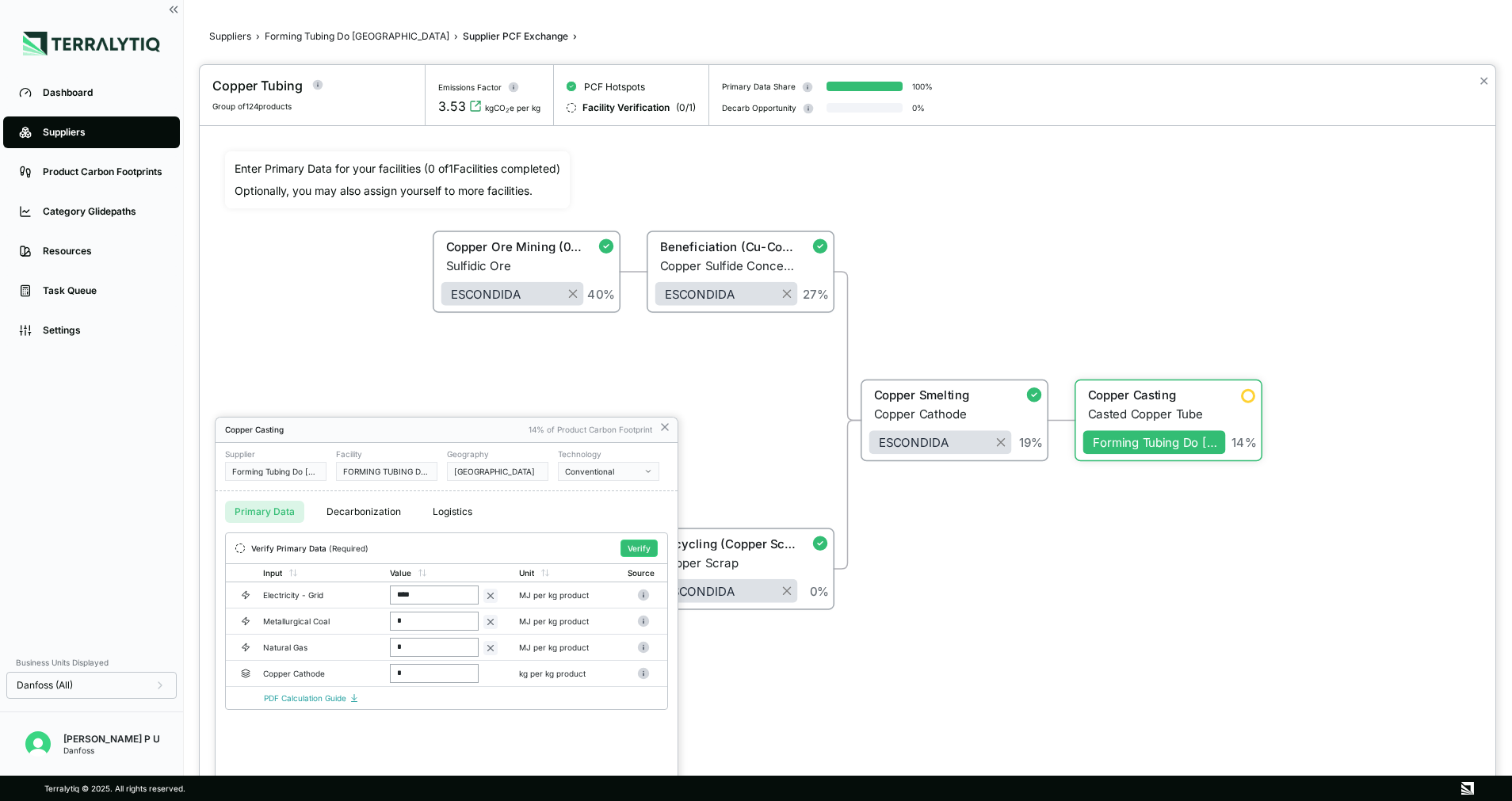
click at [1191, 404] on div at bounding box center [847, 432] width 1295 height 736
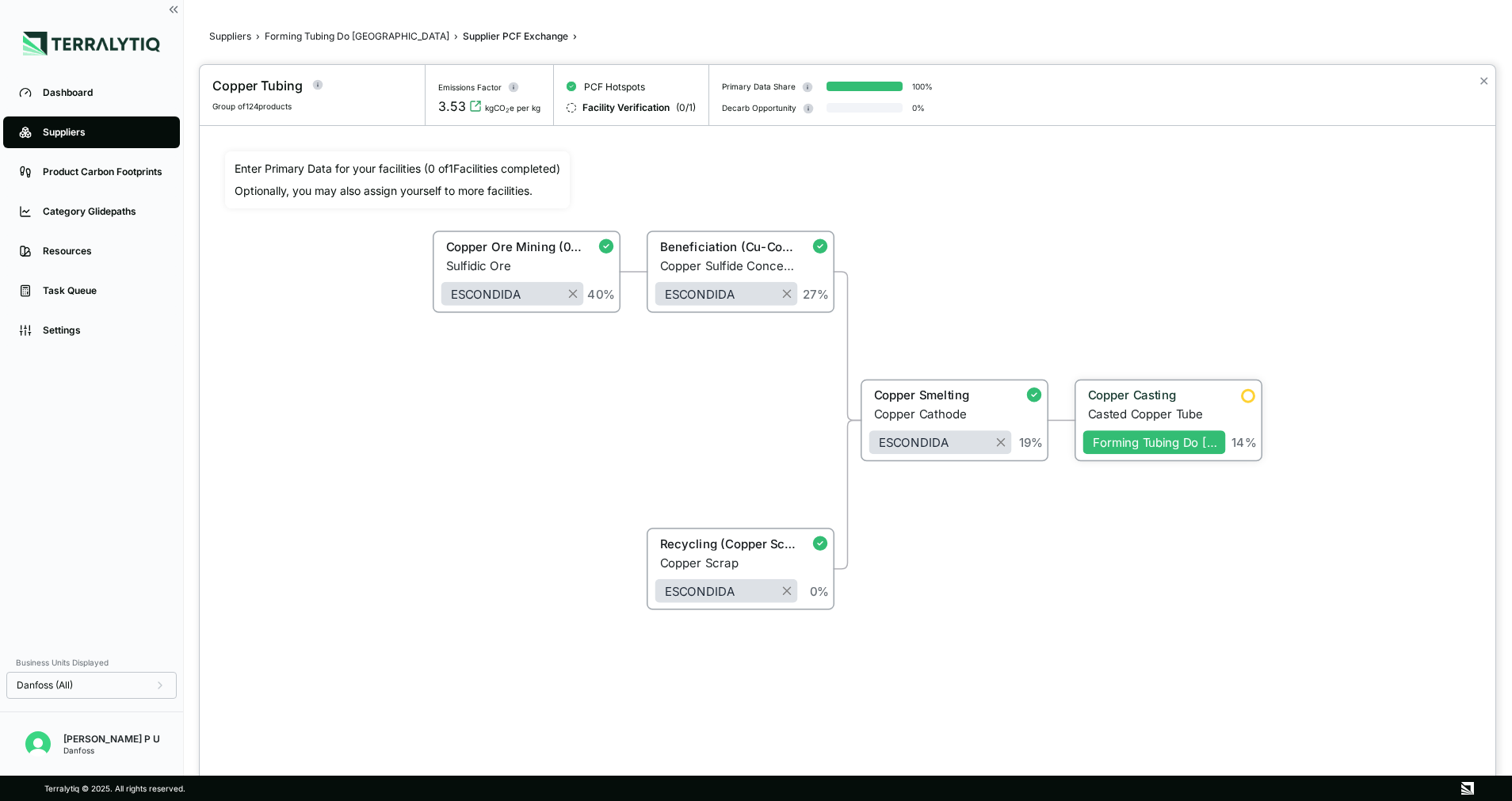
click at [1191, 404] on div "Copper Casting" at bounding box center [1149, 398] width 133 height 19
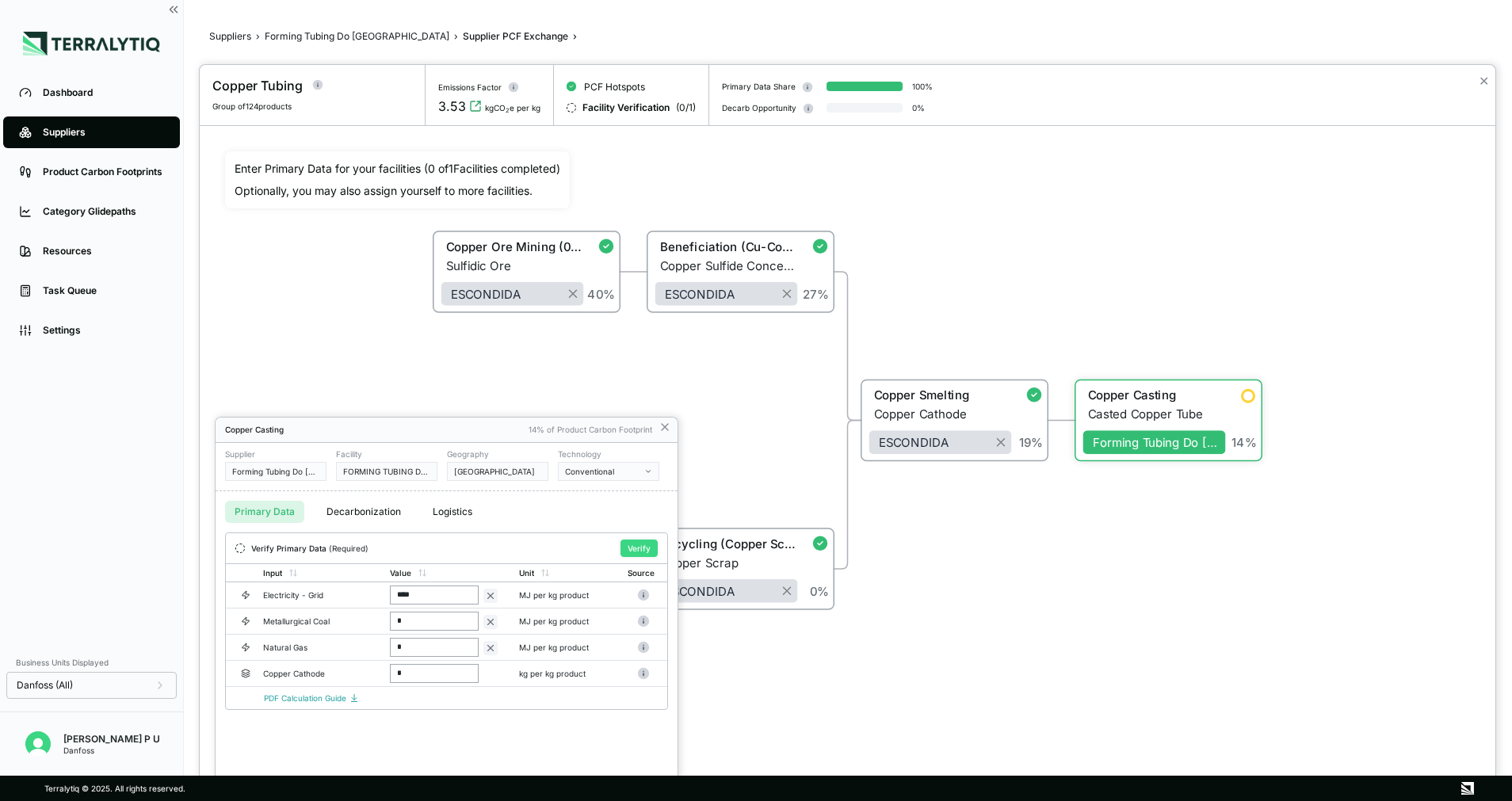
click at [630, 546] on button "Verify" at bounding box center [639, 549] width 37 height 17
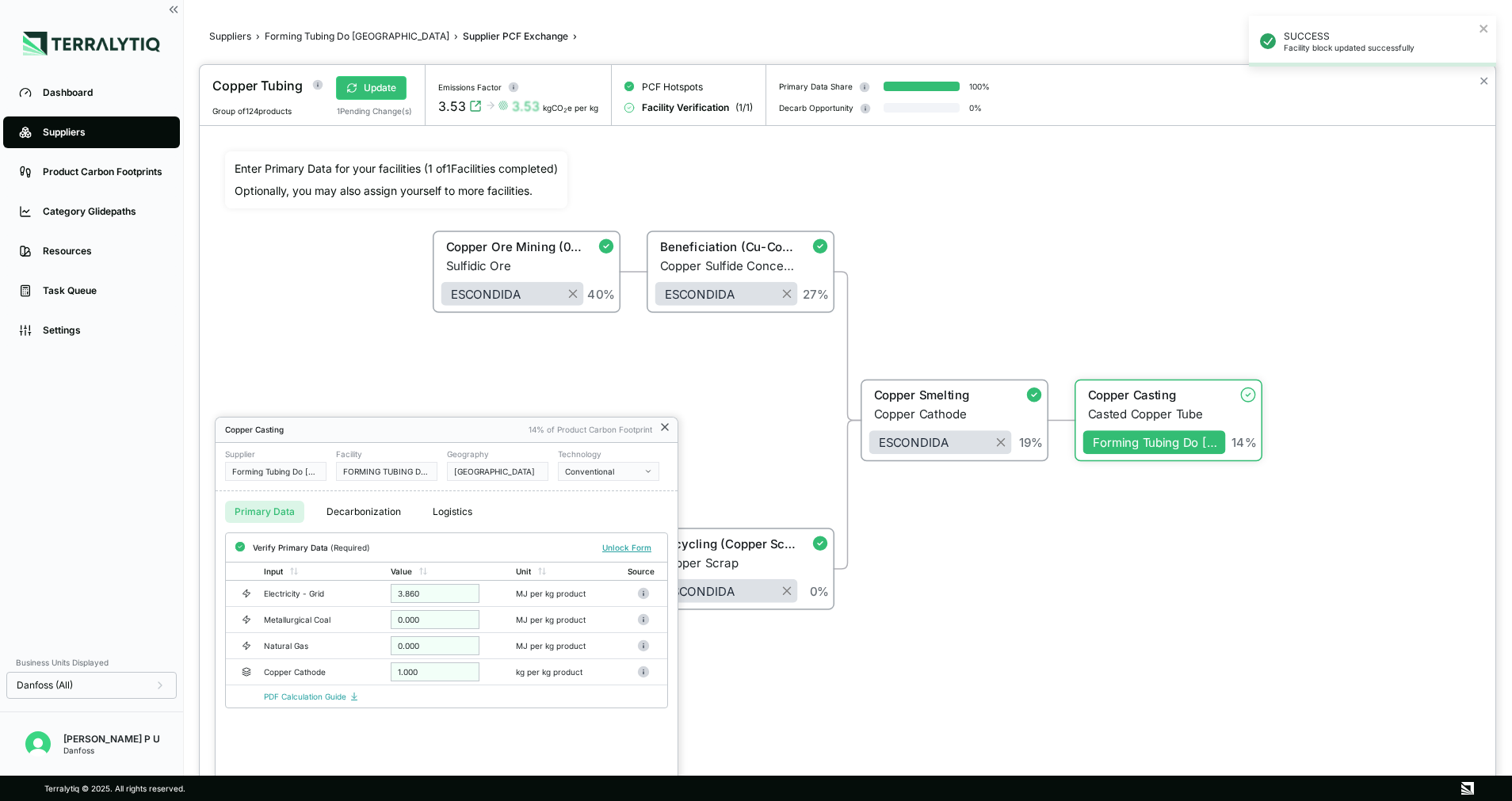
click at [666, 429] on icon at bounding box center [665, 427] width 7 height 7
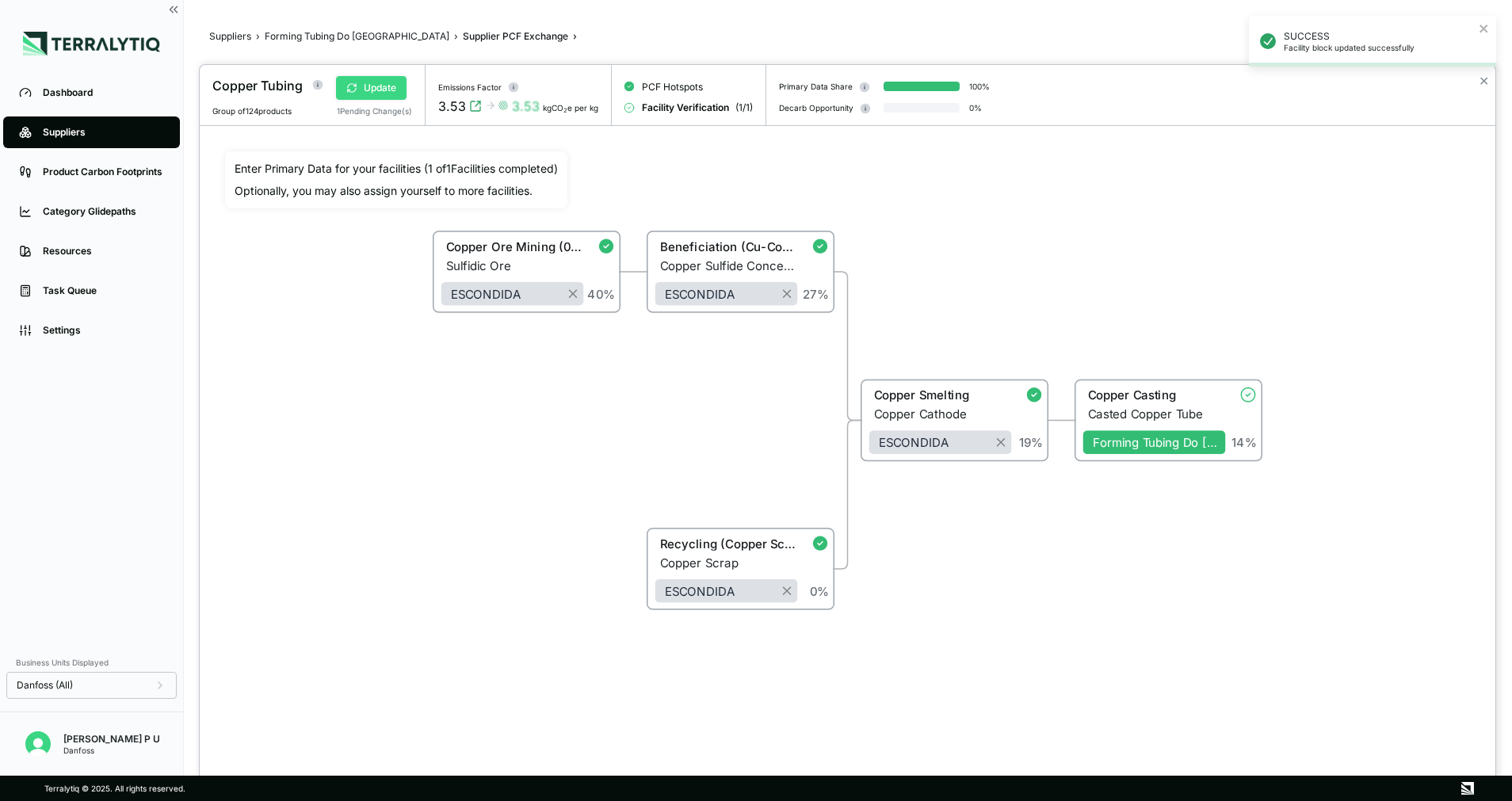
click at [387, 93] on button "Update" at bounding box center [371, 88] width 70 height 24
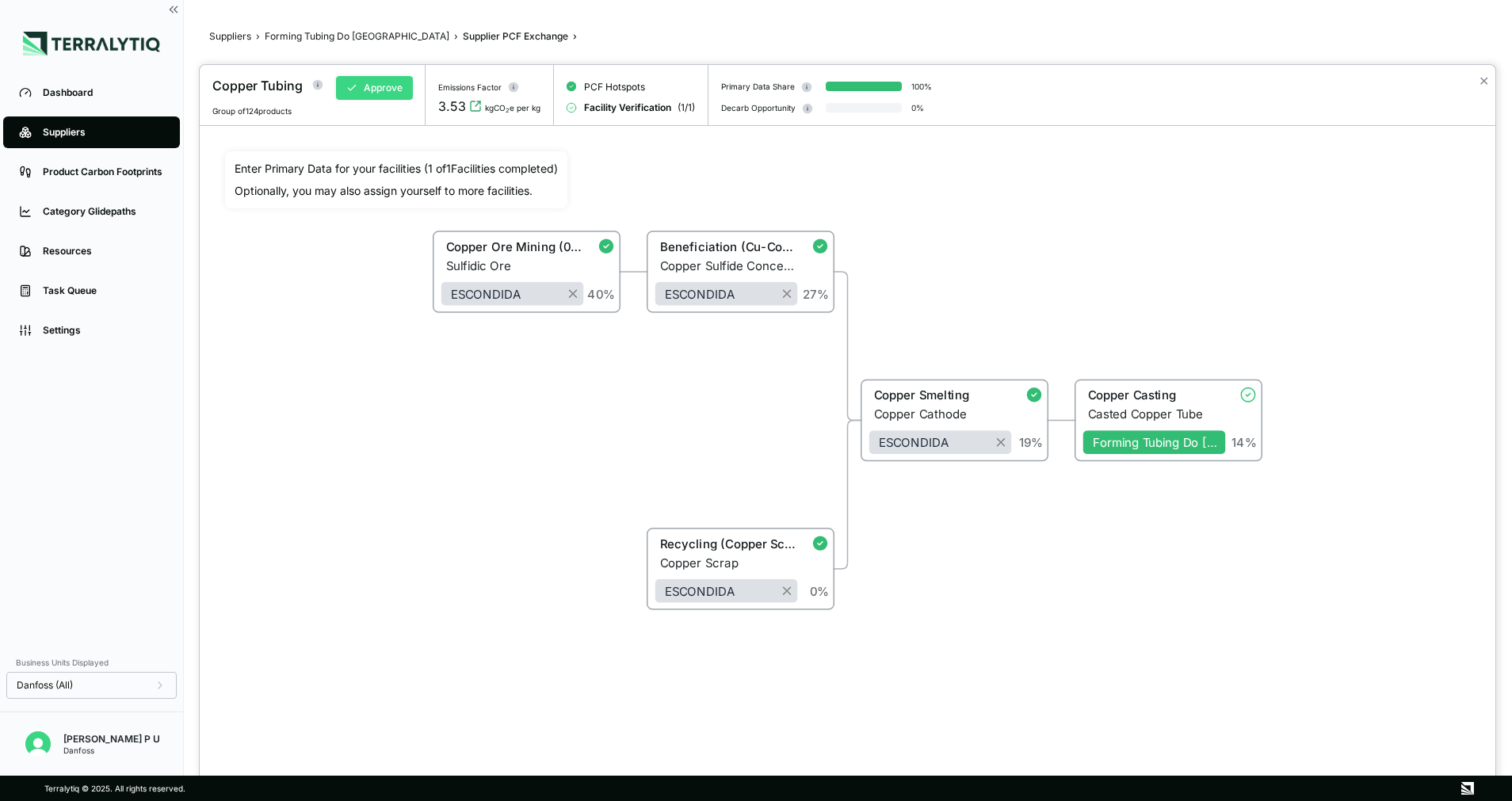
click at [385, 97] on button "Approve" at bounding box center [374, 88] width 77 height 24
click at [358, 37] on div at bounding box center [756, 400] width 1512 height 801
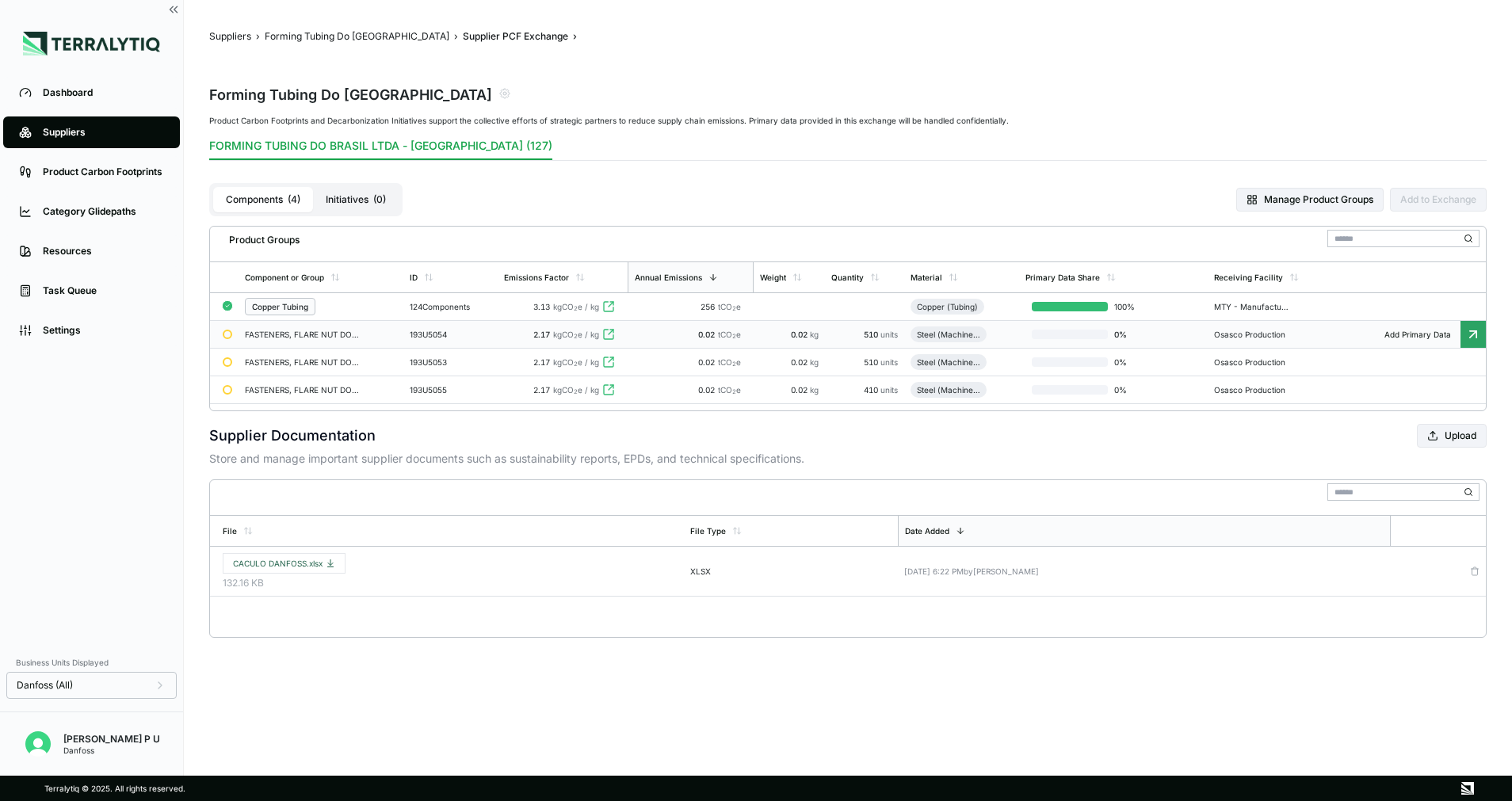
click at [866, 338] on span "510" at bounding box center [871, 334] width 16 height 10
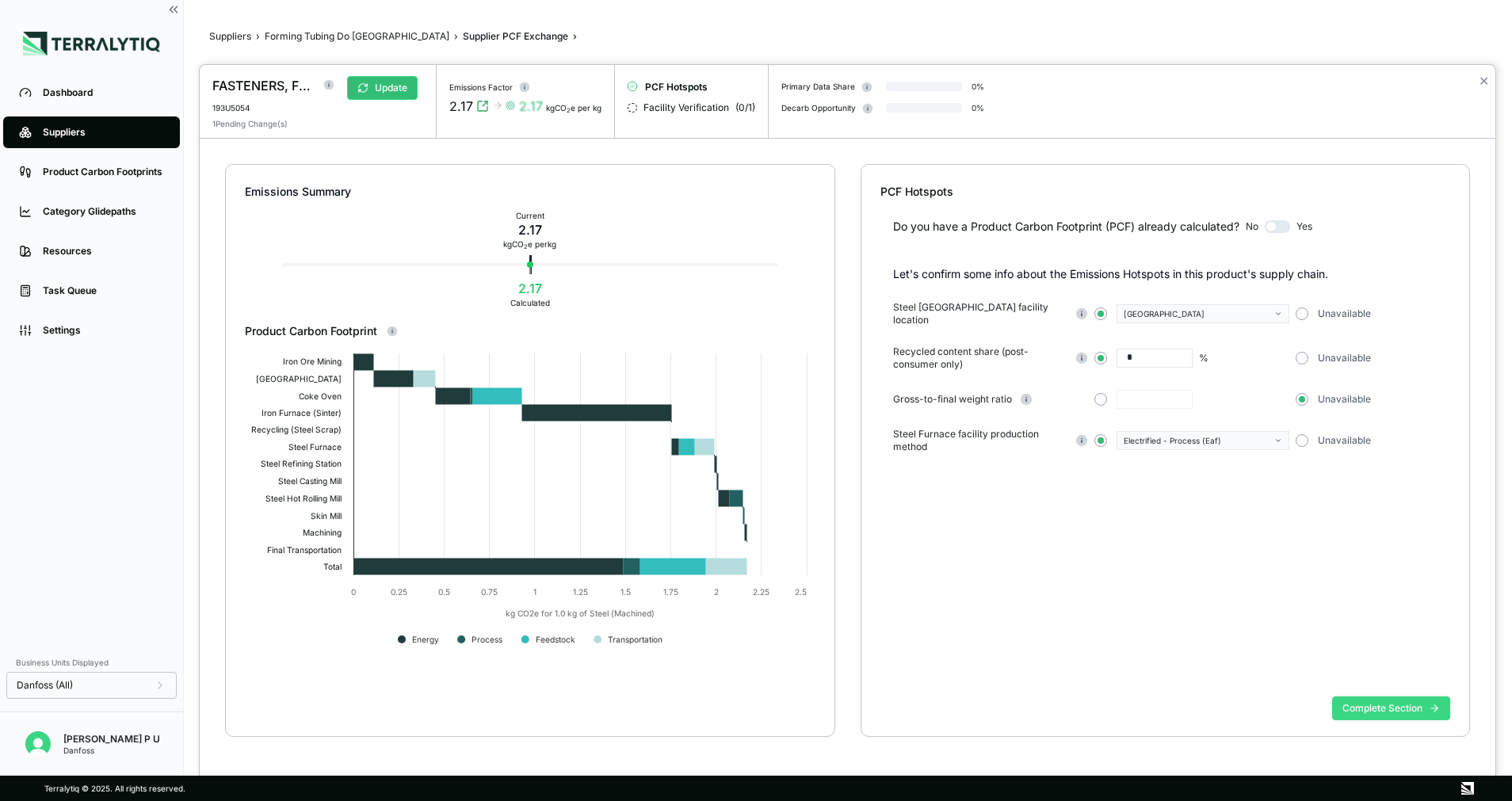
click at [1393, 715] on button "Complete Section" at bounding box center [1391, 708] width 118 height 24
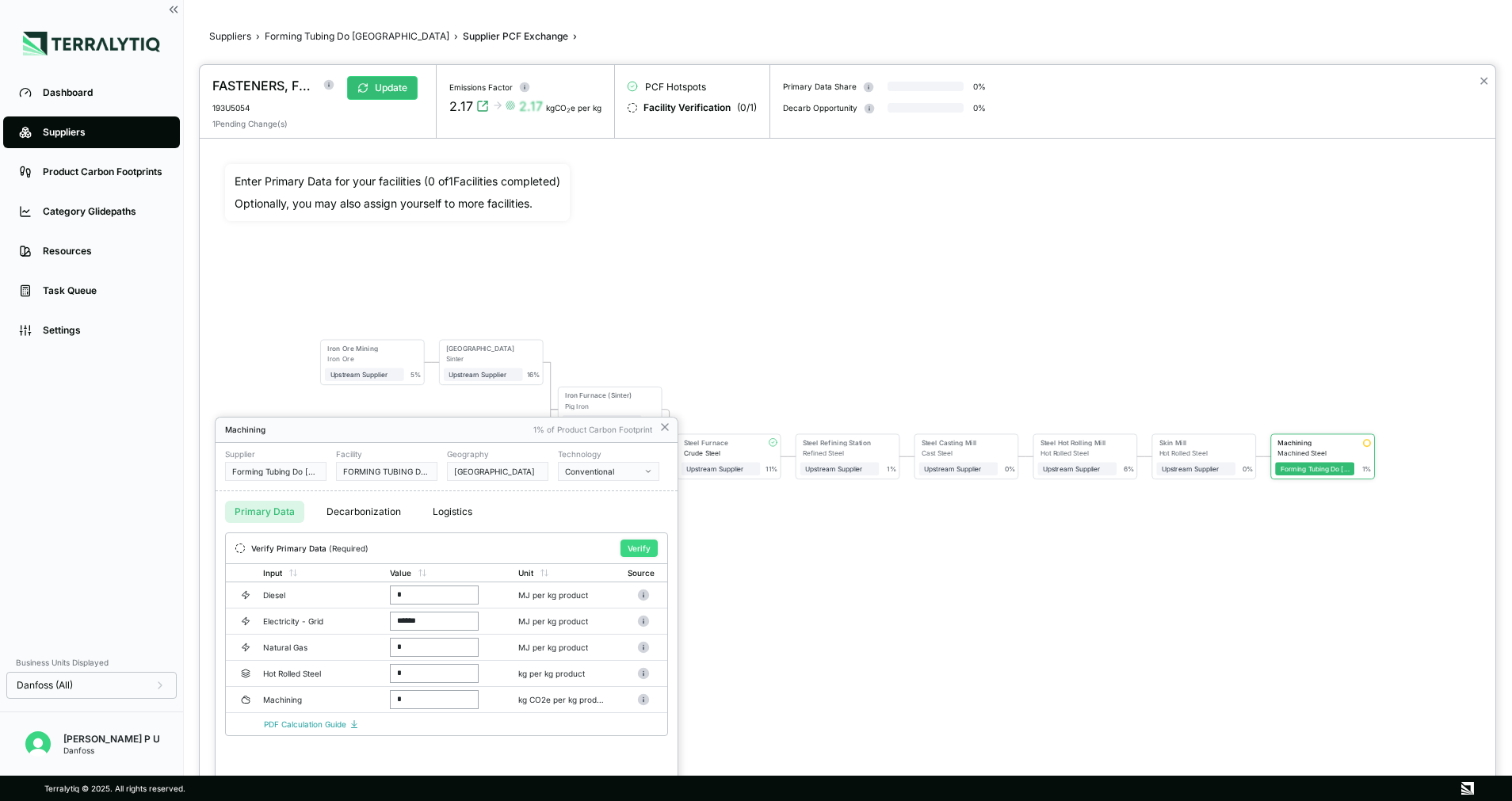
click at [652, 546] on button "Verify" at bounding box center [639, 549] width 37 height 17
click at [666, 430] on icon at bounding box center [664, 427] width 12 height 12
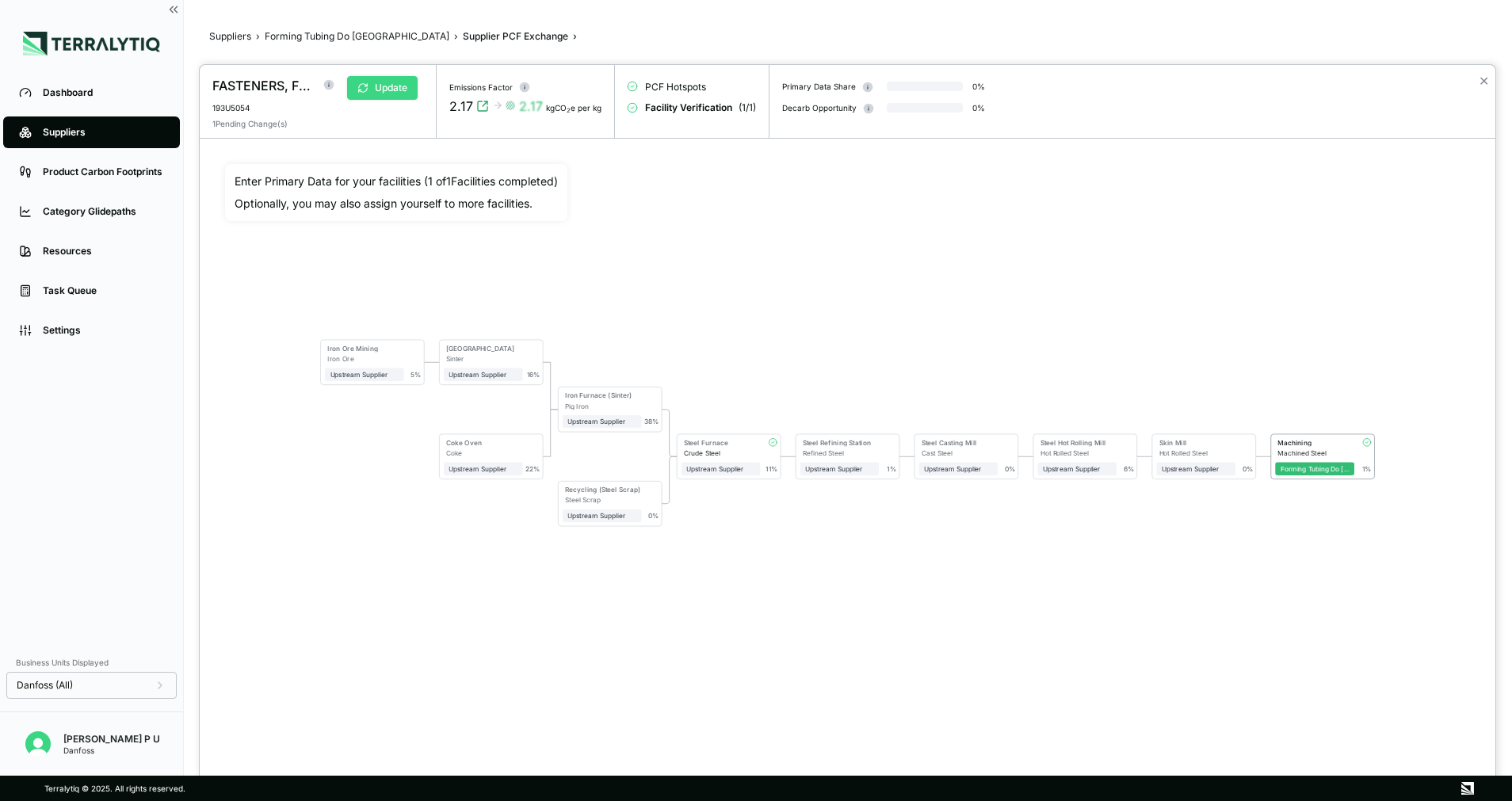
click at [392, 79] on button "Update" at bounding box center [382, 88] width 70 height 24
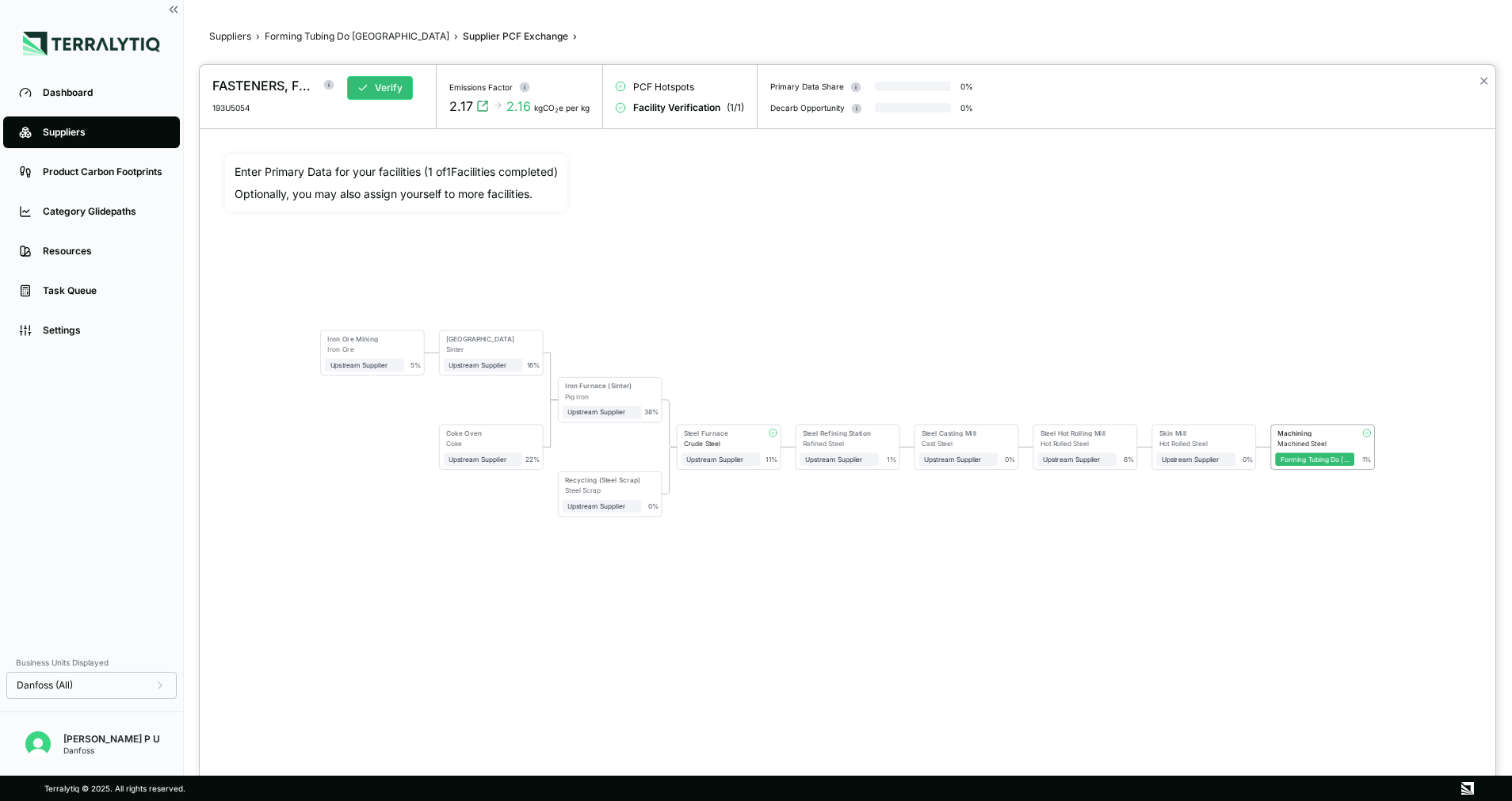
click at [368, 33] on div at bounding box center [756, 400] width 1512 height 801
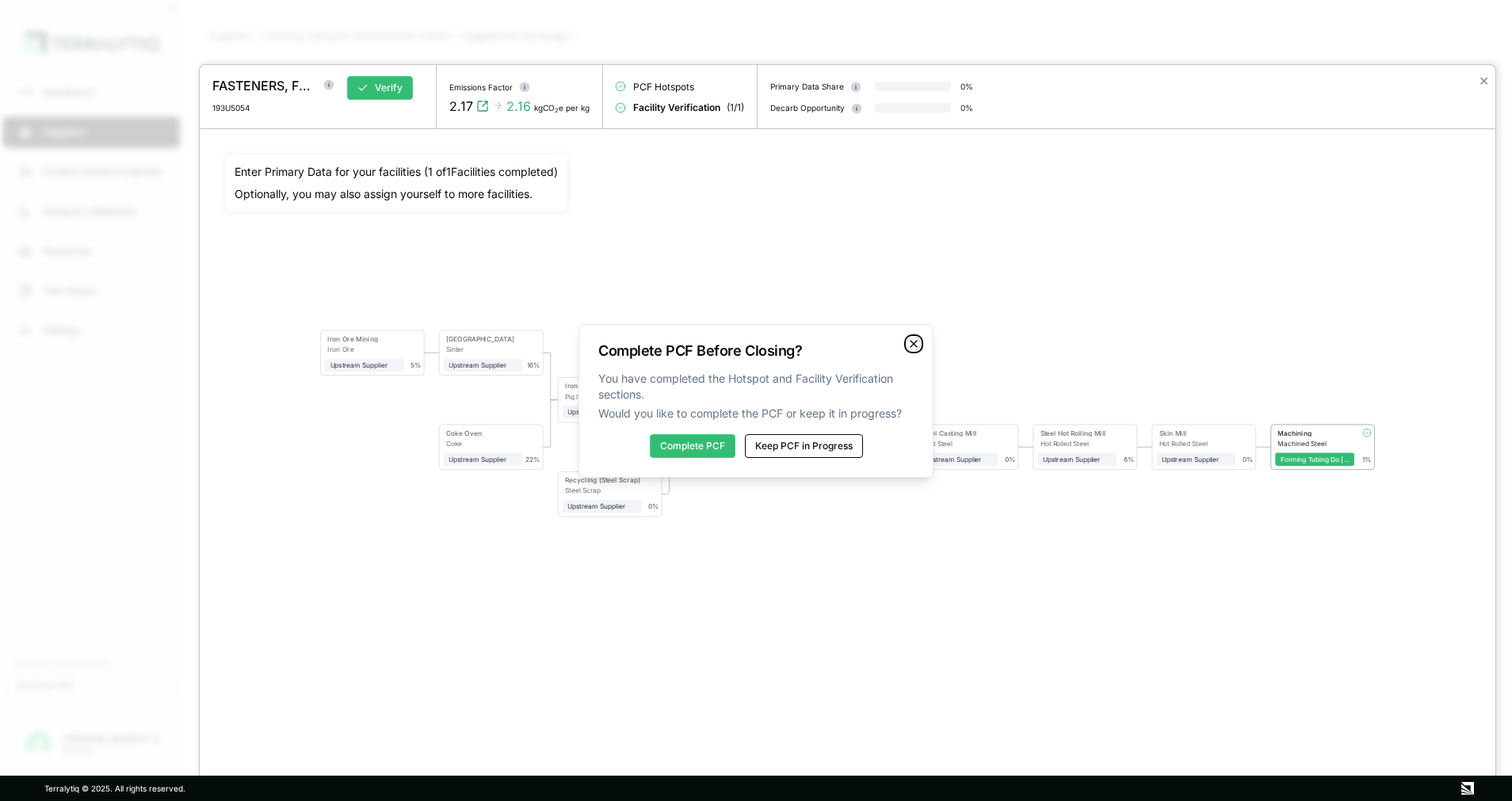
click at [912, 337] on icon "button" at bounding box center [913, 343] width 12 height 12
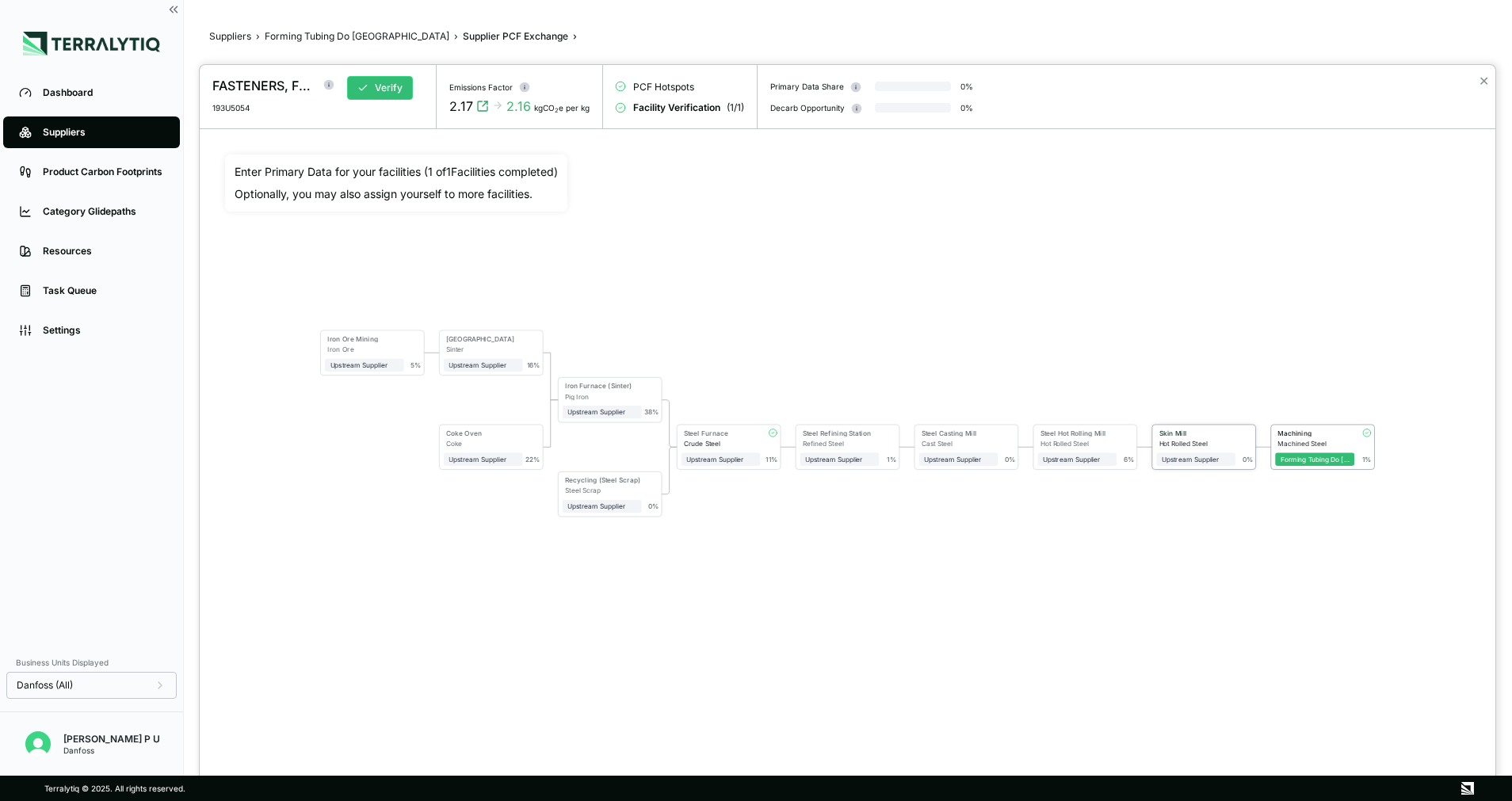
click at [1187, 444] on div "Hot Rolled Steel" at bounding box center [1197, 444] width 77 height 8
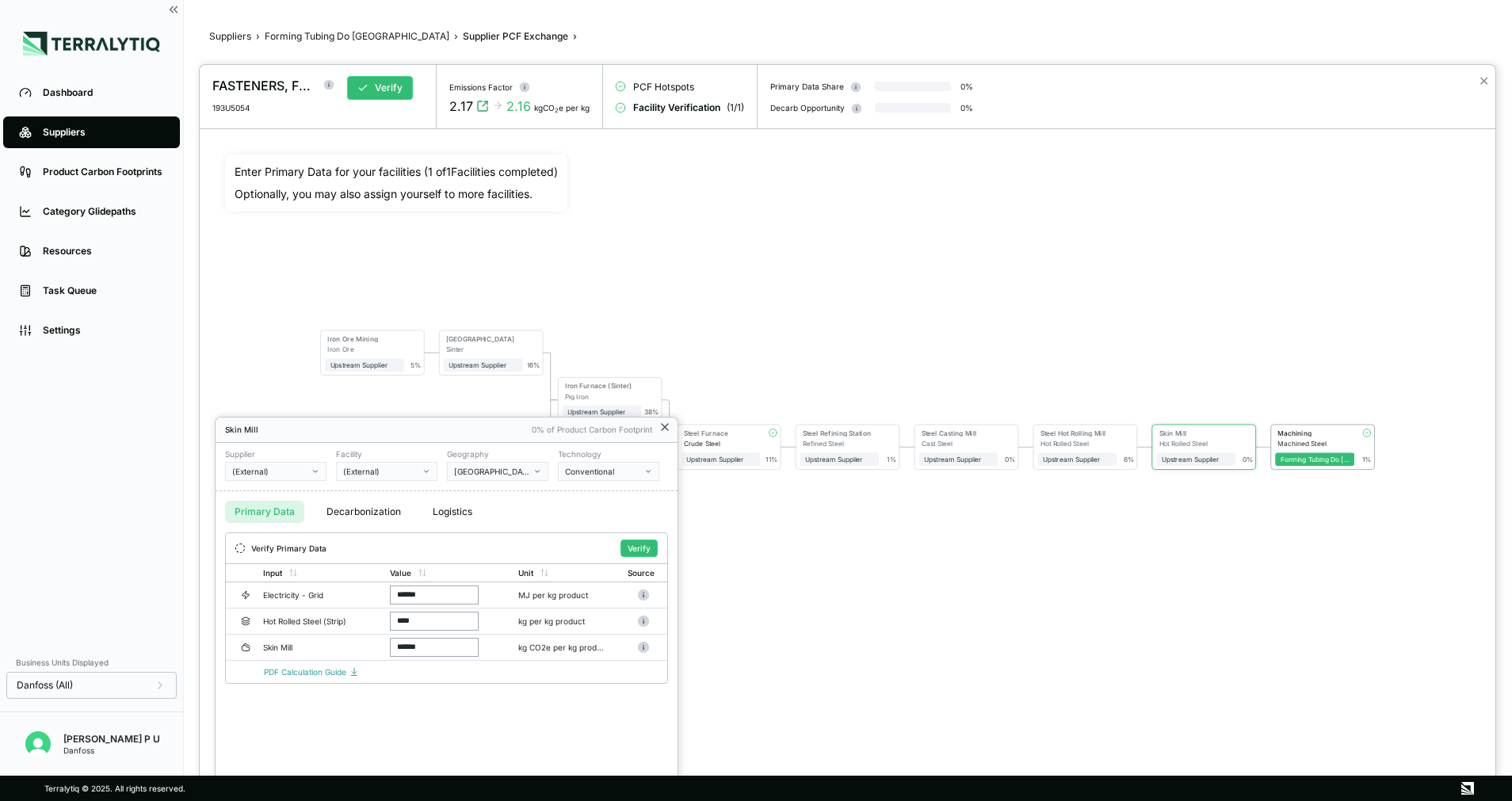
click at [667, 421] on icon at bounding box center [664, 427] width 12 height 12
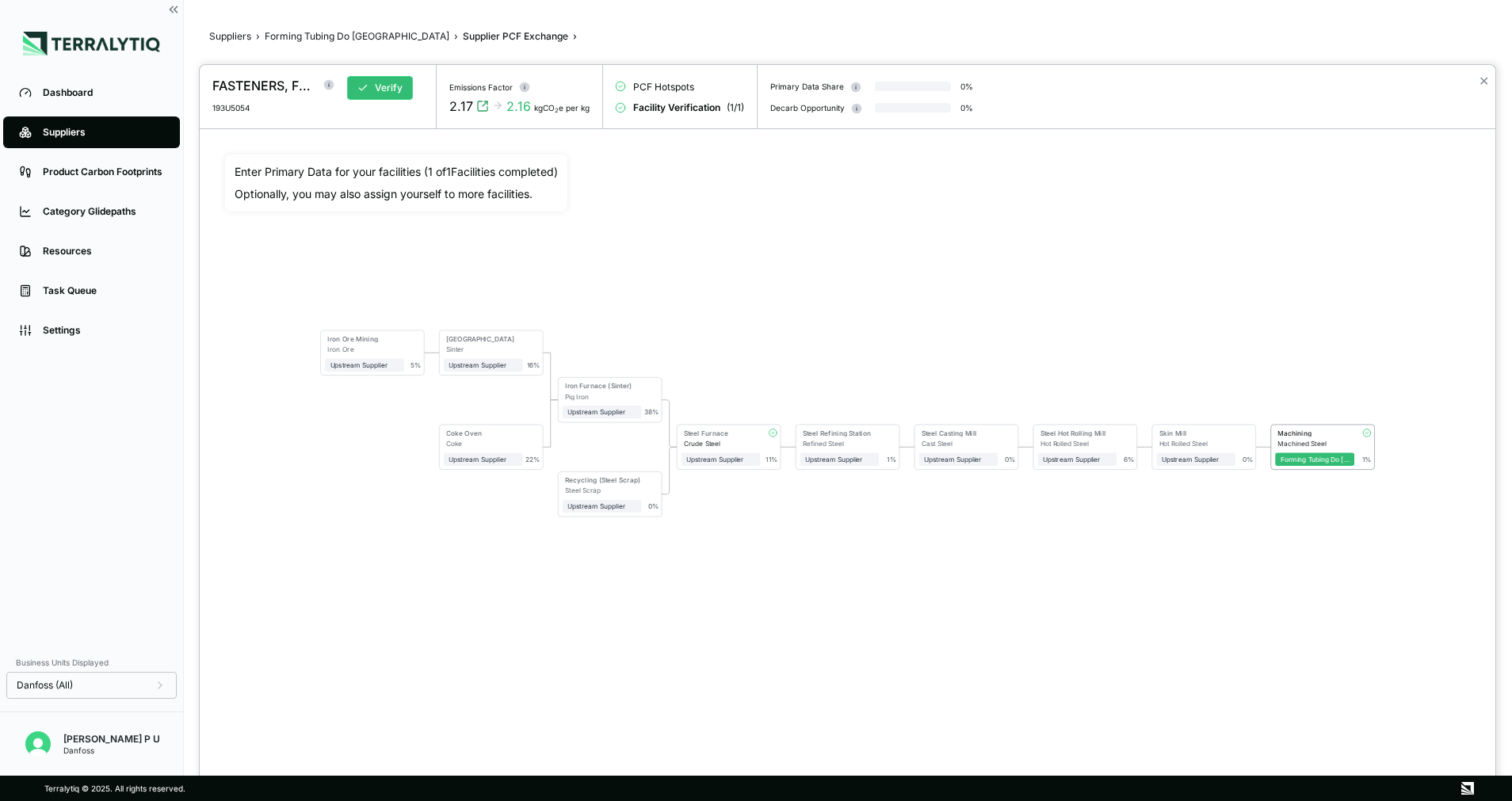
click at [326, 43] on div at bounding box center [756, 400] width 1512 height 801
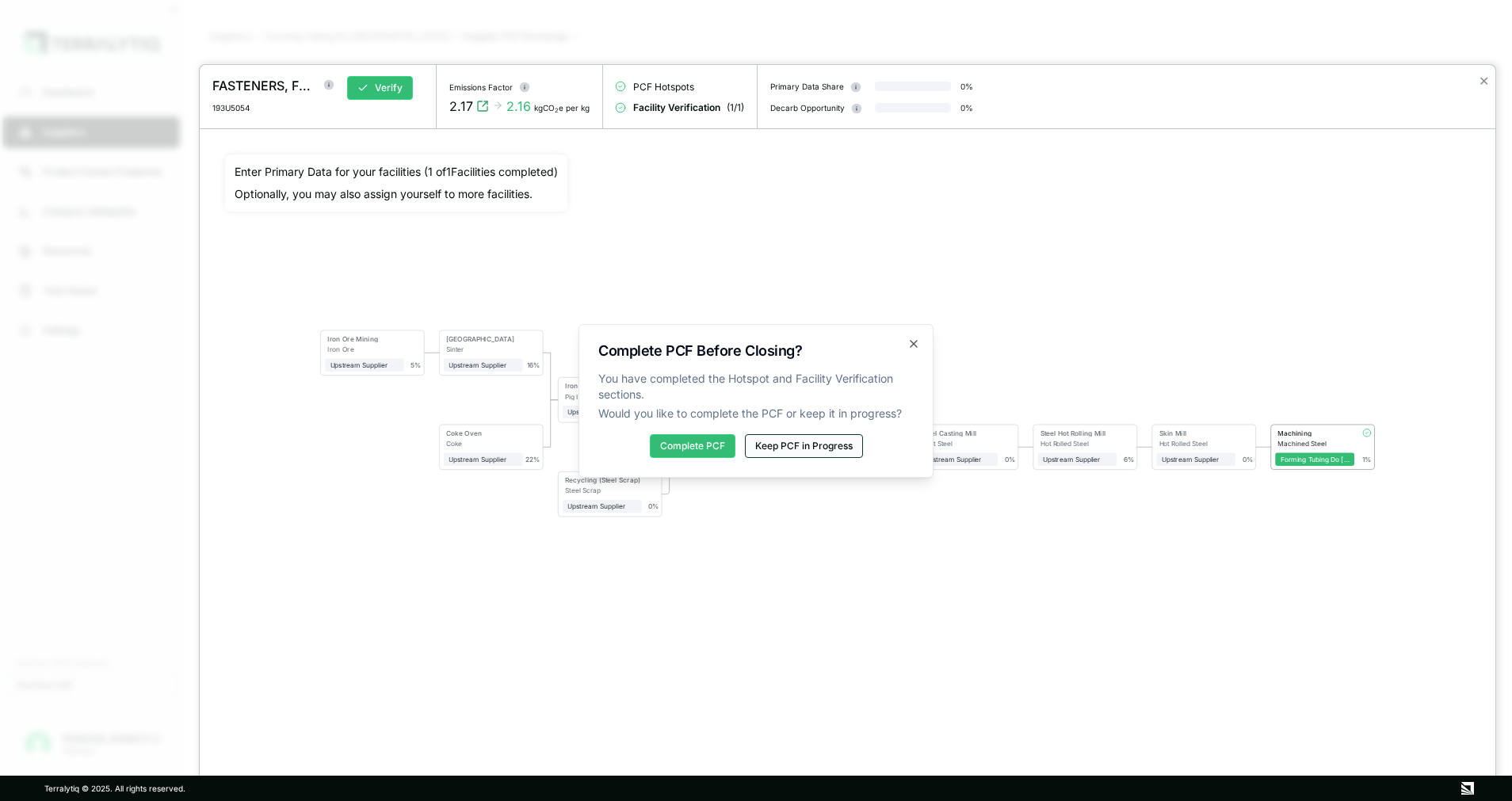
click at [790, 446] on button "Keep PCF in Progress" at bounding box center [804, 446] width 118 height 24
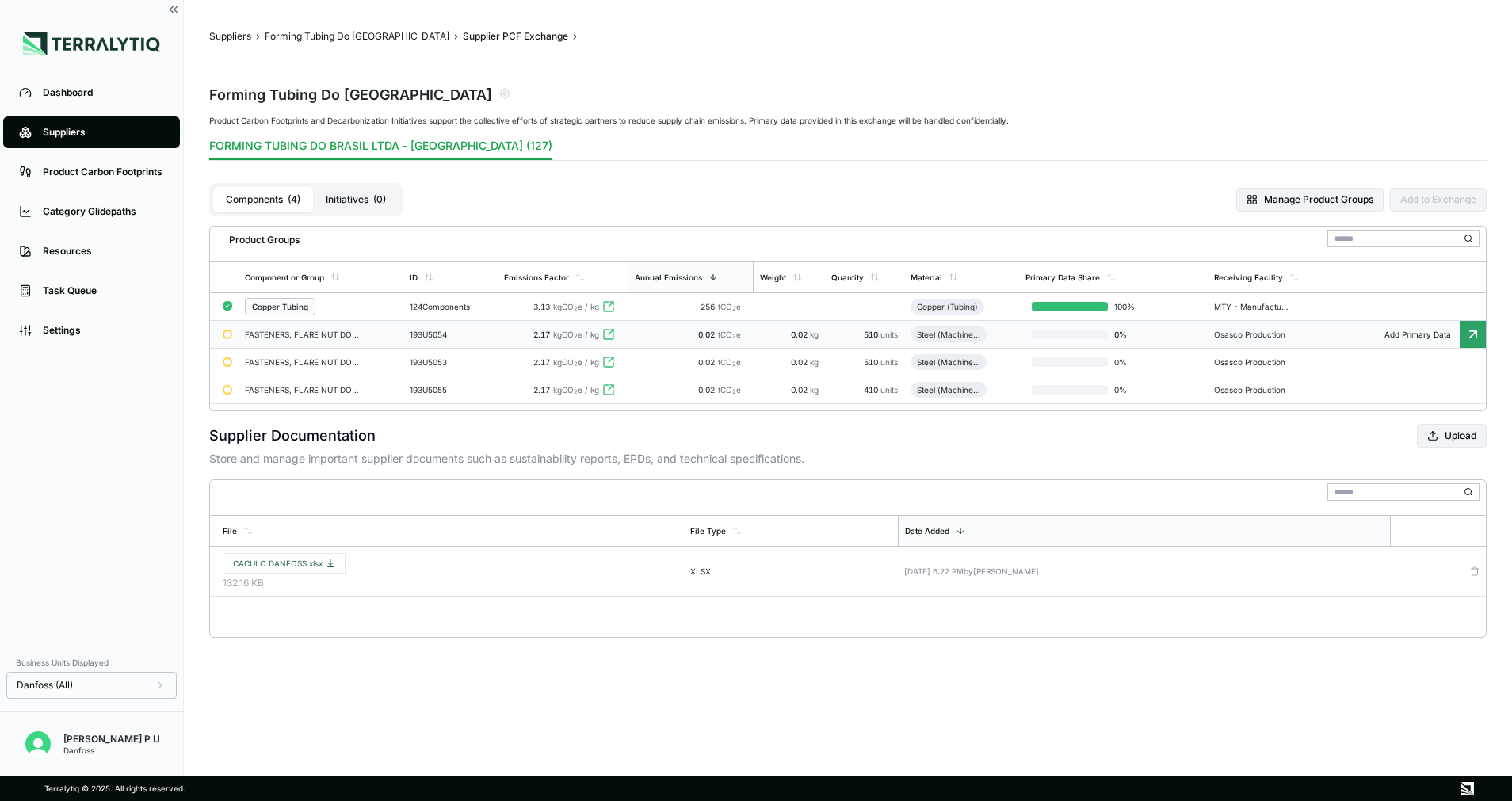
click at [570, 333] on span "kgCO 2 e / kg" at bounding box center [576, 334] width 46 height 10
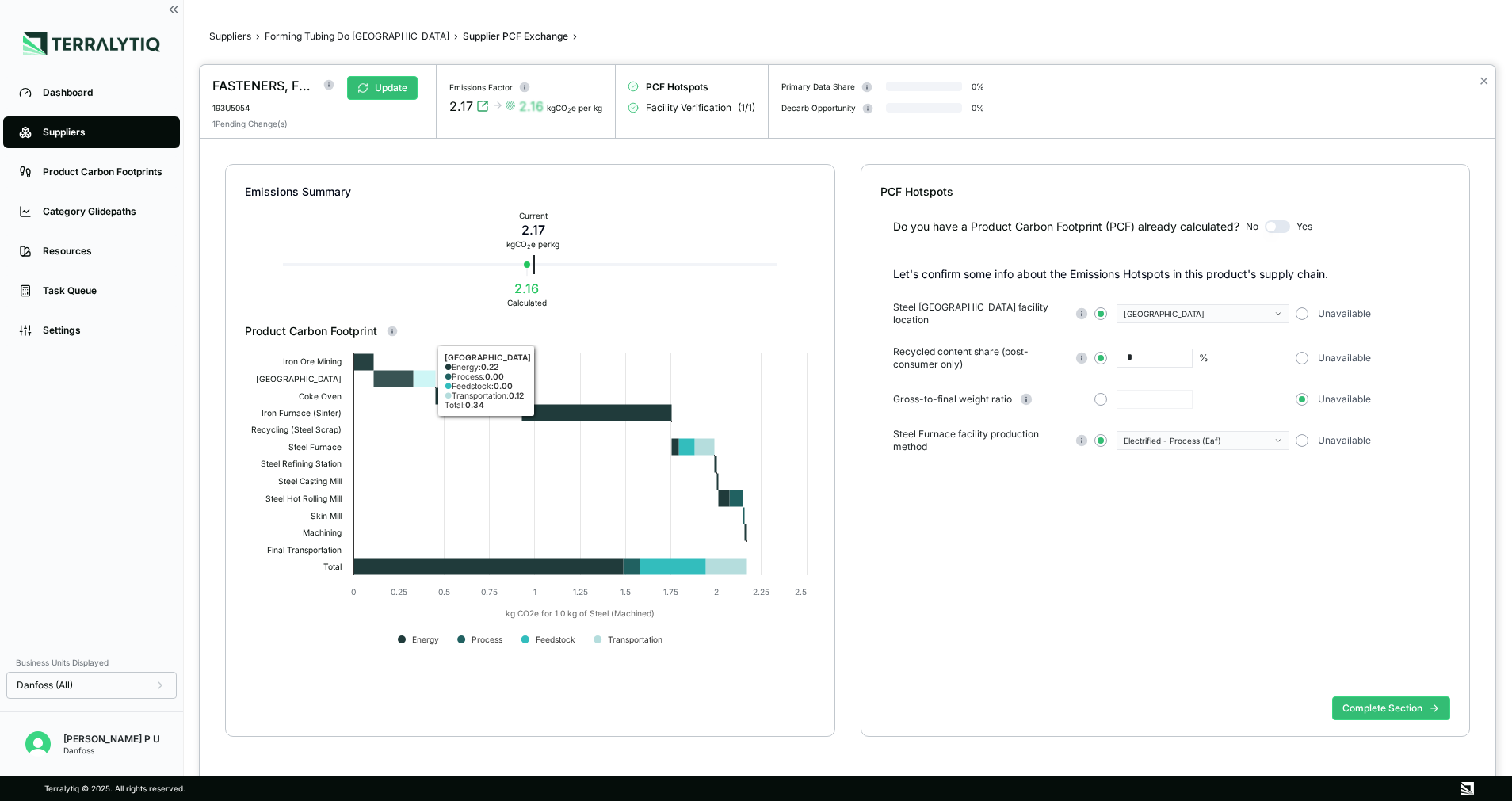
click at [385, 375] on icon at bounding box center [394, 378] width 40 height 16
drag, startPoint x: 384, startPoint y: 375, endPoint x: 885, endPoint y: 504, distance: 517.3
click at [896, 509] on div "Do you have a Product Carbon Footprint (PCF) already calculated? No Yes Let's c…" at bounding box center [1164, 445] width 570 height 491
drag, startPoint x: 469, startPoint y: 266, endPoint x: 465, endPoint y: 272, distance: 7.2
click at [468, 266] on div "Current 2.17 kg CO 2 e per kg 2.16 Calculated" at bounding box center [529, 264] width 494 height 3
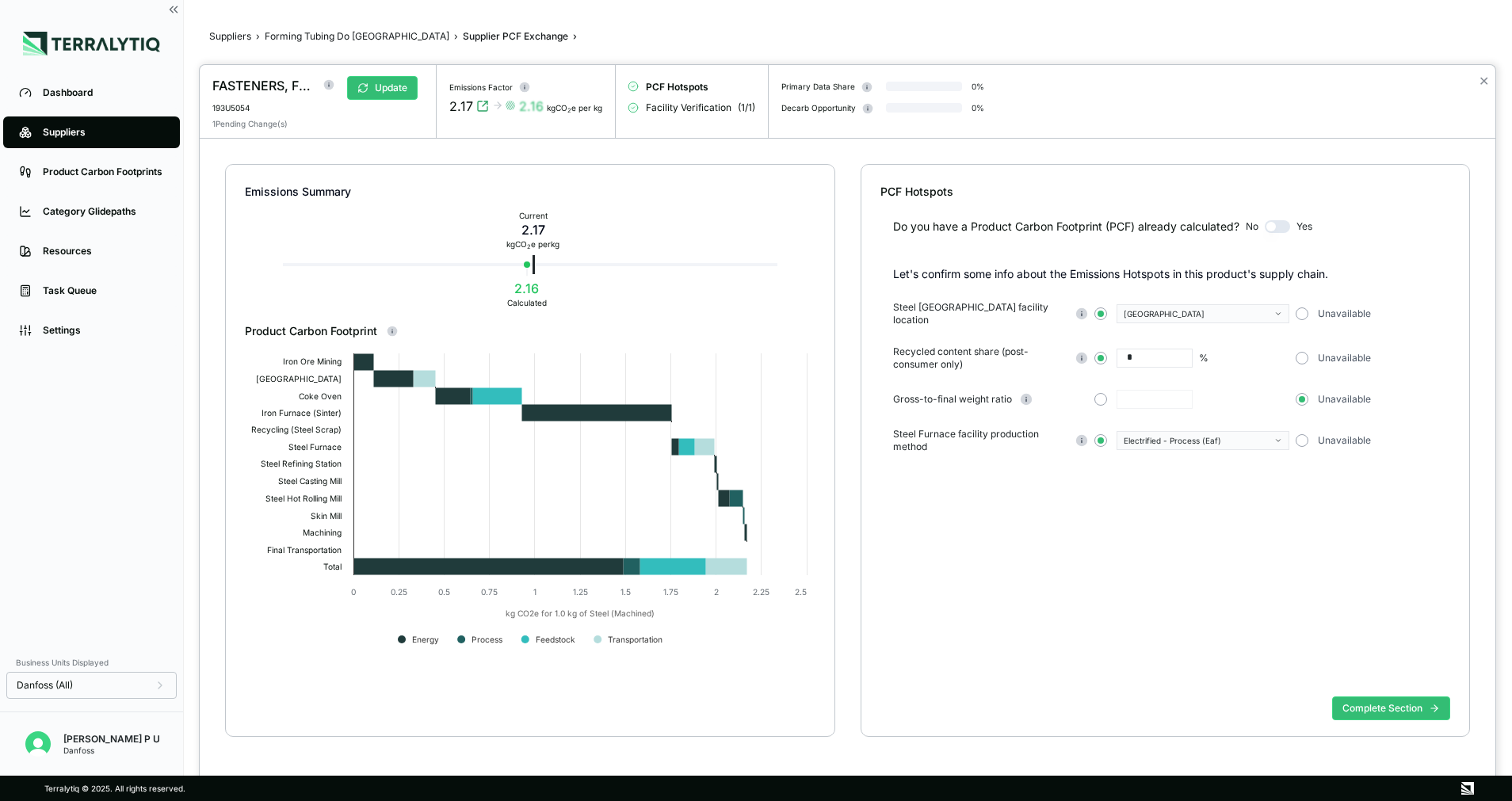
click at [345, 276] on div "Emissions Summary Current 2.17 kg CO 2 e per kg 2.16 Calculated" at bounding box center [529, 244] width 570 height 158
click at [367, 38] on div at bounding box center [756, 400] width 1512 height 801
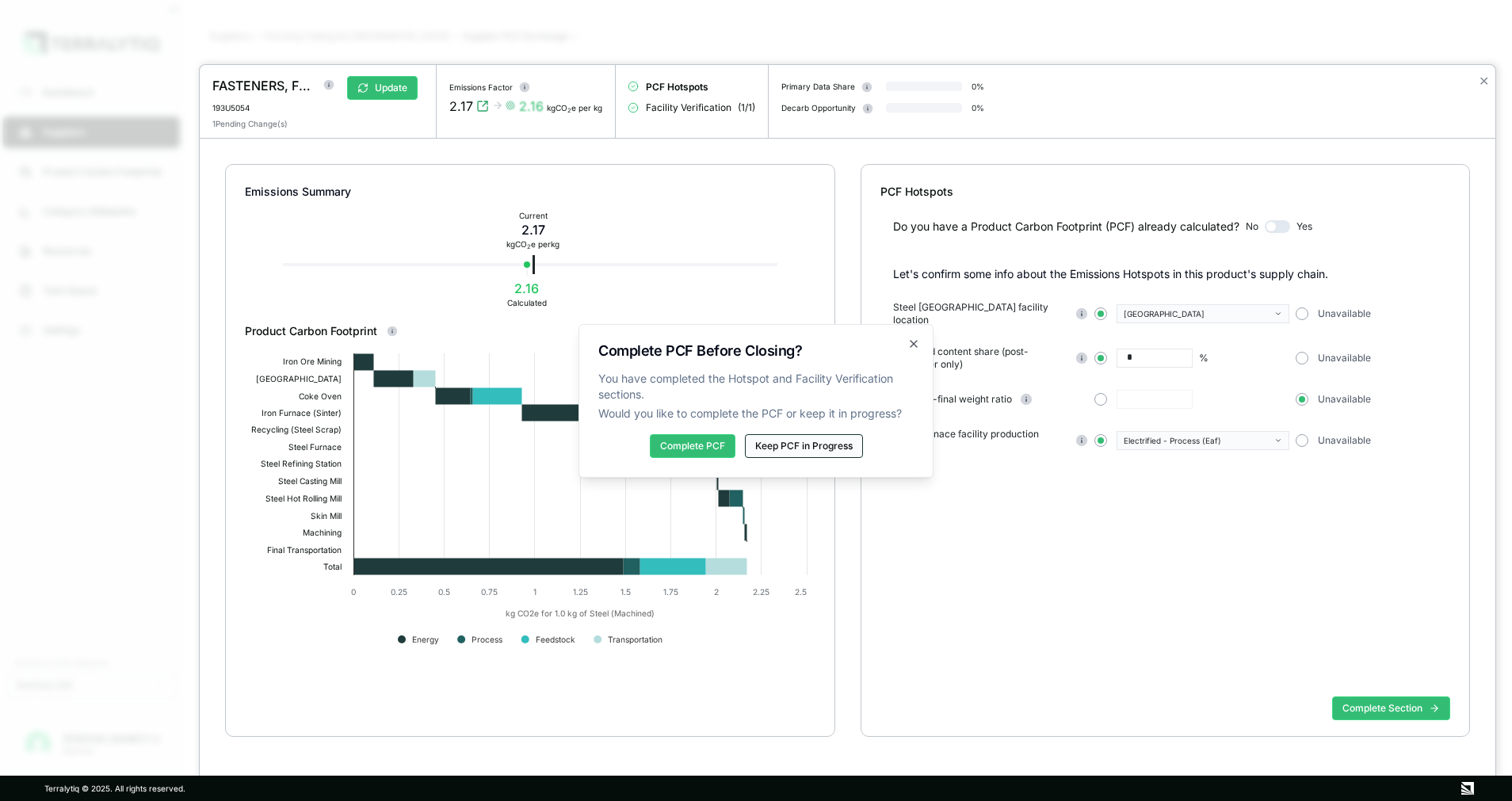
click at [829, 441] on button "Keep PCF in Progress" at bounding box center [804, 446] width 118 height 24
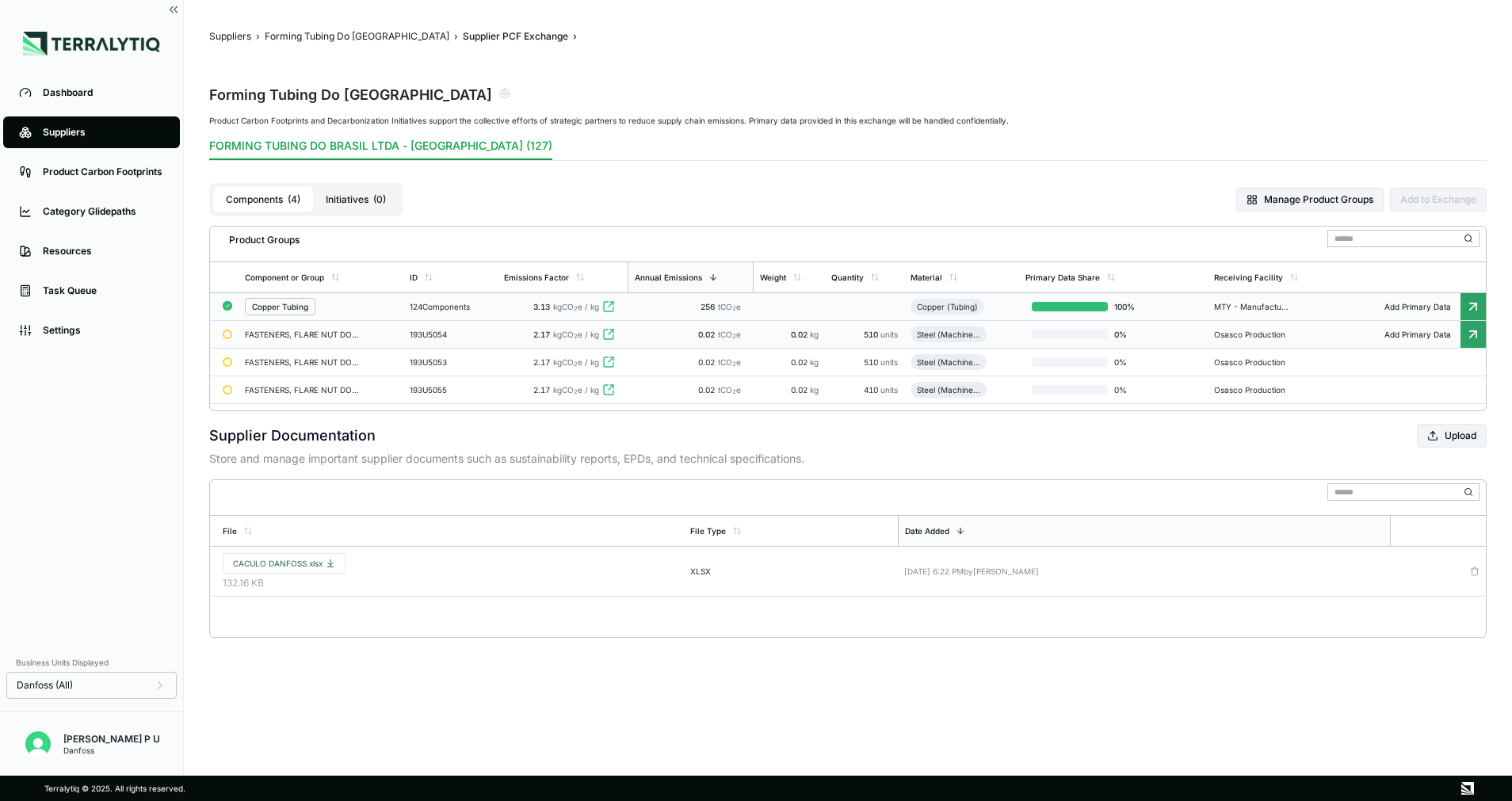
click at [1259, 300] on td "MTY - Manufacturing Plant" at bounding box center [1270, 307] width 126 height 28
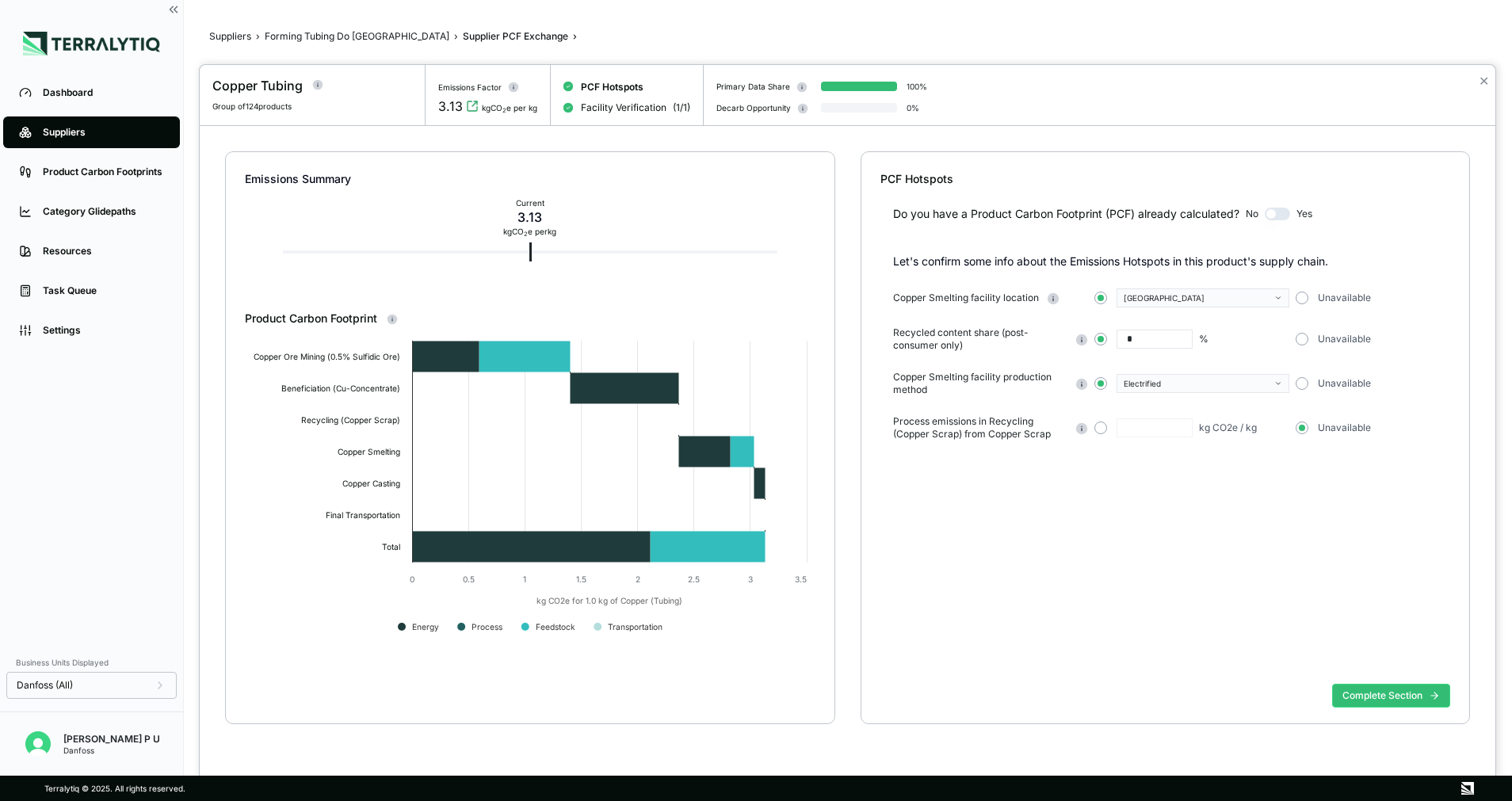
click at [351, 31] on div at bounding box center [756, 400] width 1512 height 801
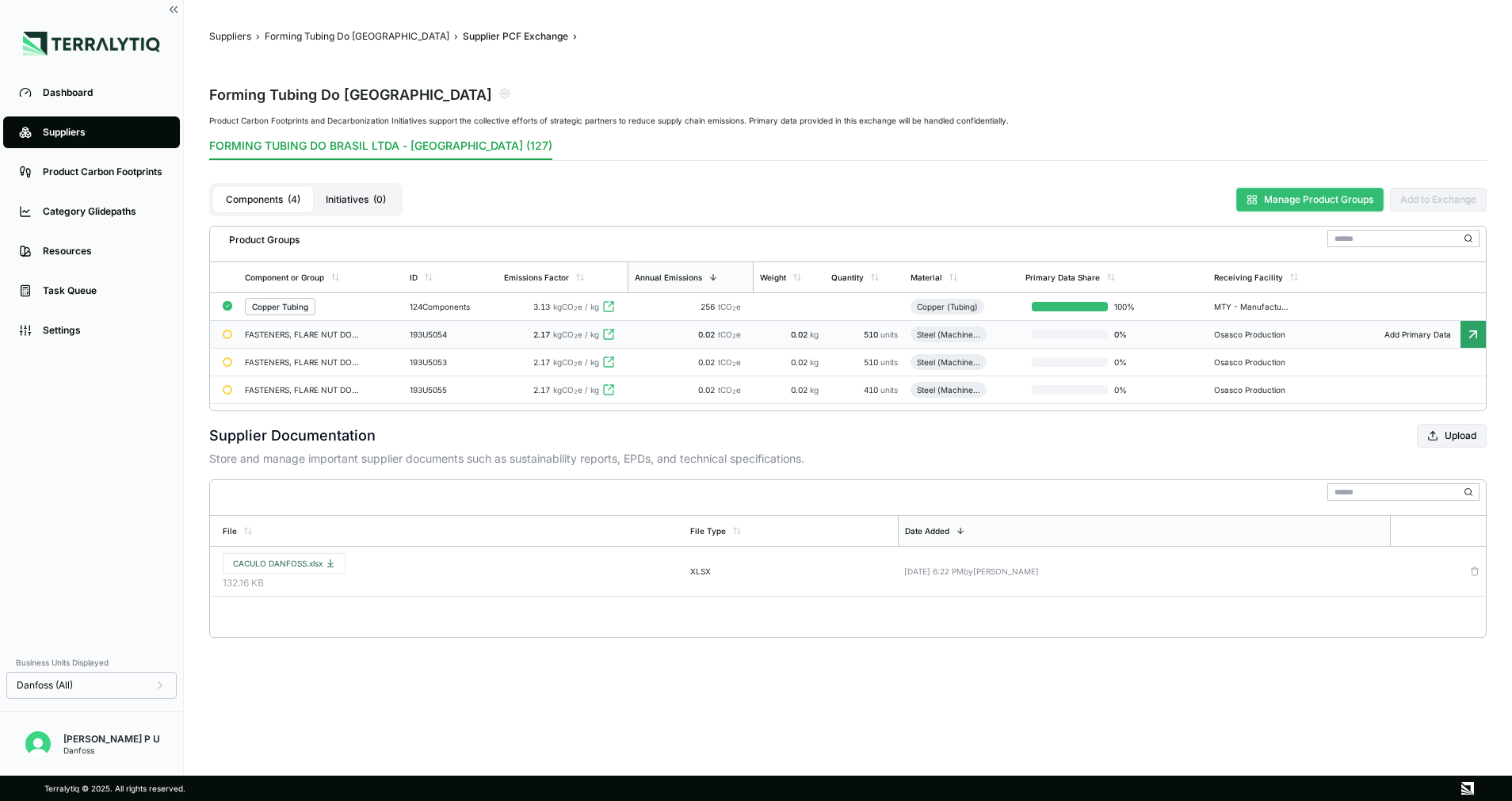
click at [1323, 205] on button "Manage Product Groups" at bounding box center [1309, 199] width 148 height 24
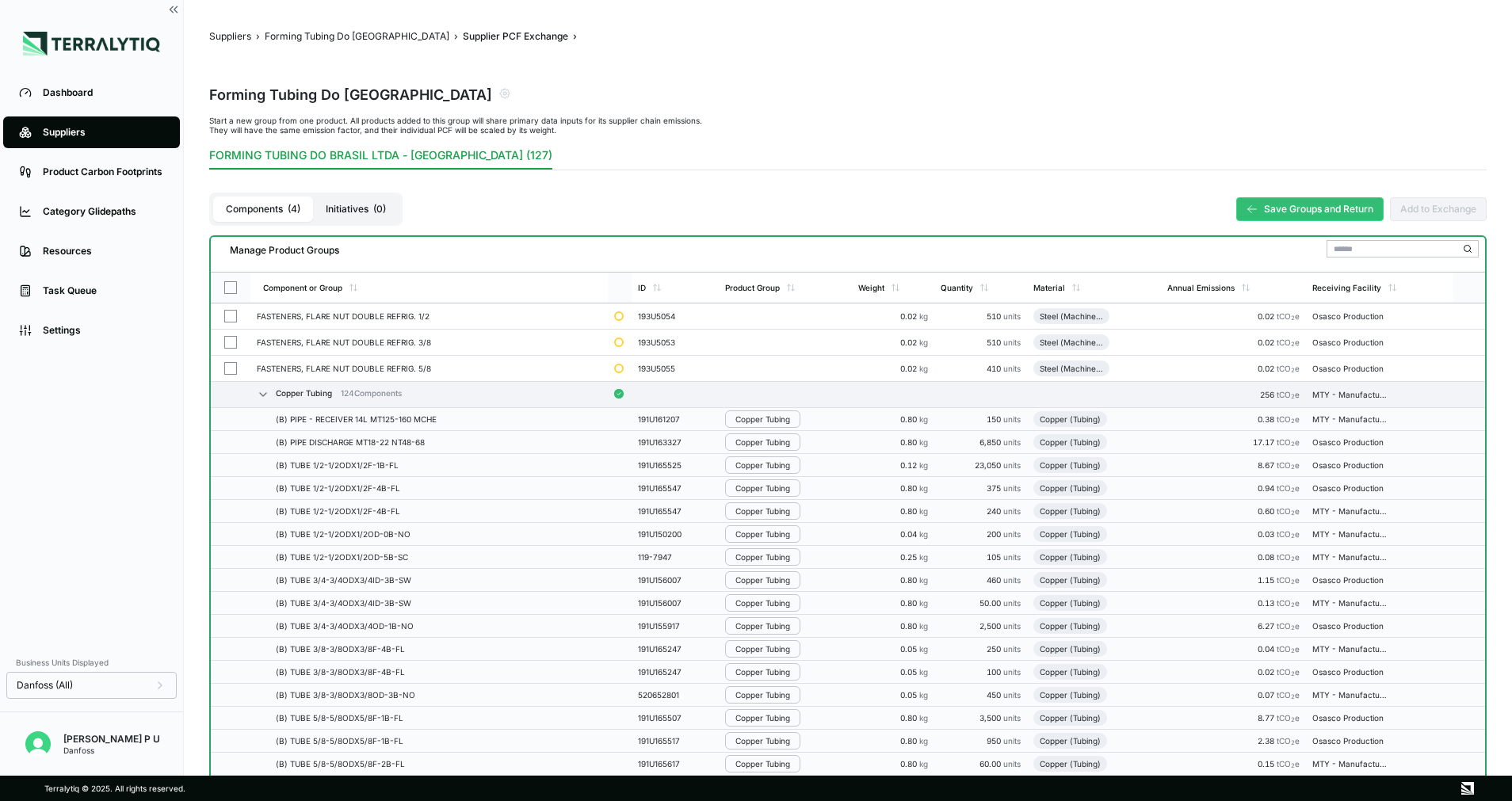
click at [229, 281] on button "button" at bounding box center [229, 287] width 12 height 12
click at [1083, 314] on div "Steel (Machined)" at bounding box center [1071, 316] width 64 height 10
click at [1068, 313] on div "Steel (Machined)" at bounding box center [1071, 316] width 64 height 10
click at [1053, 316] on div "Steel (Machined)" at bounding box center [1071, 316] width 64 height 10
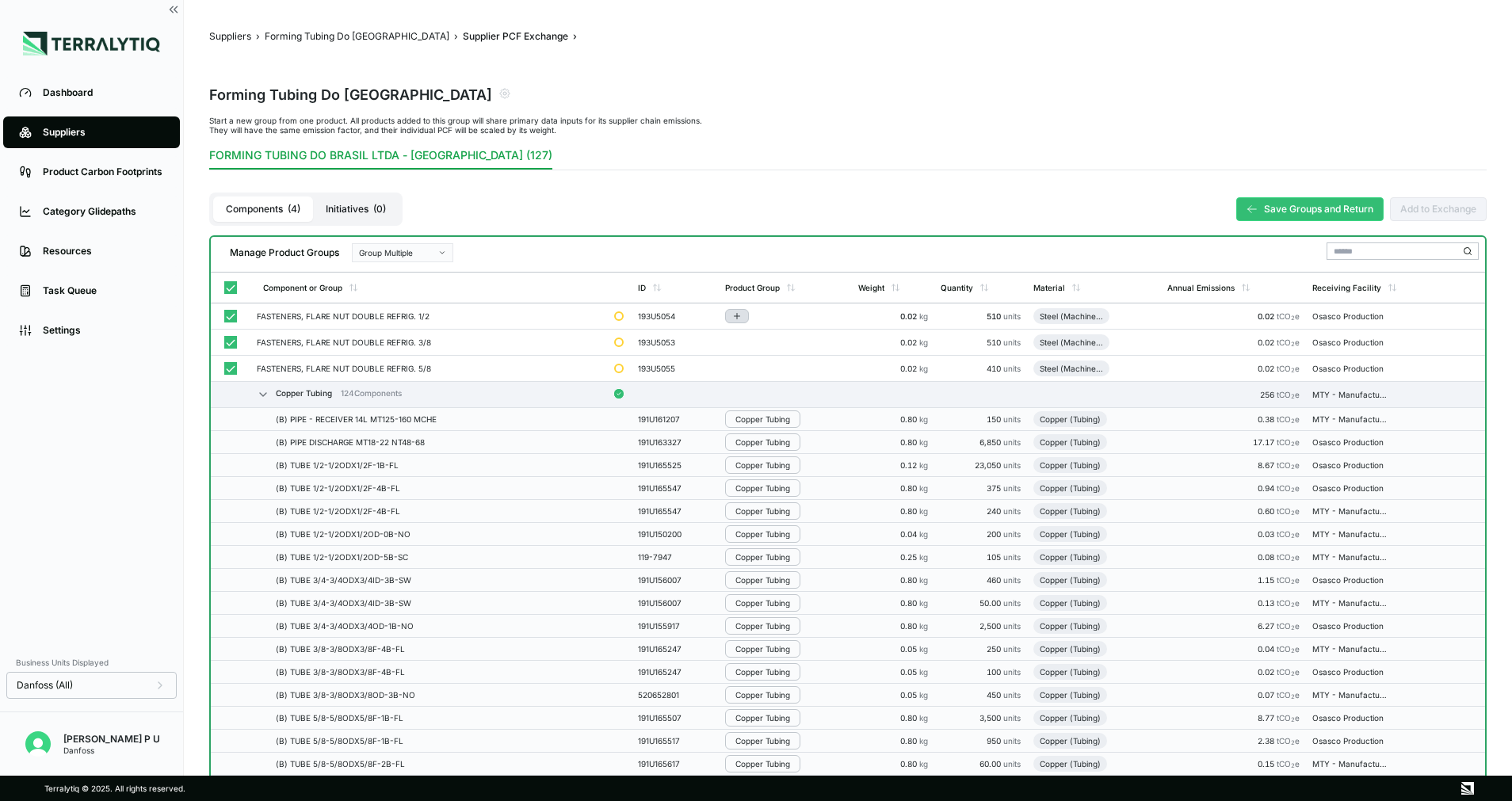
click at [732, 315] on icon "Add to group" at bounding box center [737, 316] width 10 height 10
click at [784, 338] on button "Add to New Group" at bounding box center [786, 341] width 150 height 27
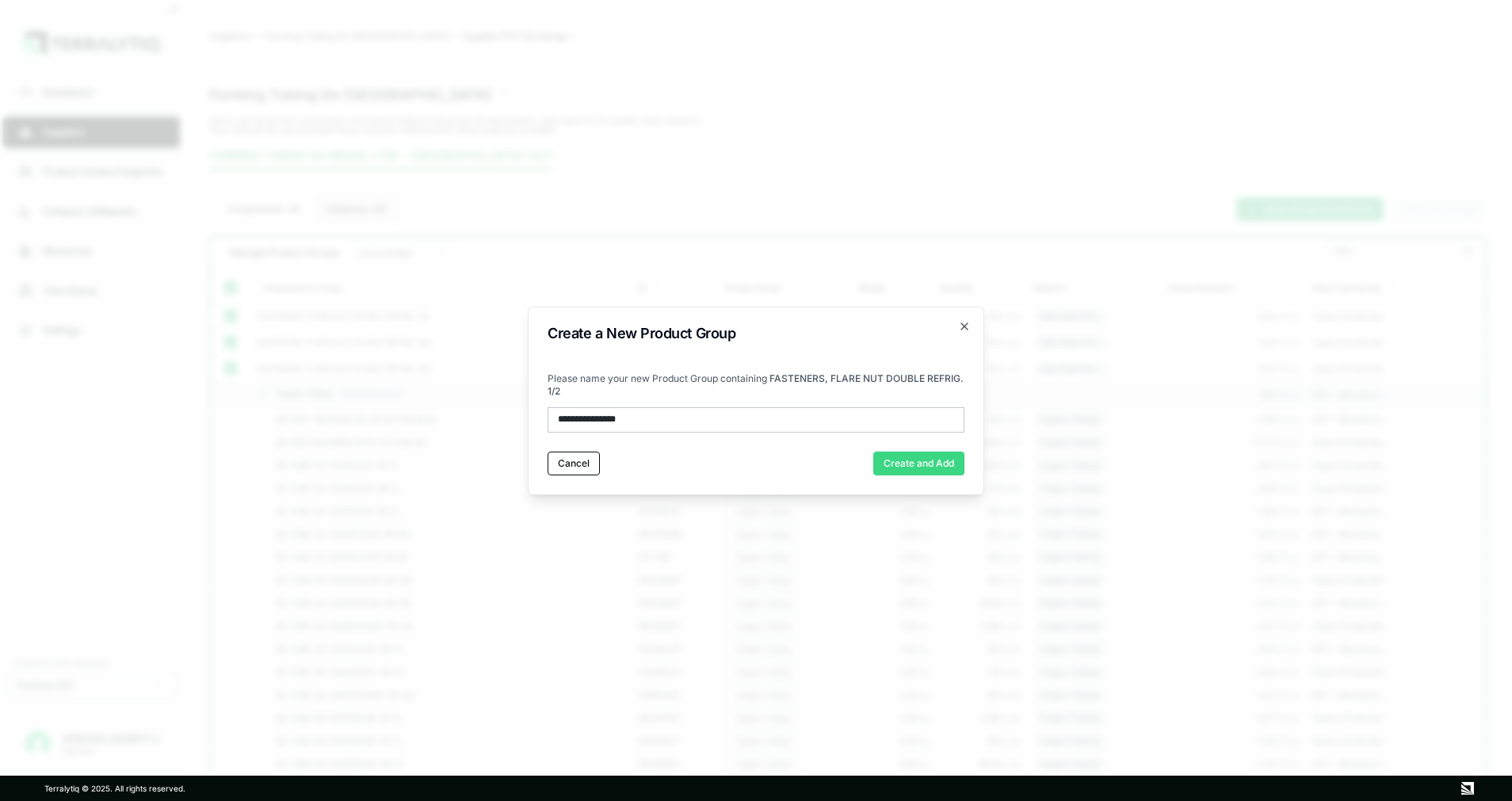
type input "**********"
click at [921, 464] on button "Create and Add" at bounding box center [919, 463] width 91 height 24
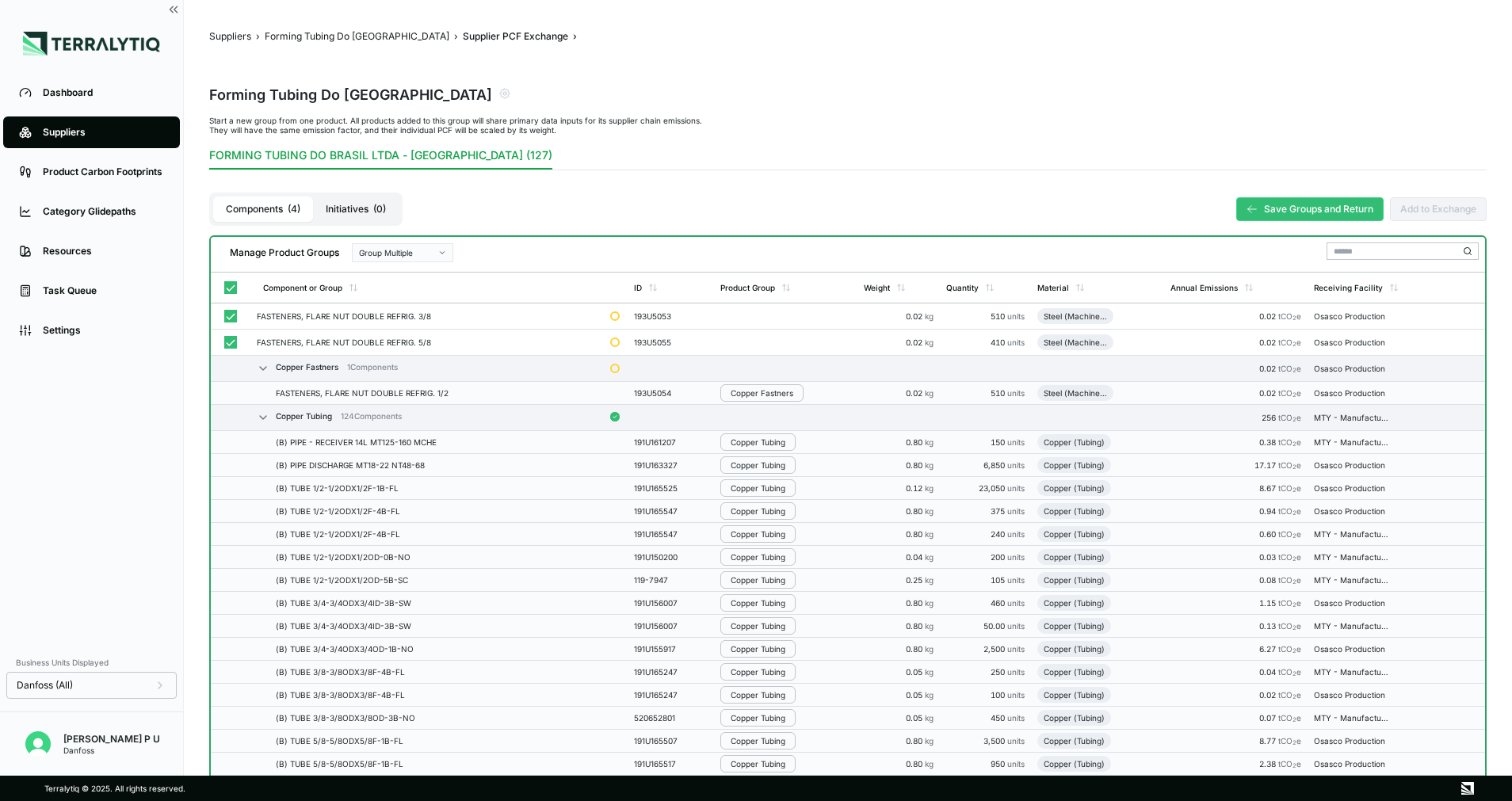
click at [727, 339] on icon "Add to group" at bounding box center [732, 342] width 10 height 10
click at [748, 396] on button "Copper Fastners" at bounding box center [783, 393] width 150 height 26
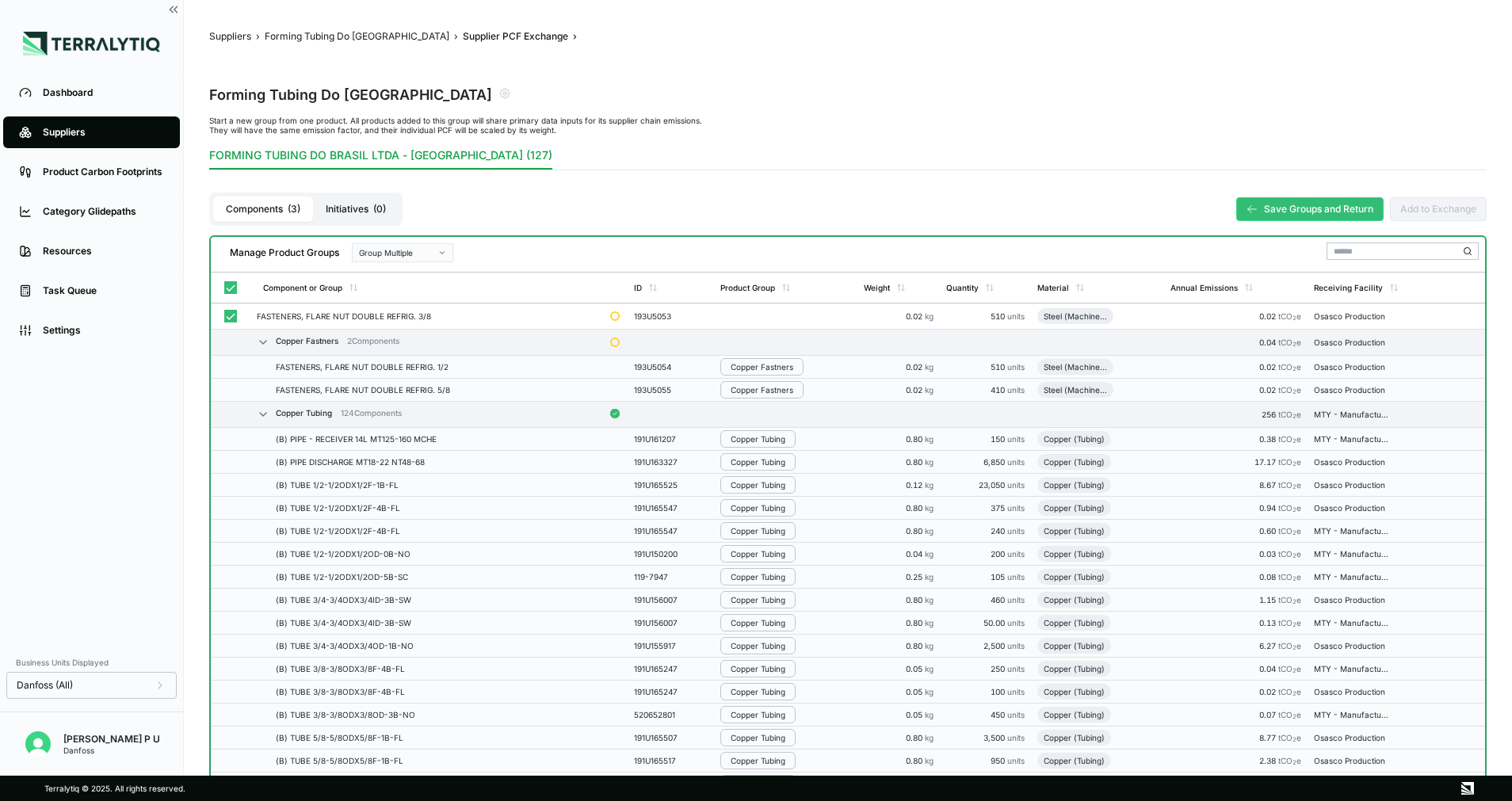
click at [725, 318] on button "Add to group" at bounding box center [731, 316] width 24 height 14
click at [731, 361] on button "Copper Fastners" at bounding box center [783, 368] width 150 height 26
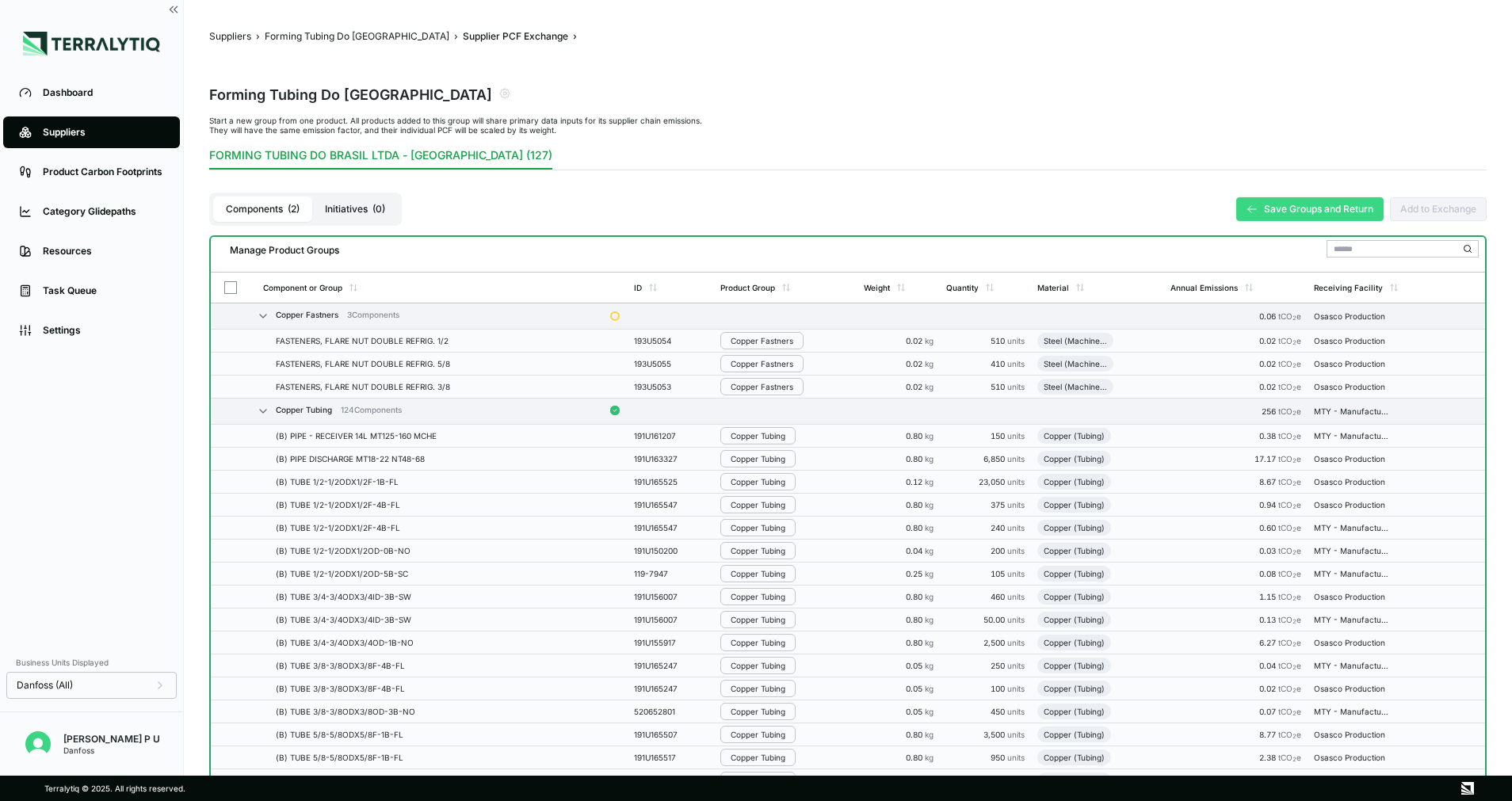
click at [1291, 208] on button "Save Groups and Return" at bounding box center [1309, 209] width 148 height 24
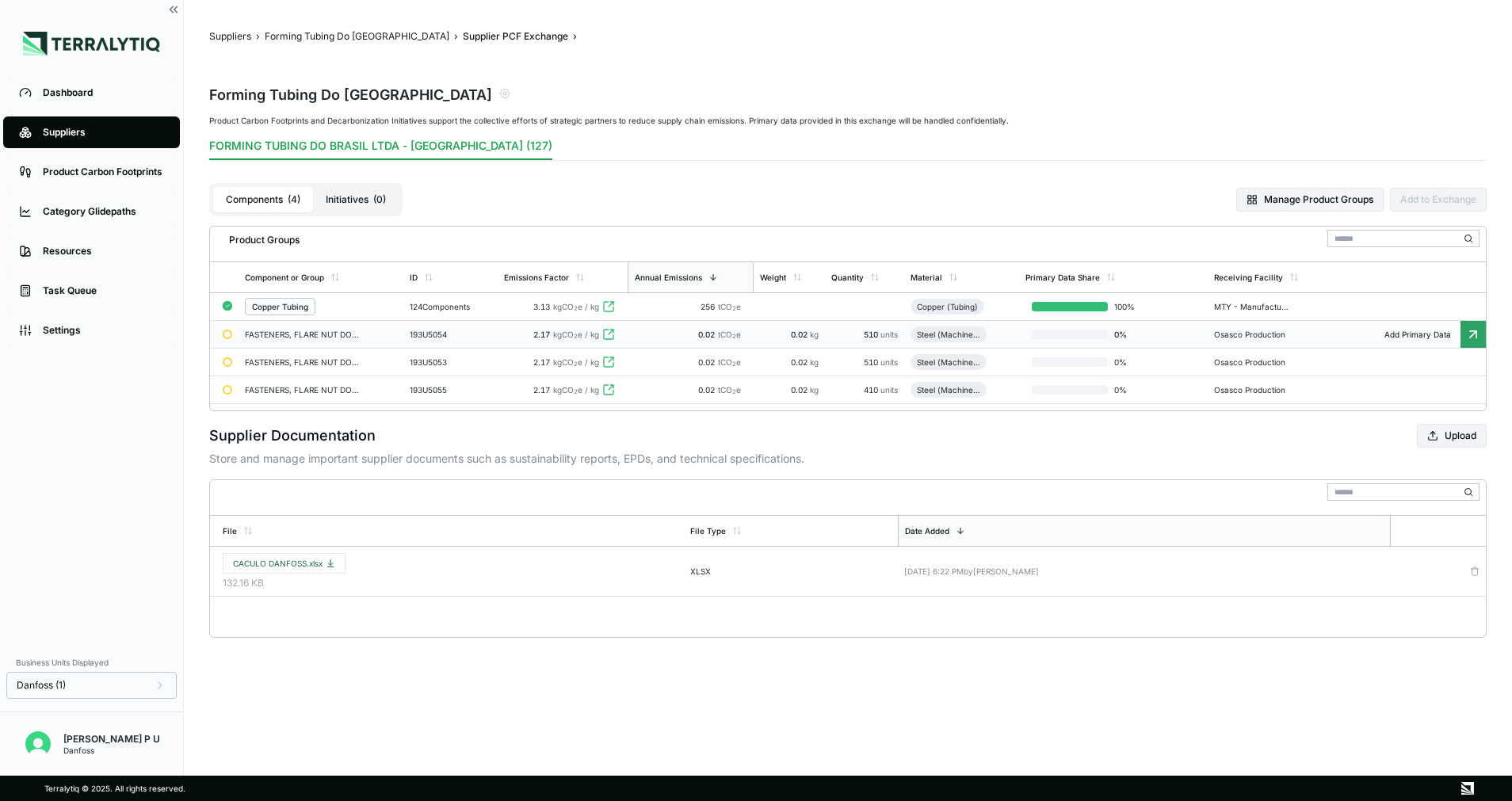
drag, startPoint x: 941, startPoint y: 330, endPoint x: 918, endPoint y: 333, distance: 23.2
click at [918, 333] on div "Steel (Machined)" at bounding box center [948, 334] width 76 height 16
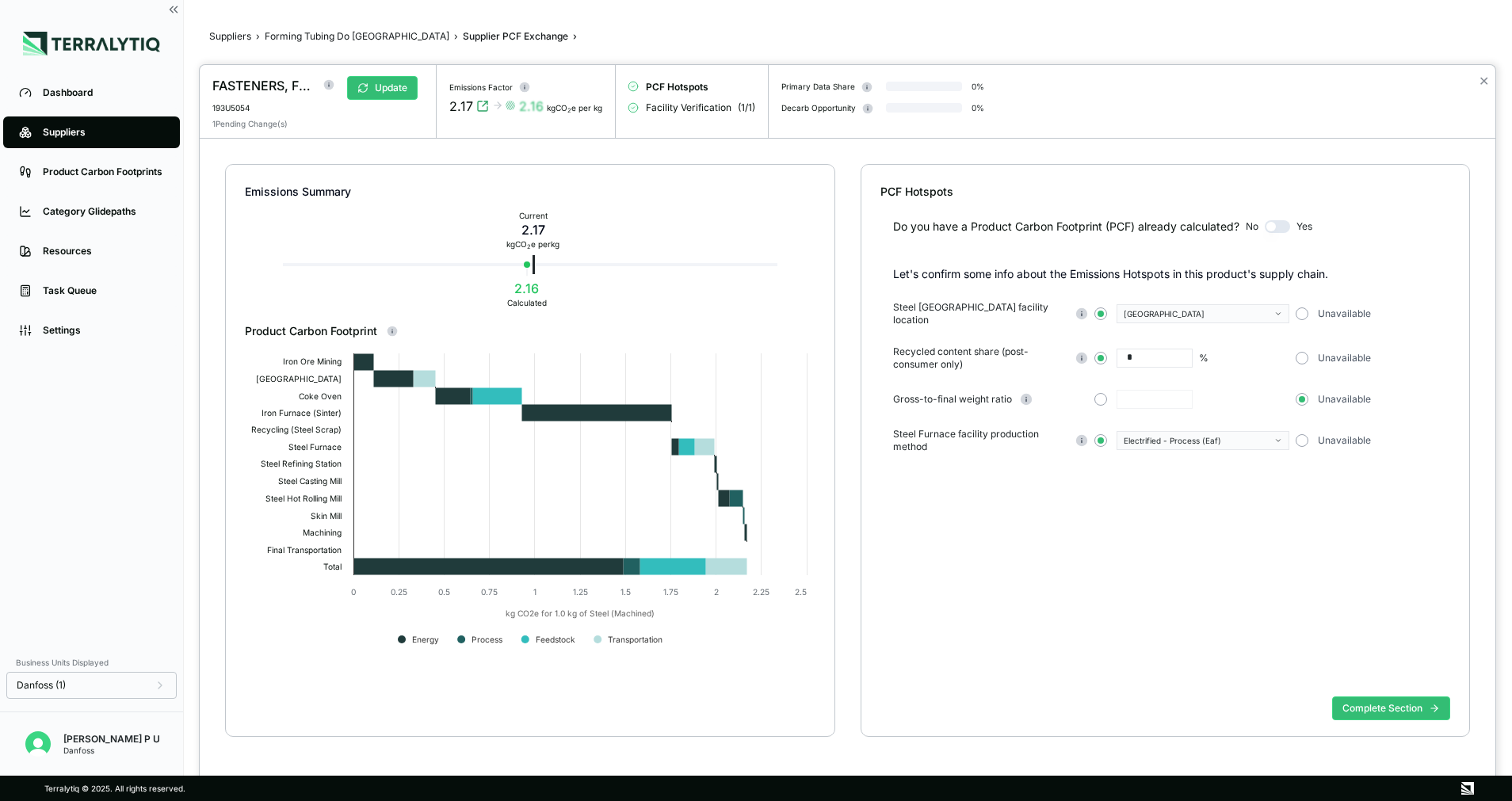
drag, startPoint x: 269, startPoint y: 336, endPoint x: 423, endPoint y: 289, distance: 161.0
click at [422, 289] on div "Emissions Summary Current 2.17 kg CO 2 e per kg 2.16 Calculated" at bounding box center [529, 244] width 570 height 158
click at [461, 342] on div "Created with Highcharts 11.4.8 kg CO2e for 1.0 kg of Steel (Machined) Energy Pr…" at bounding box center [529, 537] width 570 height 397
click at [436, 392] on icon at bounding box center [453, 395] width 35 height 16
click at [336, 30] on div at bounding box center [756, 400] width 1512 height 801
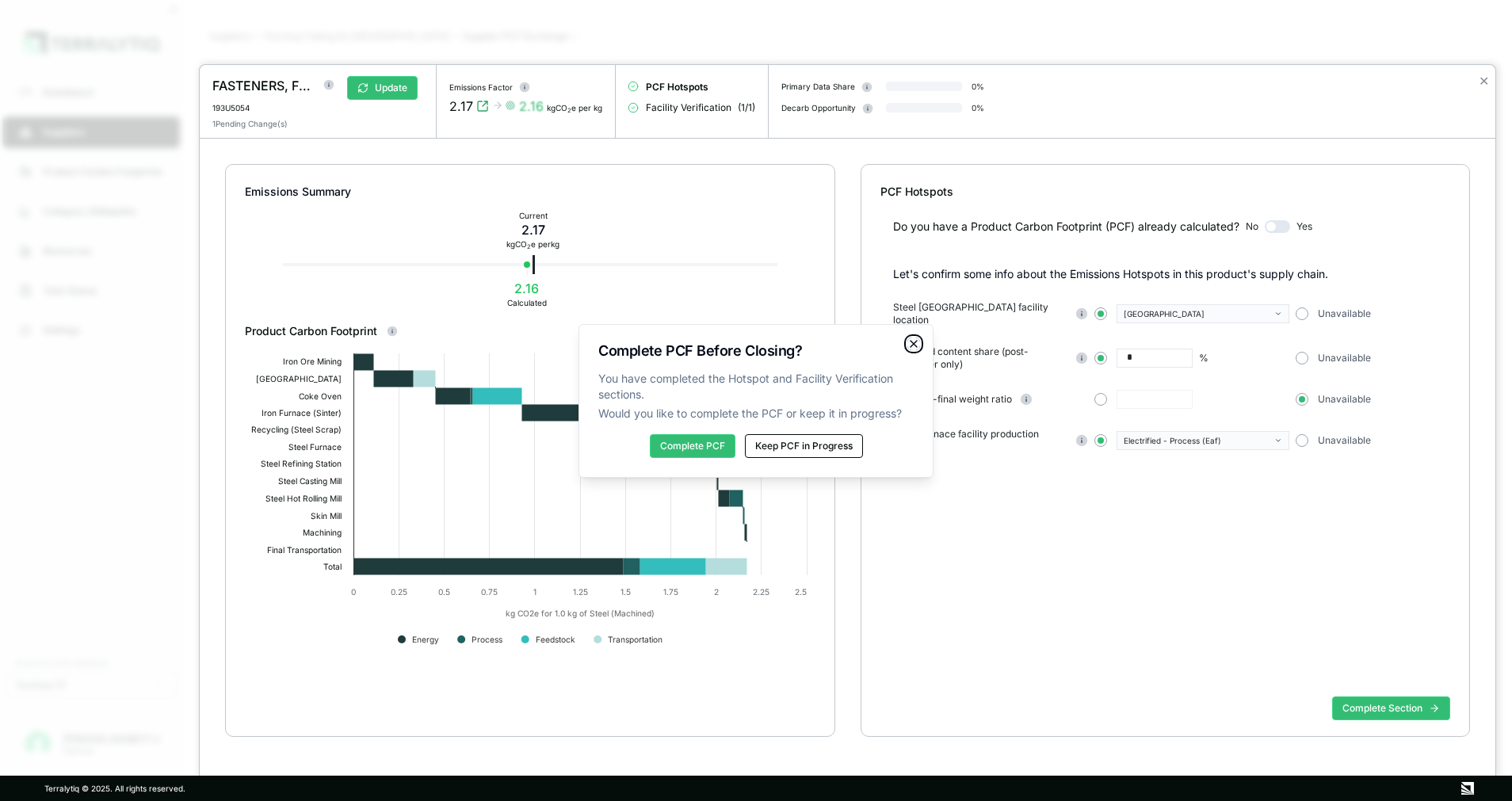
click at [918, 347] on icon "button" at bounding box center [913, 343] width 12 height 12
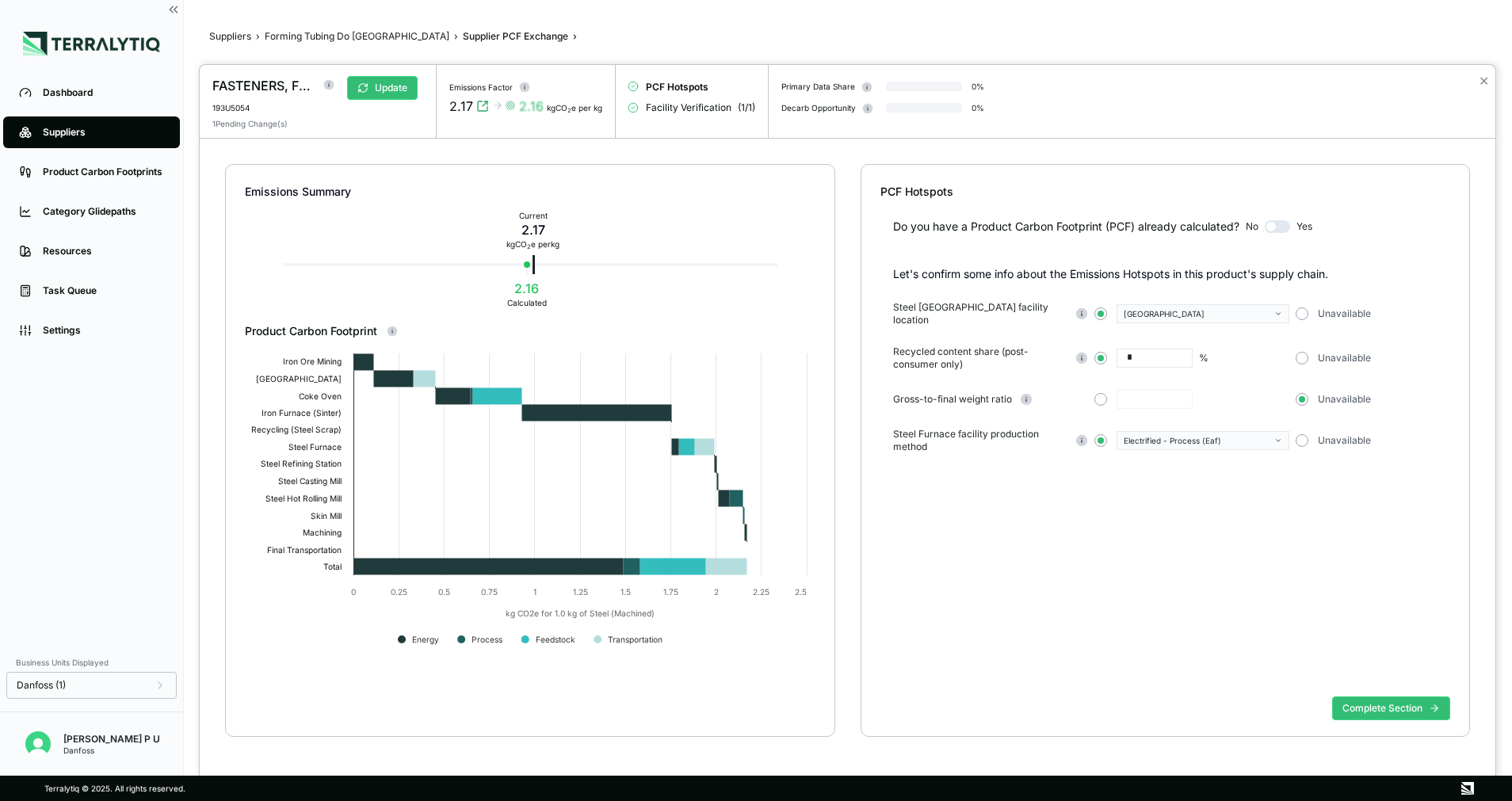
click at [320, 41] on div at bounding box center [756, 400] width 1512 height 801
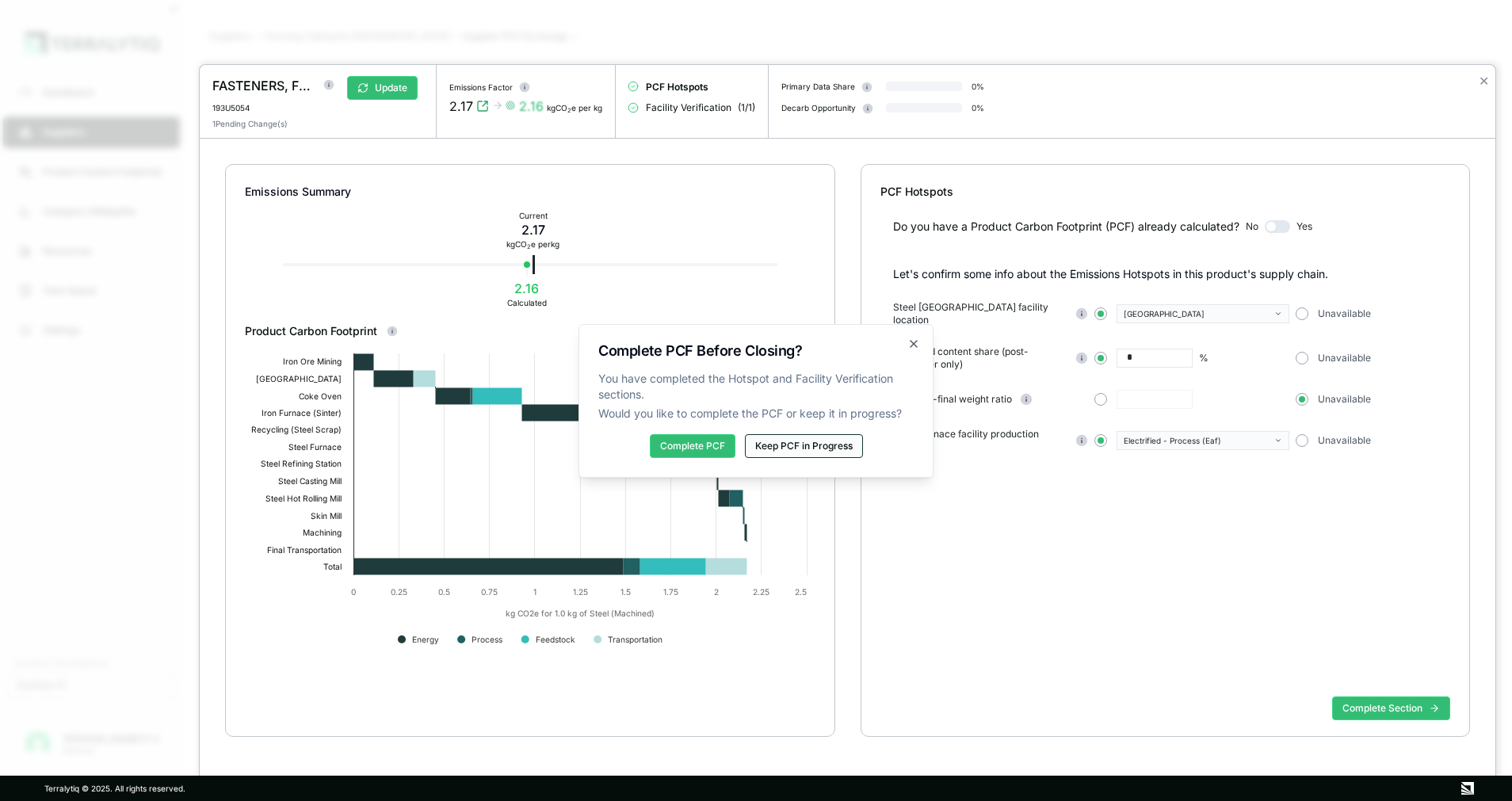
click at [818, 451] on button "Keep PCF in Progress" at bounding box center [804, 446] width 118 height 24
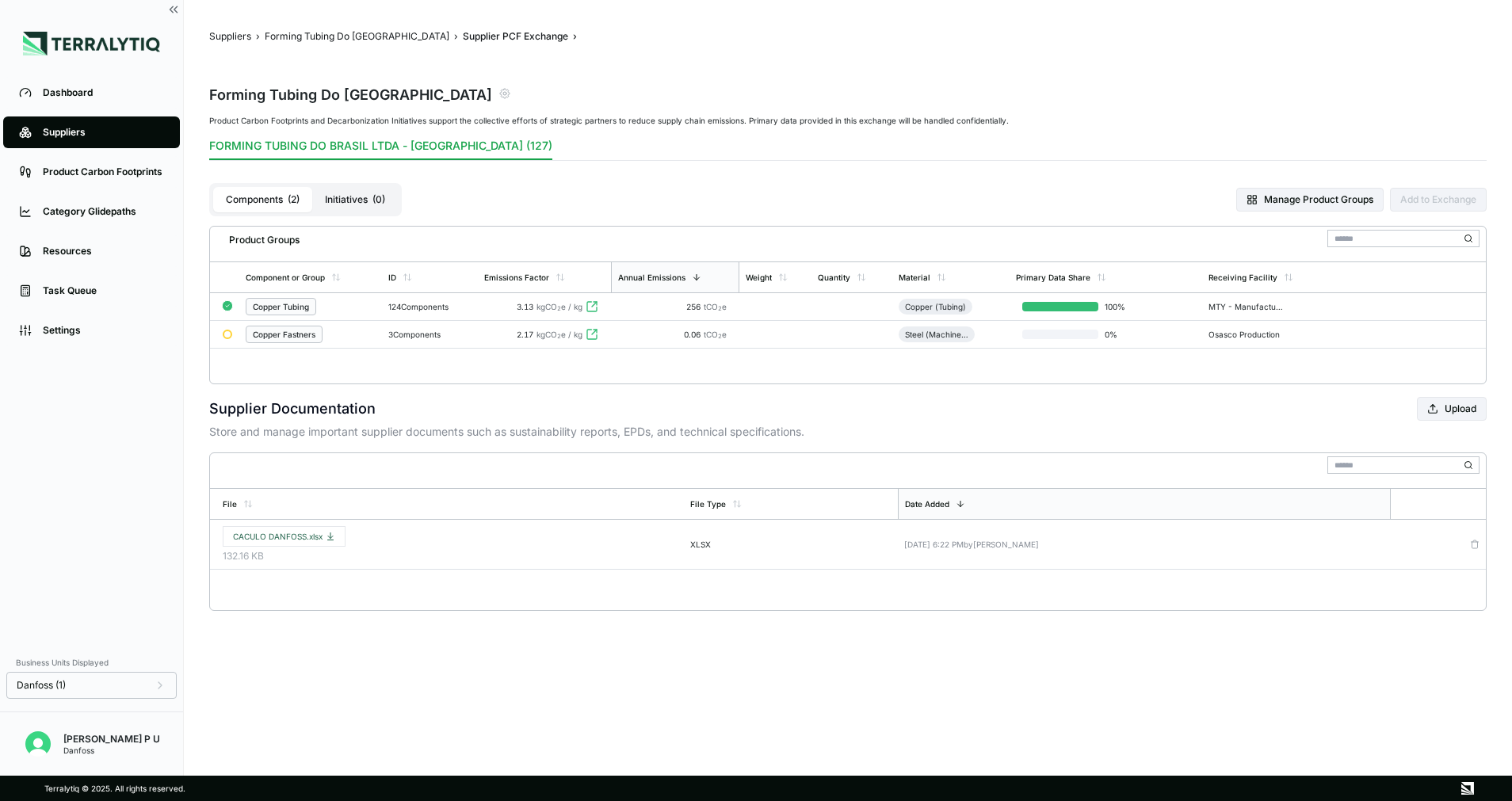
click at [503, 92] on icon "button" at bounding box center [504, 93] width 3 height 3
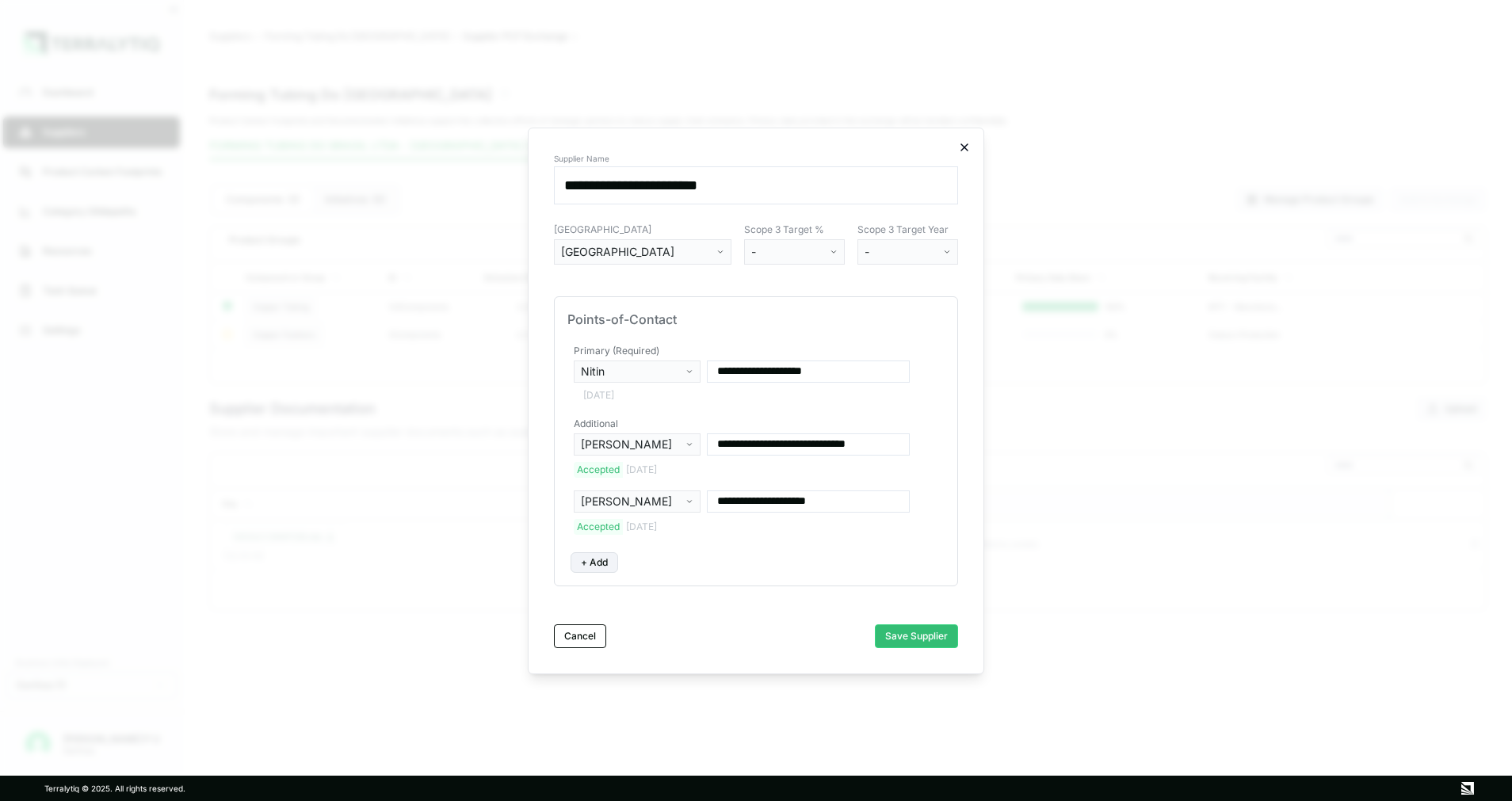
click at [968, 150] on icon "button" at bounding box center [964, 147] width 12 height 12
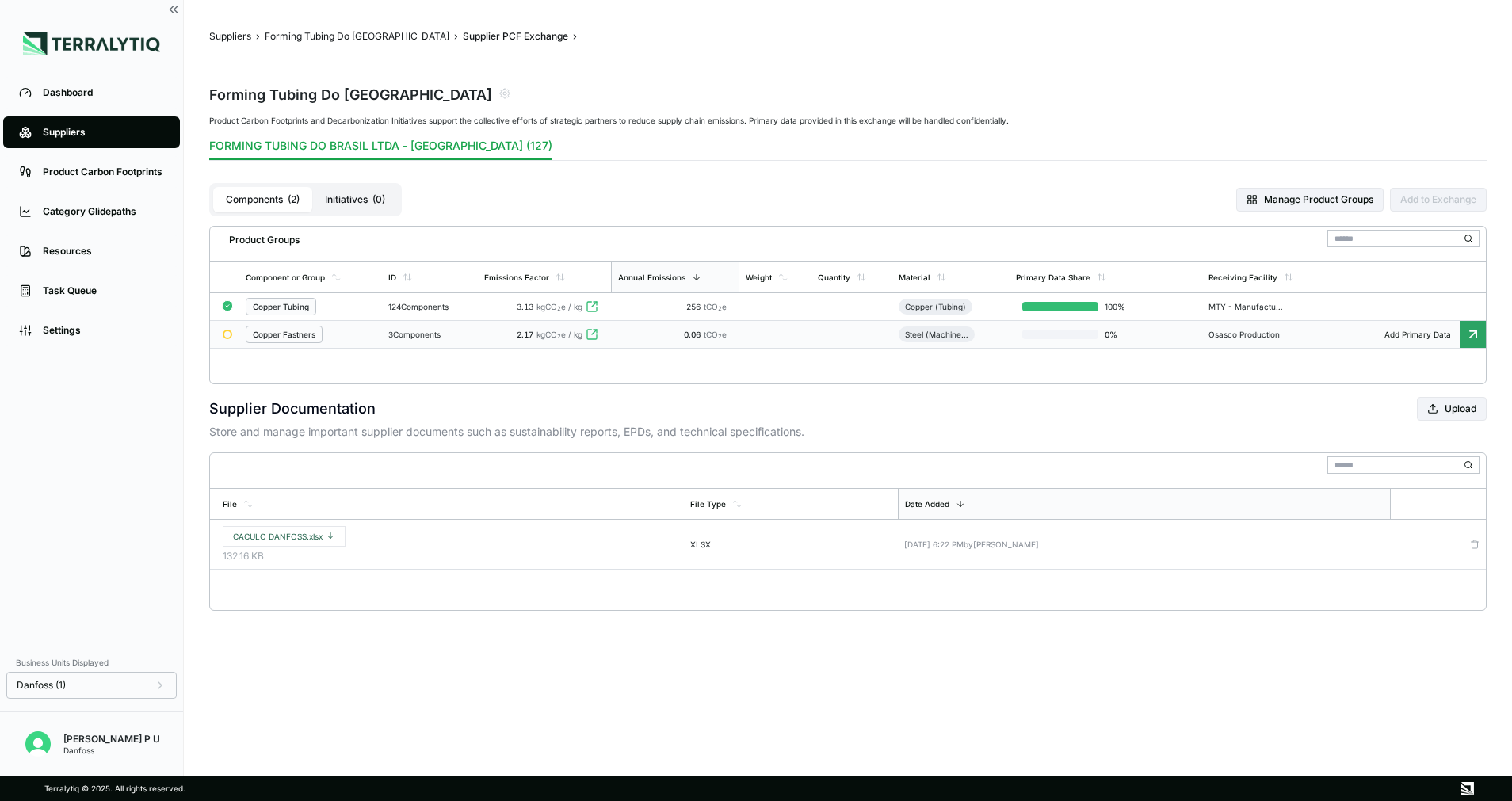
click at [449, 330] on div "3 Components" at bounding box center [430, 334] width 84 height 10
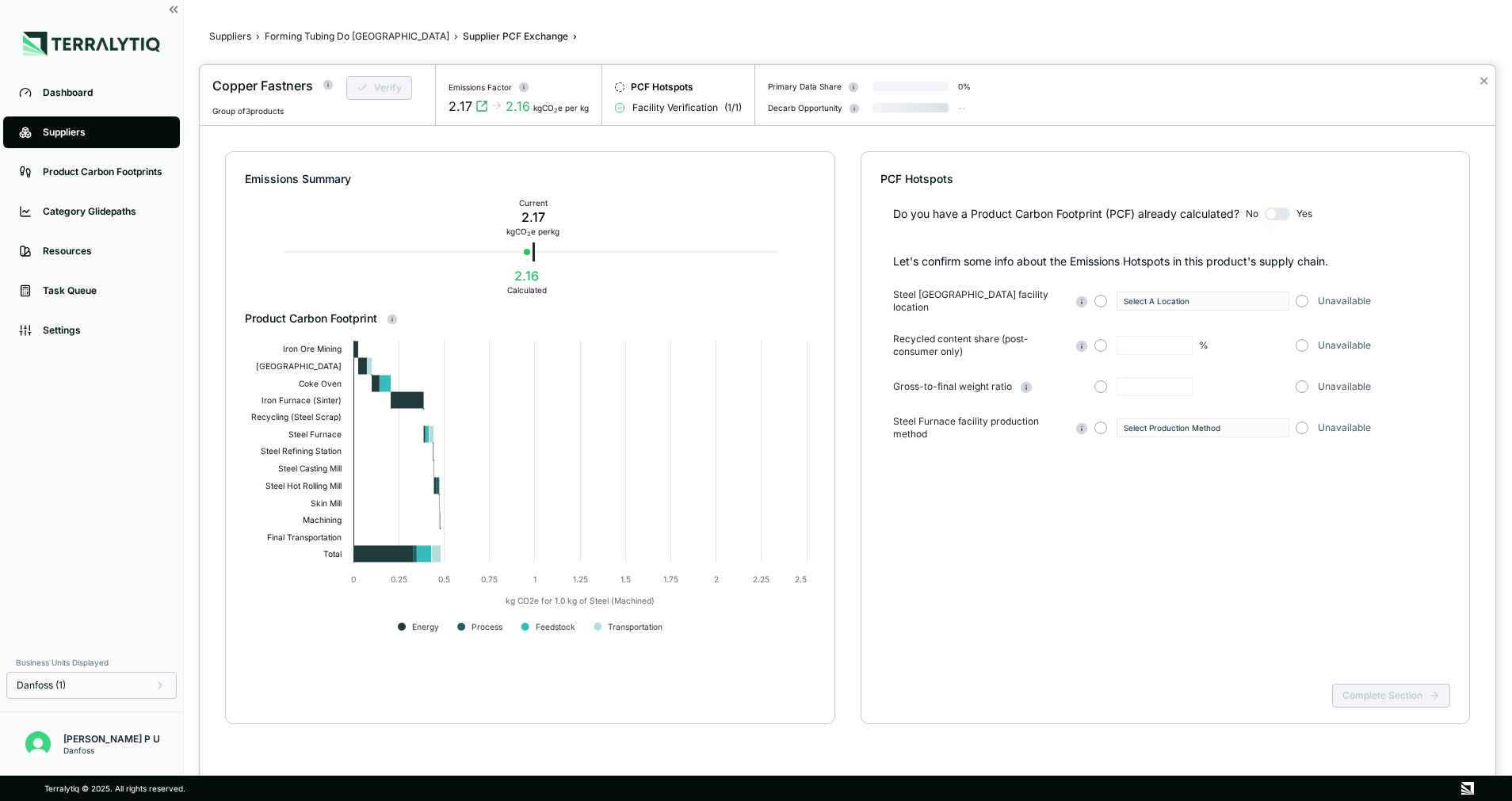
type input "*"
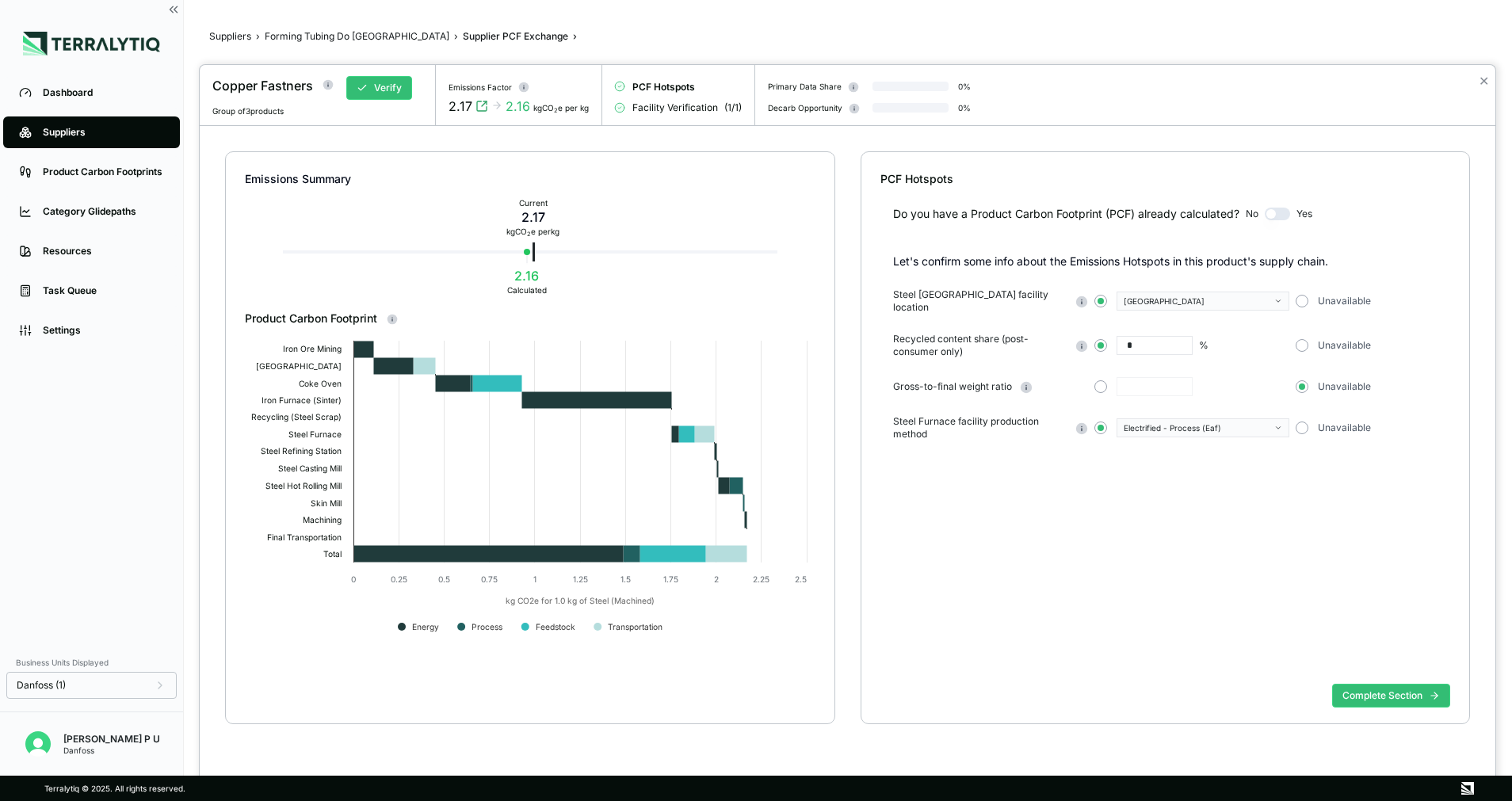
click at [247, 113] on span "Group of 3 products" at bounding box center [248, 110] width 71 height 10
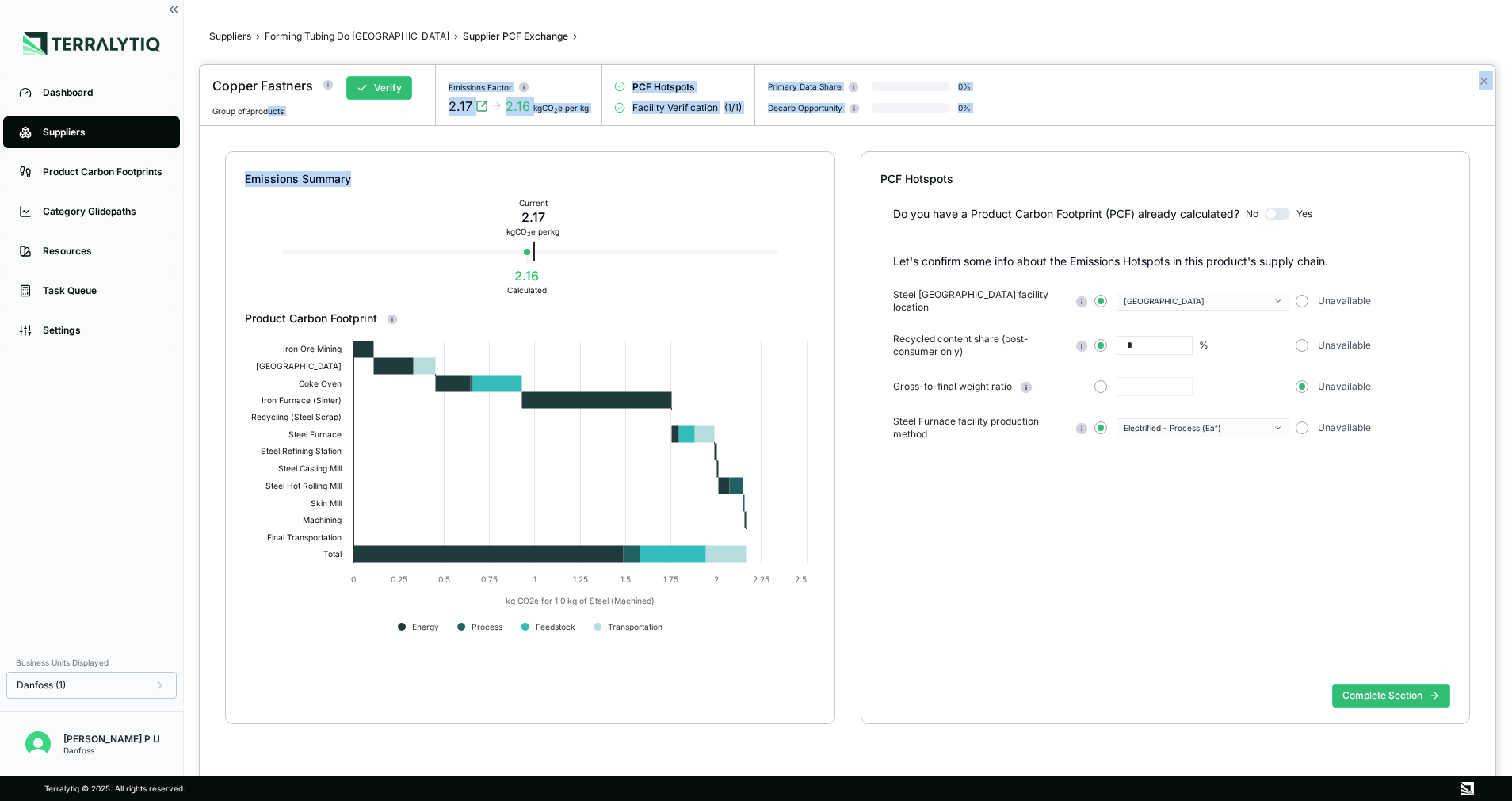
drag, startPoint x: 269, startPoint y: 115, endPoint x: 353, endPoint y: 170, distance: 100.4
click at [353, 170] on div "Copper Fastners Verify Group of 3 products Emissions Factor 2.17 2.16 kgCO 2 e …" at bounding box center [847, 420] width 1295 height 711
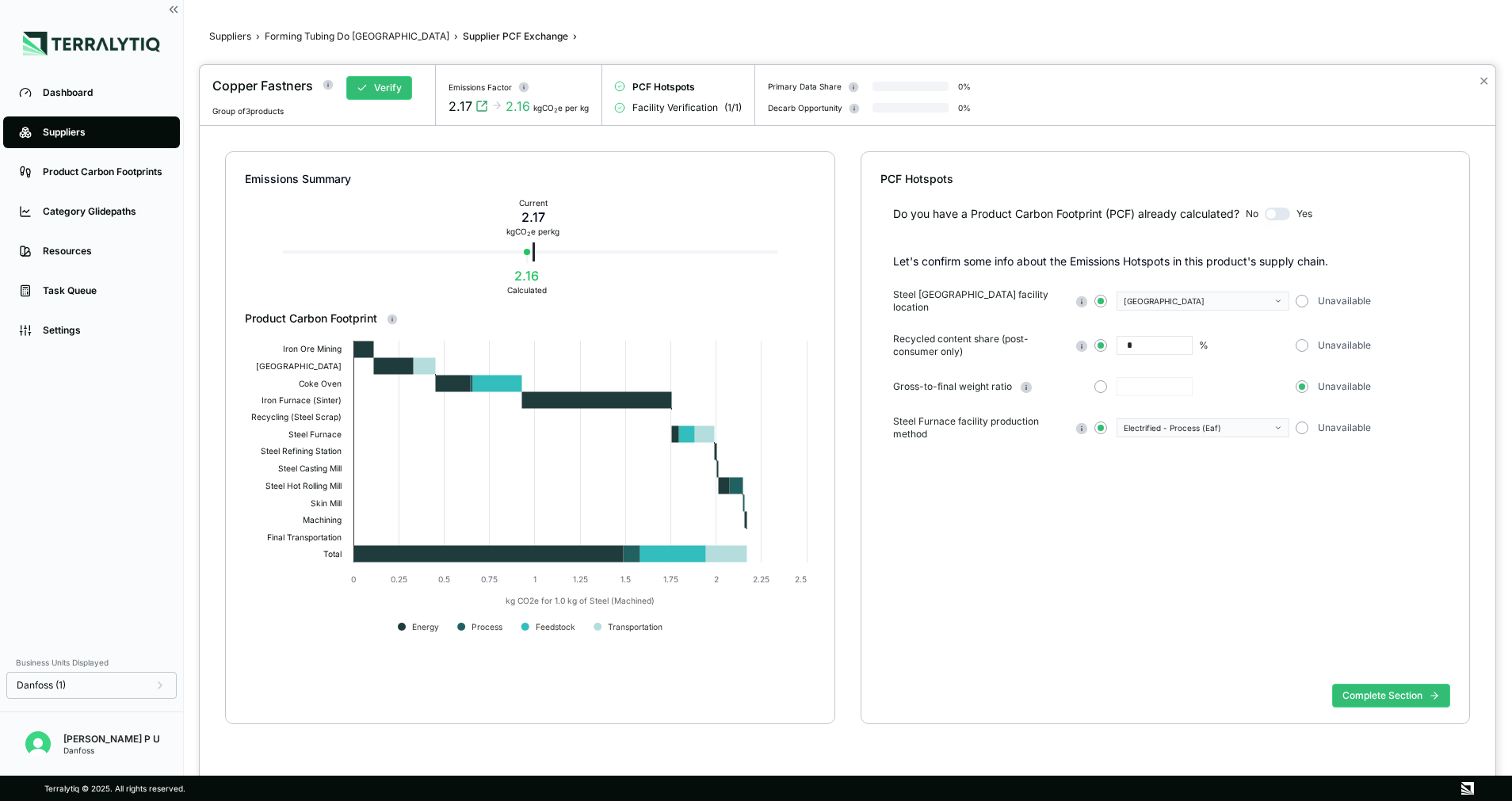
drag, startPoint x: 353, startPoint y: 170, endPoint x: 264, endPoint y: 191, distance: 91.4
click at [264, 191] on div "Emissions Summary Current 2.17 kg CO 2 e per kg 2.16 Calculated" at bounding box center [529, 231] width 570 height 158
click at [309, 36] on div at bounding box center [756, 400] width 1512 height 801
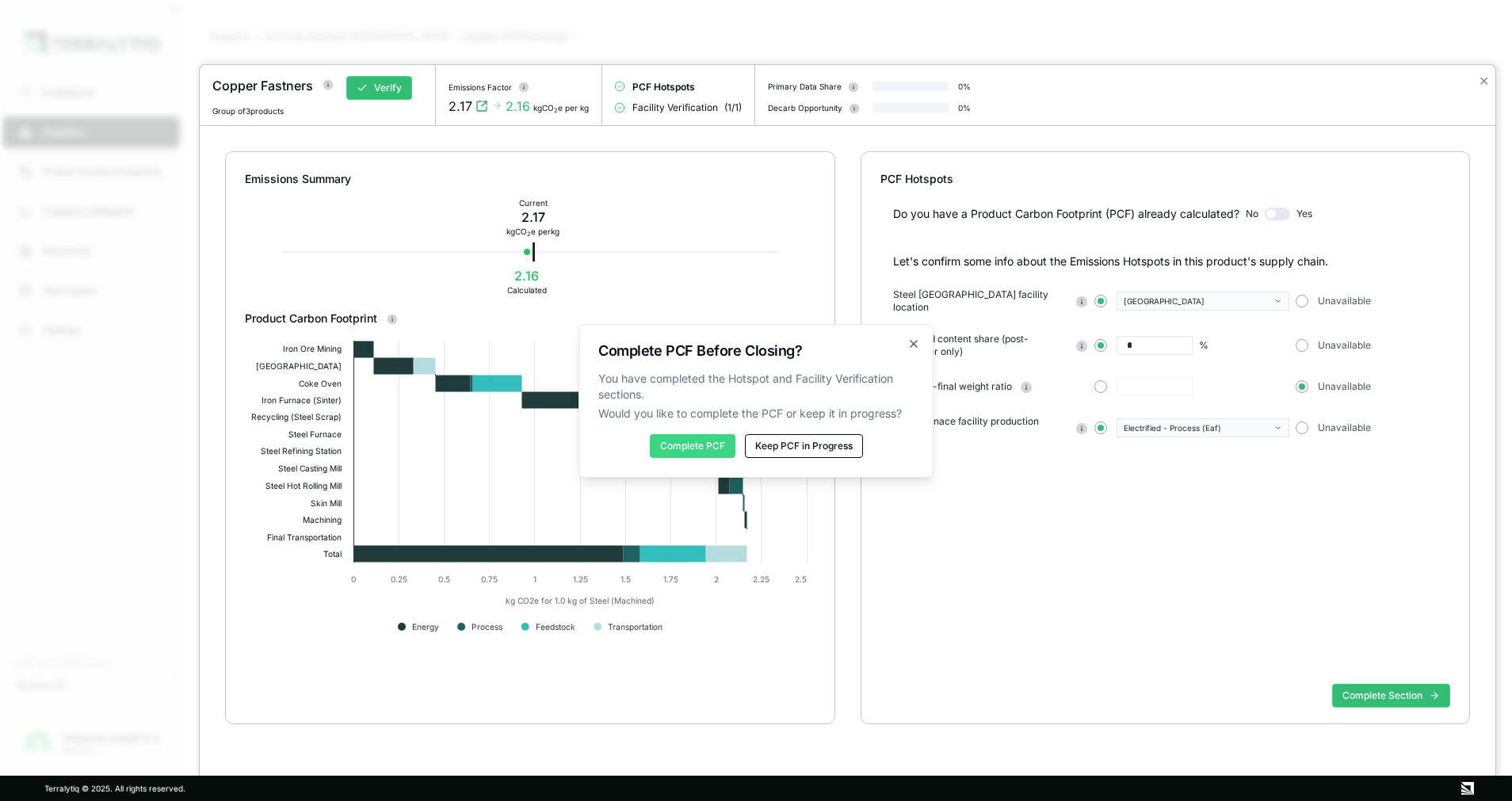
click at [701, 441] on button "Complete PCF" at bounding box center [692, 446] width 86 height 24
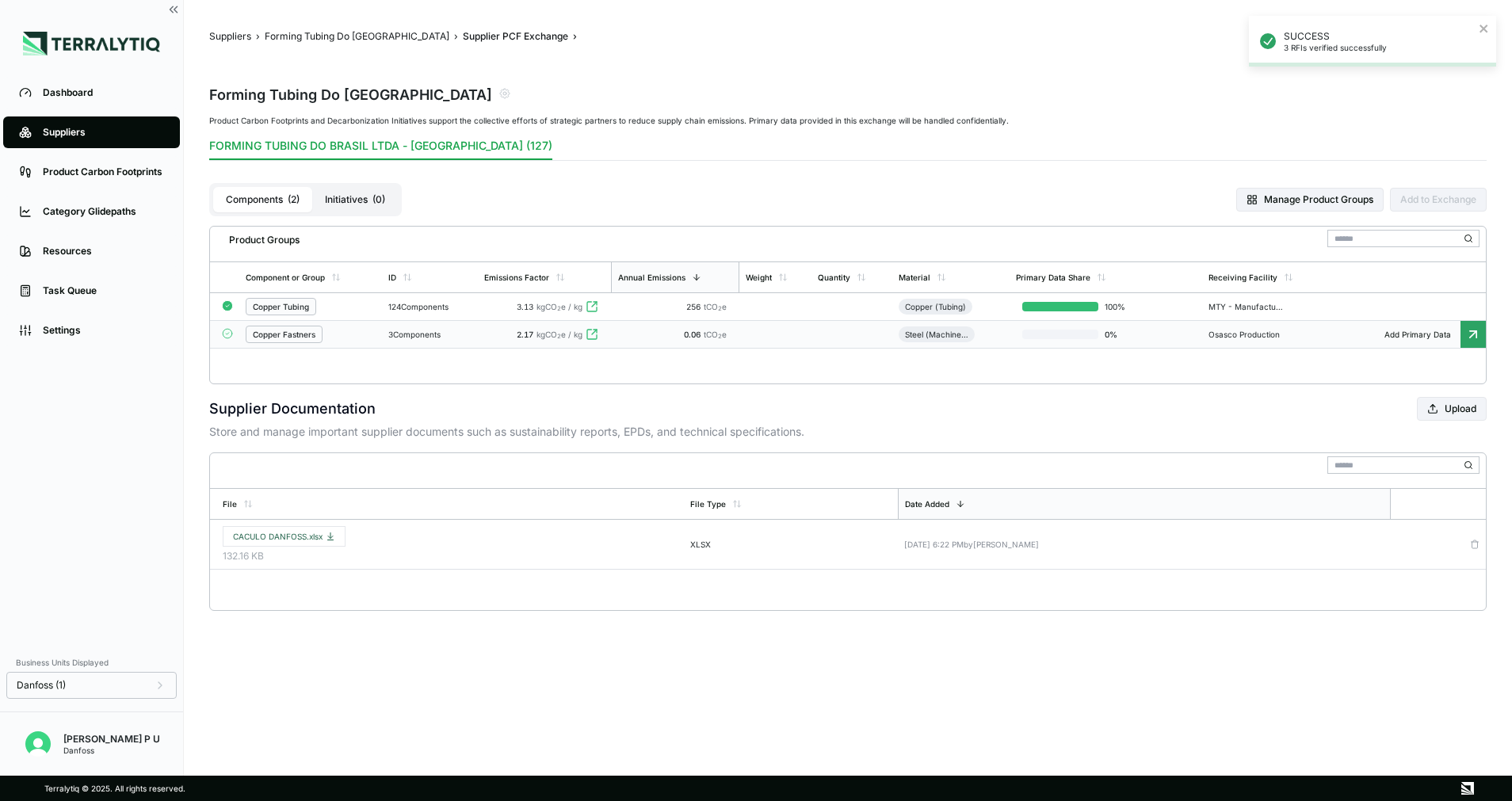
click at [738, 332] on td "0.06 tCO 2 e" at bounding box center [675, 334] width 129 height 28
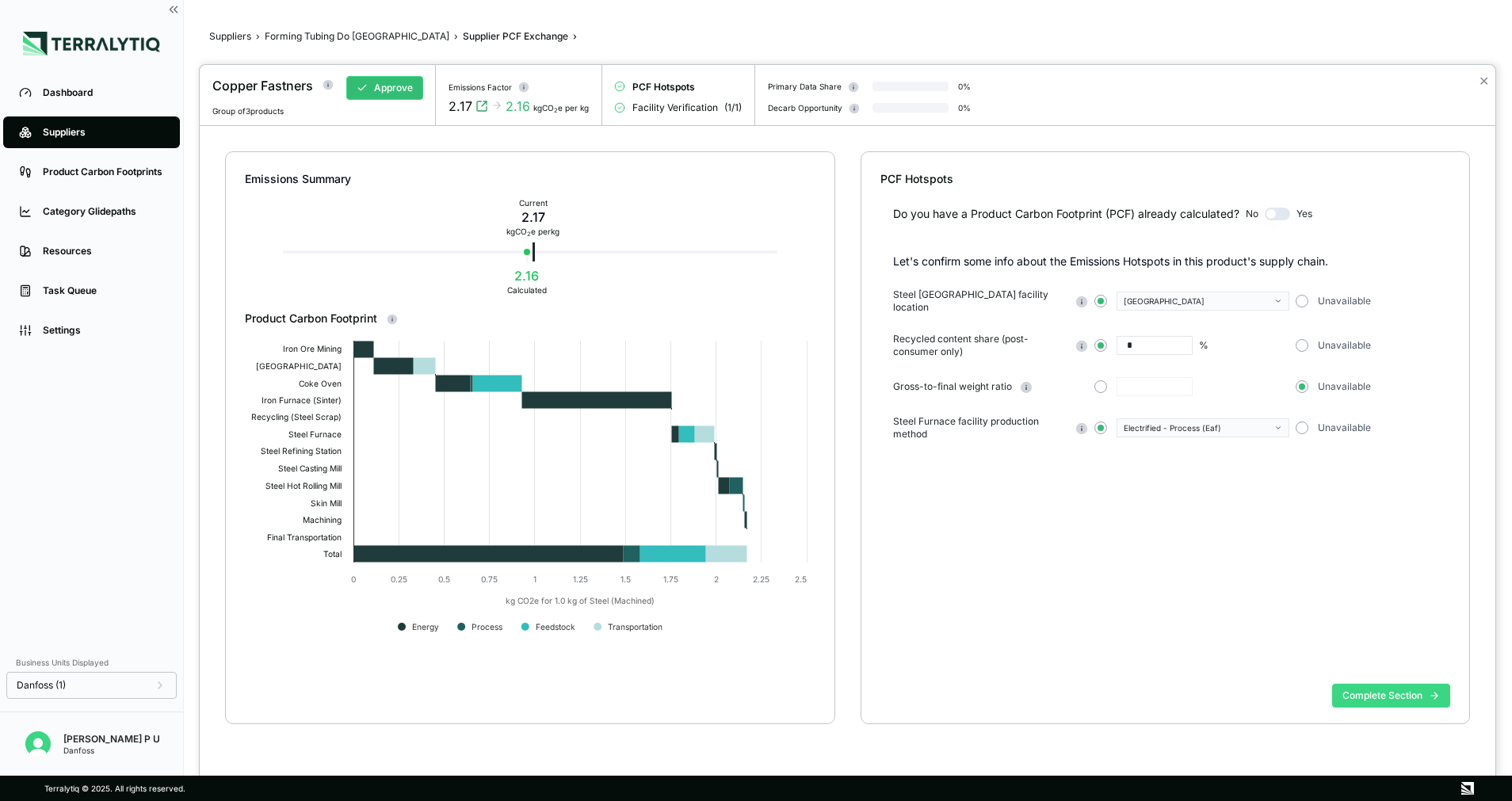
click at [1363, 688] on button "Complete Section" at bounding box center [1391, 695] width 118 height 24
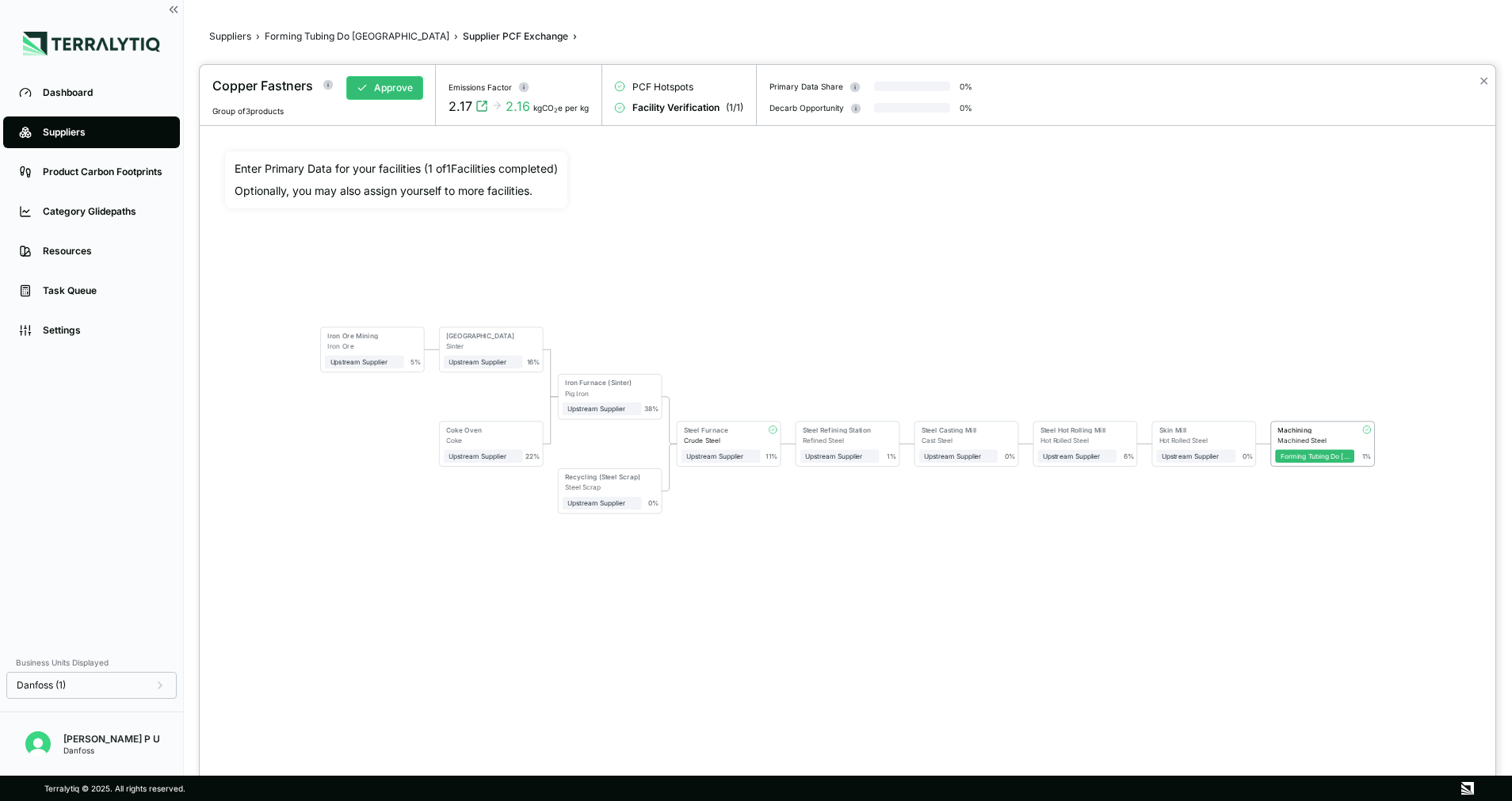
click at [332, 30] on div at bounding box center [756, 400] width 1512 height 801
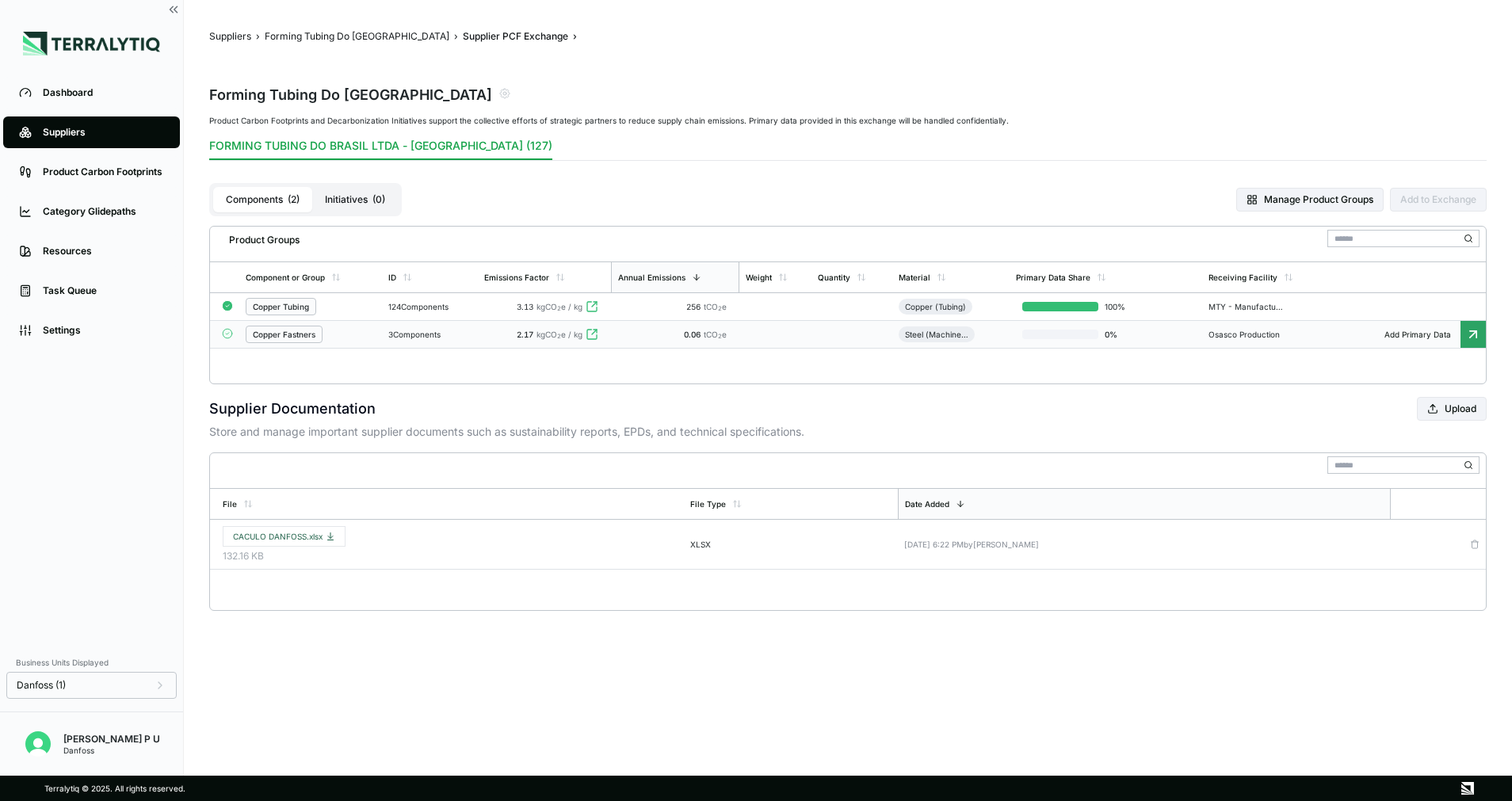
click at [856, 334] on td at bounding box center [851, 334] width 81 height 28
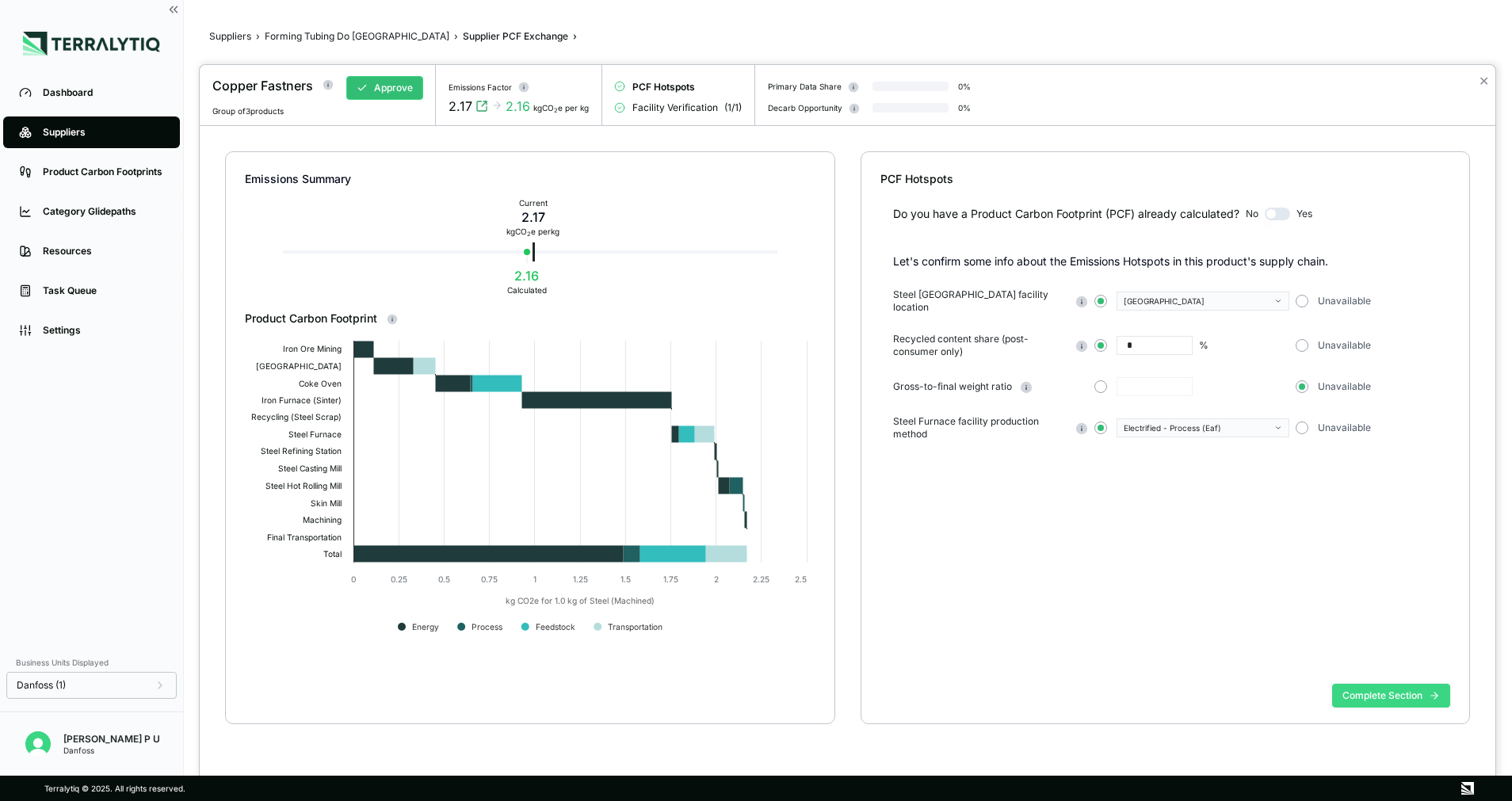
click at [1375, 699] on button "Complete Section" at bounding box center [1391, 695] width 118 height 24
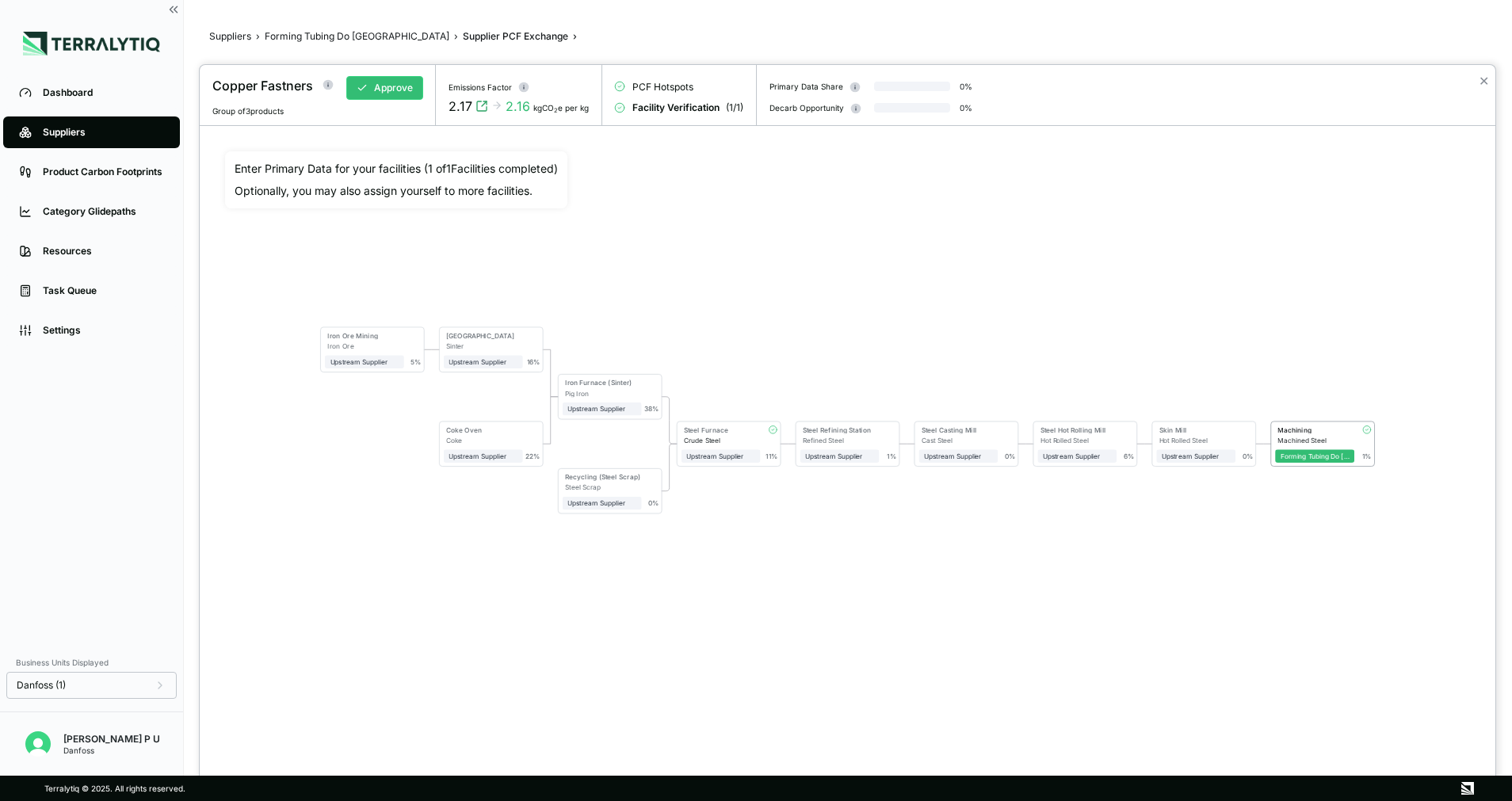
click at [125, 128] on div at bounding box center [756, 400] width 1512 height 801
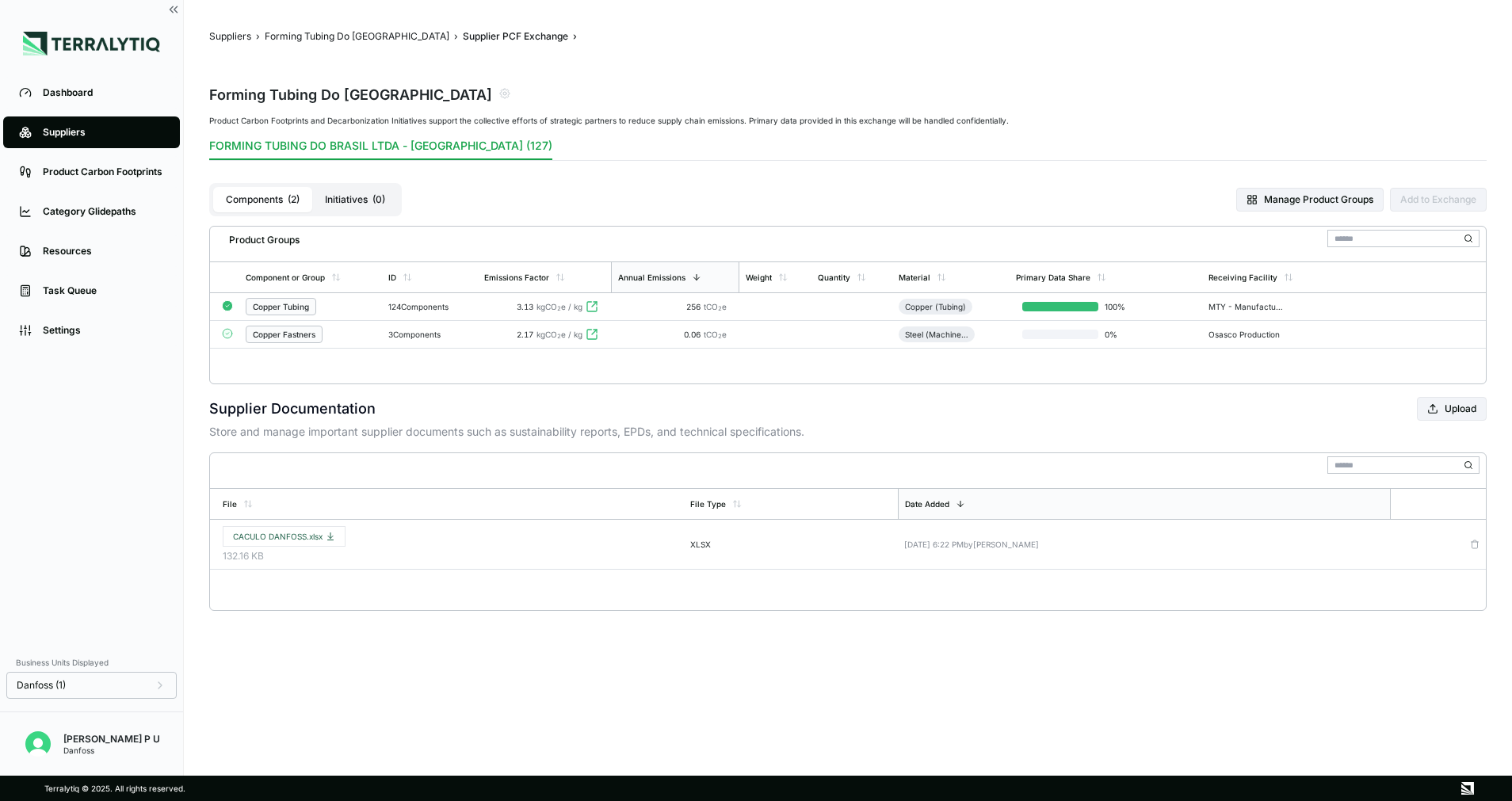
click at [70, 130] on div "Suppliers" at bounding box center [103, 131] width 121 height 12
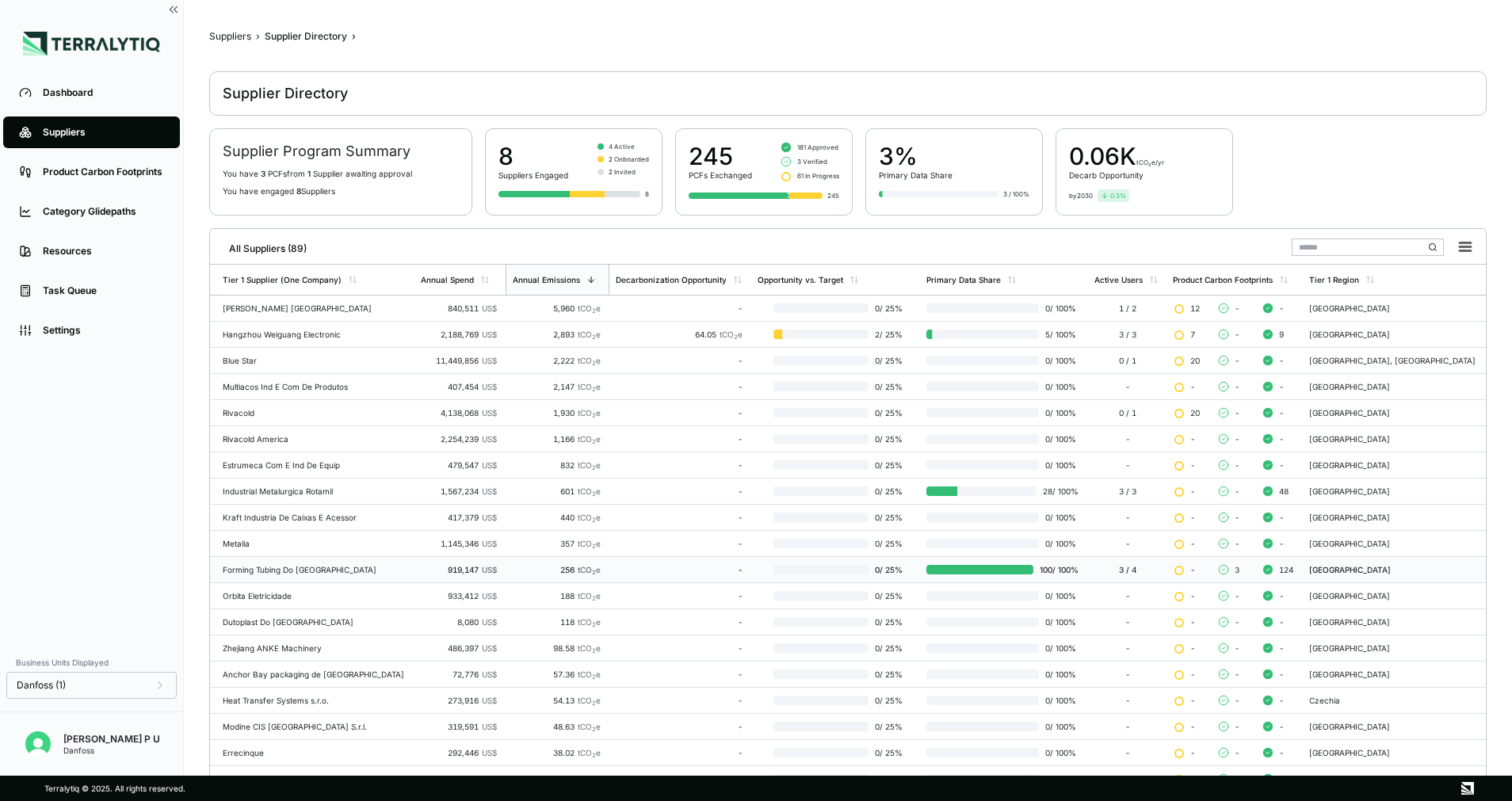
click at [301, 562] on td "Forming Tubing Do [GEOGRAPHIC_DATA]" at bounding box center [312, 570] width 205 height 26
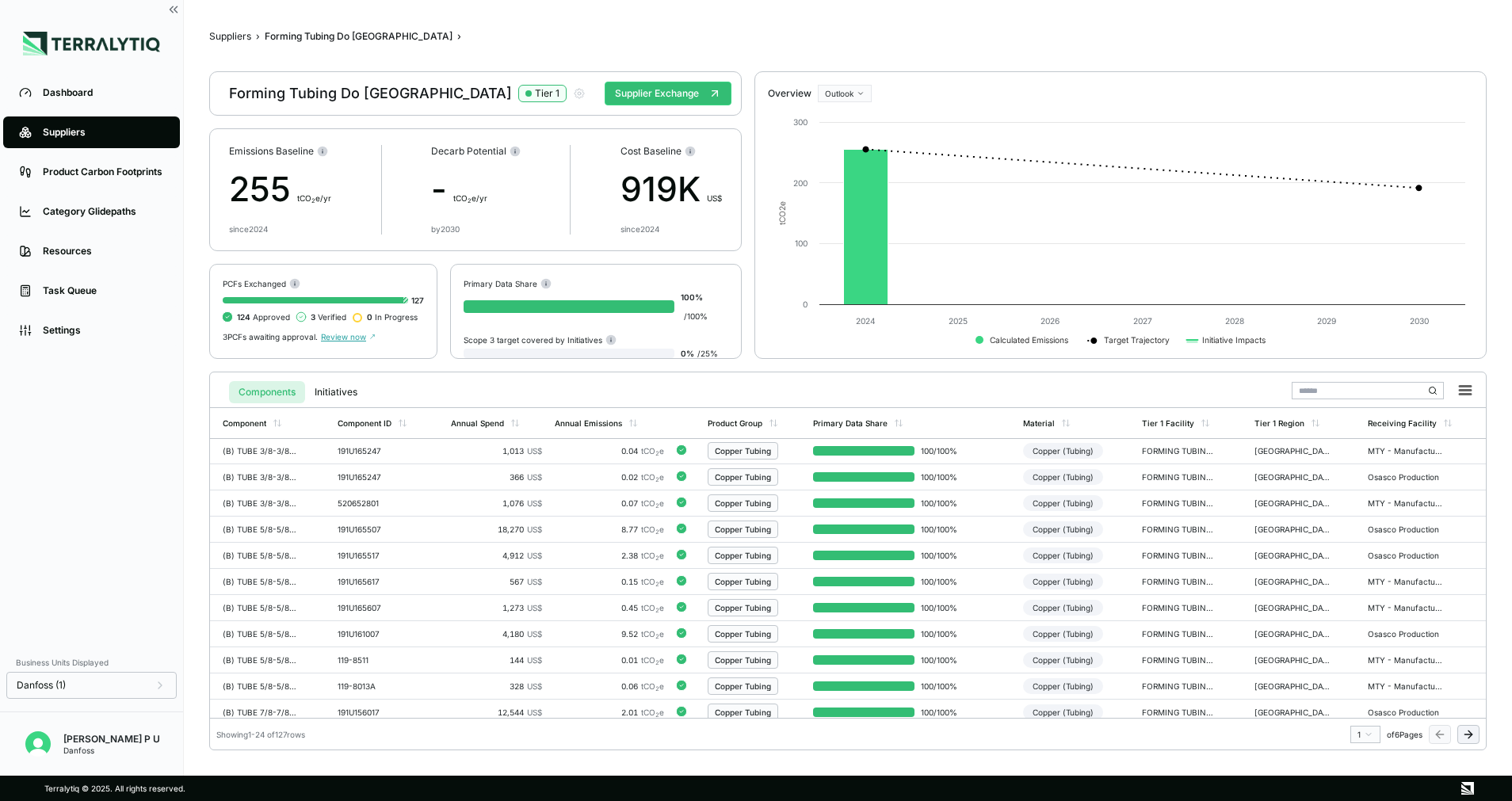
scroll to position [349, 0]
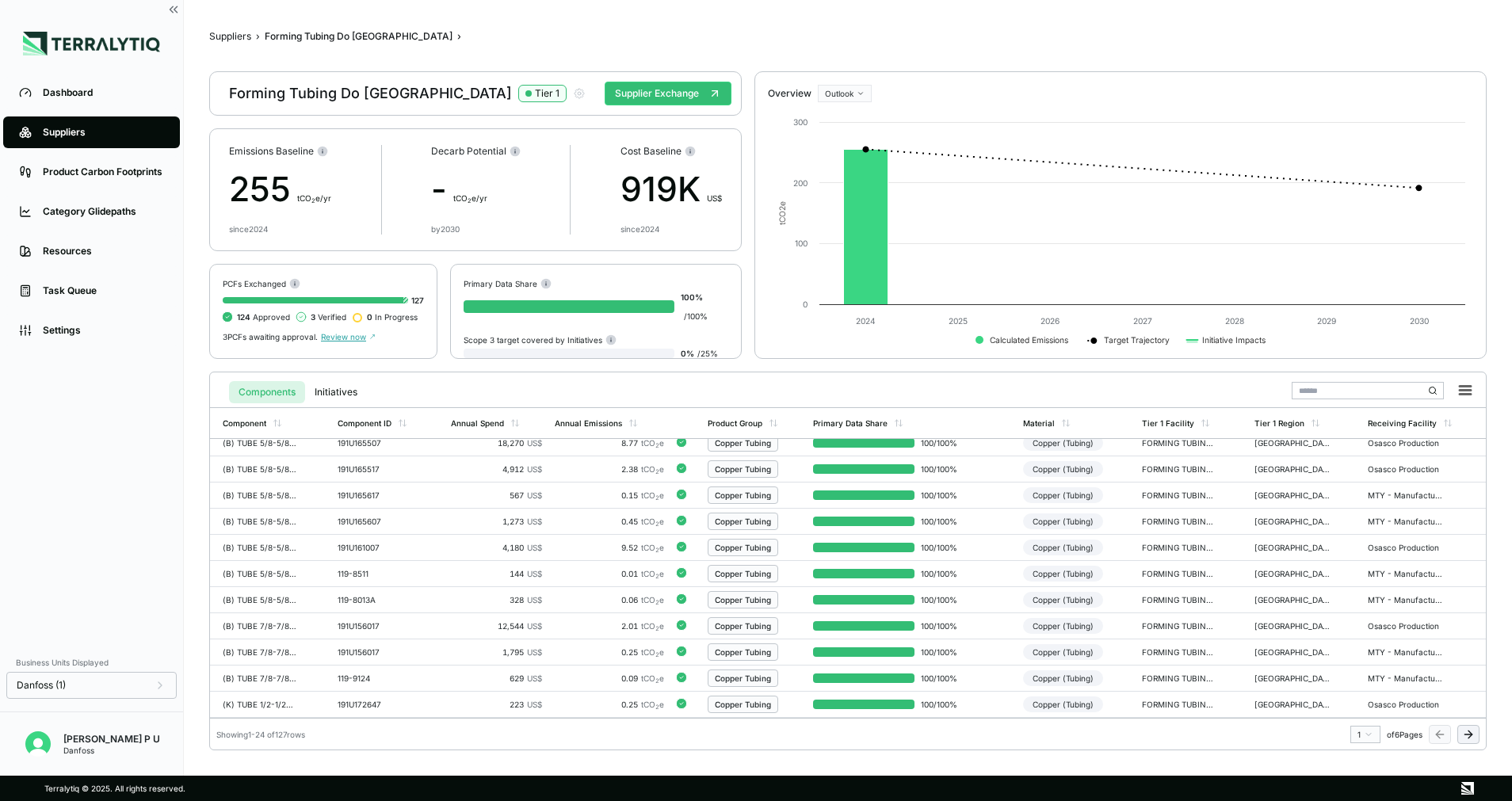
click at [357, 337] on span "Review now" at bounding box center [348, 337] width 54 height 10
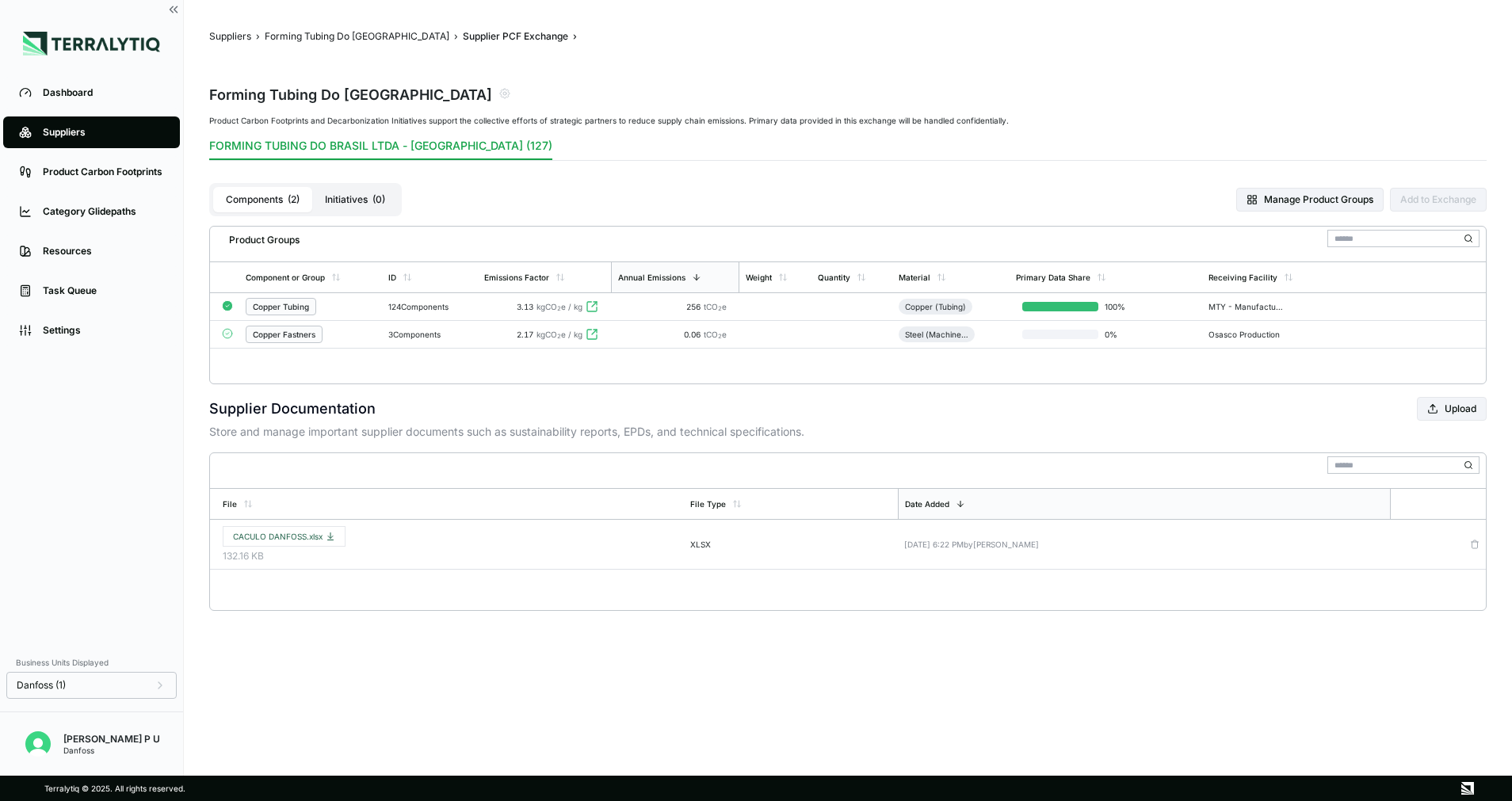
click at [357, 337] on div "Copper Fastners" at bounding box center [310, 334] width 129 height 17
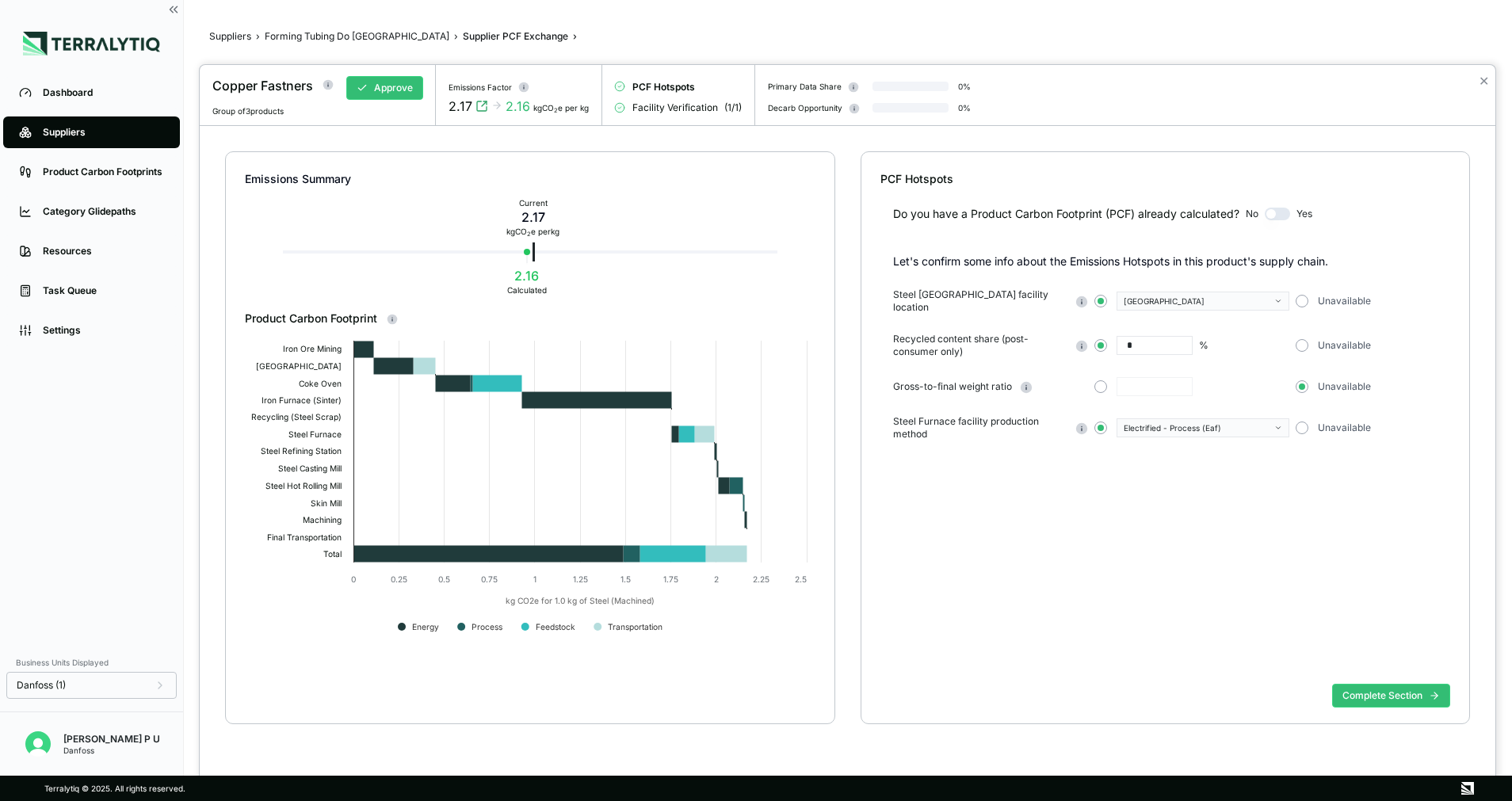
click at [559, 335] on rect at bounding box center [529, 491] width 569 height 317
click at [712, 330] on div "Created with Highcharts 11.4.8 kg CO2e for 1.0 kg of Steel (Machined) Energy Pr…" at bounding box center [529, 525] width 570 height 397
click at [740, 425] on rect at bounding box center [529, 491] width 569 height 317
click at [388, 349] on rect at bounding box center [529, 491] width 569 height 317
click at [397, 318] on circle at bounding box center [392, 319] width 10 height 10
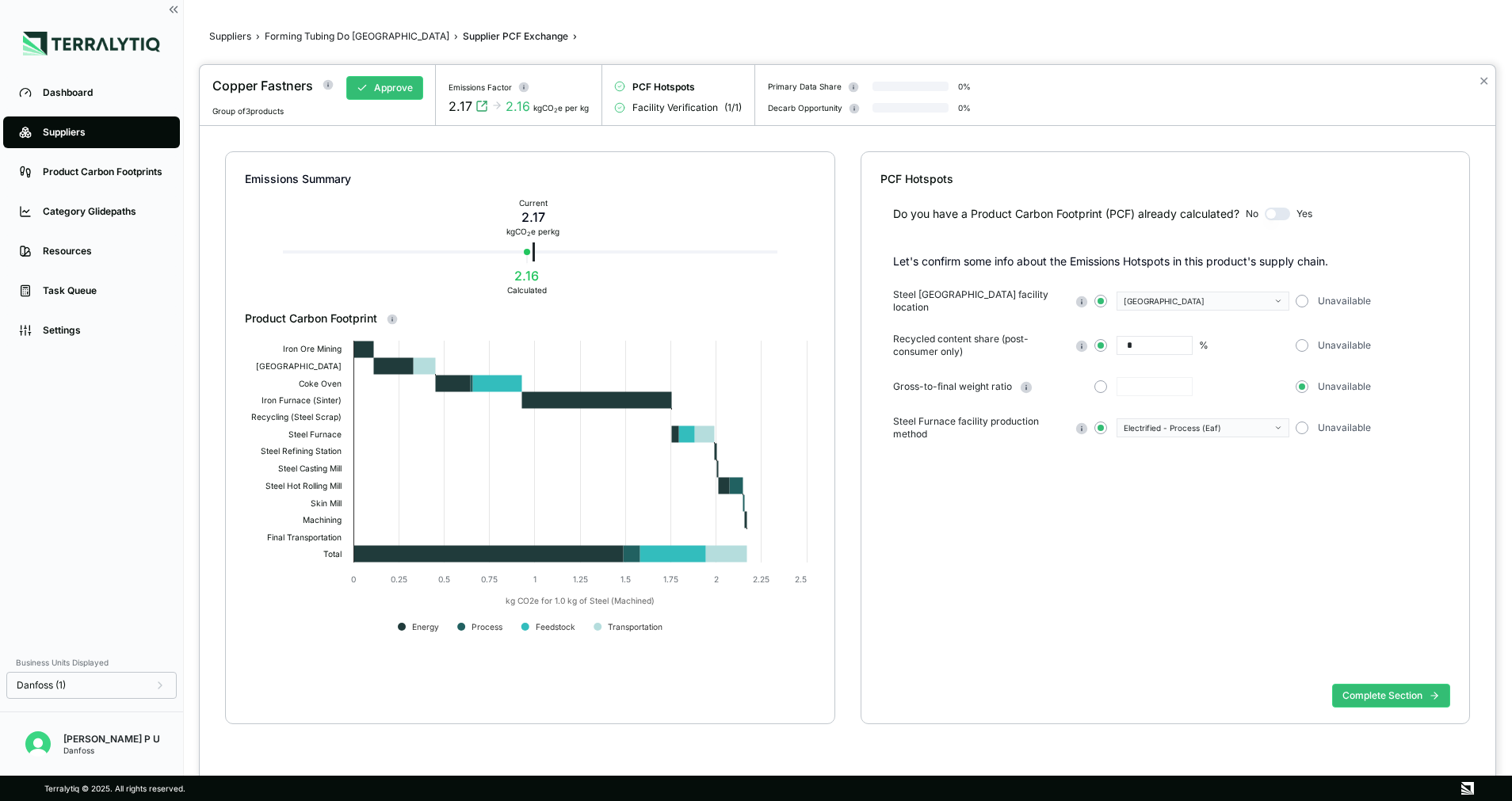
click at [343, 33] on div at bounding box center [756, 400] width 1512 height 801
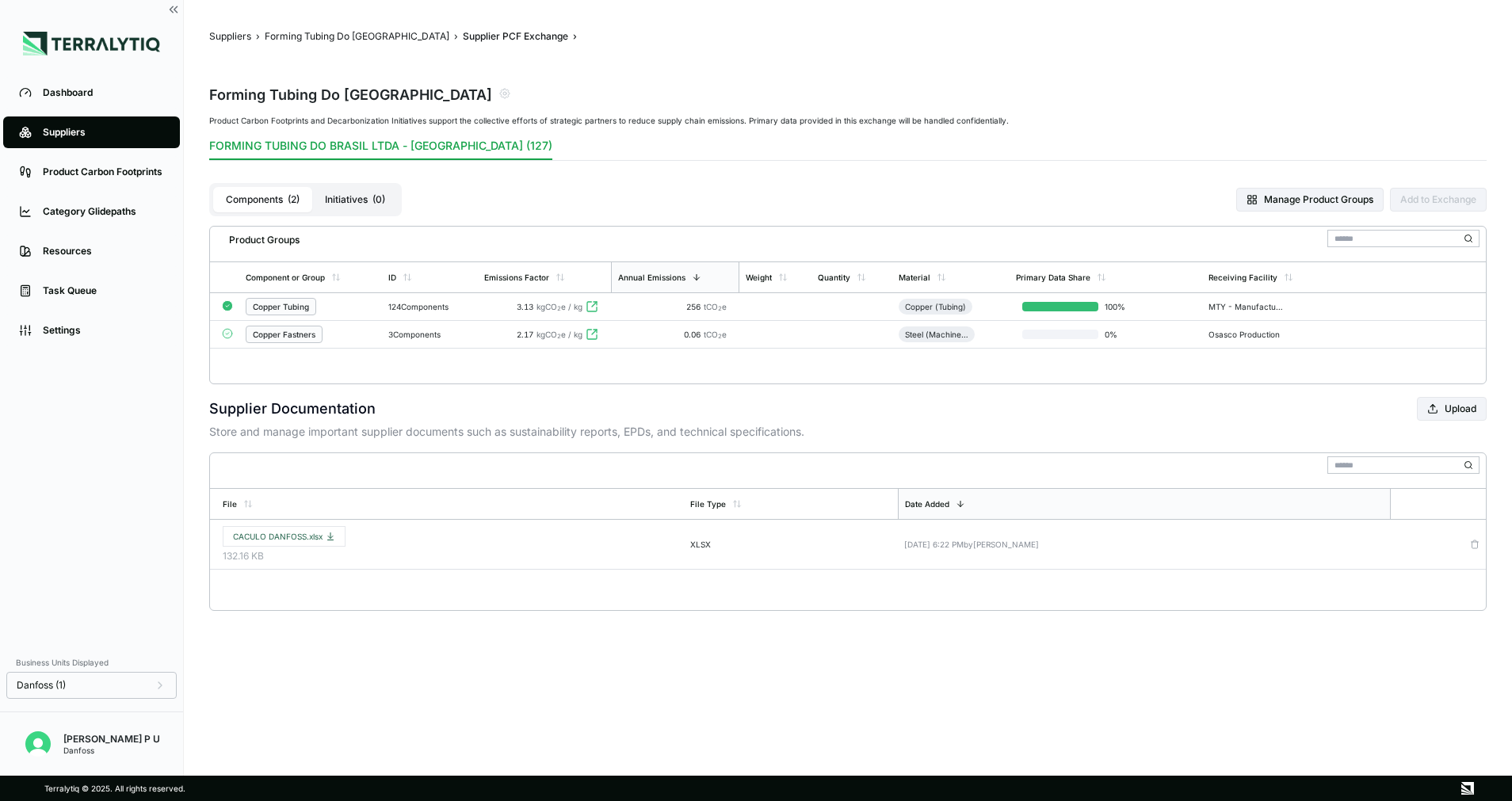
drag, startPoint x: 332, startPoint y: 328, endPoint x: 517, endPoint y: 188, distance: 232.0
click at [524, 184] on div "Components ( 2 ) Initiatives ( 0 ) Manage Product Groups Add to Exchange" at bounding box center [847, 199] width 1277 height 52
click at [1448, 410] on button "Upload" at bounding box center [1451, 409] width 70 height 24
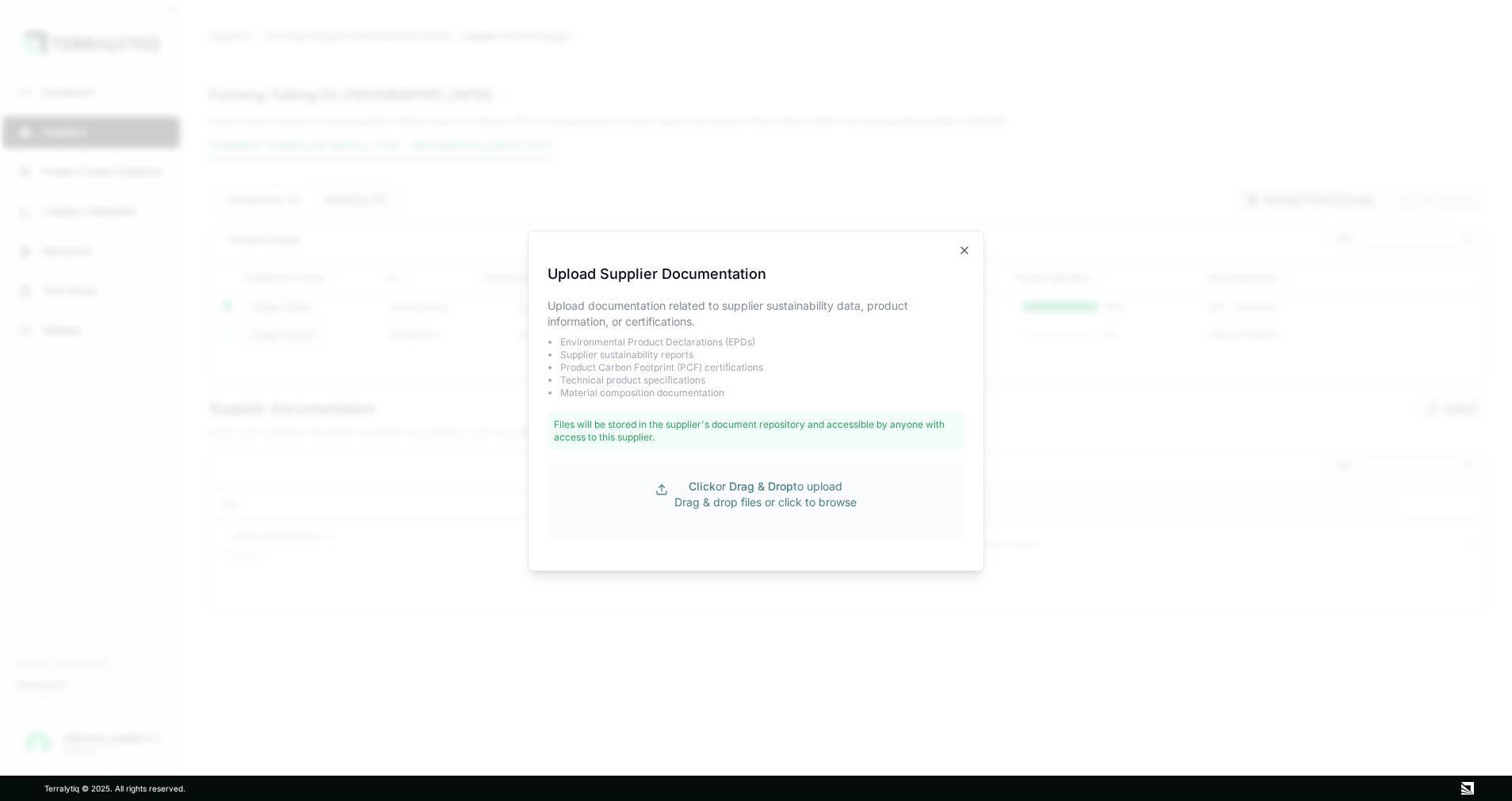
click at [688, 487] on span "Click" at bounding box center [702, 486] width 27 height 13
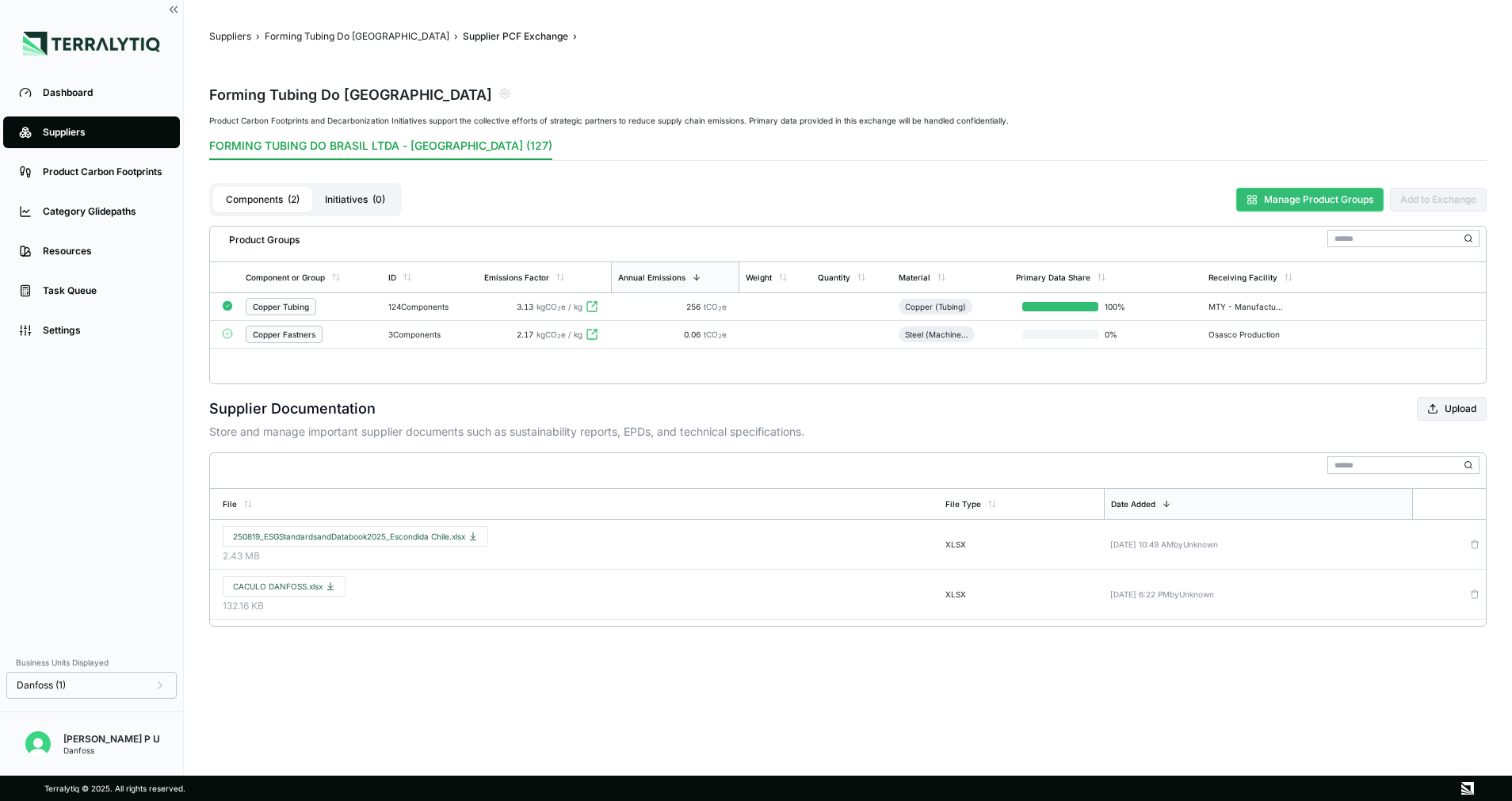
click at [1294, 201] on button "Manage Product Groups" at bounding box center [1309, 199] width 148 height 24
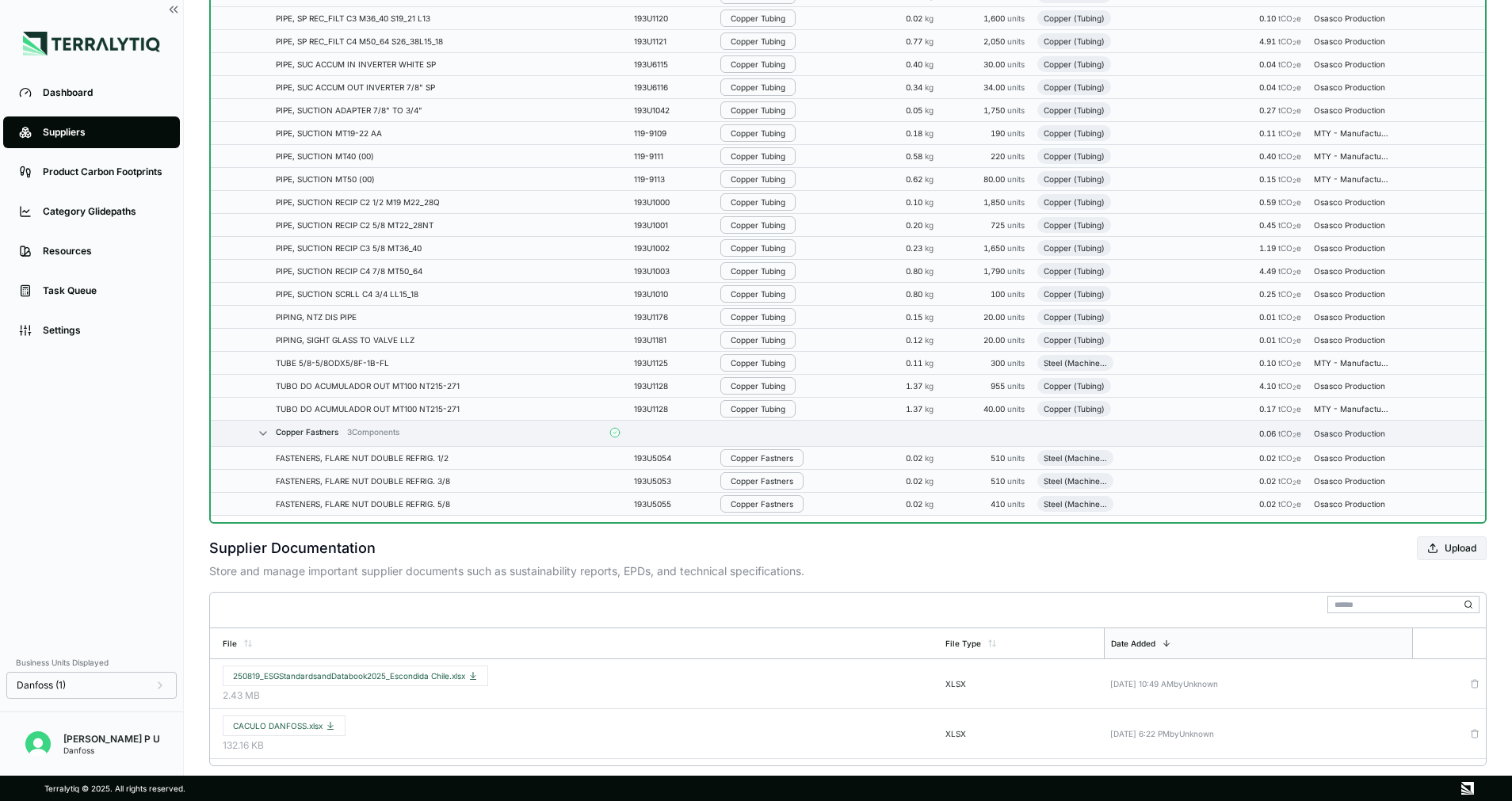
scroll to position [2787, 0]
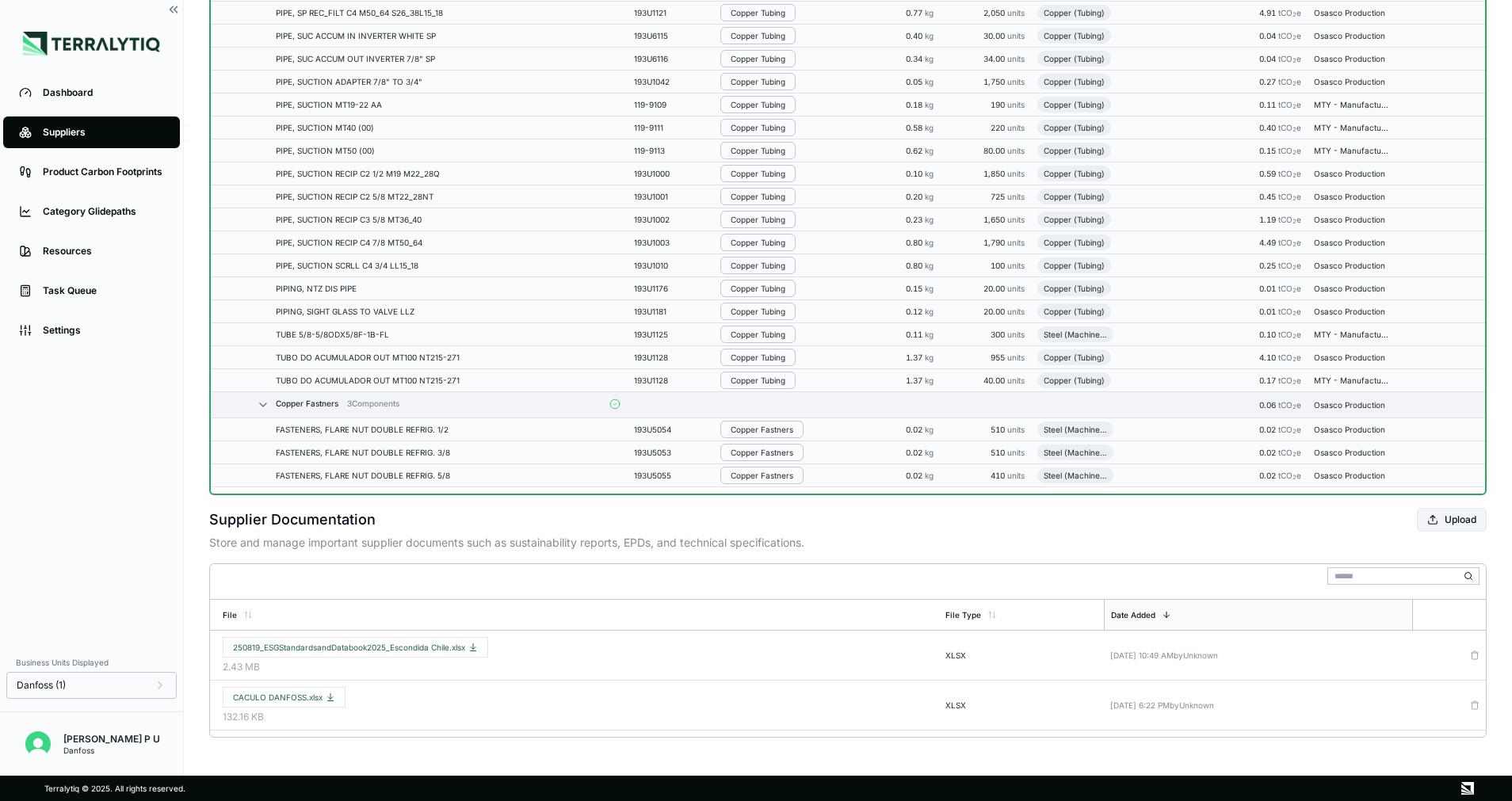
click at [1073, 435] on div "Steel (Machined)" at bounding box center [1075, 430] width 76 height 16
click at [581, 466] on td "FASTENERS, FLARE NUT DOUBLE REFRIG. 5/8" at bounding box center [427, 476] width 353 height 23
click at [577, 458] on td "FASTENERS, FLARE NUT DOUBLE REFRIG. 3/8" at bounding box center [427, 452] width 353 height 23
click at [564, 470] on td "FASTENERS, FLARE NUT DOUBLE REFRIG. 5/8" at bounding box center [427, 476] width 353 height 23
click at [561, 479] on div "FASTENERS, FLARE NUT DOUBLE REFRIG. 5/8" at bounding box center [437, 475] width 322 height 10
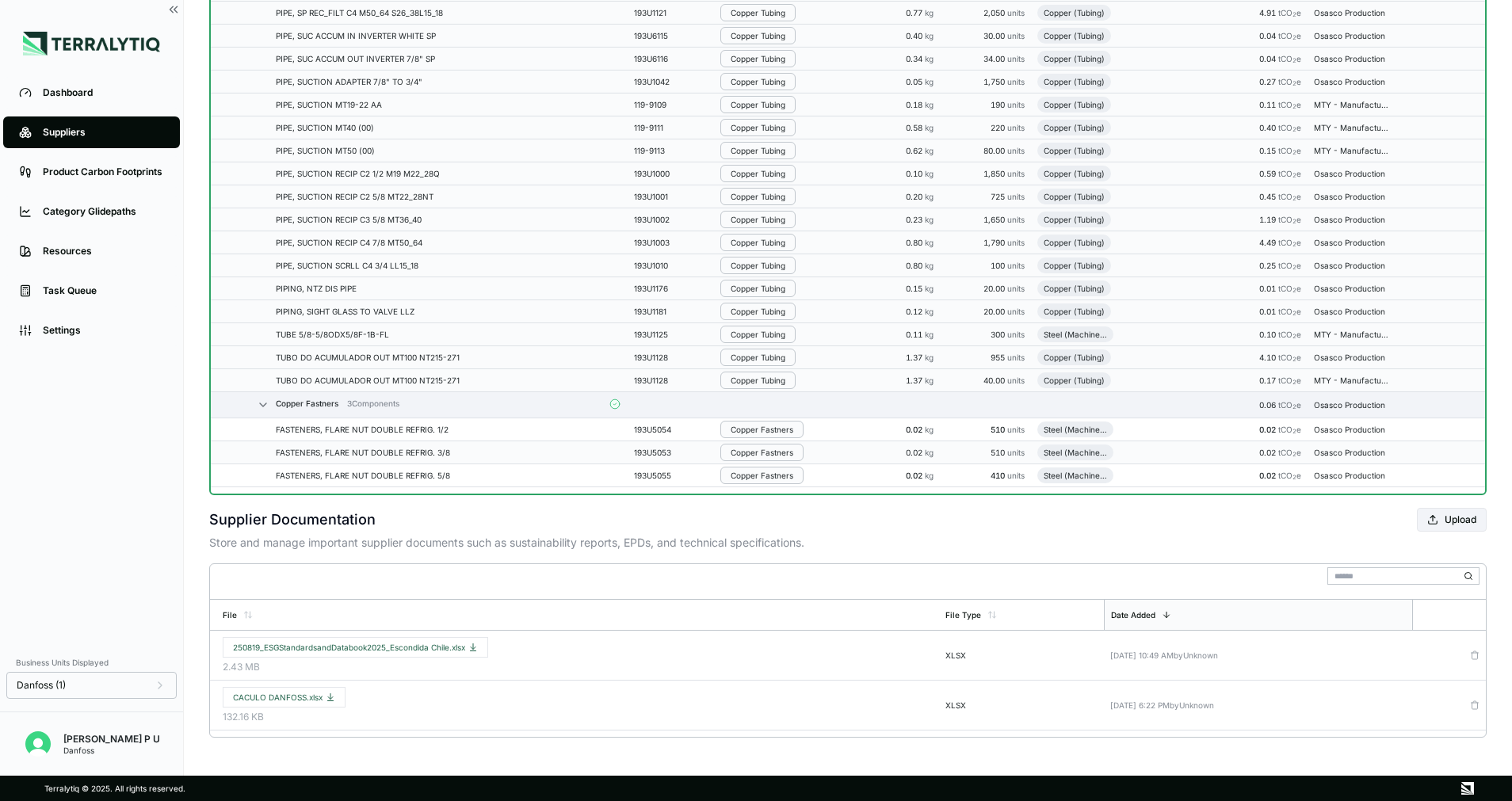
drag, startPoint x: 561, startPoint y: 448, endPoint x: 562, endPoint y: 436, distance: 12.0
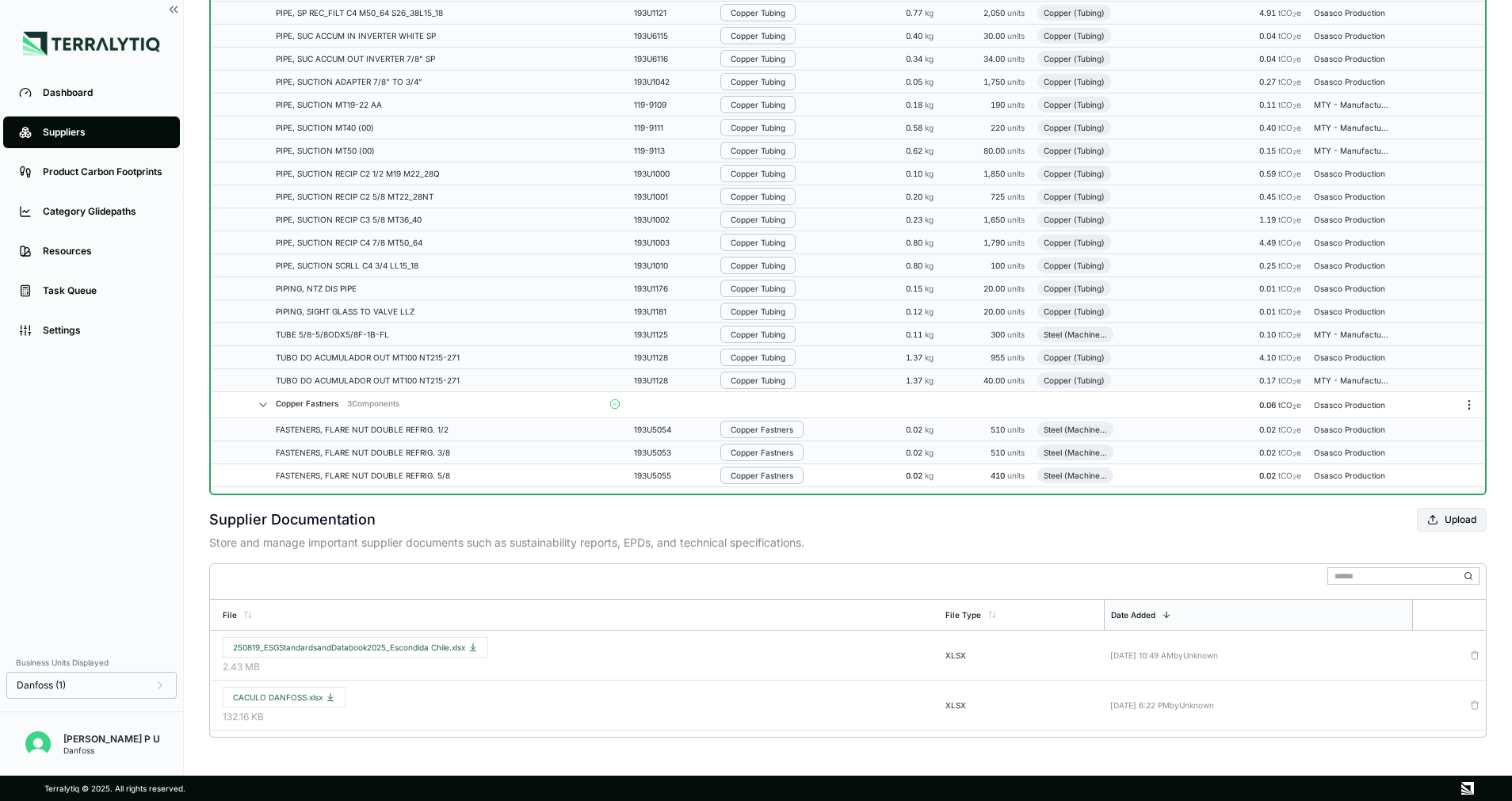
click at [559, 429] on div "FASTENERS, FLARE NUT DOUBLE REFRIG. 1/2" at bounding box center [437, 430] width 322 height 10
click at [613, 404] on icon at bounding box center [614, 405] width 3 height 2
click at [1475, 406] on icon "Menu" at bounding box center [1468, 405] width 12 height 12
click at [1433, 428] on button "Edit [PERSON_NAME]" at bounding box center [1417, 435] width 150 height 26
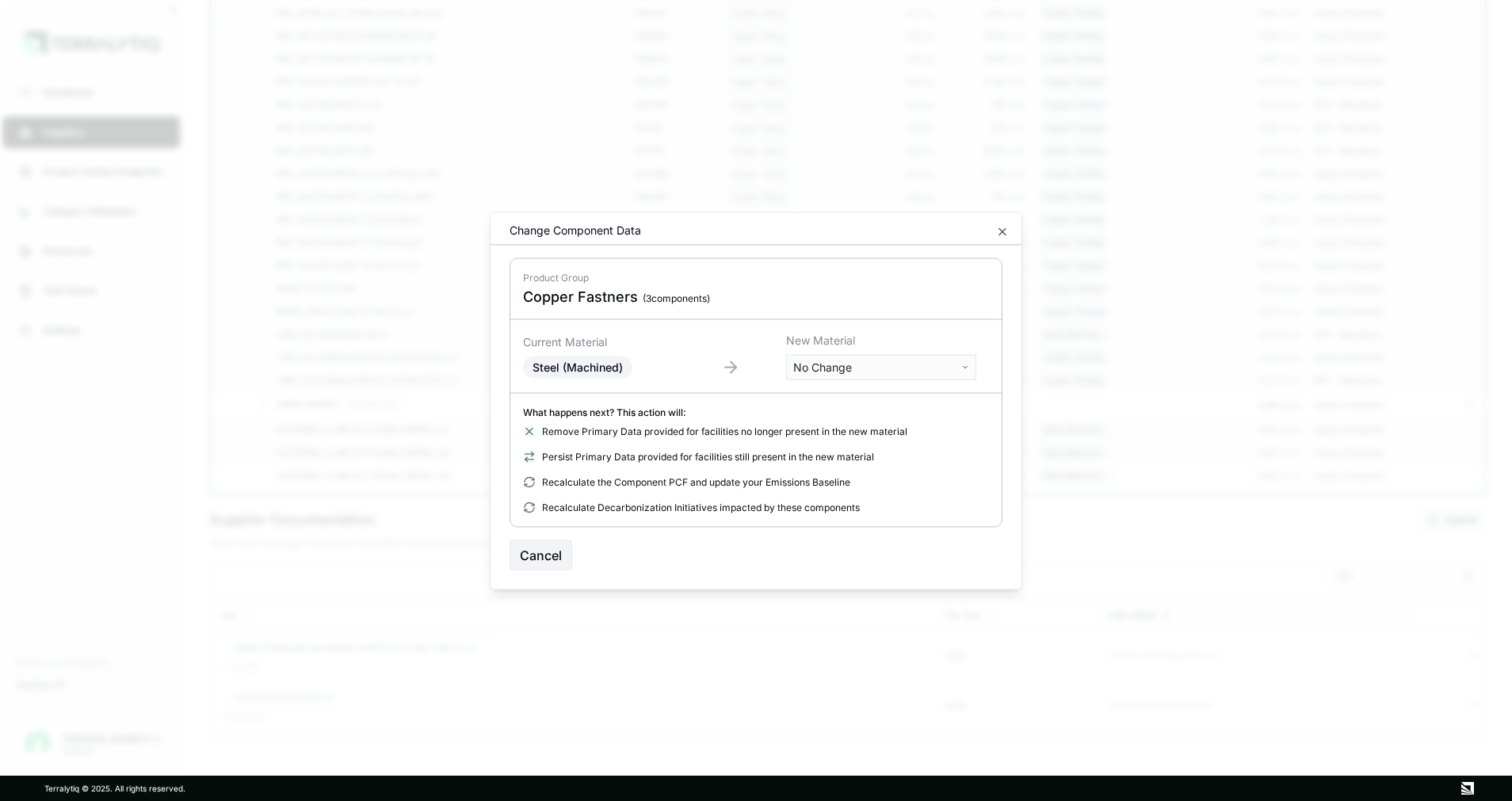
click at [613, 367] on span "Steel (Machined)" at bounding box center [577, 367] width 90 height 13
click at [857, 369] on body "Dashboard Suppliers Product Carbon Footprints Category Glidepaths Resources Tas…" at bounding box center [756, 400] width 1512 height 801
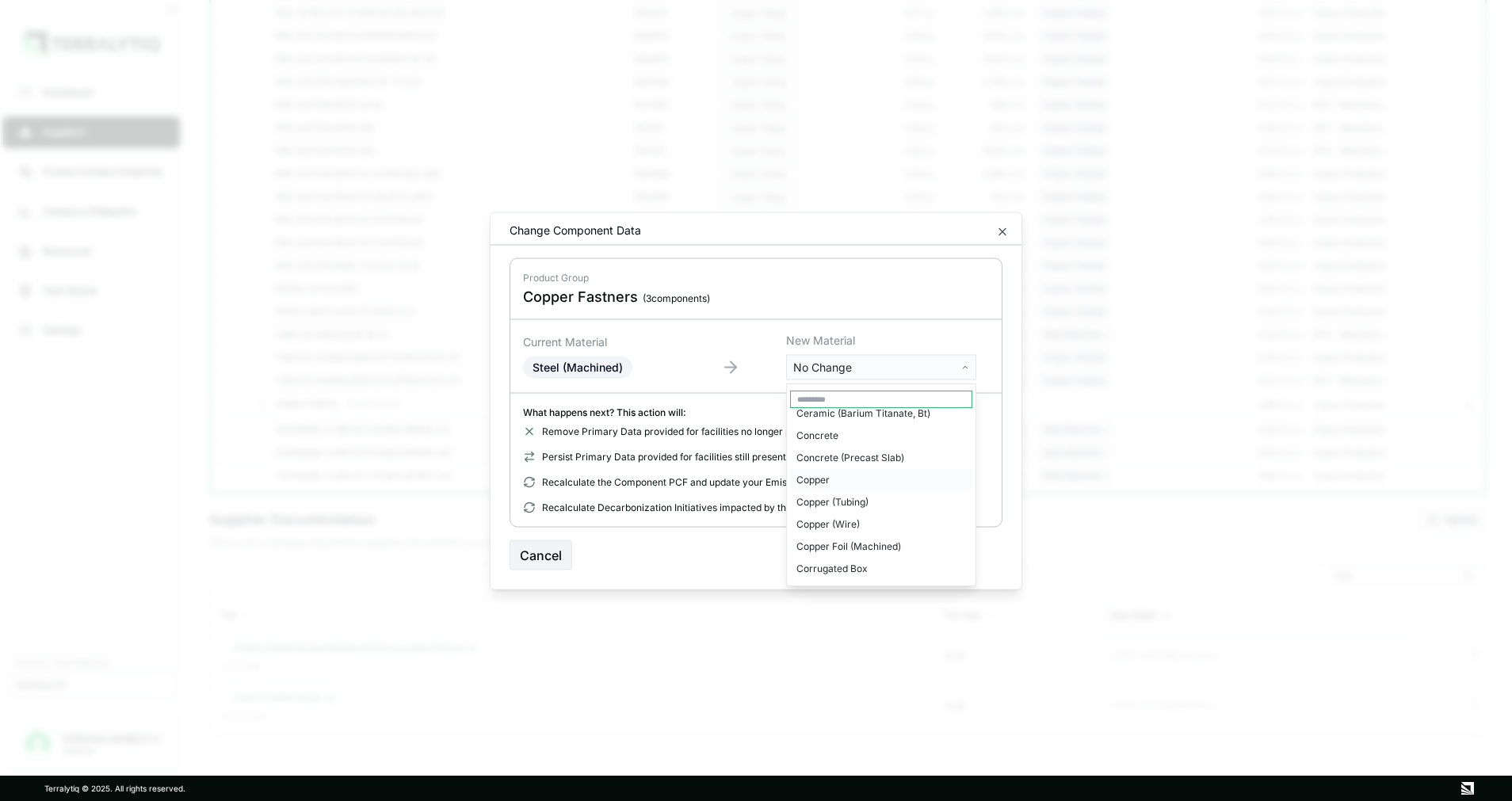
scroll to position [713, 0]
click at [828, 511] on div "Copper" at bounding box center [881, 511] width 182 height 22
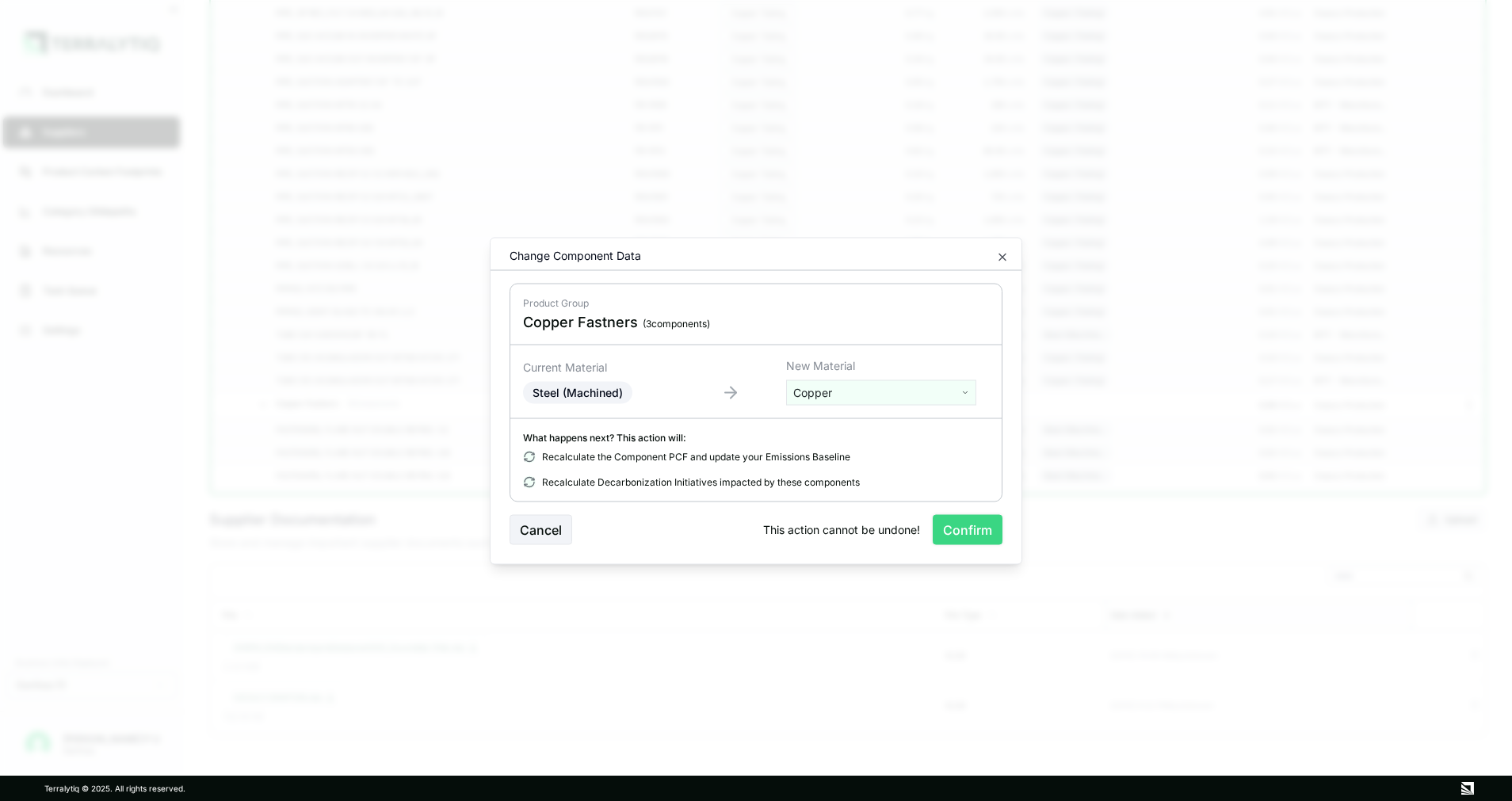
click at [967, 532] on button "Confirm" at bounding box center [966, 530] width 70 height 30
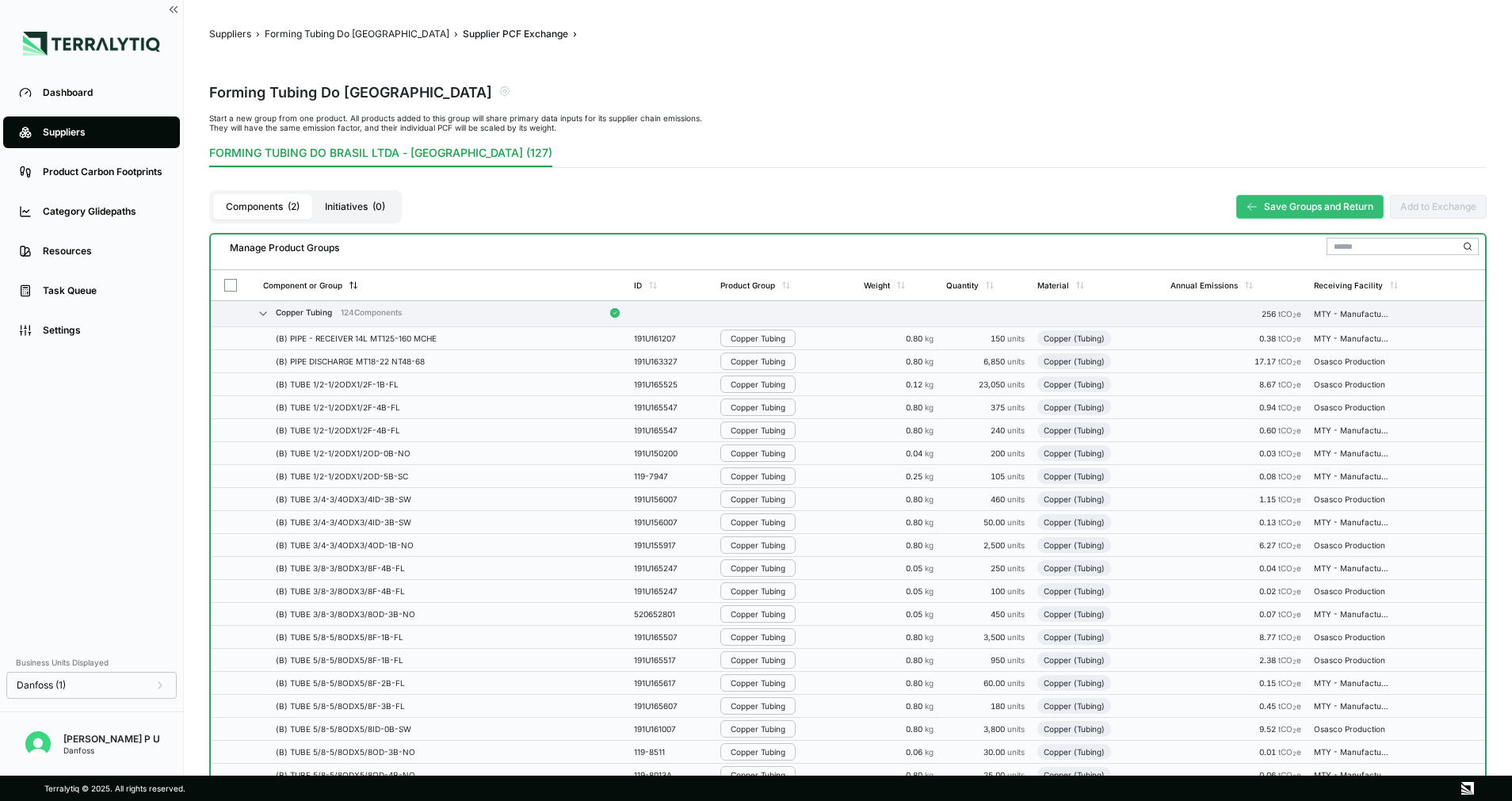
scroll to position [0, 0]
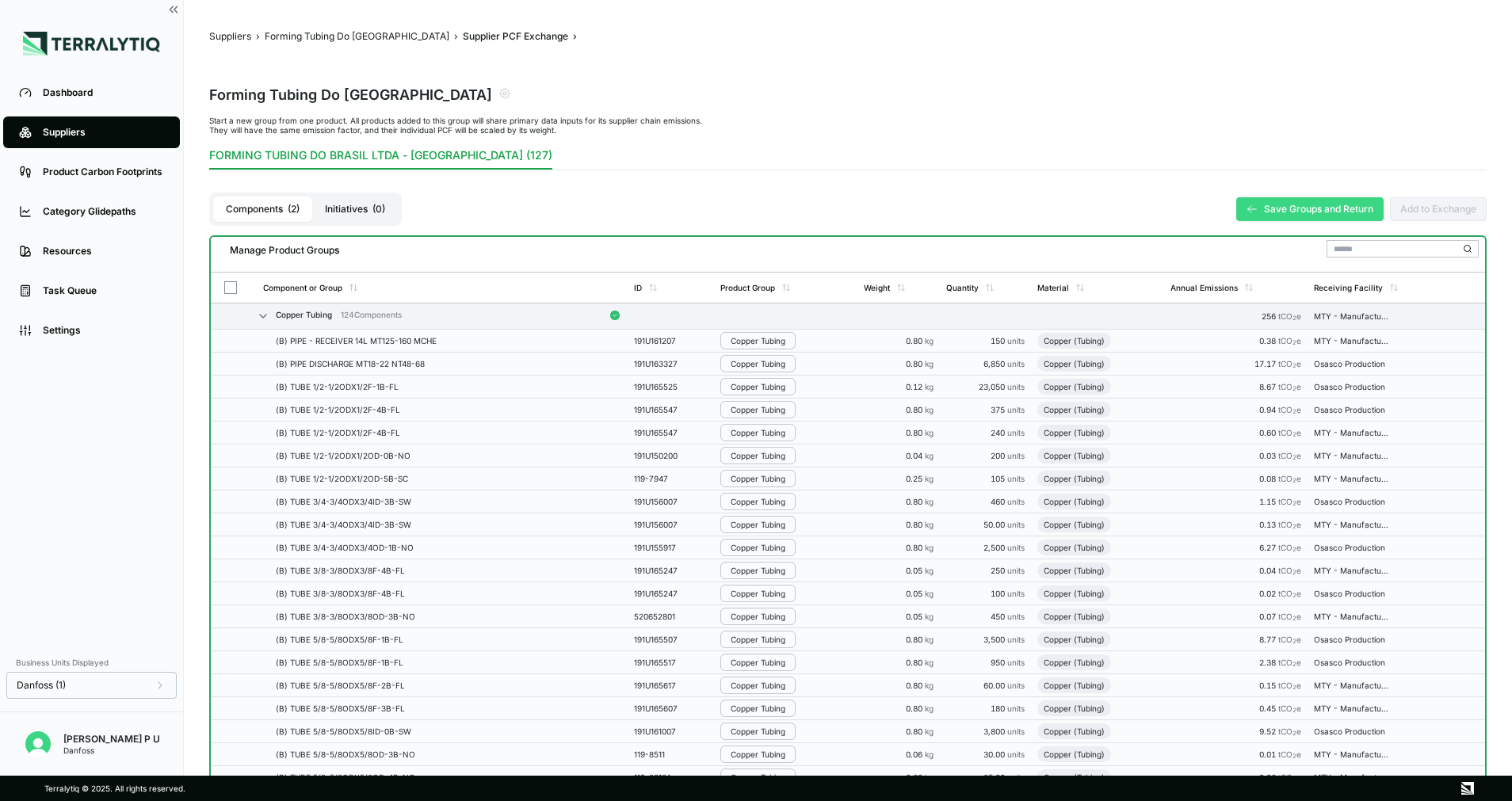
click at [1257, 206] on button "Save Groups and Return" at bounding box center [1309, 209] width 148 height 24
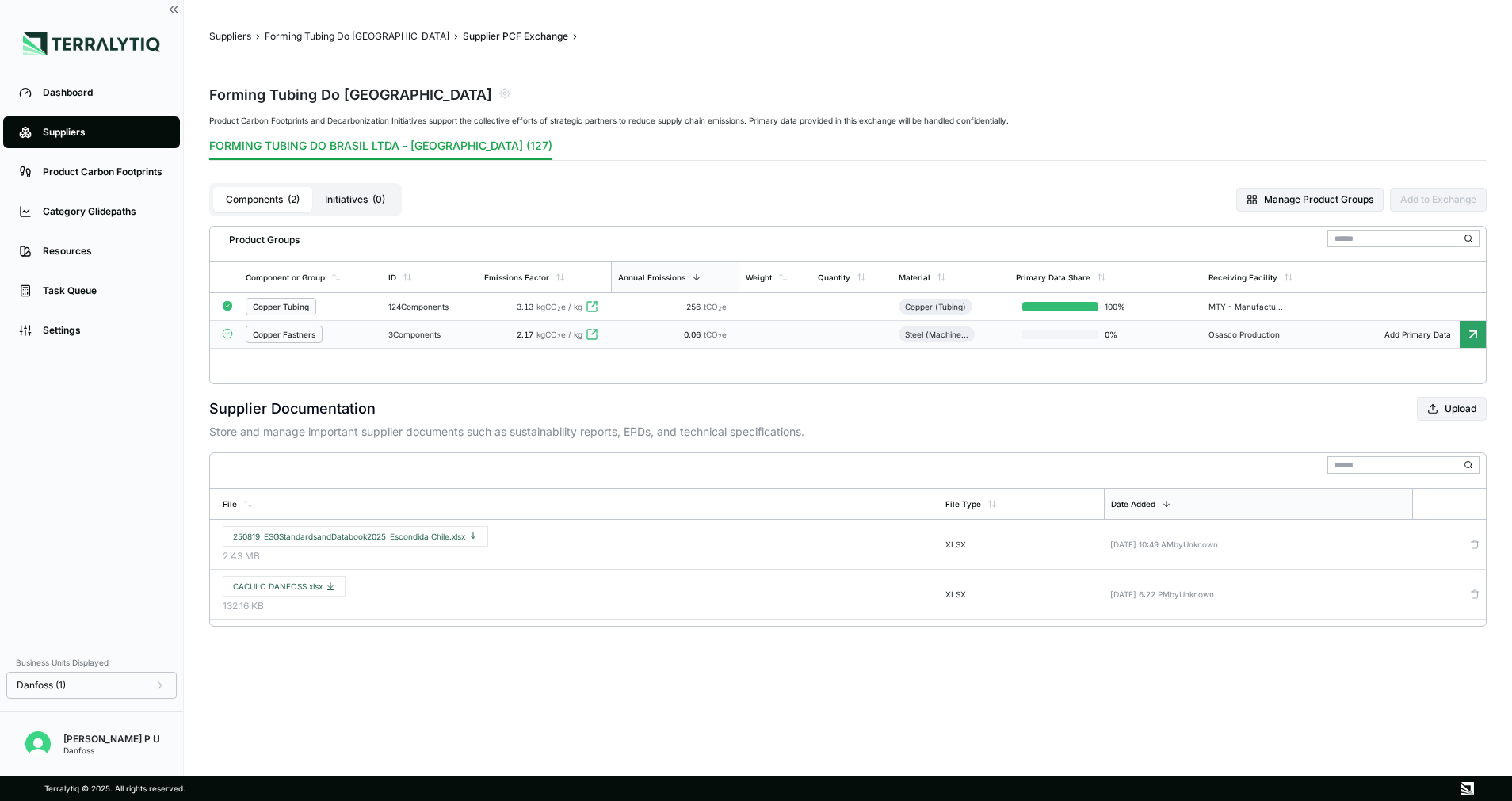
click at [855, 332] on td at bounding box center [851, 334] width 81 height 28
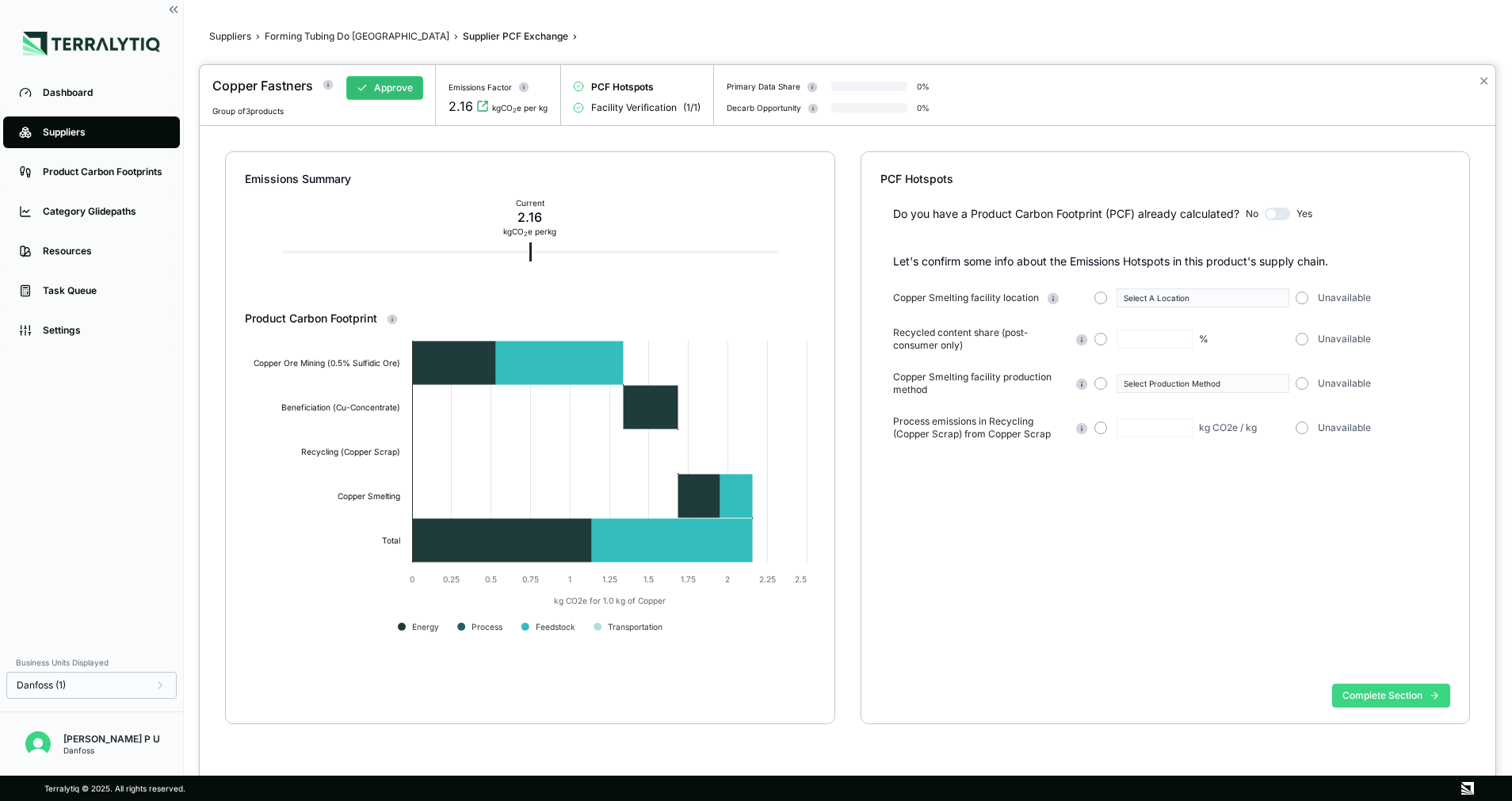
click at [1384, 687] on button "Complete Section" at bounding box center [1391, 695] width 118 height 24
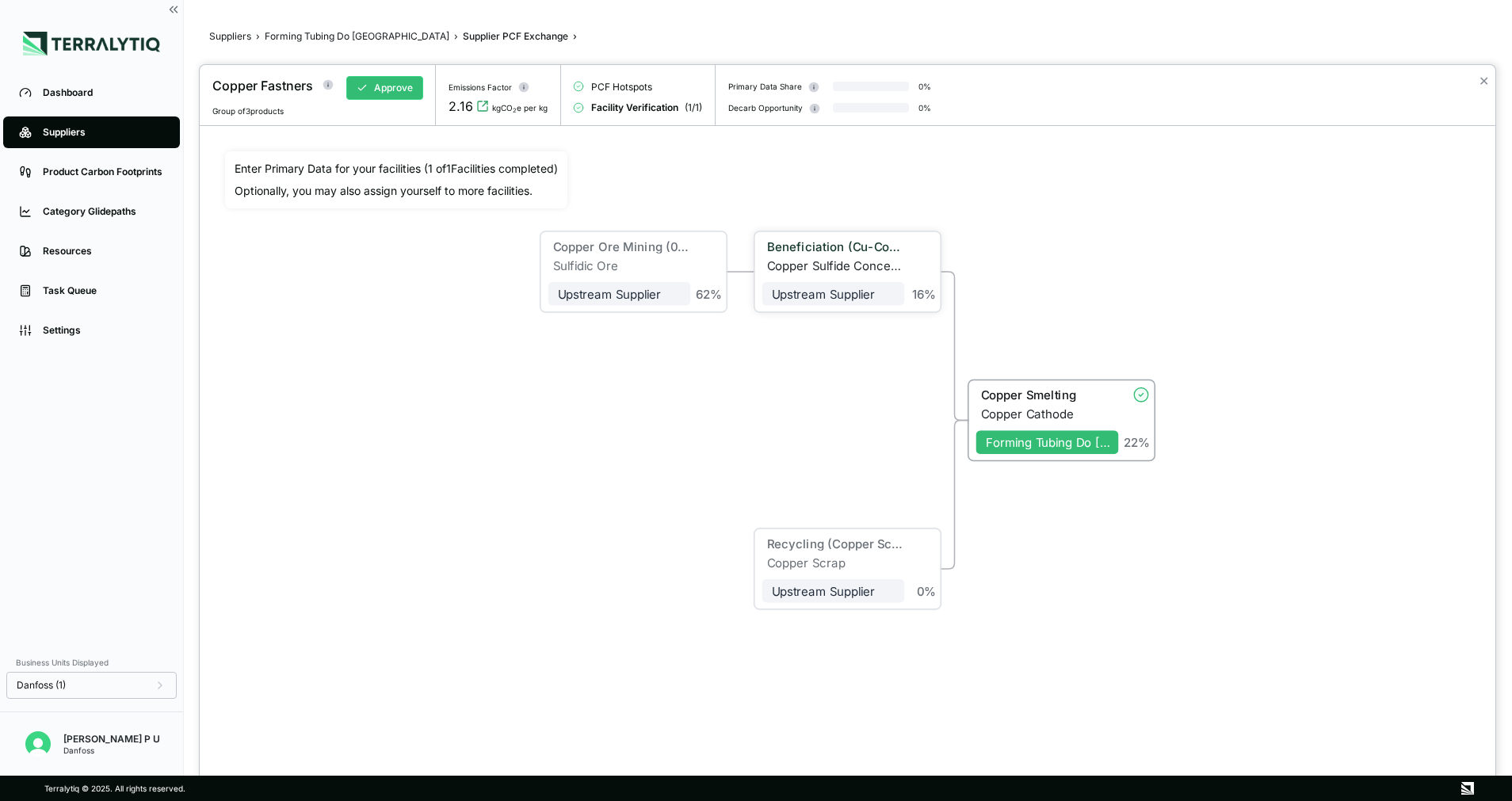
click at [824, 254] on div "Beneficiation (Cu-Concentrate)" at bounding box center [833, 249] width 143 height 19
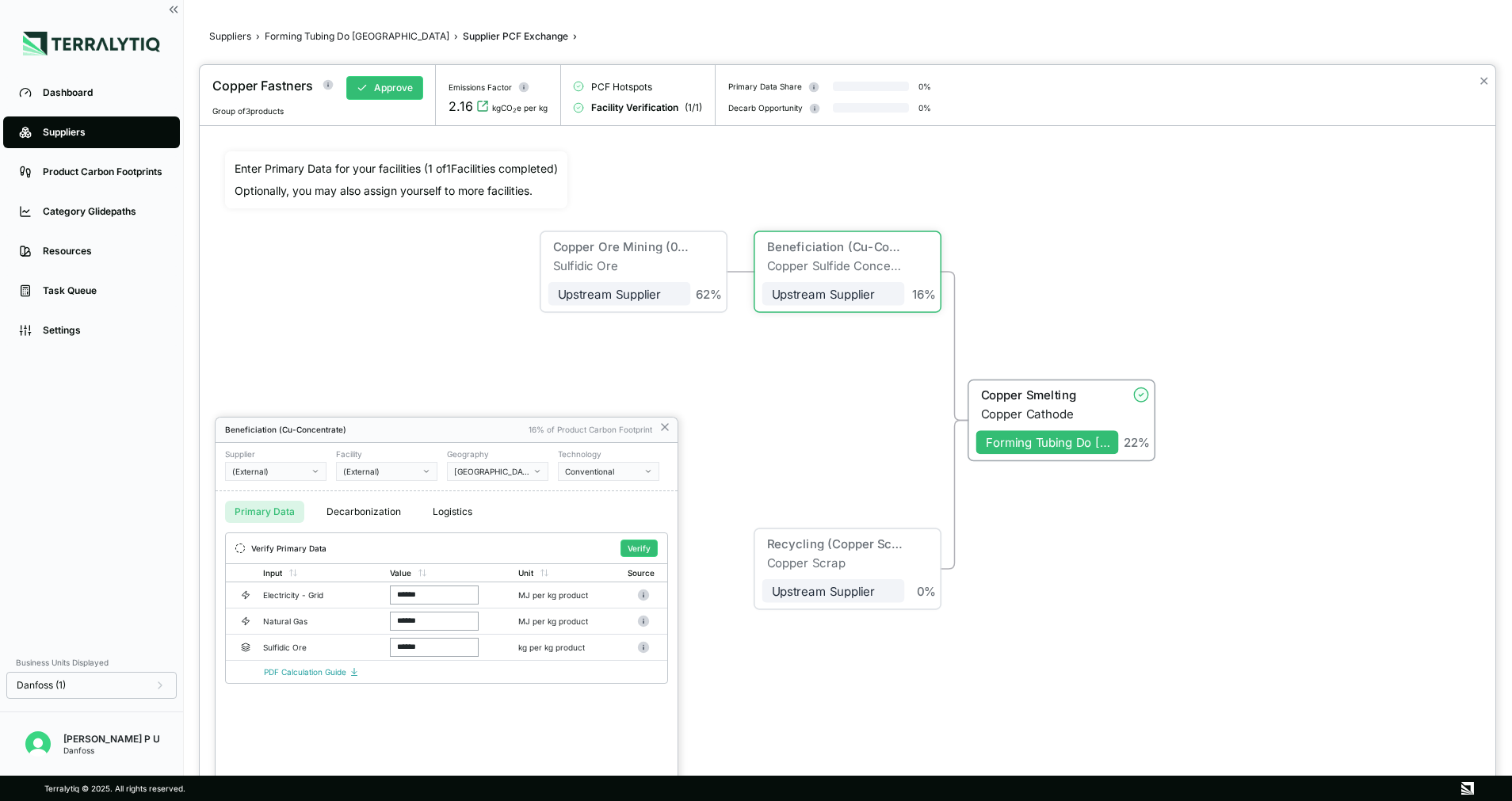
click at [296, 478] on button "(External)" at bounding box center [275, 471] width 102 height 19
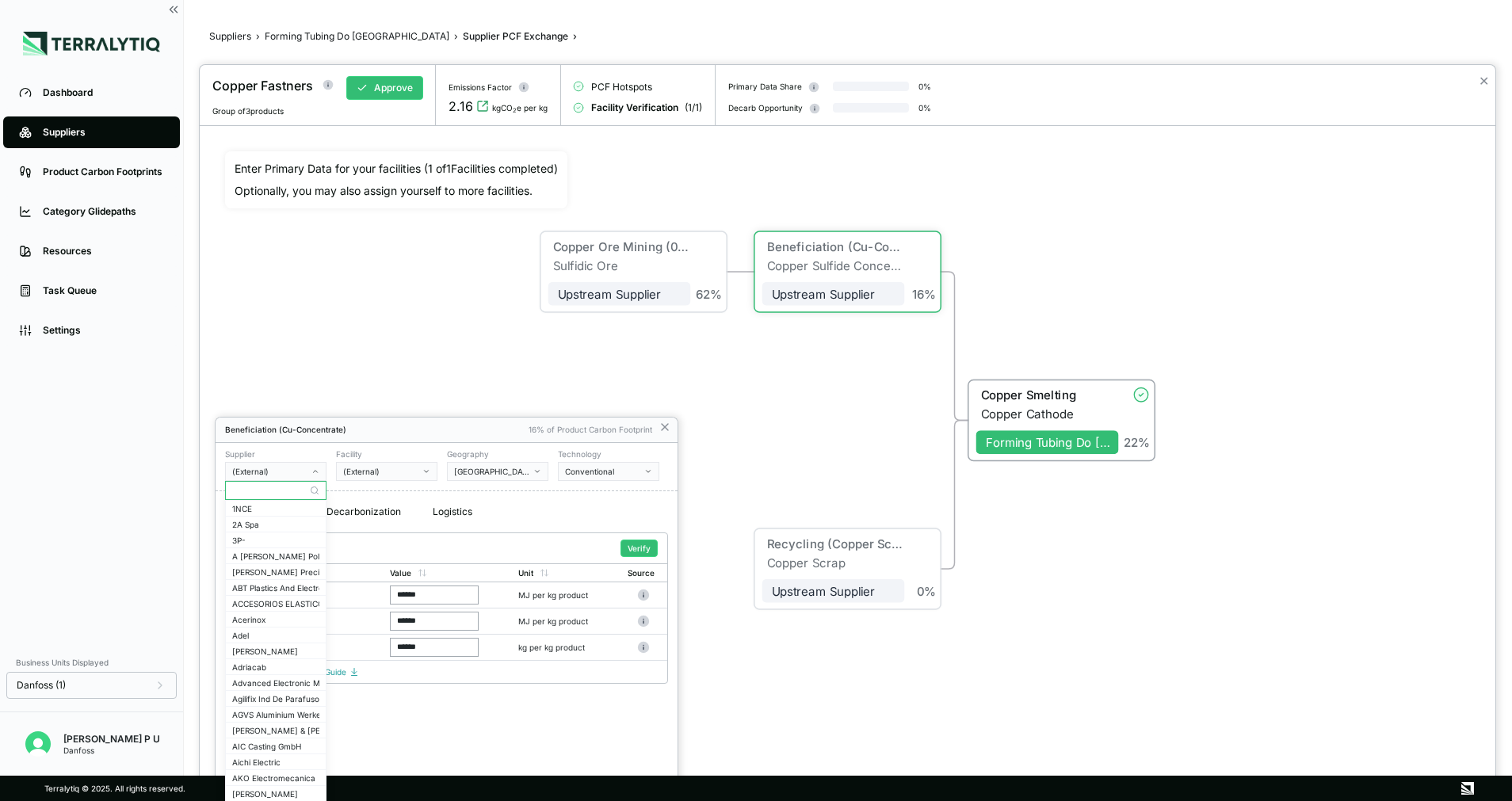
click at [306, 487] on input "text" at bounding box center [275, 491] width 100 height 19
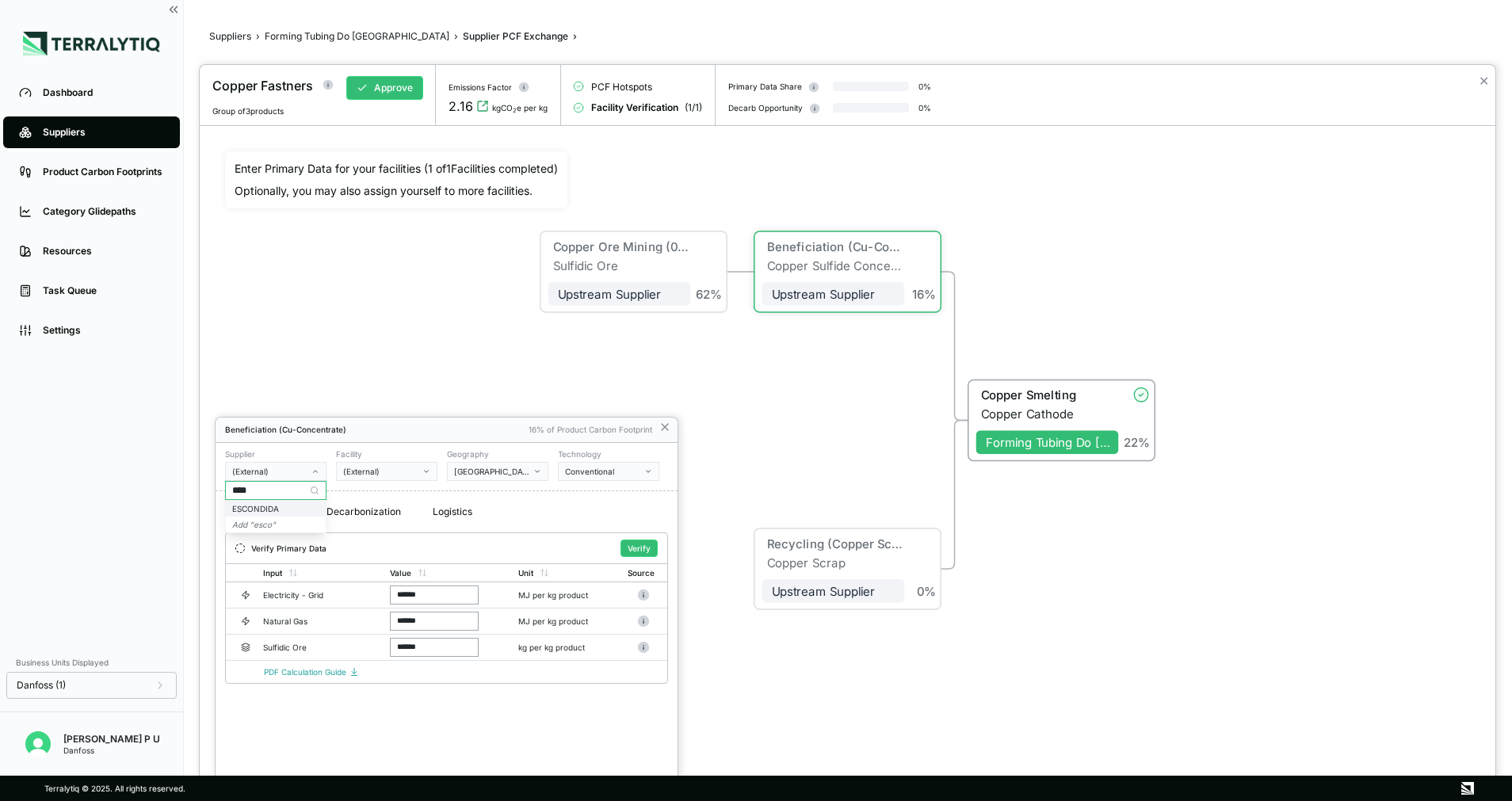
type input "****"
click at [290, 507] on div "ESCONDIDA" at bounding box center [276, 509] width 88 height 10
click at [608, 471] on div "Conventional" at bounding box center [603, 471] width 76 height 10
click at [608, 522] on div "Renewable Electricity (Ppa)" at bounding box center [668, 524] width 208 height 10
click at [636, 543] on button "Verify" at bounding box center [639, 549] width 37 height 17
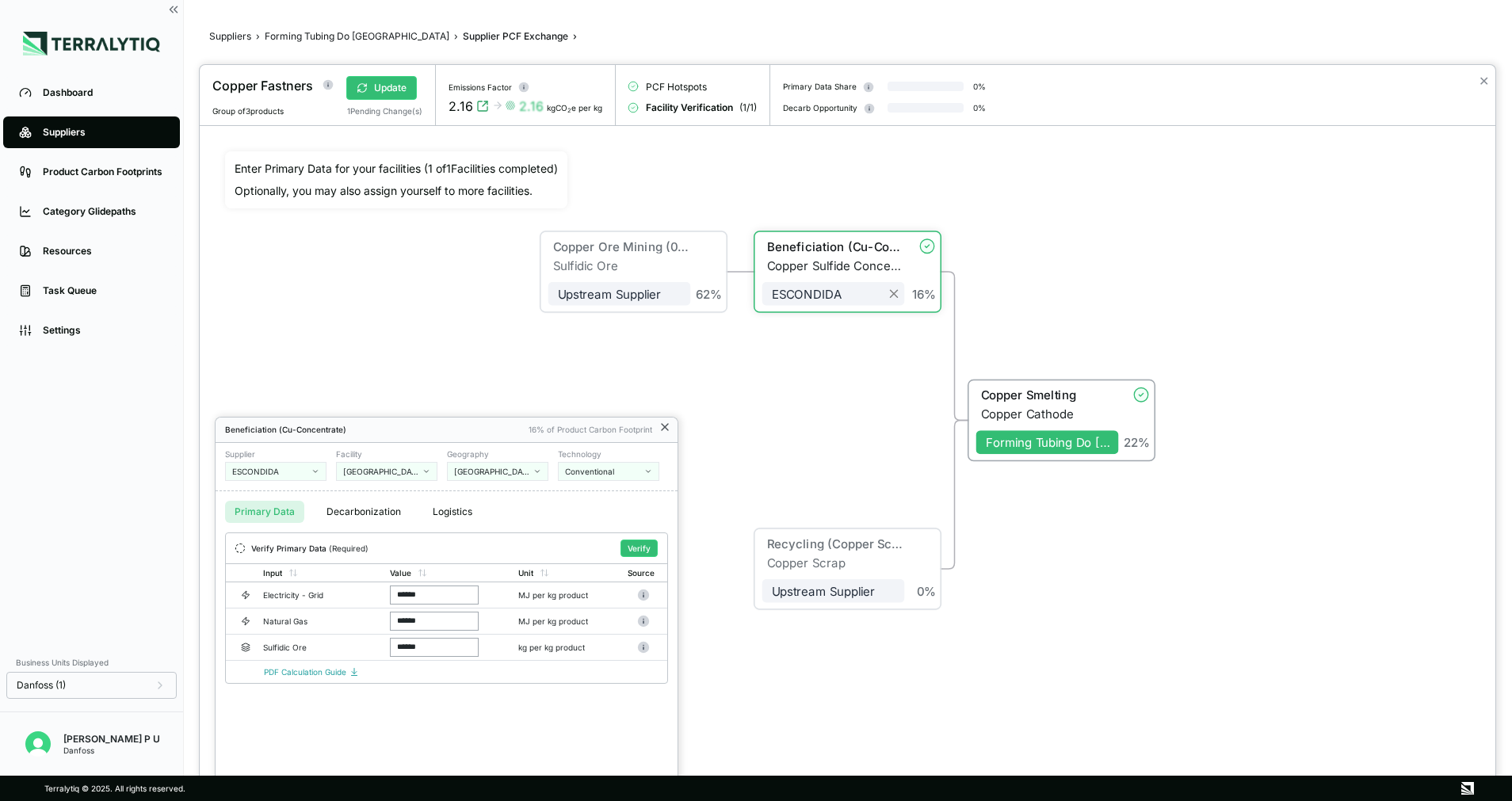
click at [659, 429] on icon at bounding box center [664, 427] width 12 height 12
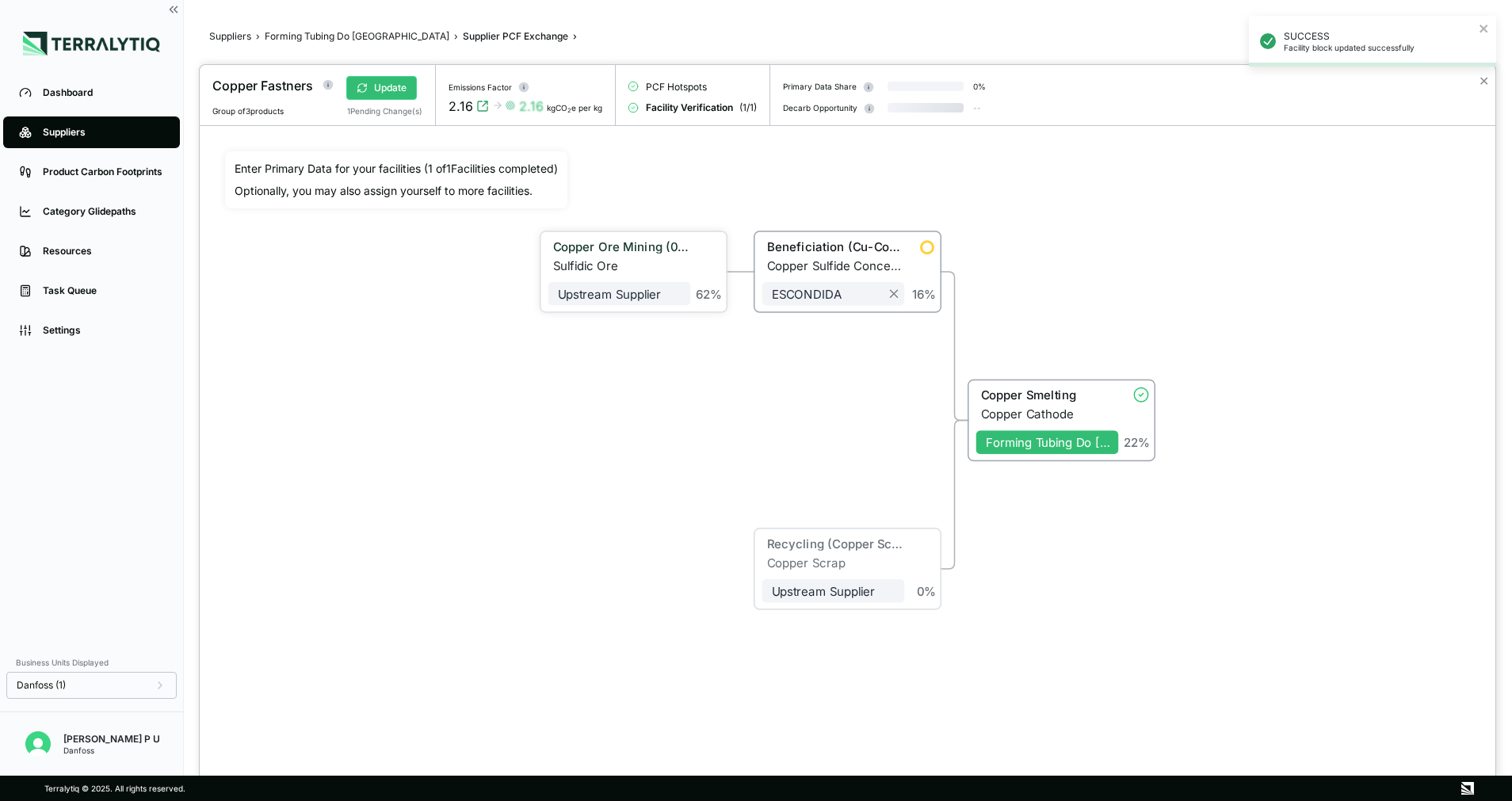
click at [639, 249] on div "Copper Ore Mining (0.5% Sulfidic Ore)" at bounding box center [622, 246] width 138 height 14
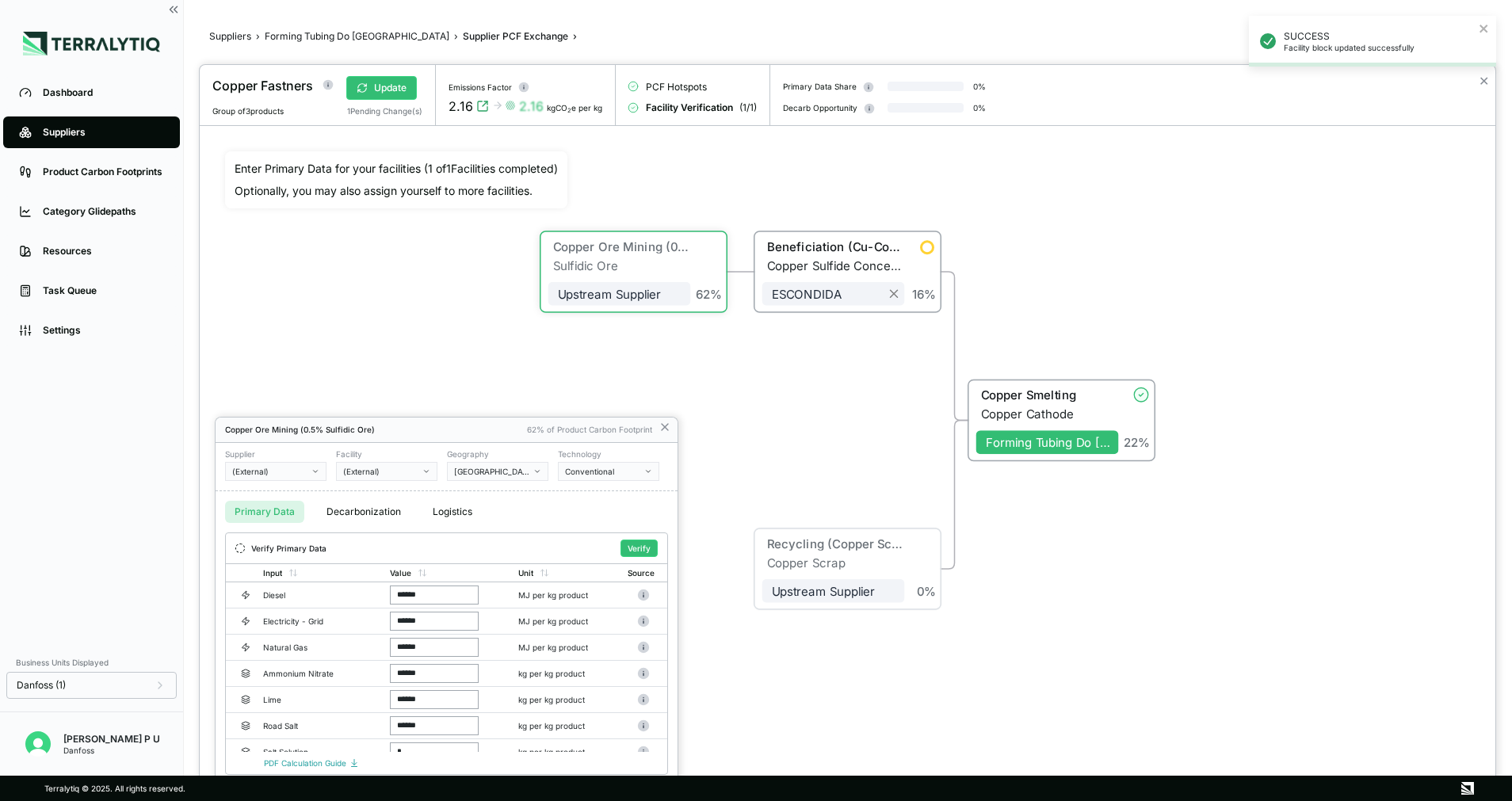
click at [274, 474] on div "(External)" at bounding box center [270, 471] width 76 height 10
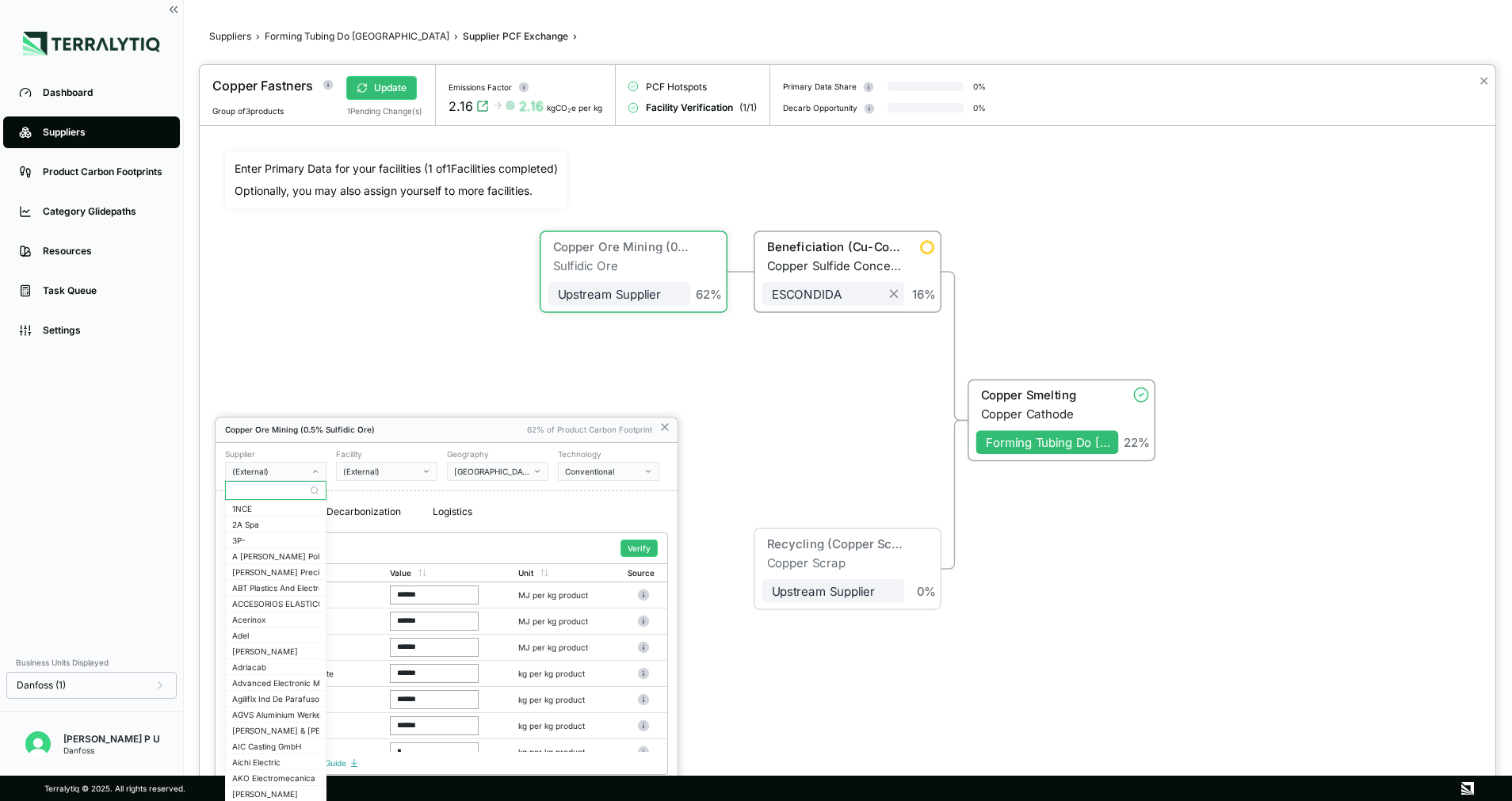
click at [279, 491] on input "text" at bounding box center [275, 491] width 100 height 19
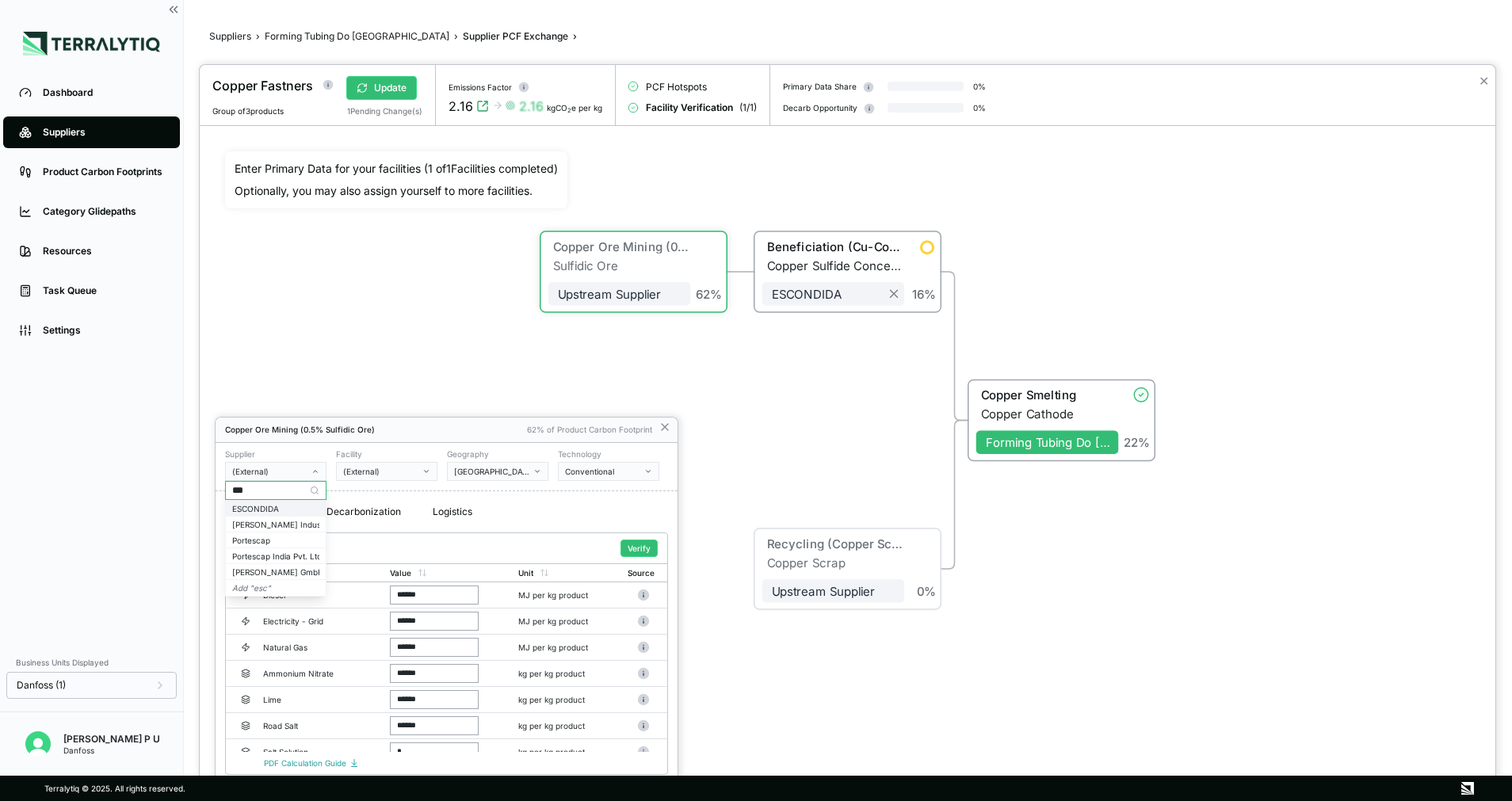
type input "***"
click at [242, 508] on div "ESCONDIDA" at bounding box center [276, 509] width 88 height 10
click at [572, 474] on div "Conventional" at bounding box center [603, 471] width 76 height 10
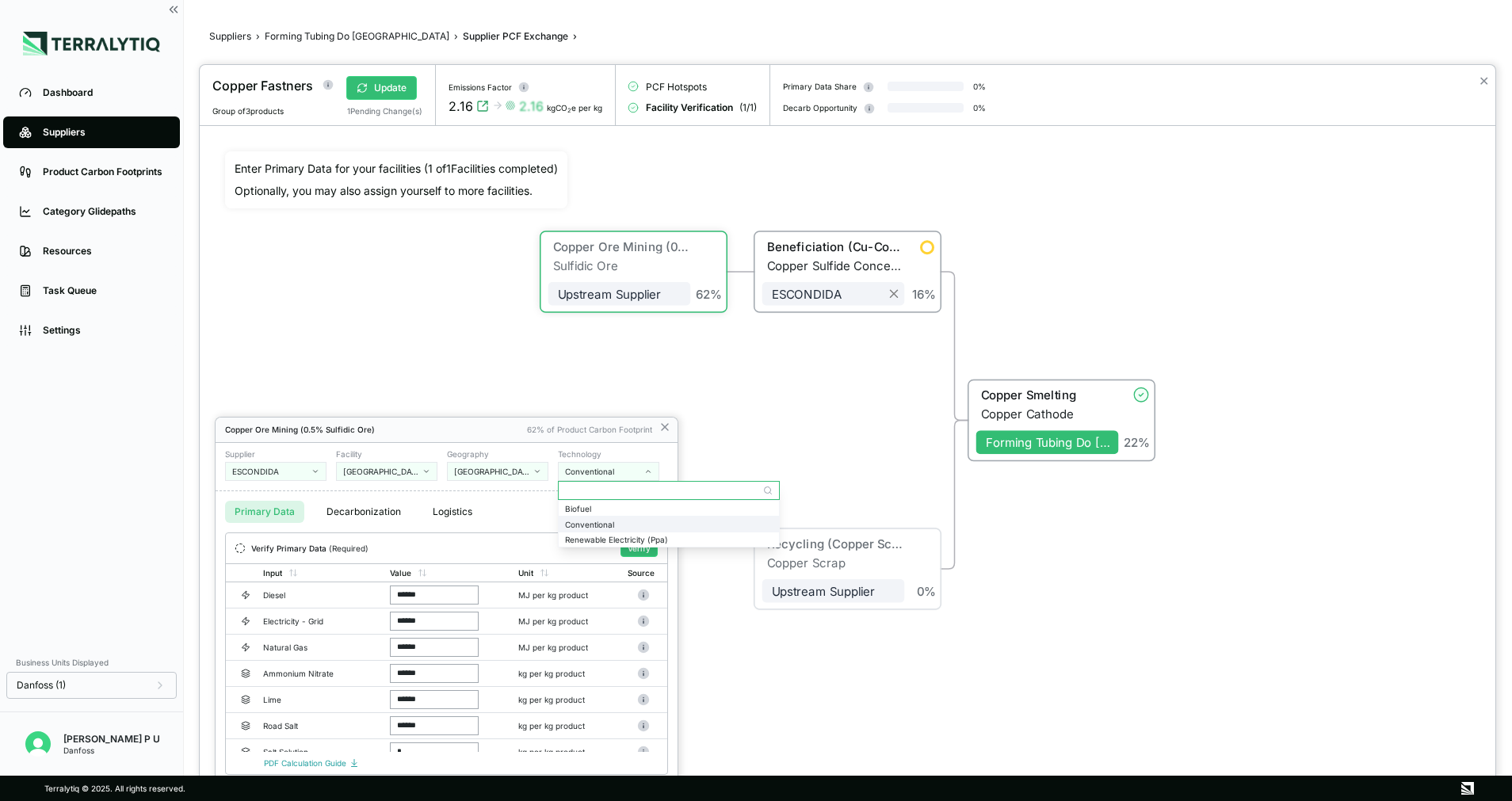
click at [587, 531] on div "Conventional" at bounding box center [668, 525] width 220 height 15
click at [605, 473] on div "Conventional" at bounding box center [603, 471] width 76 height 10
click at [633, 538] on div "Renewable Electricity (Ppa)" at bounding box center [668, 540] width 208 height 10
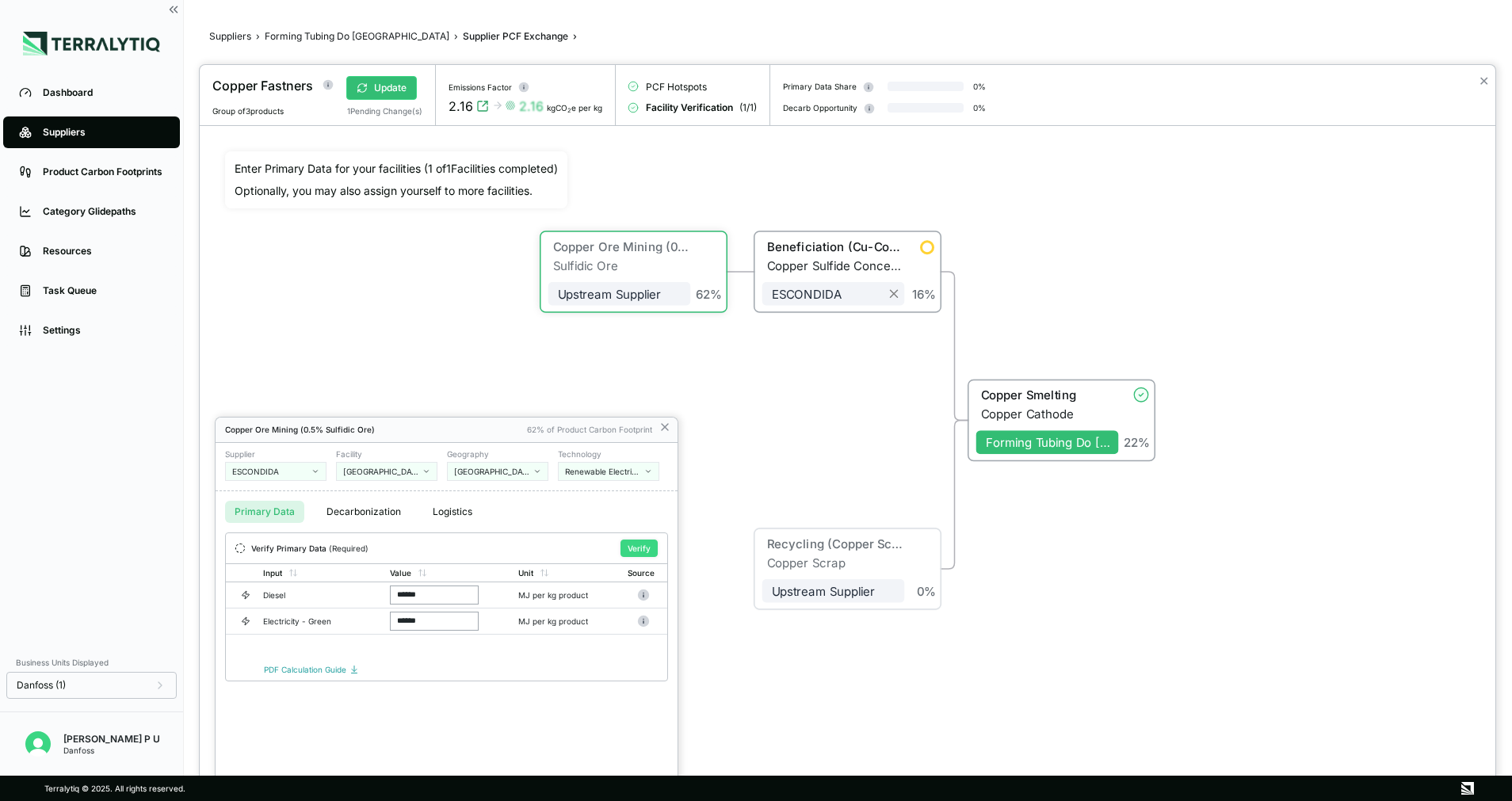
click at [636, 552] on button "Verify" at bounding box center [639, 549] width 37 height 17
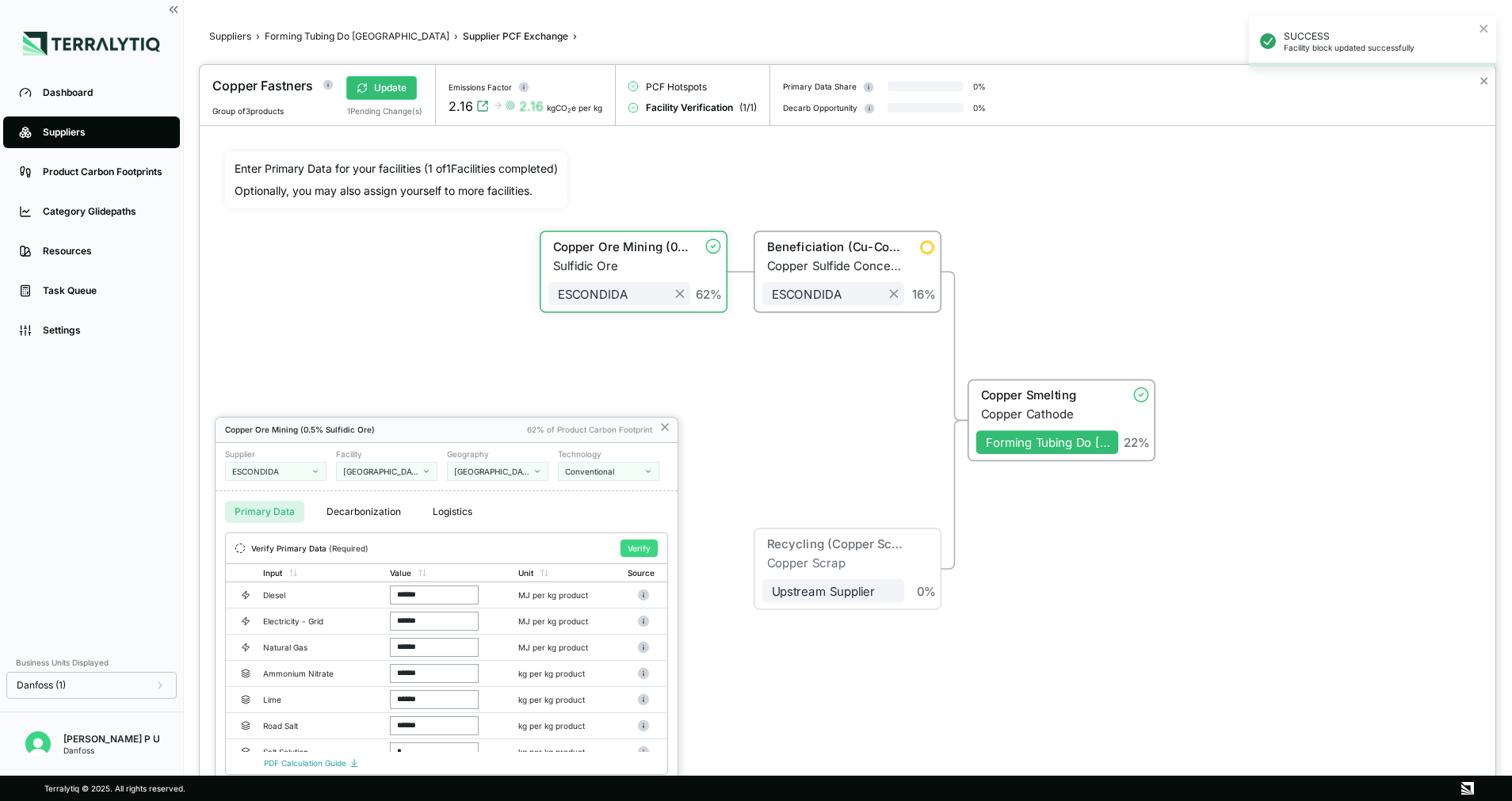
click at [639, 540] on button "Verify" at bounding box center [639, 549] width 37 height 17
click at [670, 427] on icon at bounding box center [664, 427] width 12 height 12
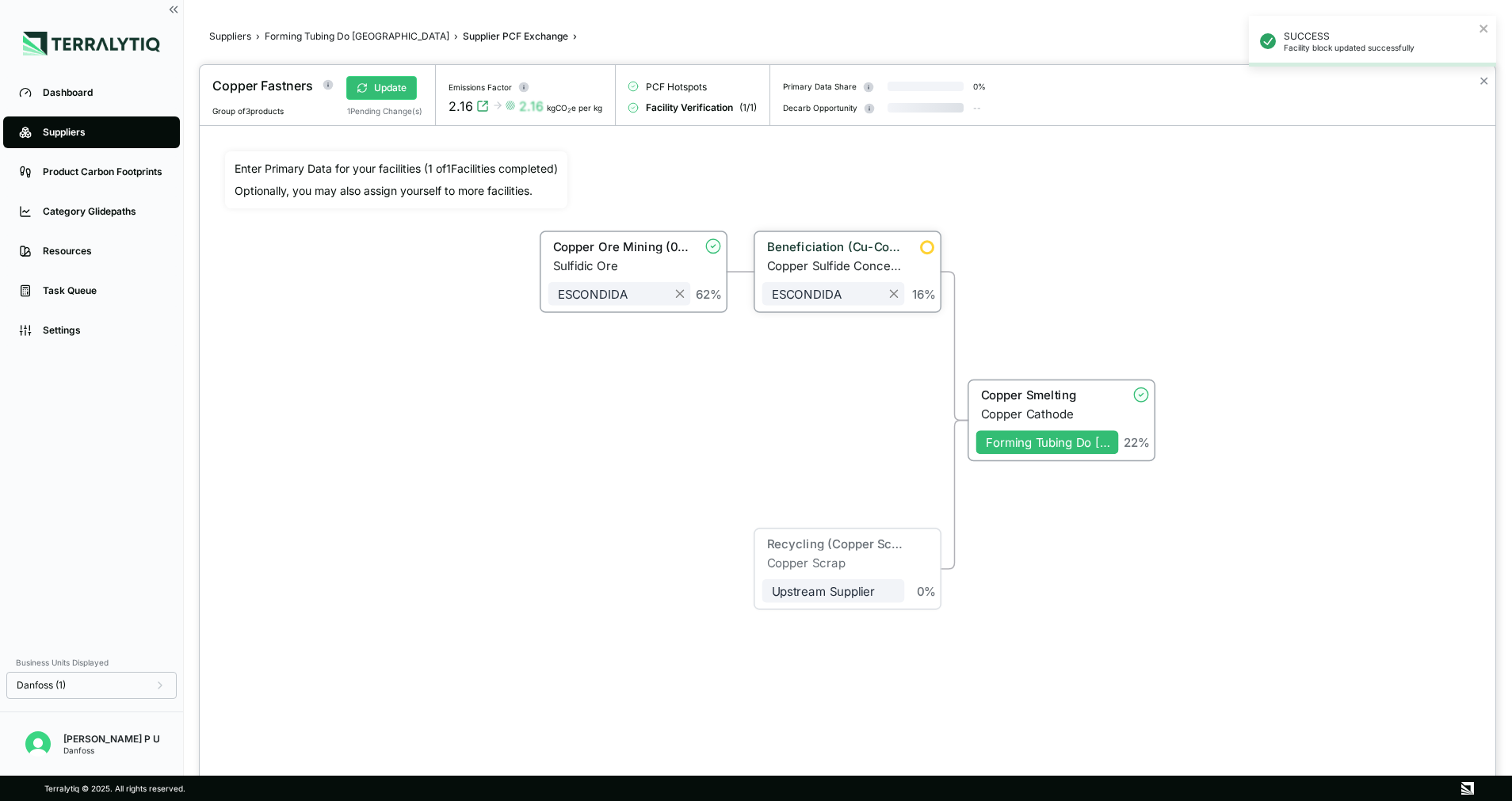
click at [885, 245] on div "Beneficiation (Cu-Concentrate)" at bounding box center [835, 246] width 138 height 14
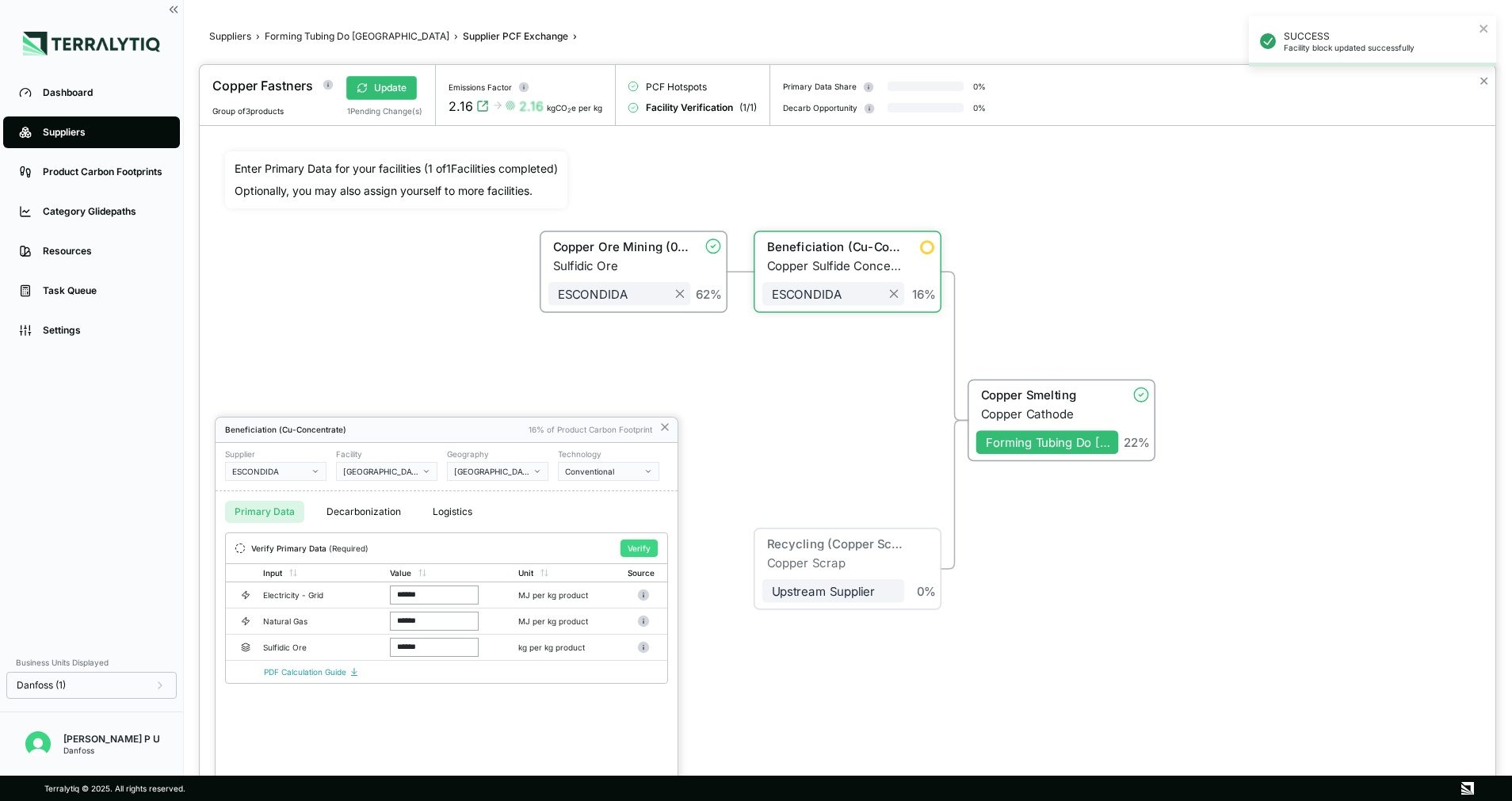
click at [645, 550] on button "Verify" at bounding box center [639, 549] width 37 height 17
click at [663, 427] on icon at bounding box center [664, 427] width 12 height 12
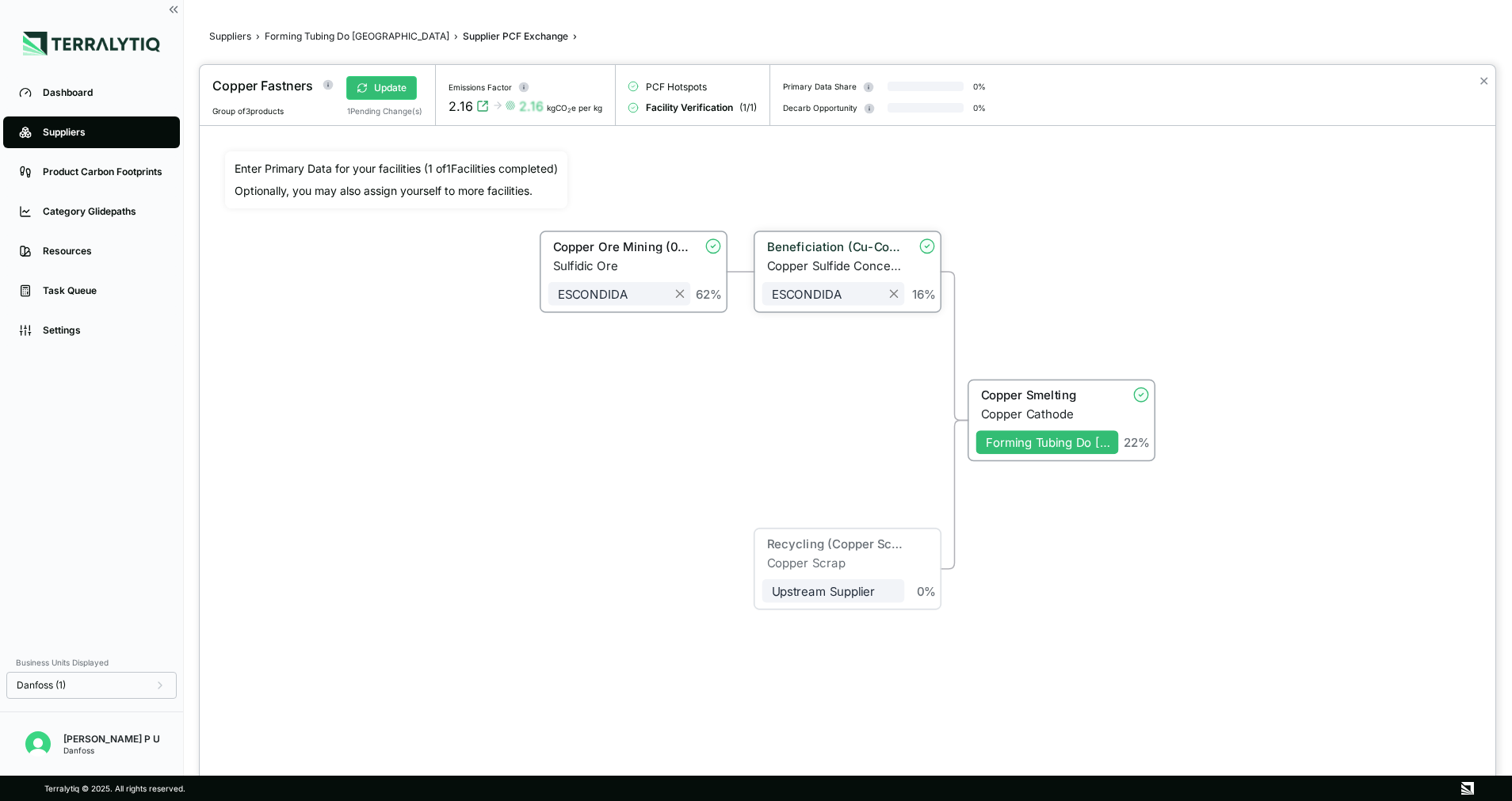
click at [816, 244] on div "Beneficiation (Cu-Concentrate)" at bounding box center [835, 246] width 138 height 14
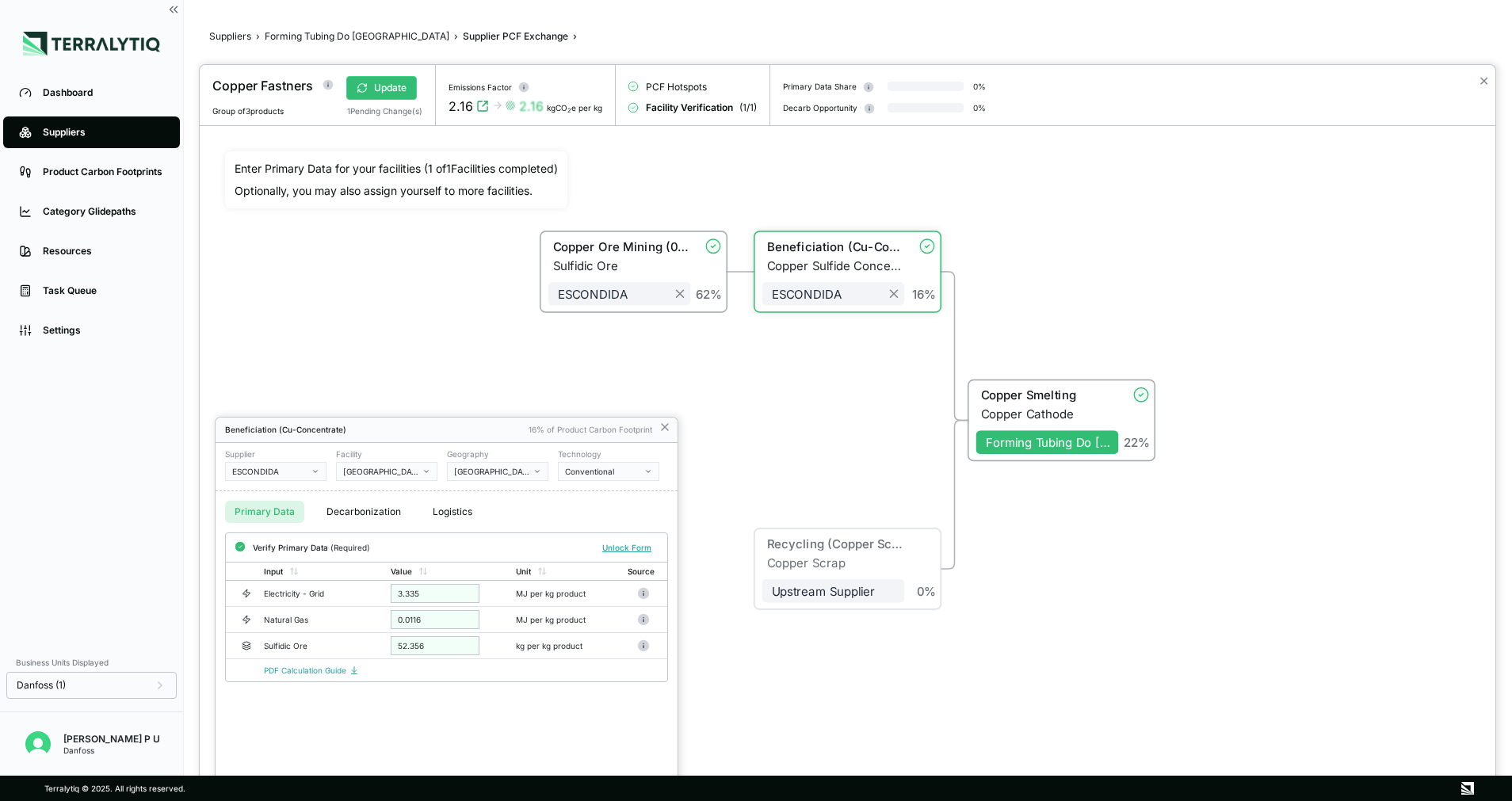
click at [597, 469] on div "Conventional" at bounding box center [603, 471] width 76 height 10
click at [606, 521] on div "Renewable Electricity (Ppa)" at bounding box center [668, 524] width 208 height 10
click at [646, 554] on button "Verify" at bounding box center [639, 549] width 37 height 17
click at [649, 548] on button "Verify" at bounding box center [639, 549] width 37 height 17
click at [667, 429] on icon at bounding box center [665, 427] width 7 height 7
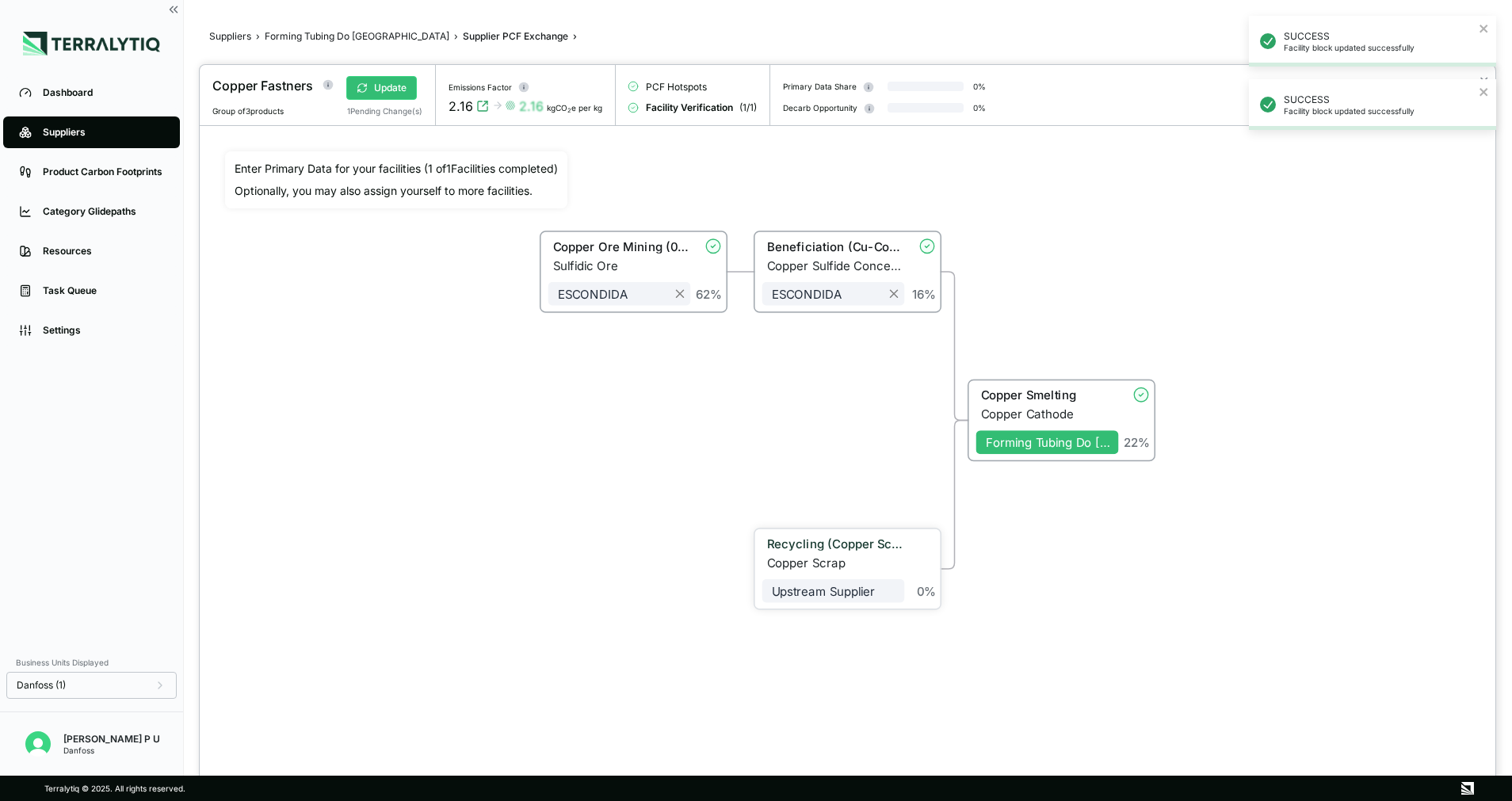
click at [830, 541] on div "Recycling (Copper Scrap)" at bounding box center [835, 543] width 138 height 14
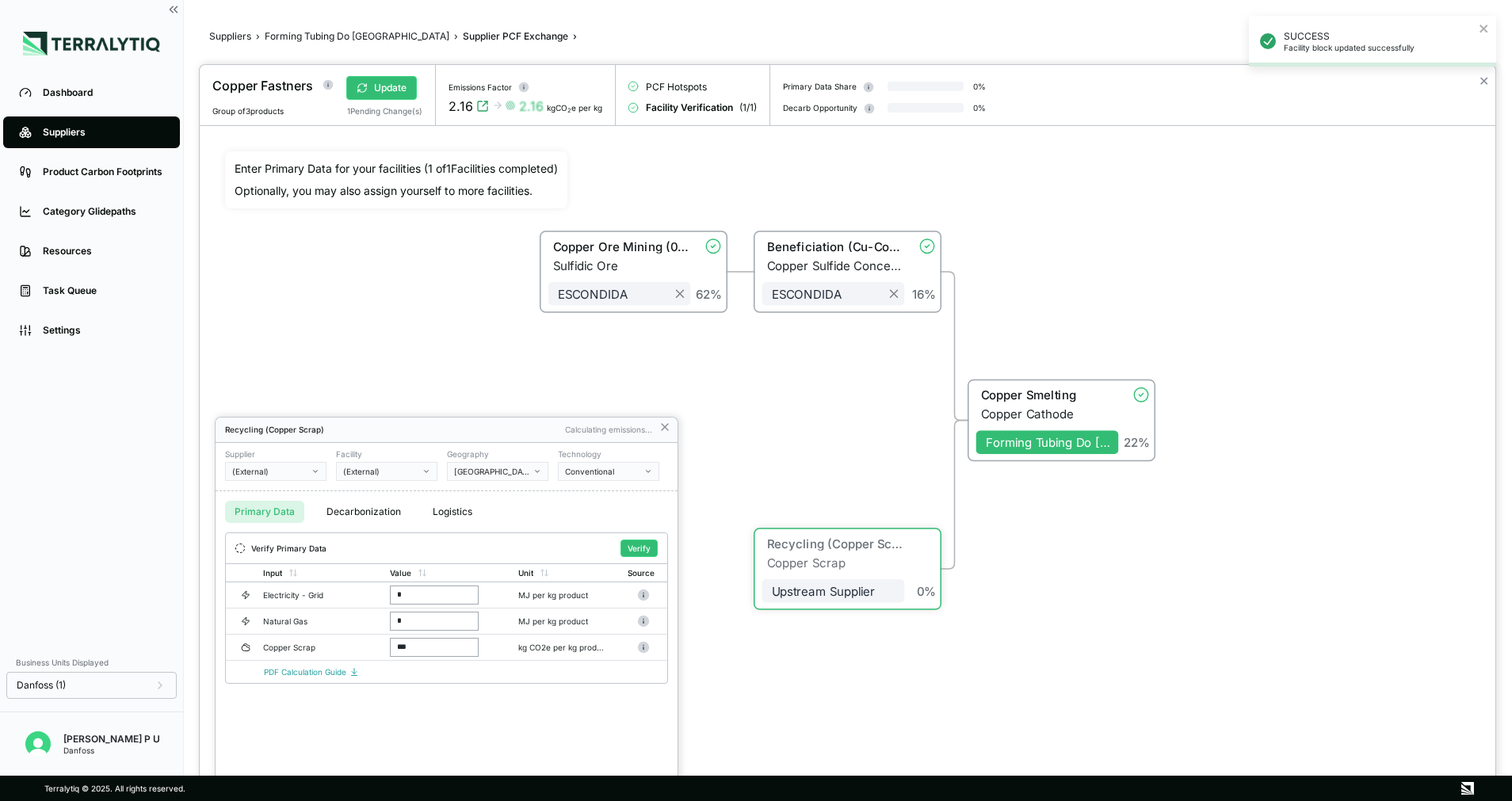
click at [315, 475] on button "(External)" at bounding box center [275, 471] width 102 height 19
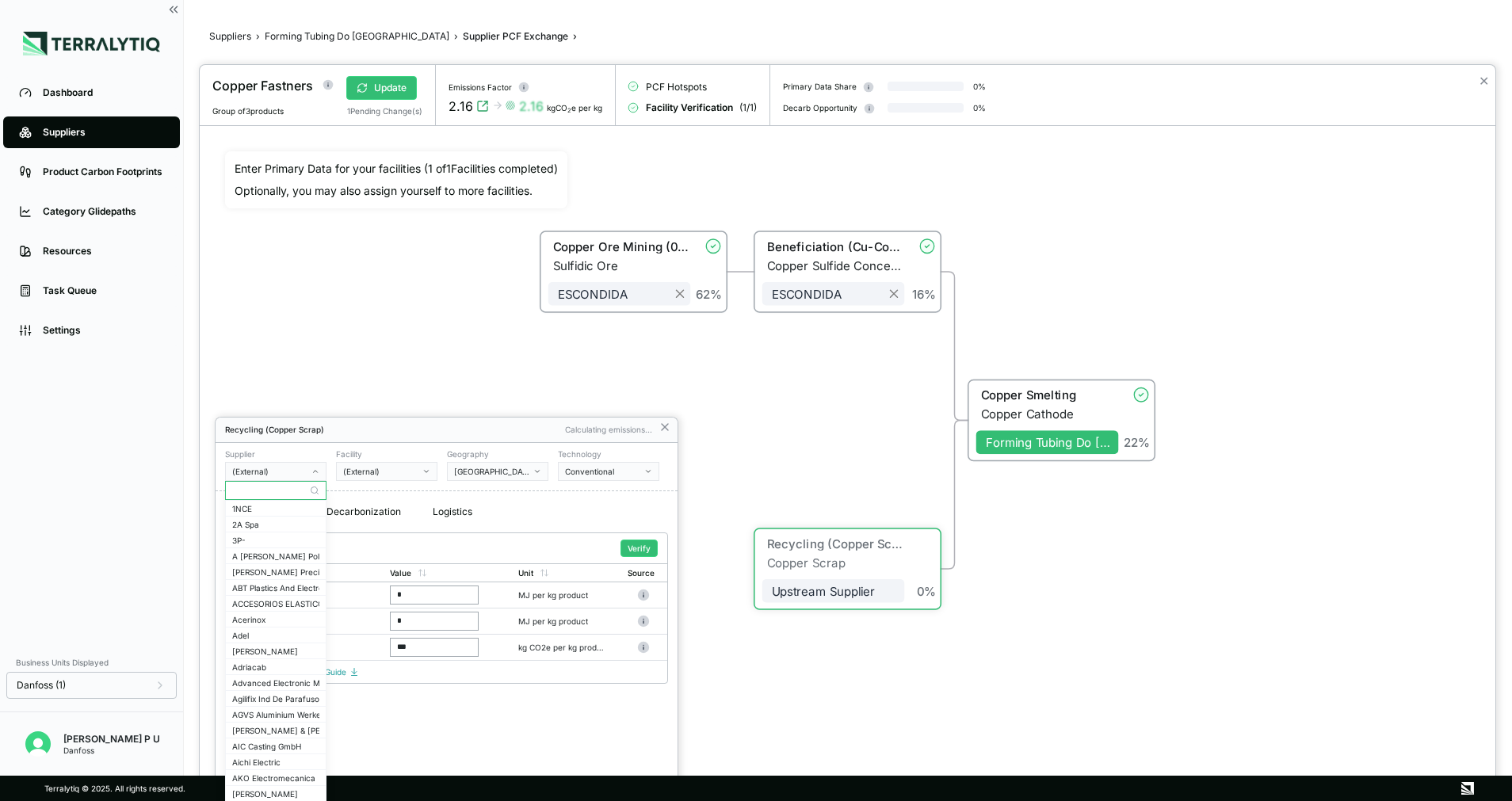
click at [280, 484] on input "text" at bounding box center [275, 491] width 100 height 19
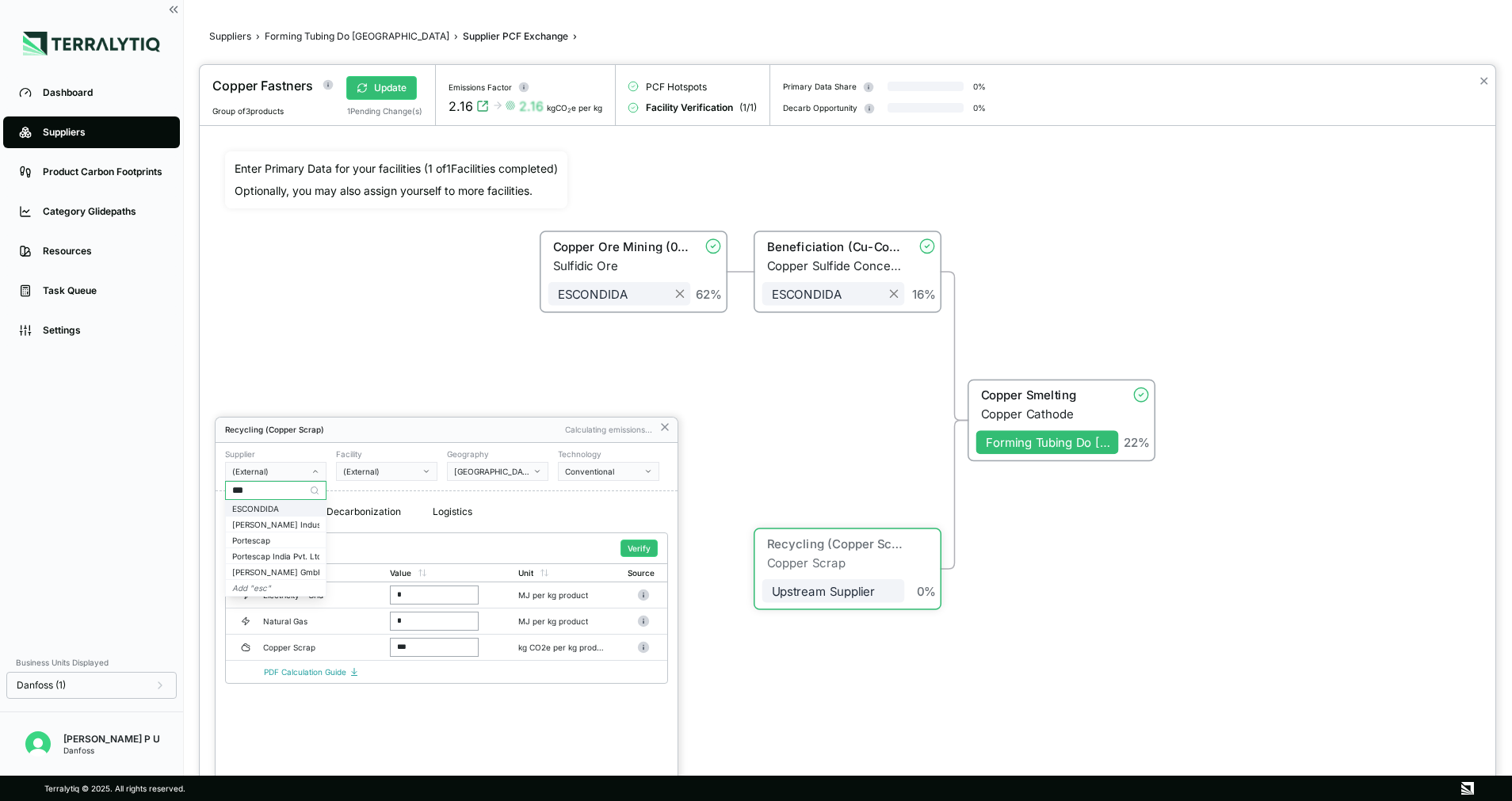
type input "***"
click at [269, 508] on div "ESCONDIDA" at bounding box center [276, 509] width 88 height 10
click at [640, 475] on div "Conventional" at bounding box center [603, 471] width 76 height 10
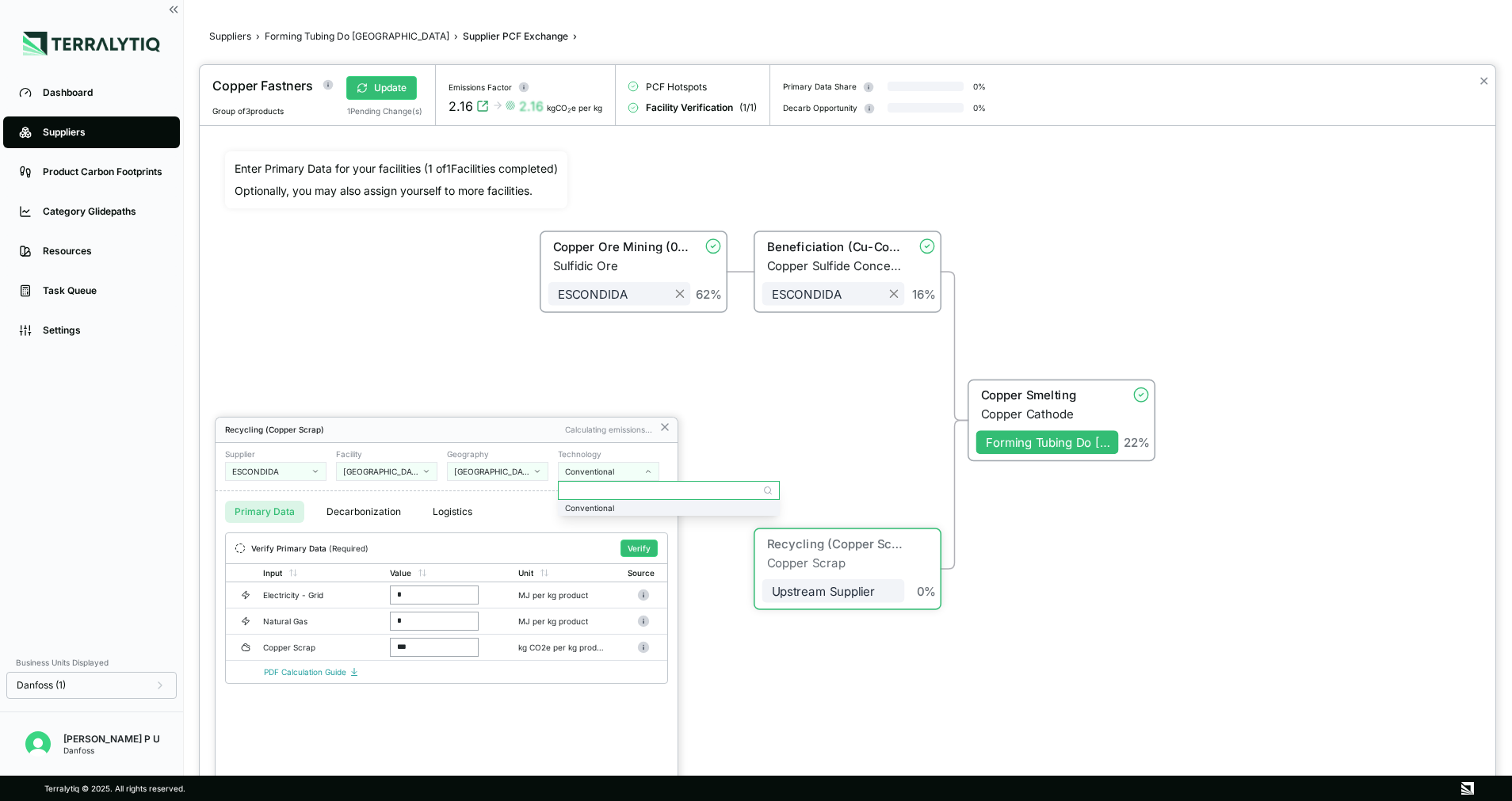
click at [619, 513] on div "Conventional" at bounding box center [668, 508] width 220 height 14
click at [644, 547] on button "Verify" at bounding box center [639, 549] width 37 height 17
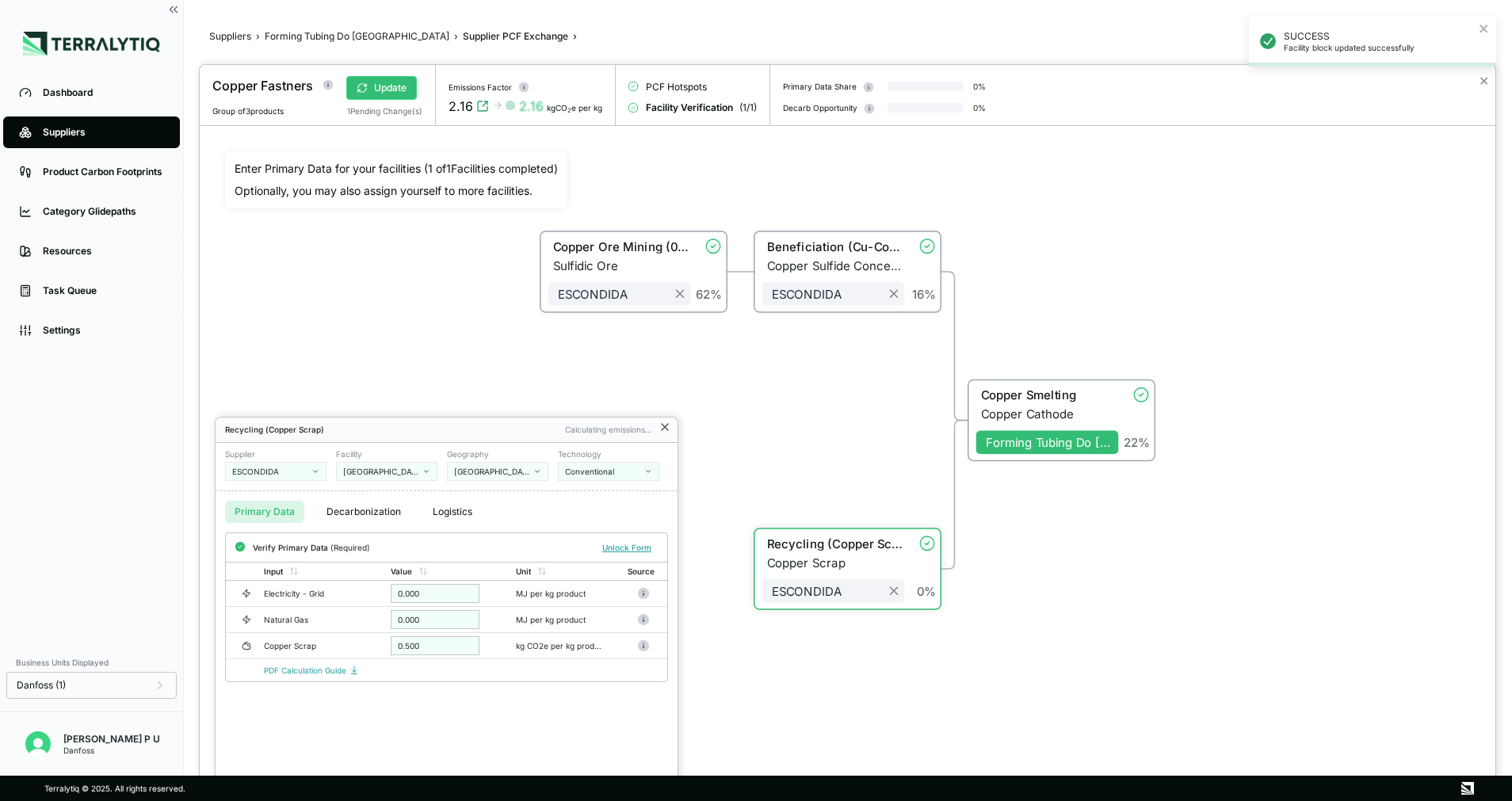
click at [667, 426] on icon at bounding box center [664, 427] width 12 height 12
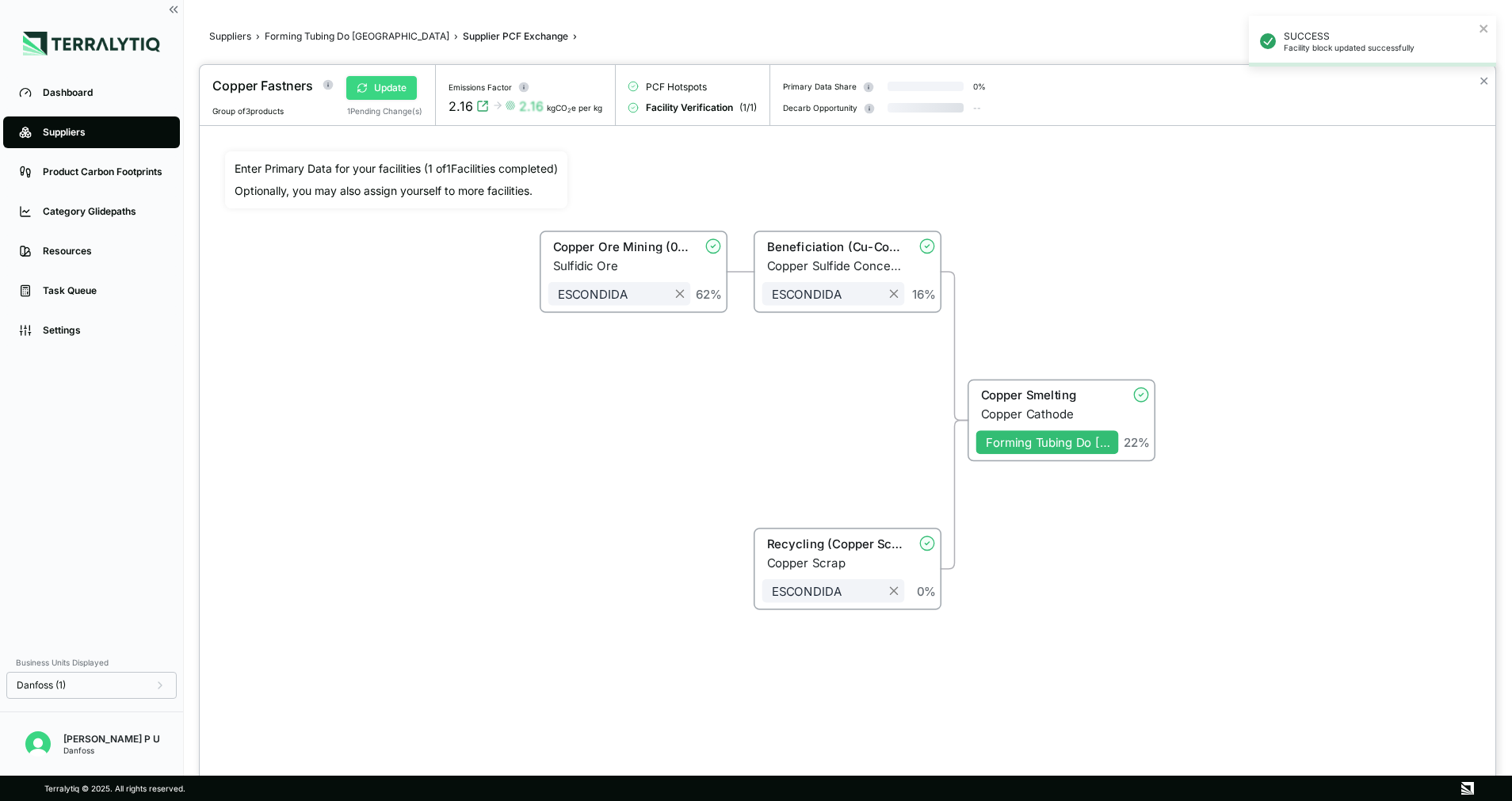
click at [360, 80] on button "Update" at bounding box center [382, 88] width 70 height 24
click at [365, 89] on icon at bounding box center [362, 89] width 11 height 11
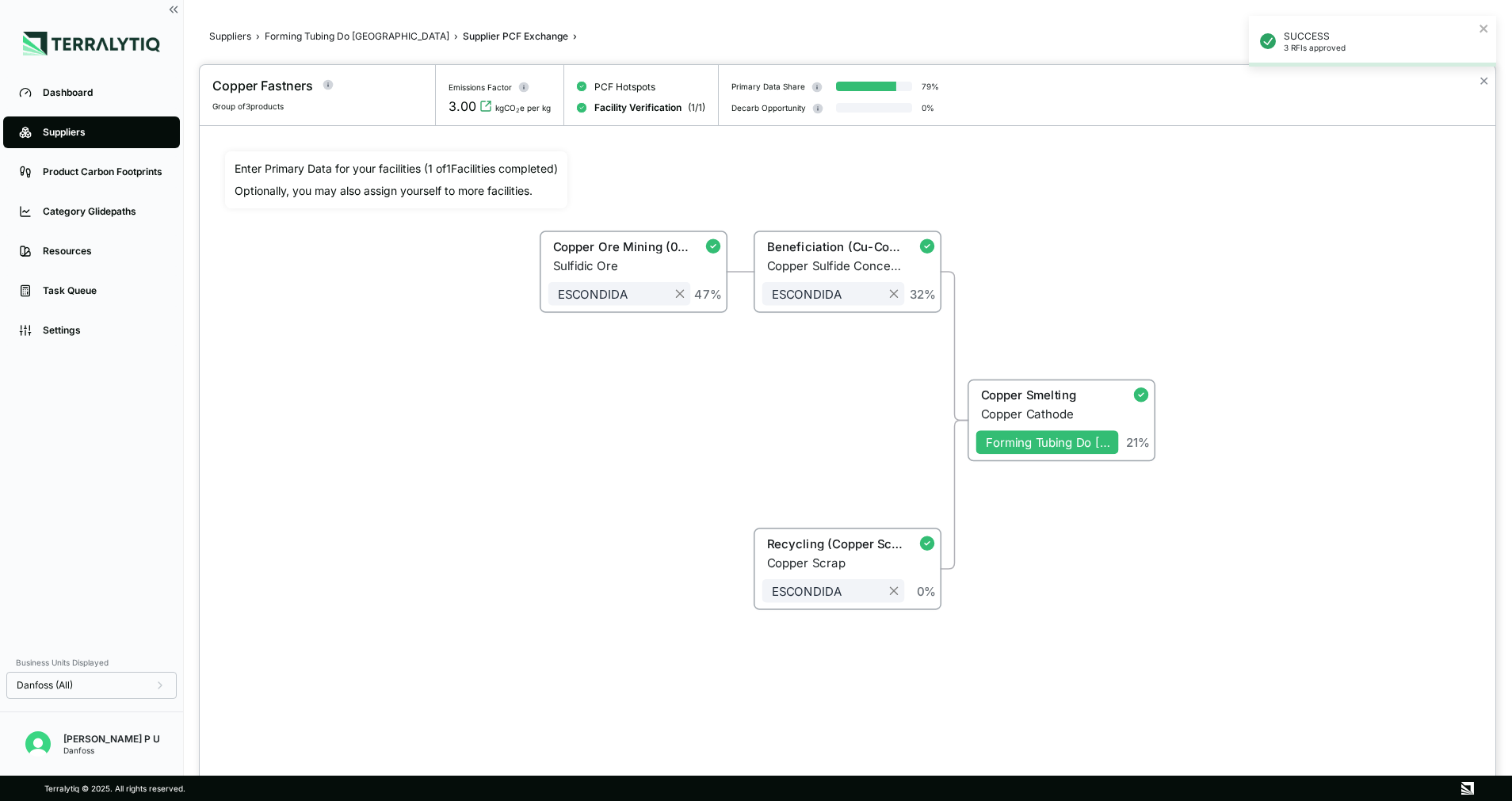
click at [330, 31] on div at bounding box center [756, 400] width 1512 height 801
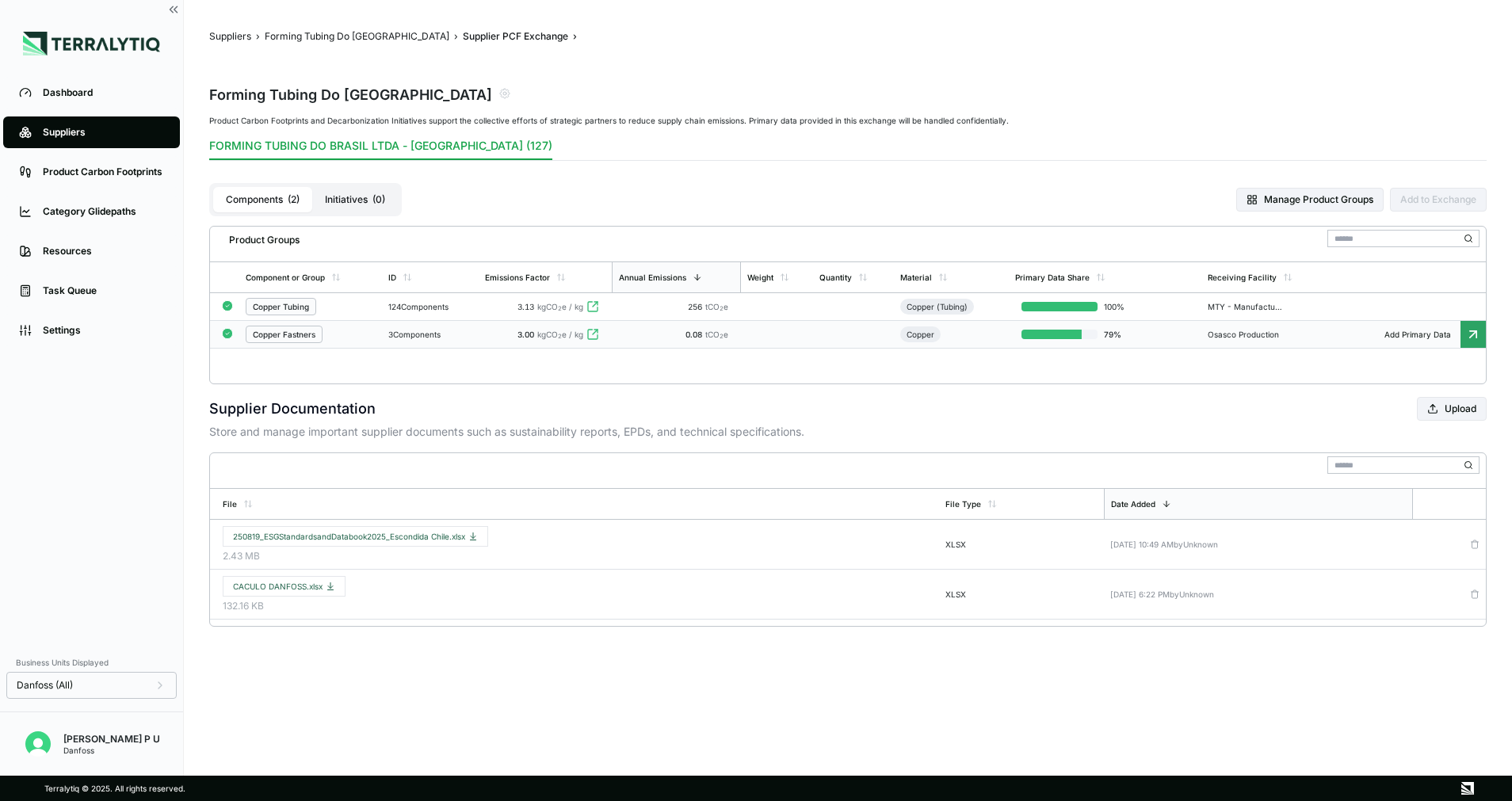
click at [985, 326] on td "Copper" at bounding box center [951, 334] width 114 height 28
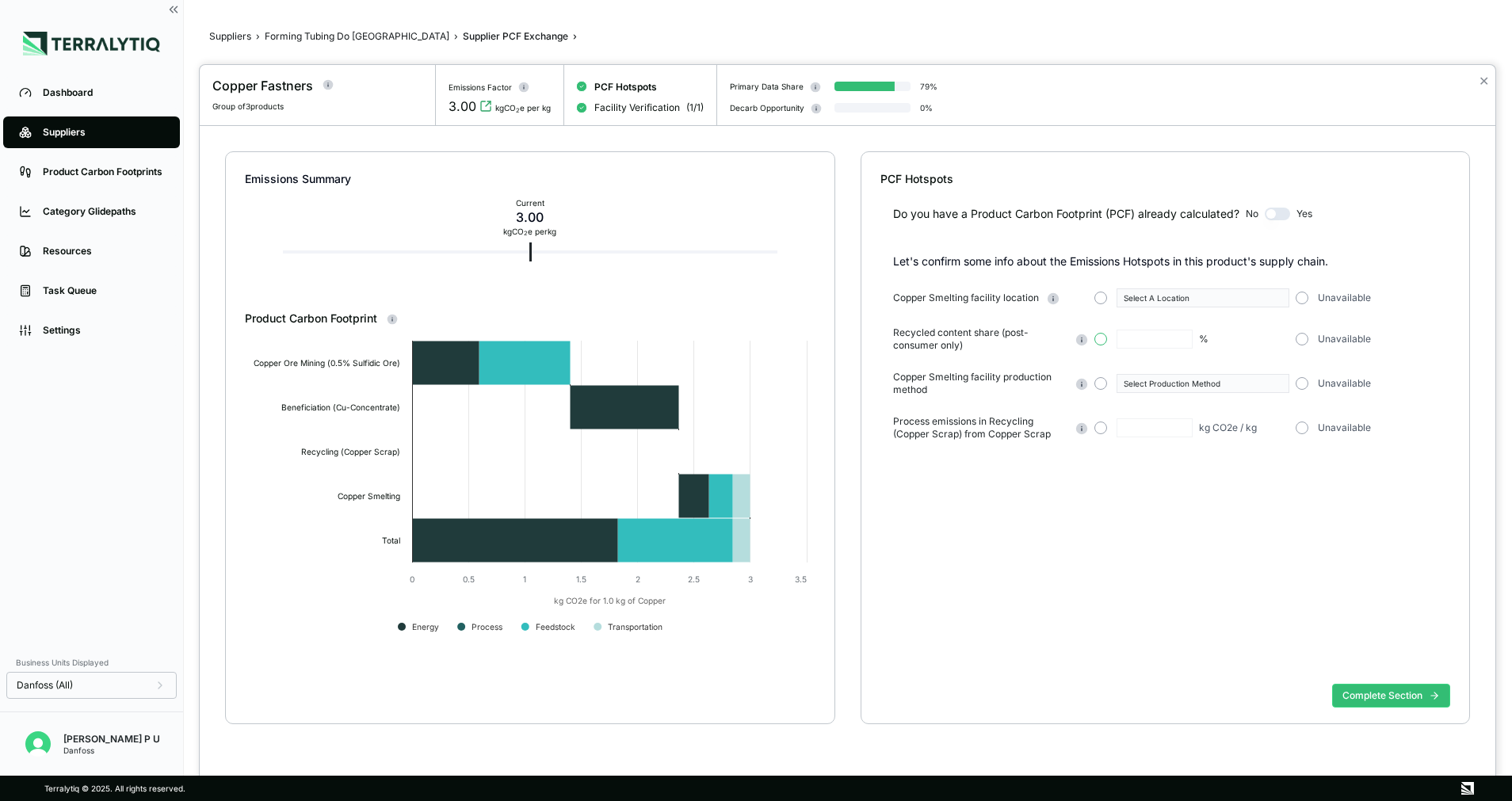
click at [1098, 342] on button "button" at bounding box center [1100, 338] width 12 height 12
click at [1149, 339] on input "text" at bounding box center [1154, 339] width 76 height 19
type input "*"
click at [1183, 397] on div "Copper Smelting facility location Select A Location Unavailable Recycled conten…" at bounding box center [1172, 365] width 558 height 152
click at [1095, 390] on div "Select Production Method" at bounding box center [1191, 384] width 195 height 19
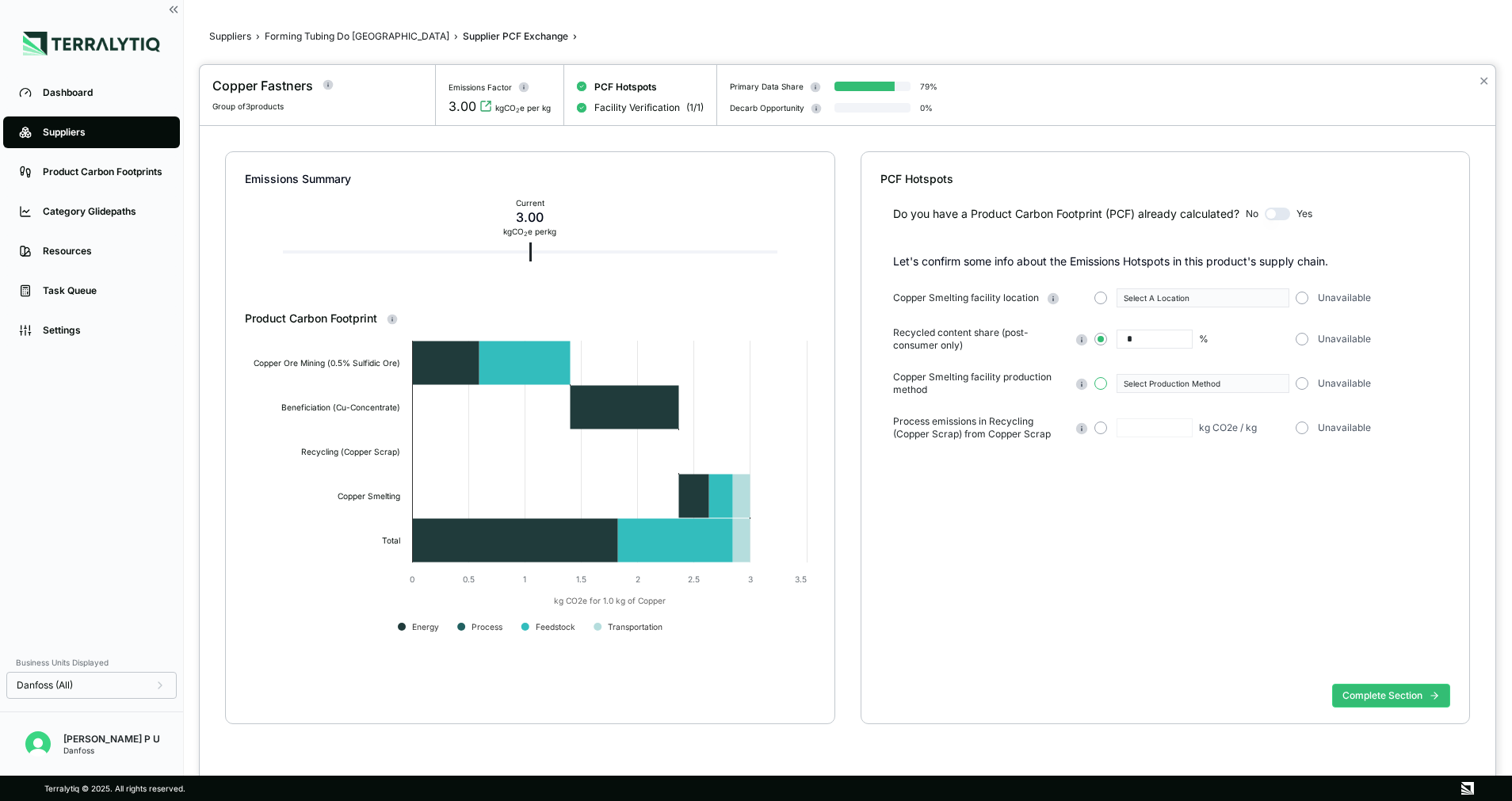
click at [1101, 385] on button "button" at bounding box center [1100, 383] width 12 height 12
click at [1088, 389] on div "Copper Smelting facility production method Select Production Method Unavailable" at bounding box center [1172, 383] width 558 height 26
click at [1156, 387] on div "Select Production Method" at bounding box center [1197, 384] width 148 height 10
click at [1159, 417] on div "Electrified" at bounding box center [1203, 417] width 158 height 10
click at [1308, 422] on div "Unavailable" at bounding box center [1379, 428] width 168 height 12
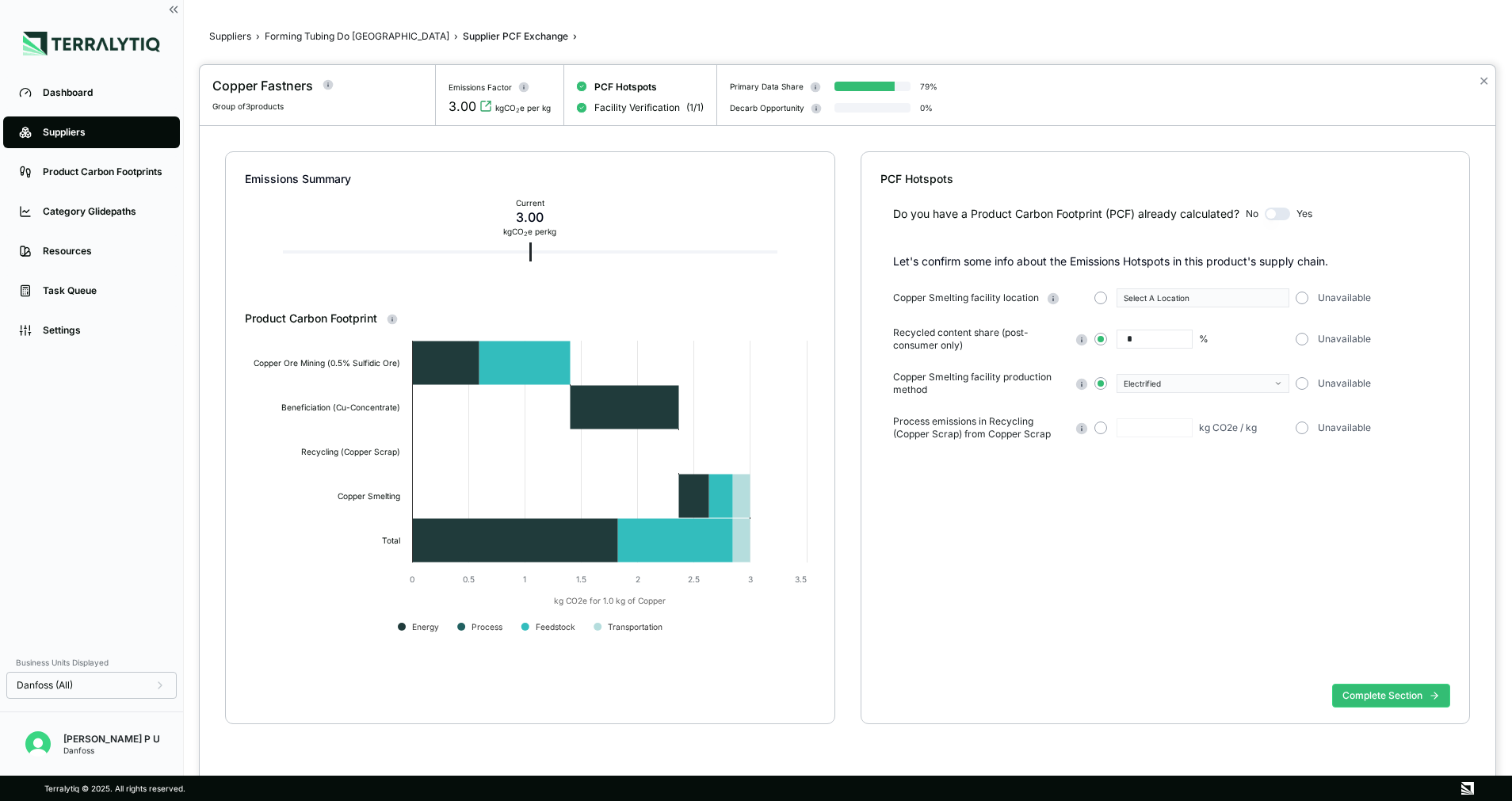
click at [1306, 433] on div "Unavailable" at bounding box center [1379, 428] width 168 height 12
click at [1302, 423] on button "button" at bounding box center [1301, 428] width 12 height 12
click at [1353, 693] on button "Complete Section" at bounding box center [1391, 695] width 118 height 24
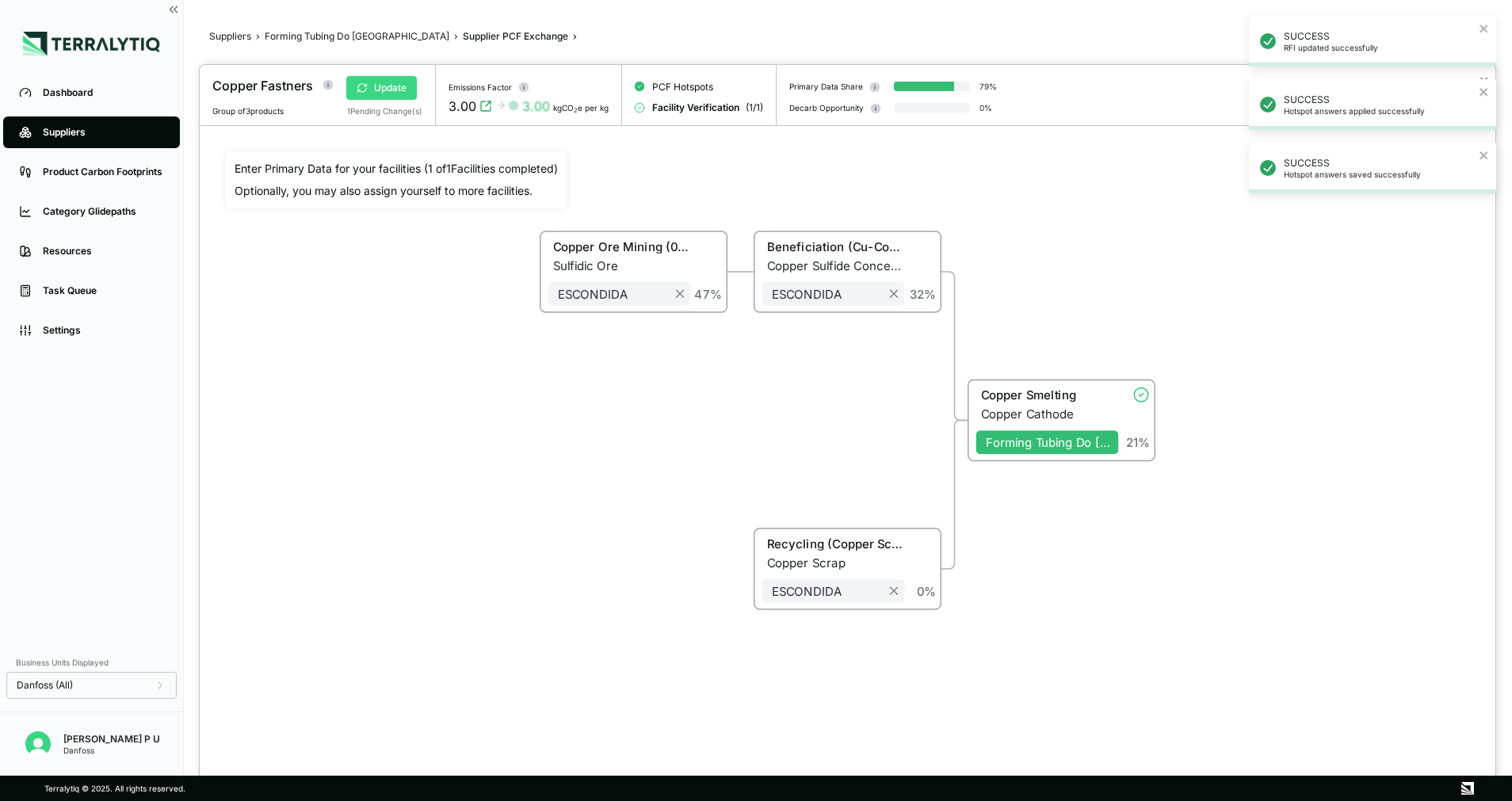
click at [395, 85] on button "Update" at bounding box center [382, 88] width 70 height 24
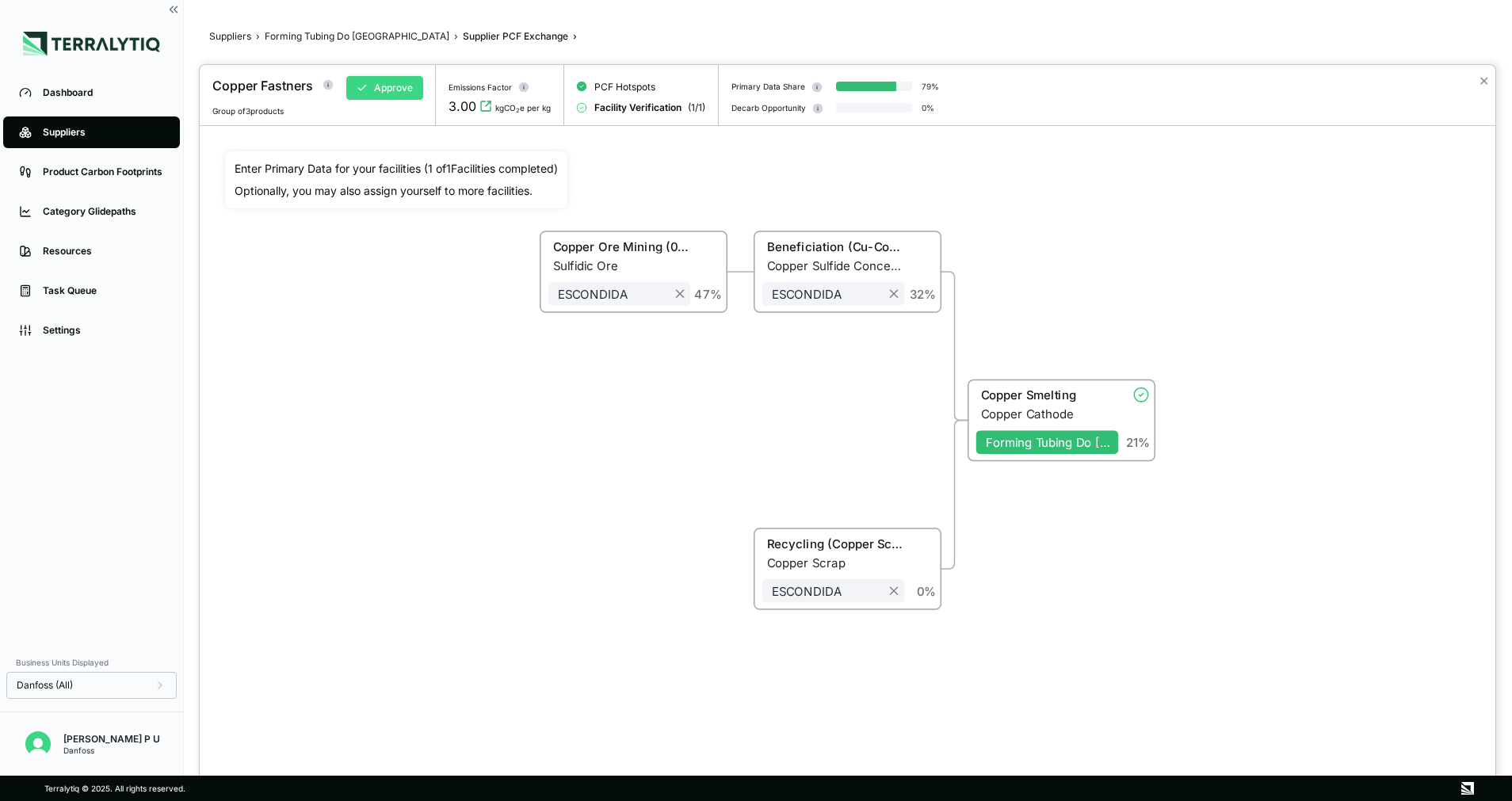
click at [395, 85] on button "Approve" at bounding box center [385, 88] width 77 height 24
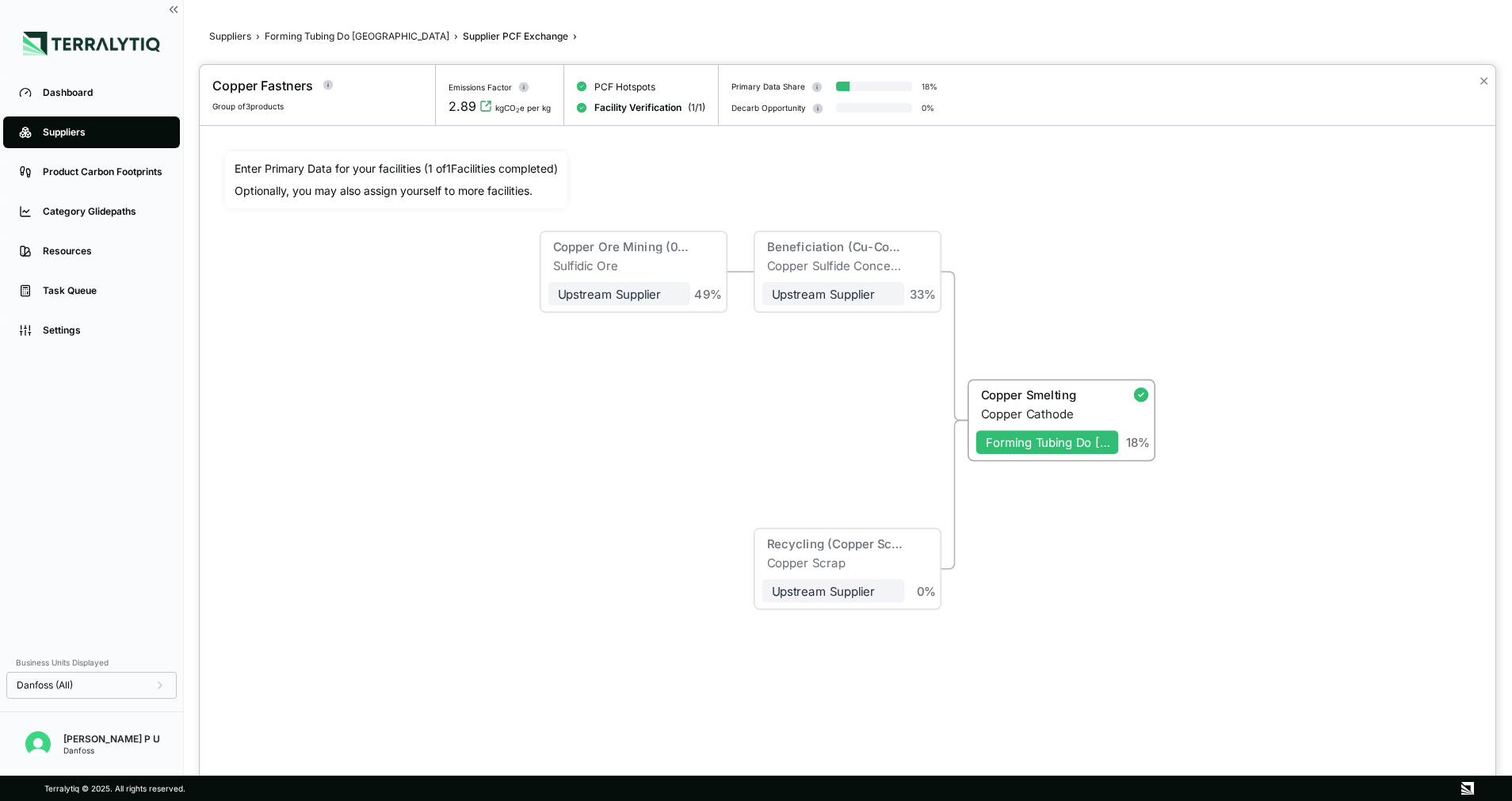
click at [296, 34] on div at bounding box center [756, 400] width 1512 height 801
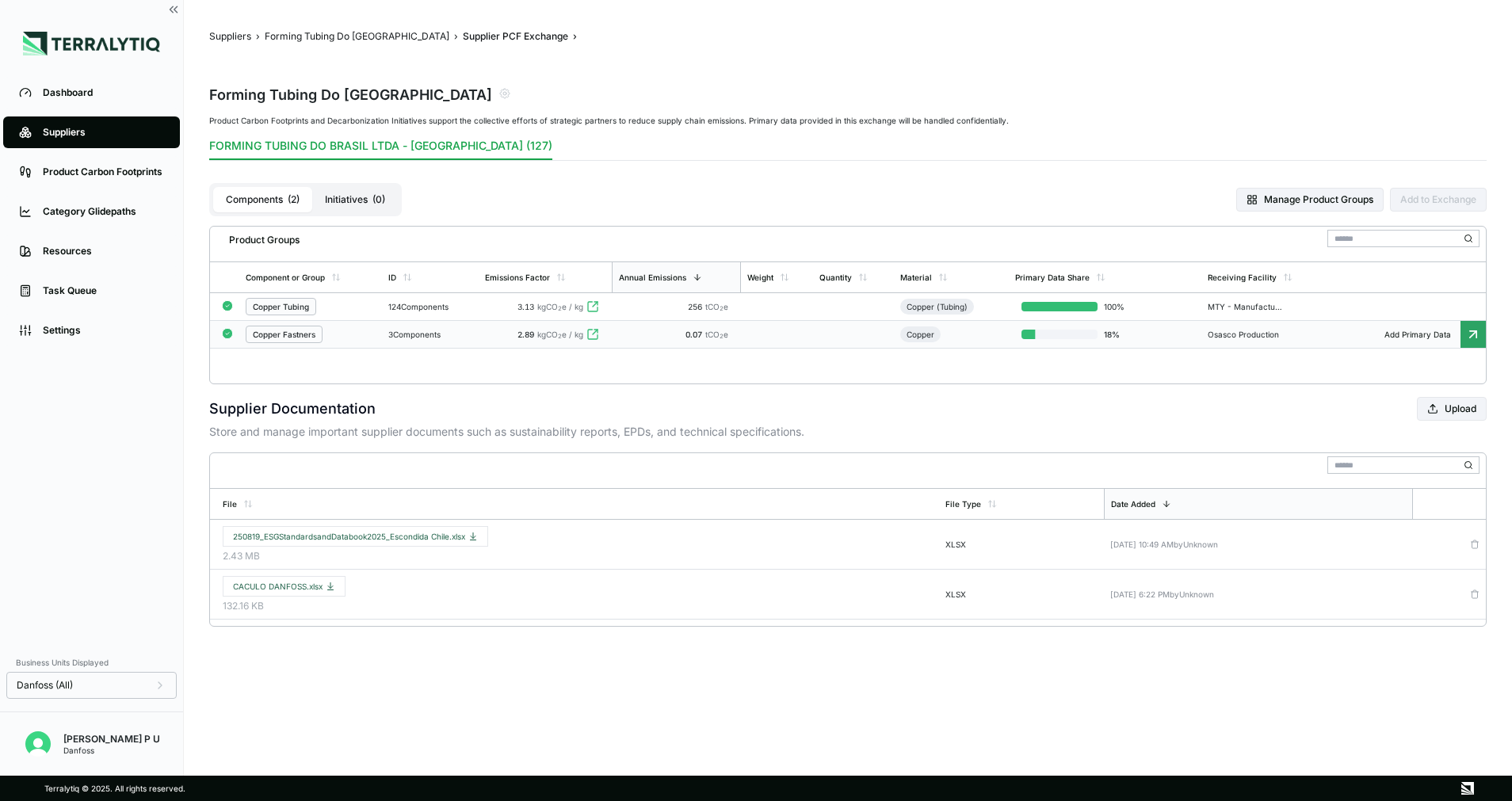
click at [479, 327] on td "3 Components" at bounding box center [430, 334] width 97 height 28
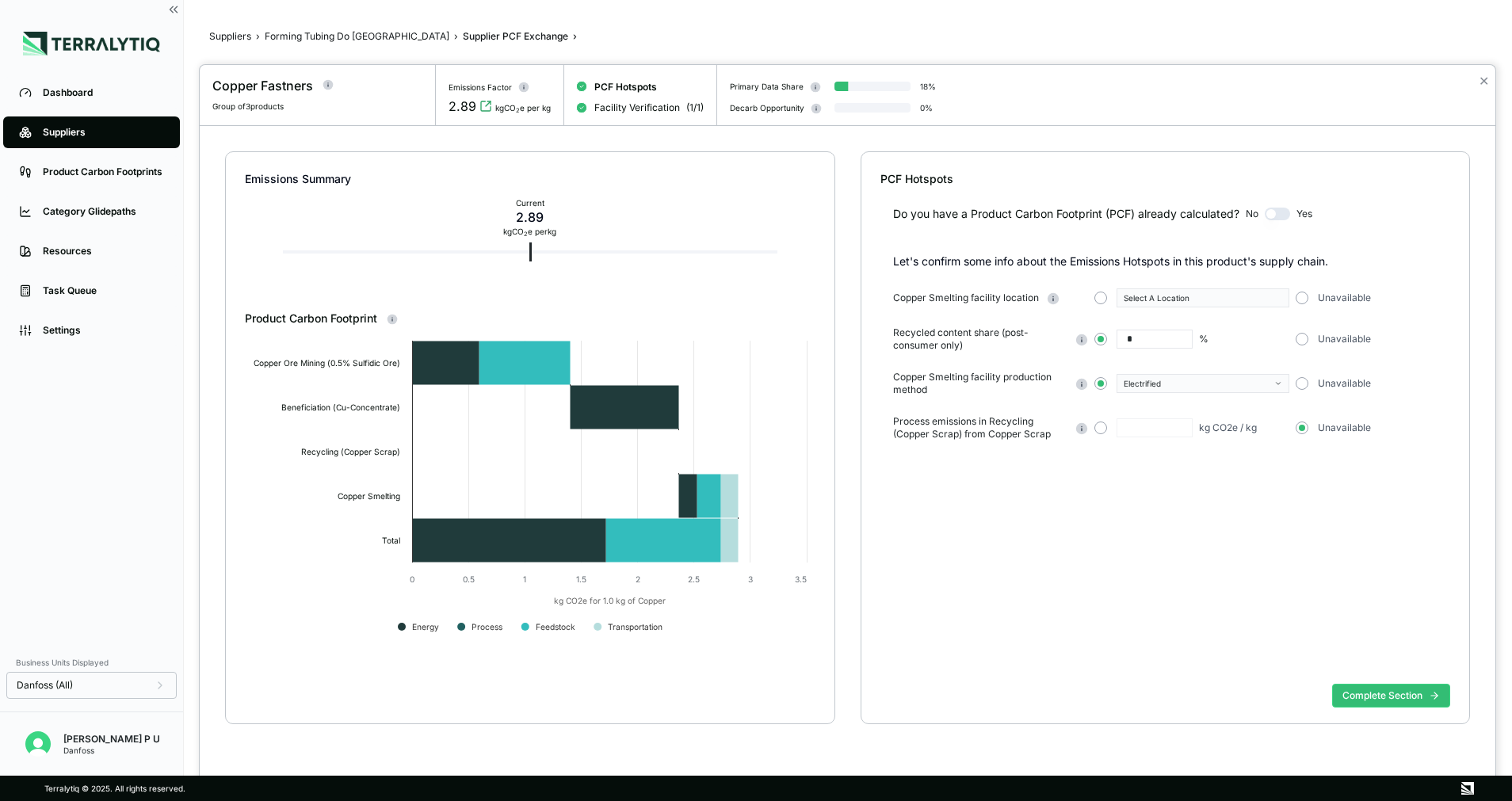
click at [1310, 337] on div "Unavailable" at bounding box center [1379, 338] width 168 height 12
click at [1300, 338] on button "button" at bounding box center [1301, 338] width 12 height 12
click at [1306, 383] on button "button" at bounding box center [1301, 383] width 12 height 12
click at [1101, 376] on div "Select Production Method" at bounding box center [1191, 384] width 195 height 19
click at [1103, 390] on button "button" at bounding box center [1100, 383] width 12 height 12
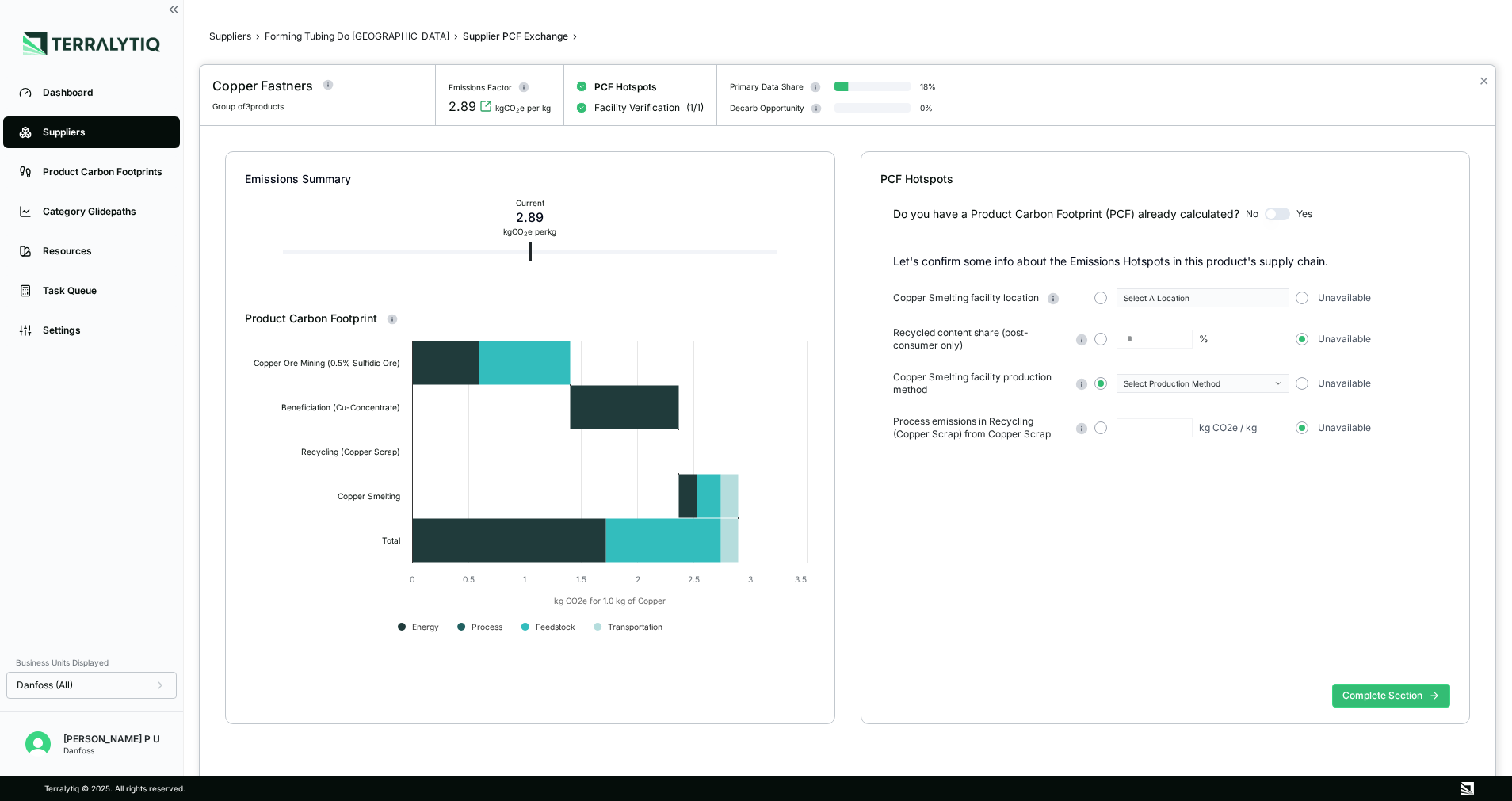
click at [1155, 378] on button "Select Production Method" at bounding box center [1202, 384] width 172 height 19
click at [1165, 422] on div "Electrified" at bounding box center [1203, 416] width 171 height 14
click at [1375, 692] on button "Complete Section" at bounding box center [1391, 695] width 118 height 24
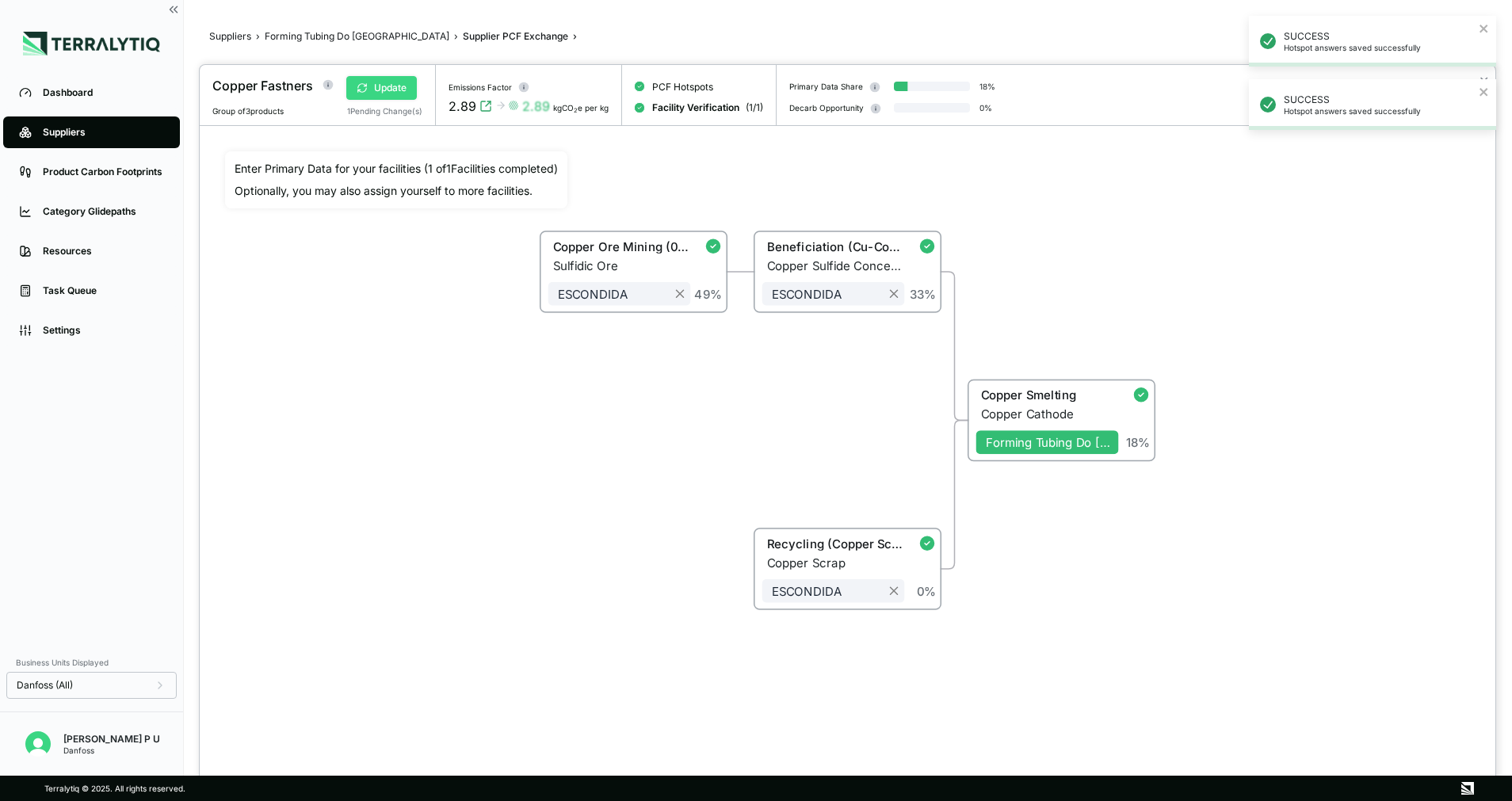
click at [390, 89] on button "Update" at bounding box center [382, 88] width 70 height 24
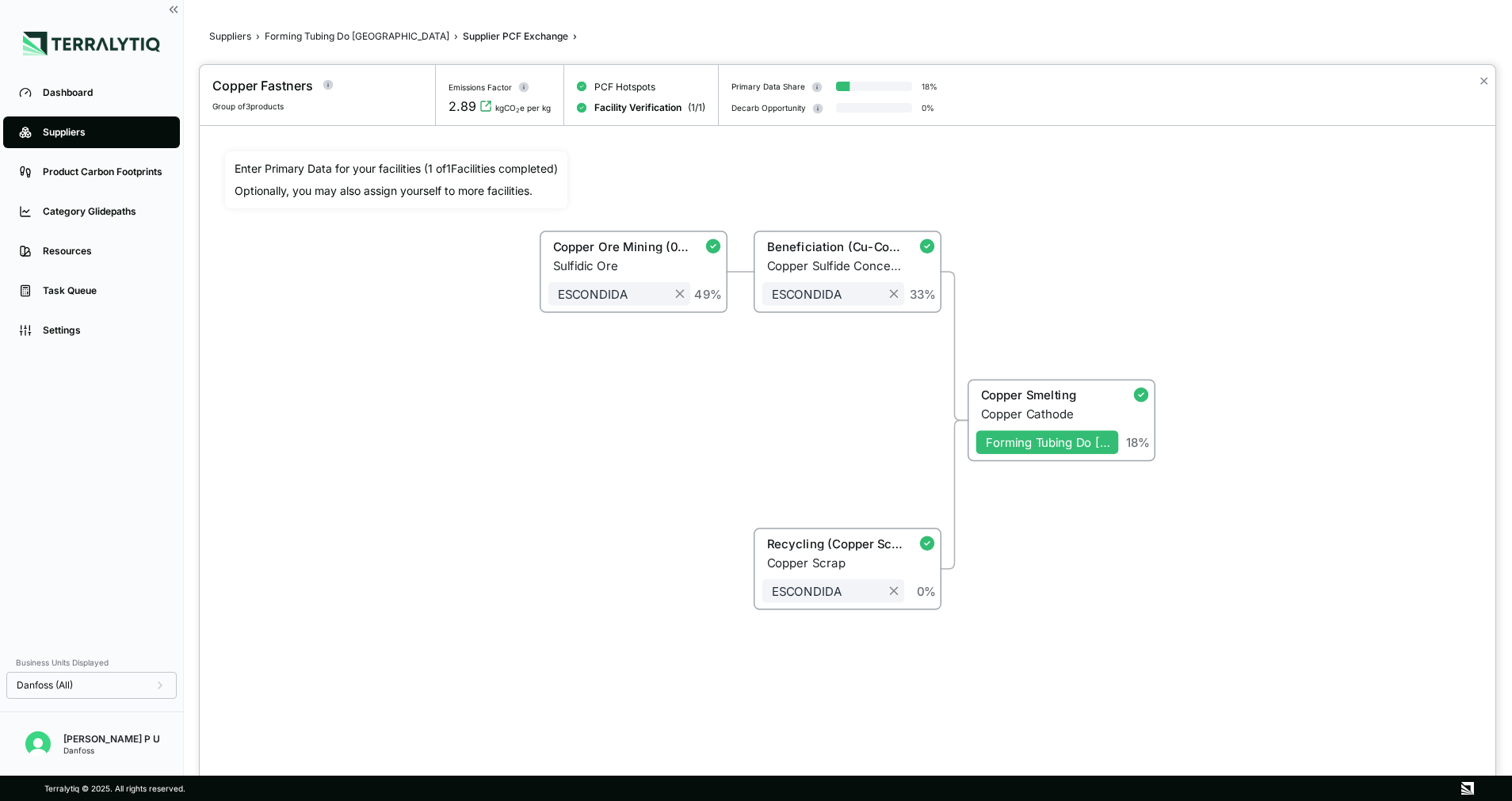
click at [342, 31] on div at bounding box center [756, 400] width 1512 height 801
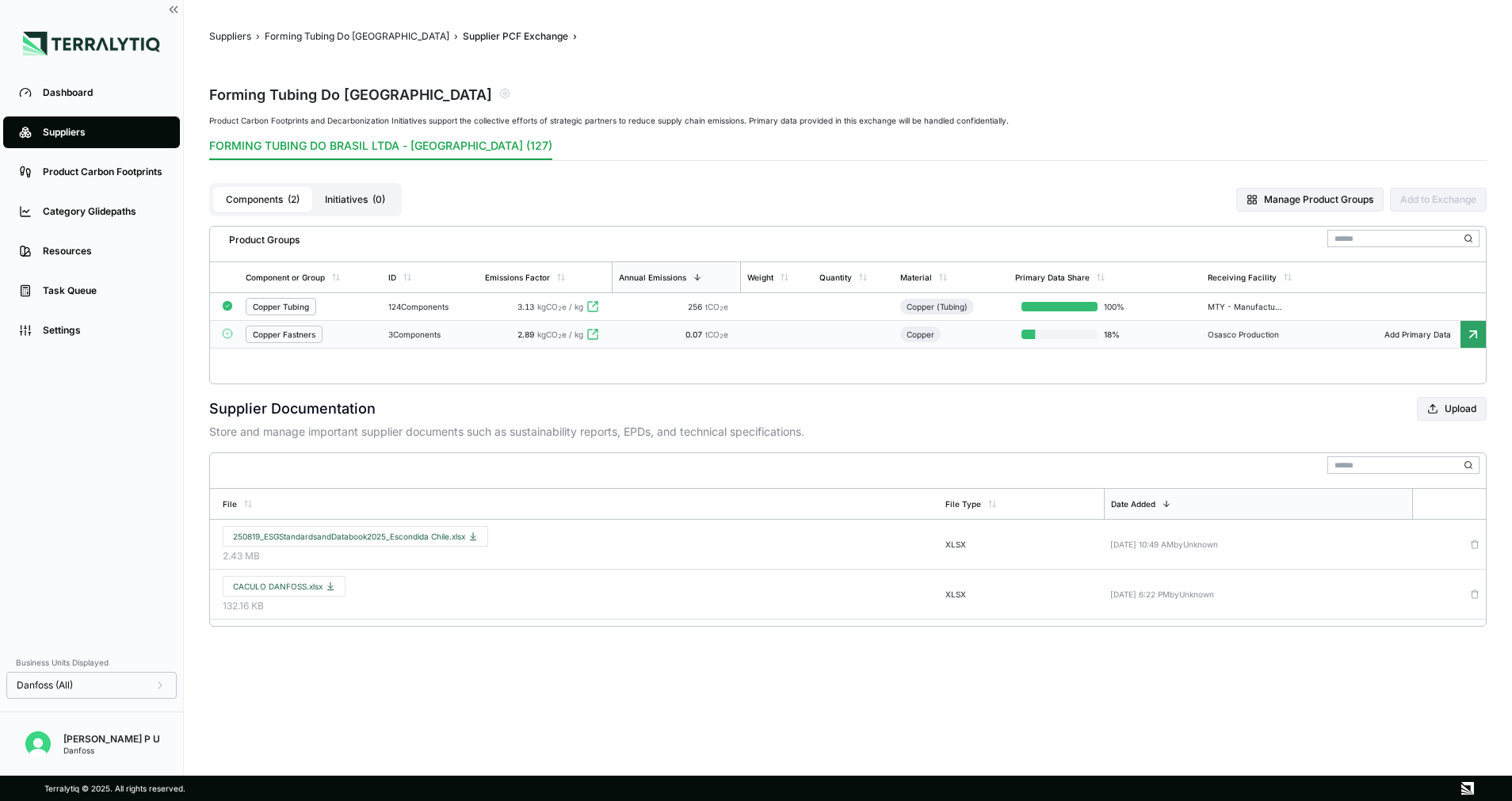
click at [422, 345] on td "3 Components" at bounding box center [430, 334] width 97 height 28
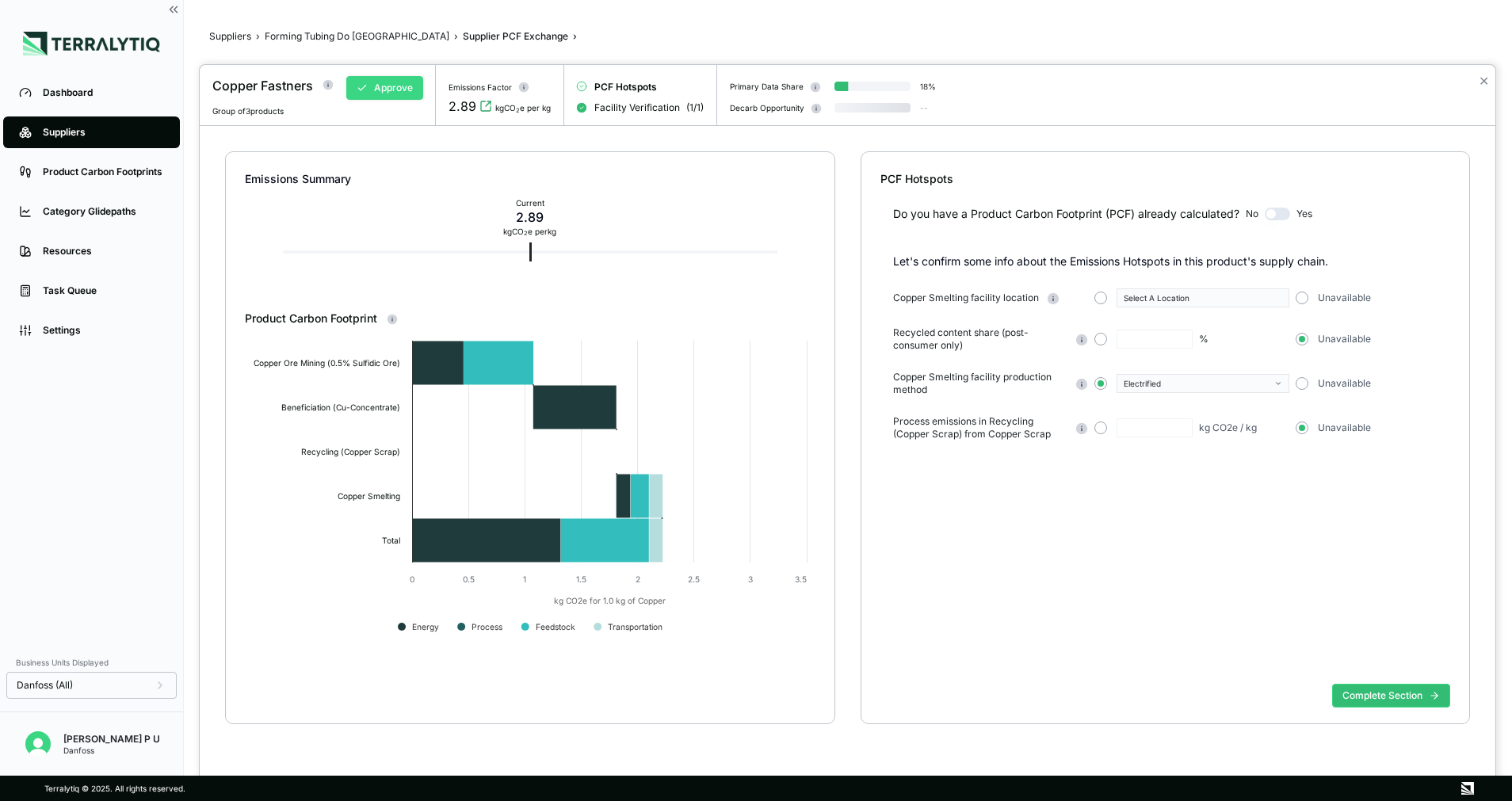
click at [395, 94] on button "Approve" at bounding box center [385, 88] width 77 height 24
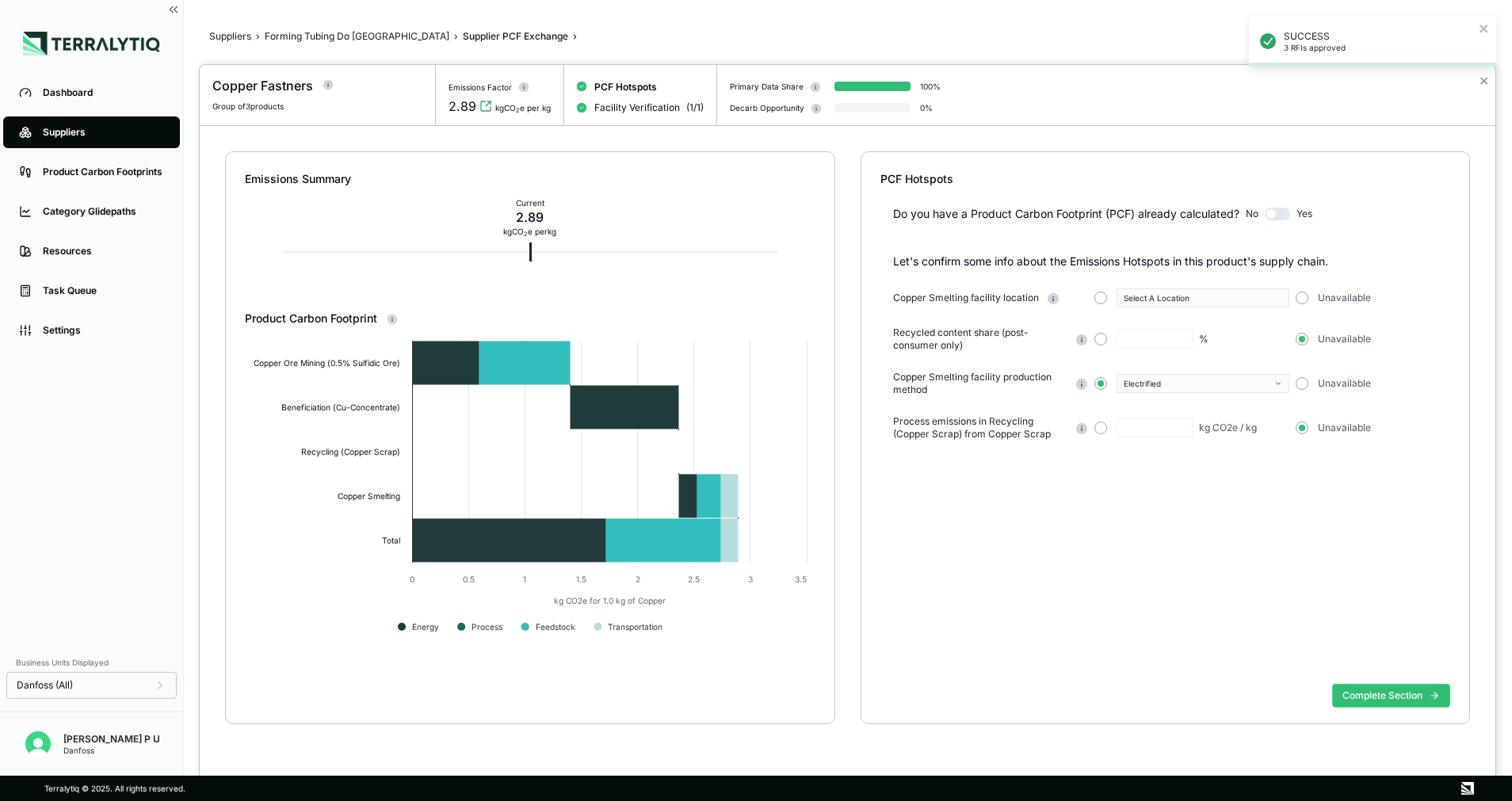
click at [352, 33] on div at bounding box center [756, 400] width 1512 height 801
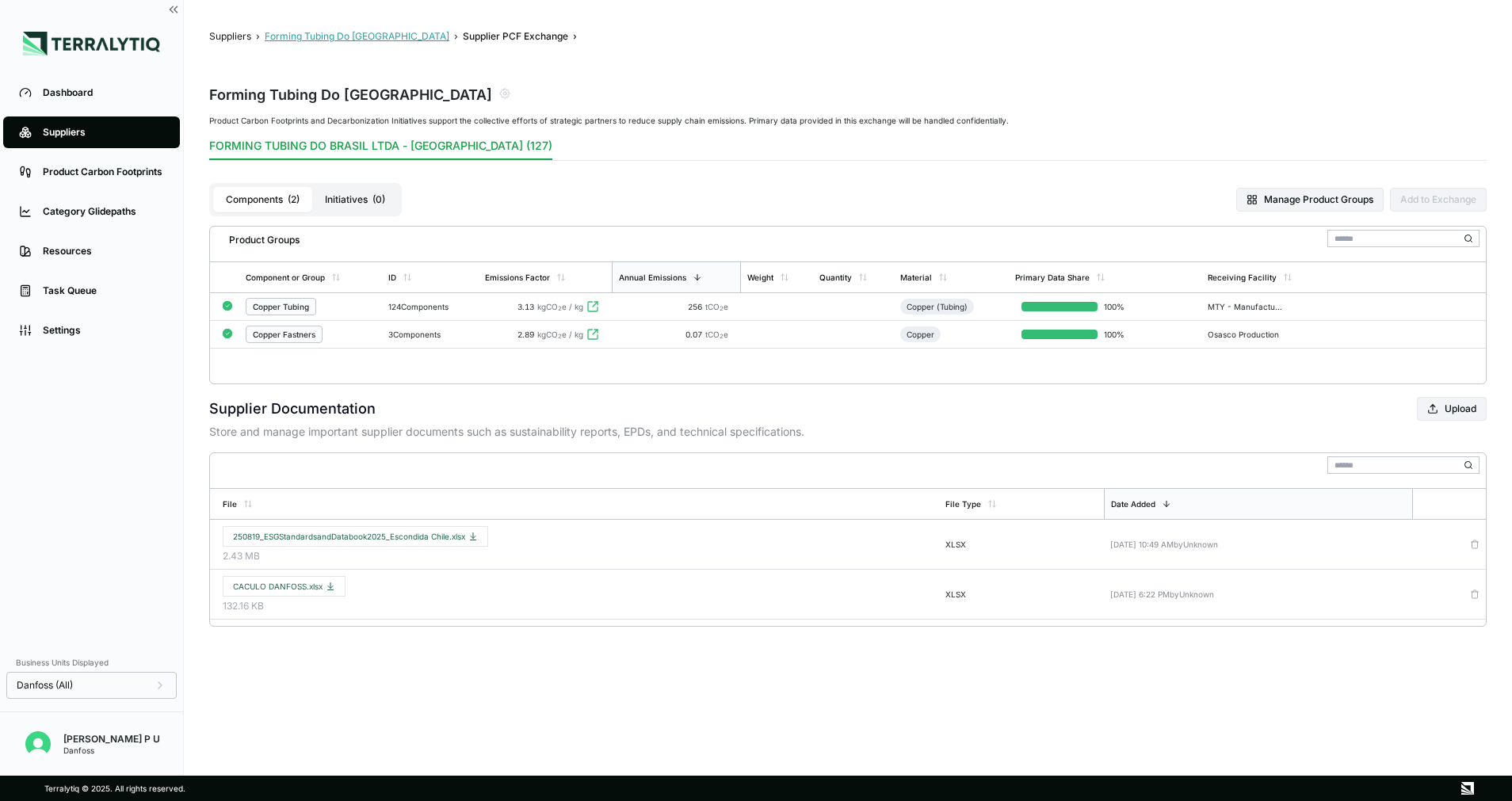
click at [302, 35] on button "Forming Tubing Do [GEOGRAPHIC_DATA]" at bounding box center [357, 36] width 185 height 12
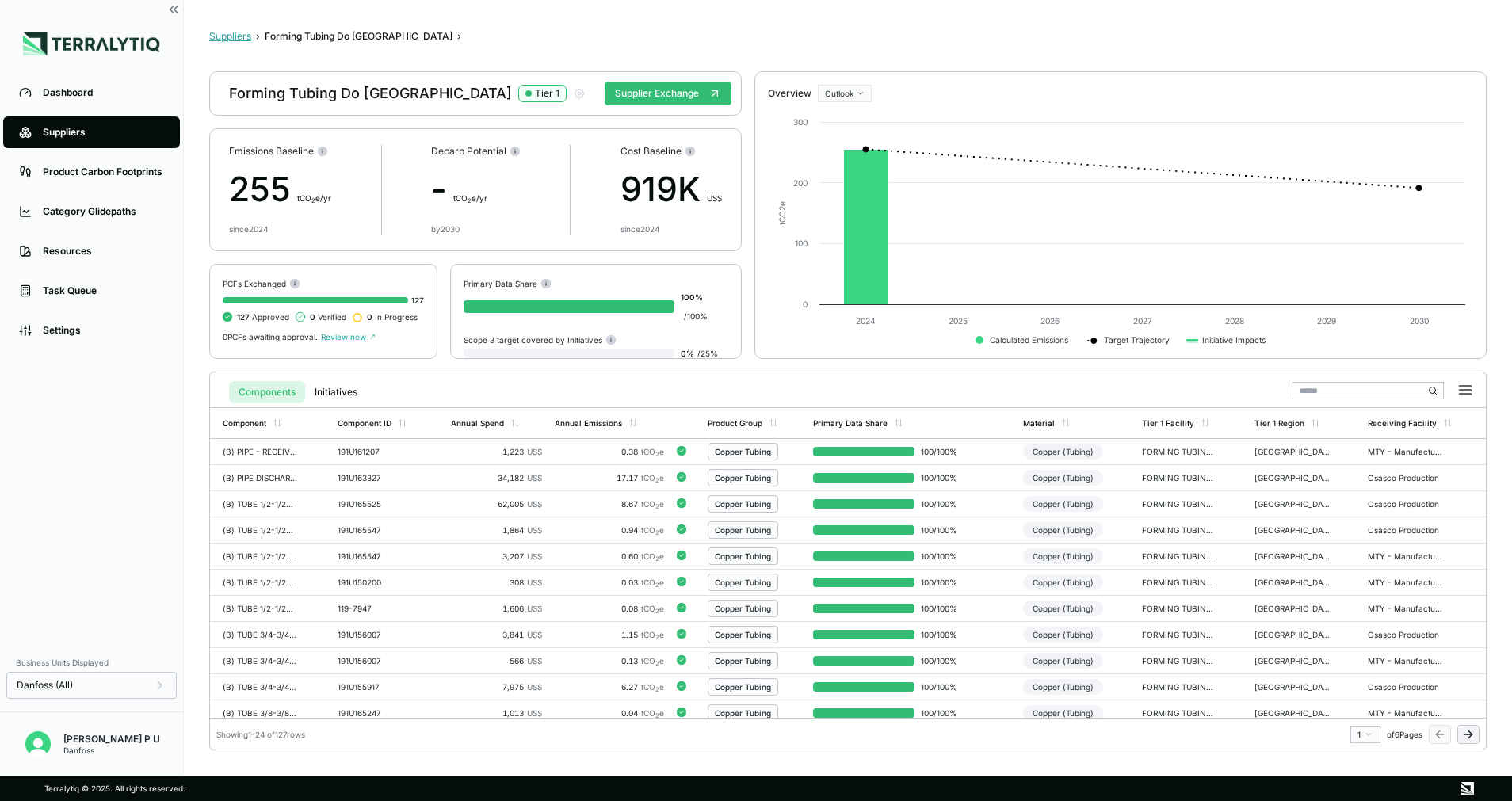
click at [235, 38] on button "Suppliers" at bounding box center [230, 36] width 42 height 12
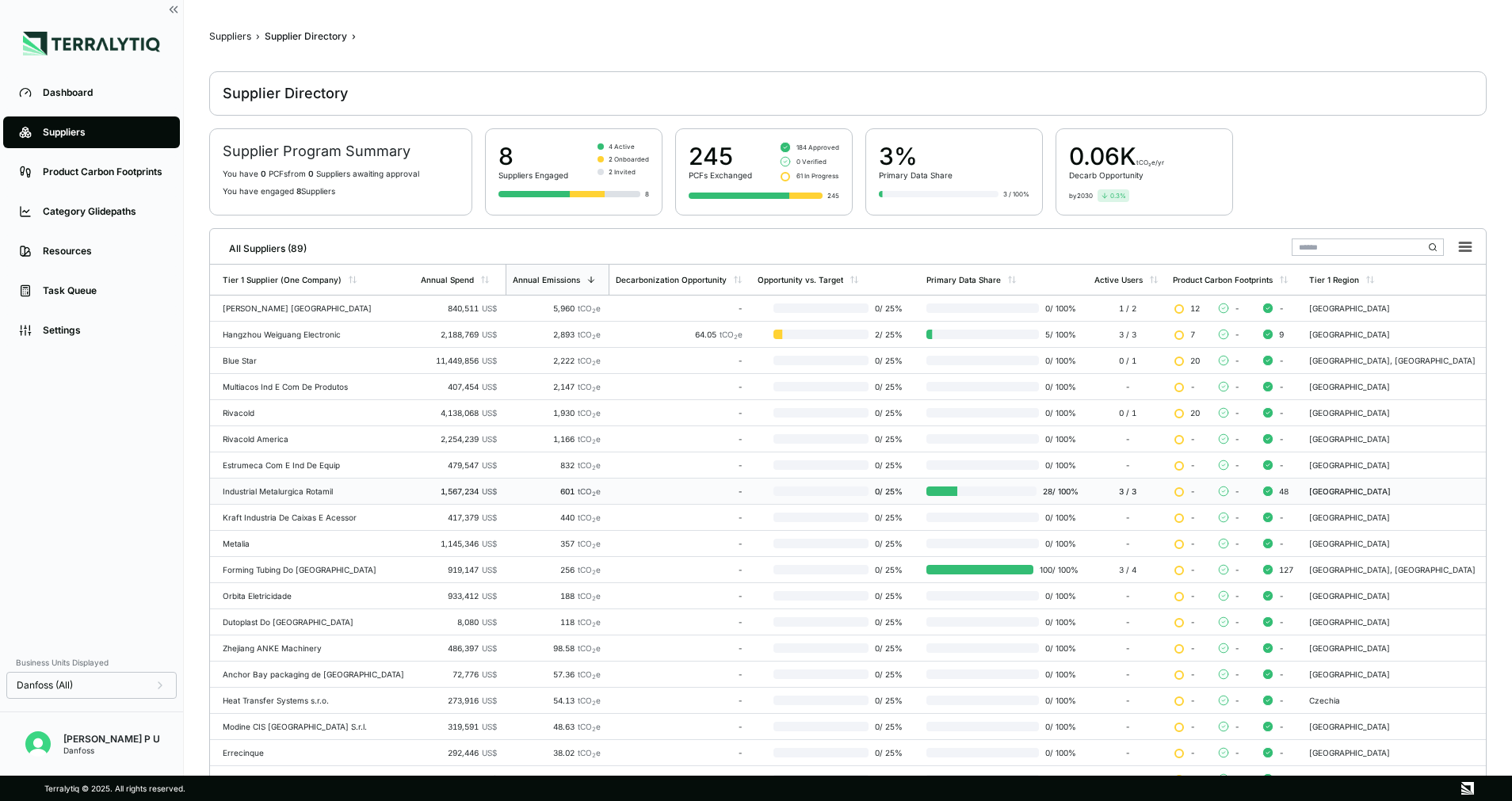
click at [751, 484] on td "0 / 25 %" at bounding box center [835, 491] width 168 height 26
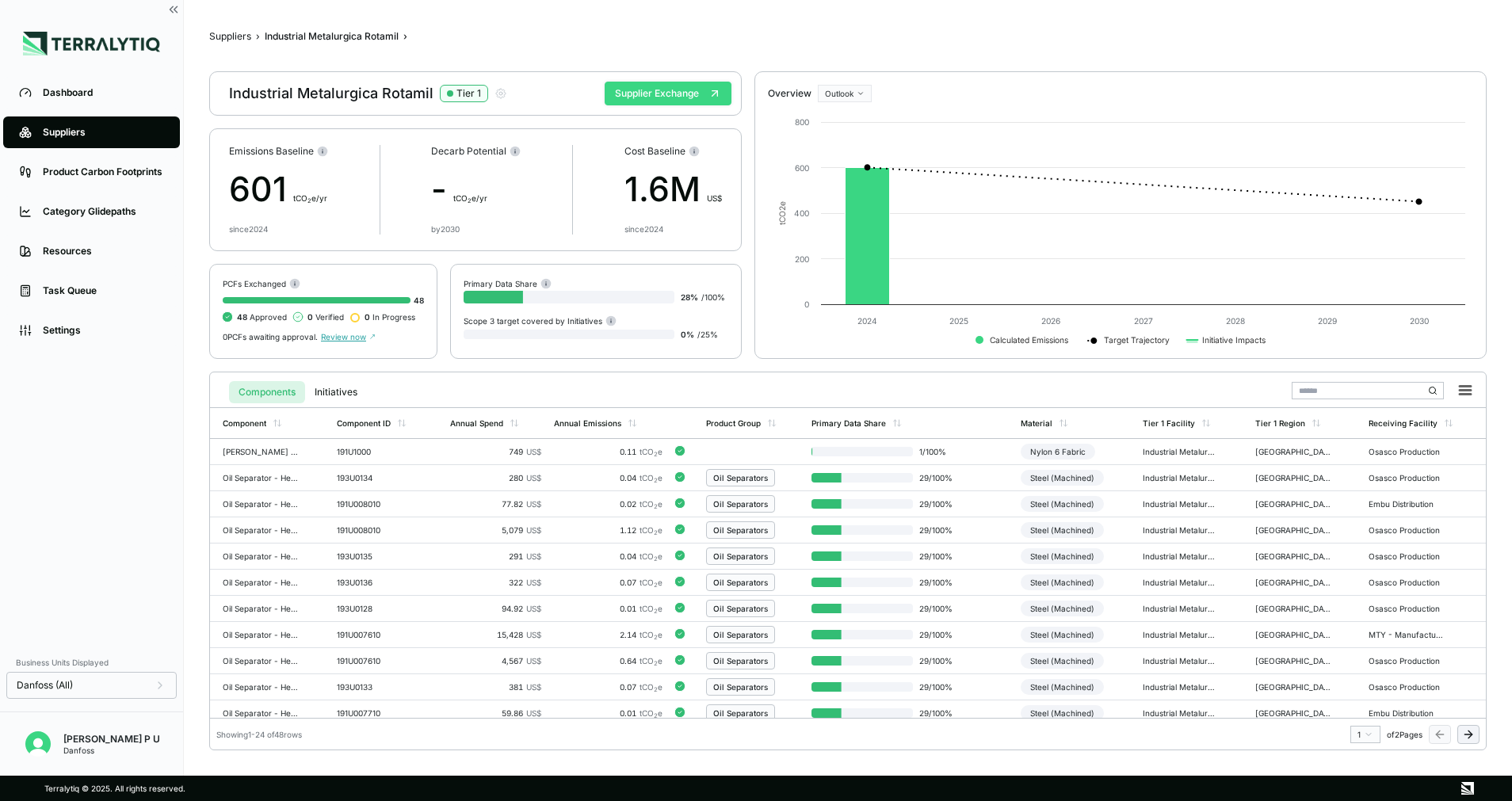
click at [661, 92] on button "Supplier Exchange" at bounding box center [667, 93] width 127 height 24
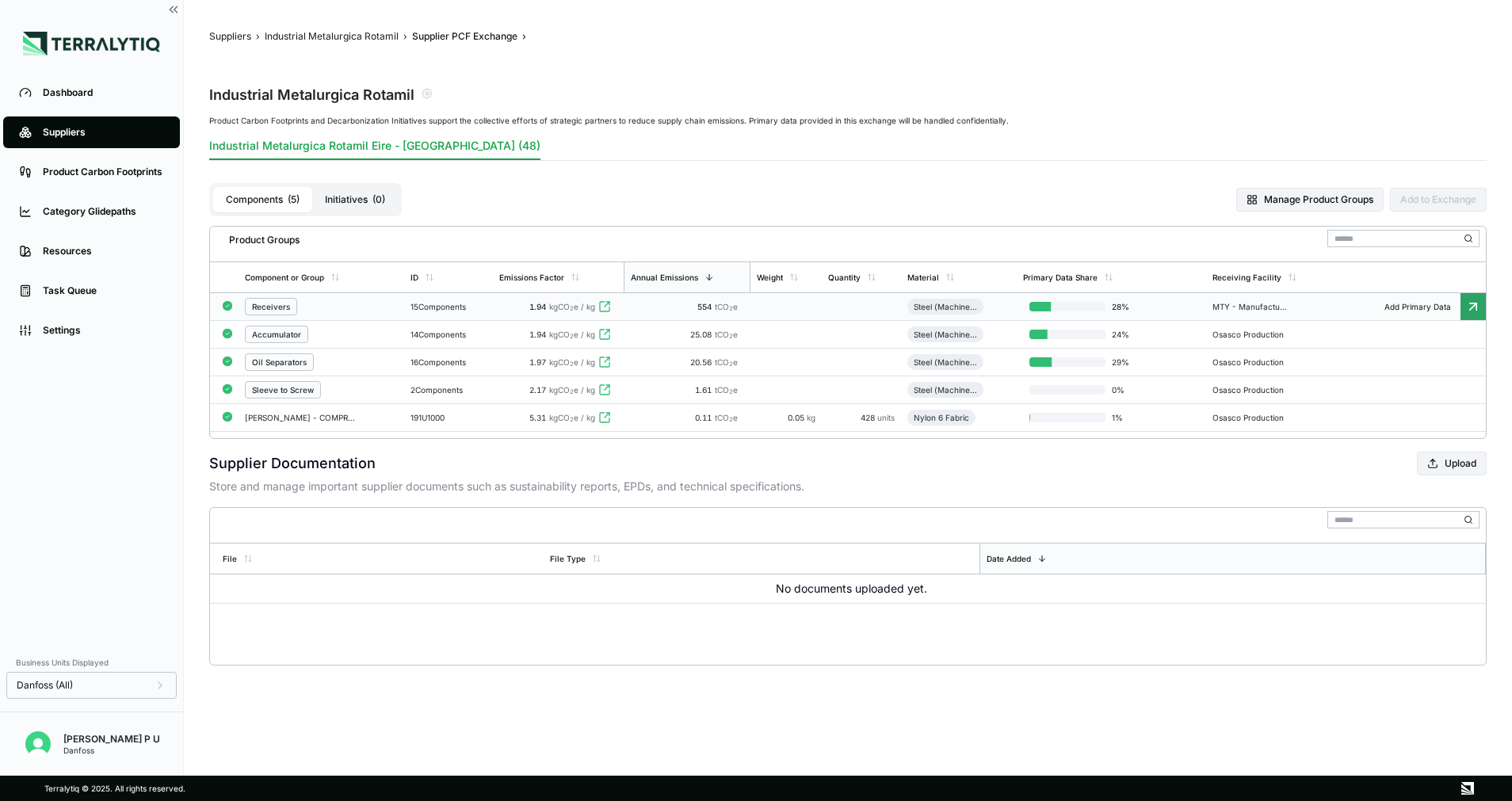
click at [733, 308] on sub "2" at bounding box center [731, 308] width 4 height 7
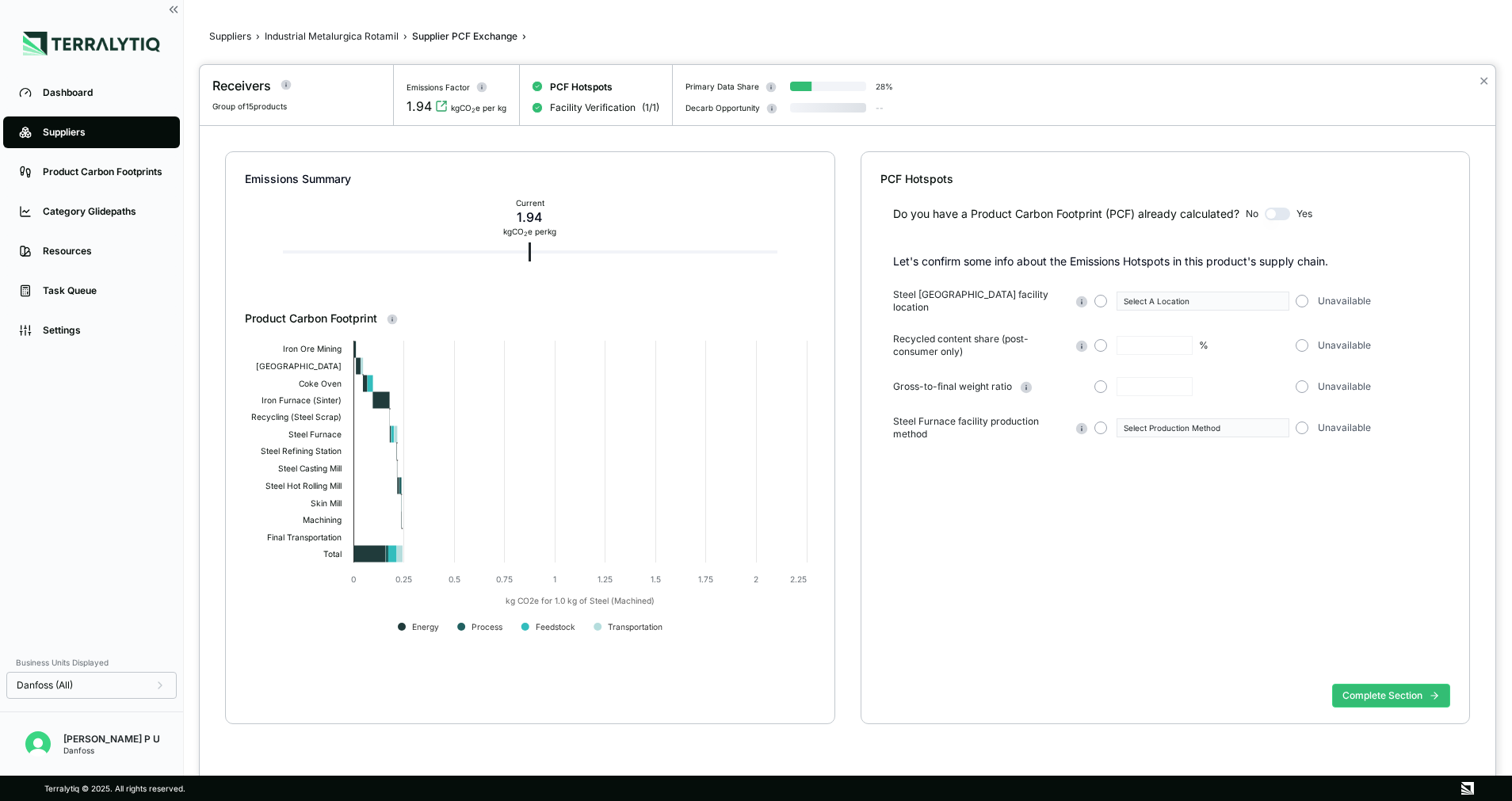
type input "**"
type input "****"
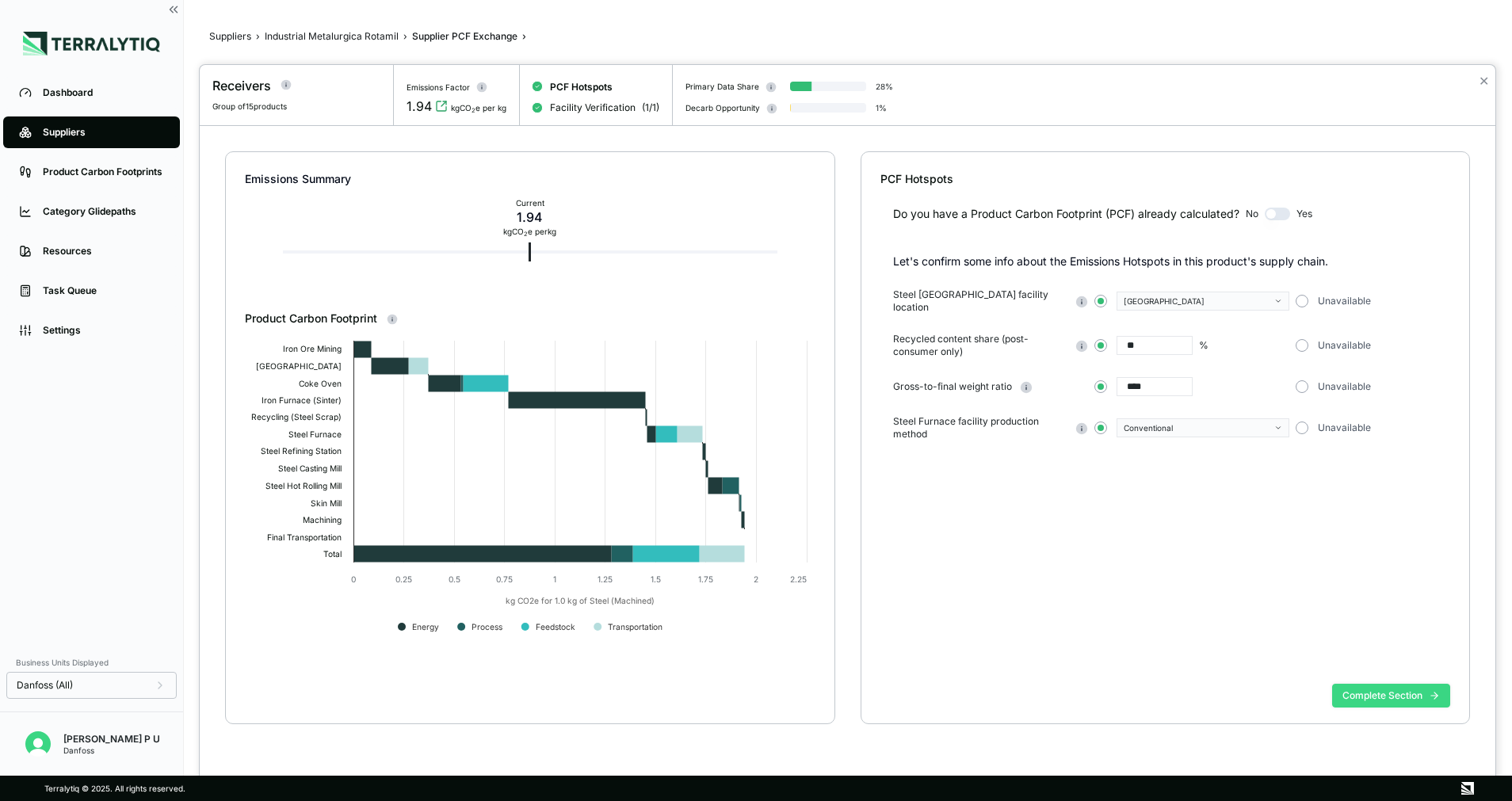
click at [1401, 698] on button "Complete Section" at bounding box center [1391, 695] width 118 height 24
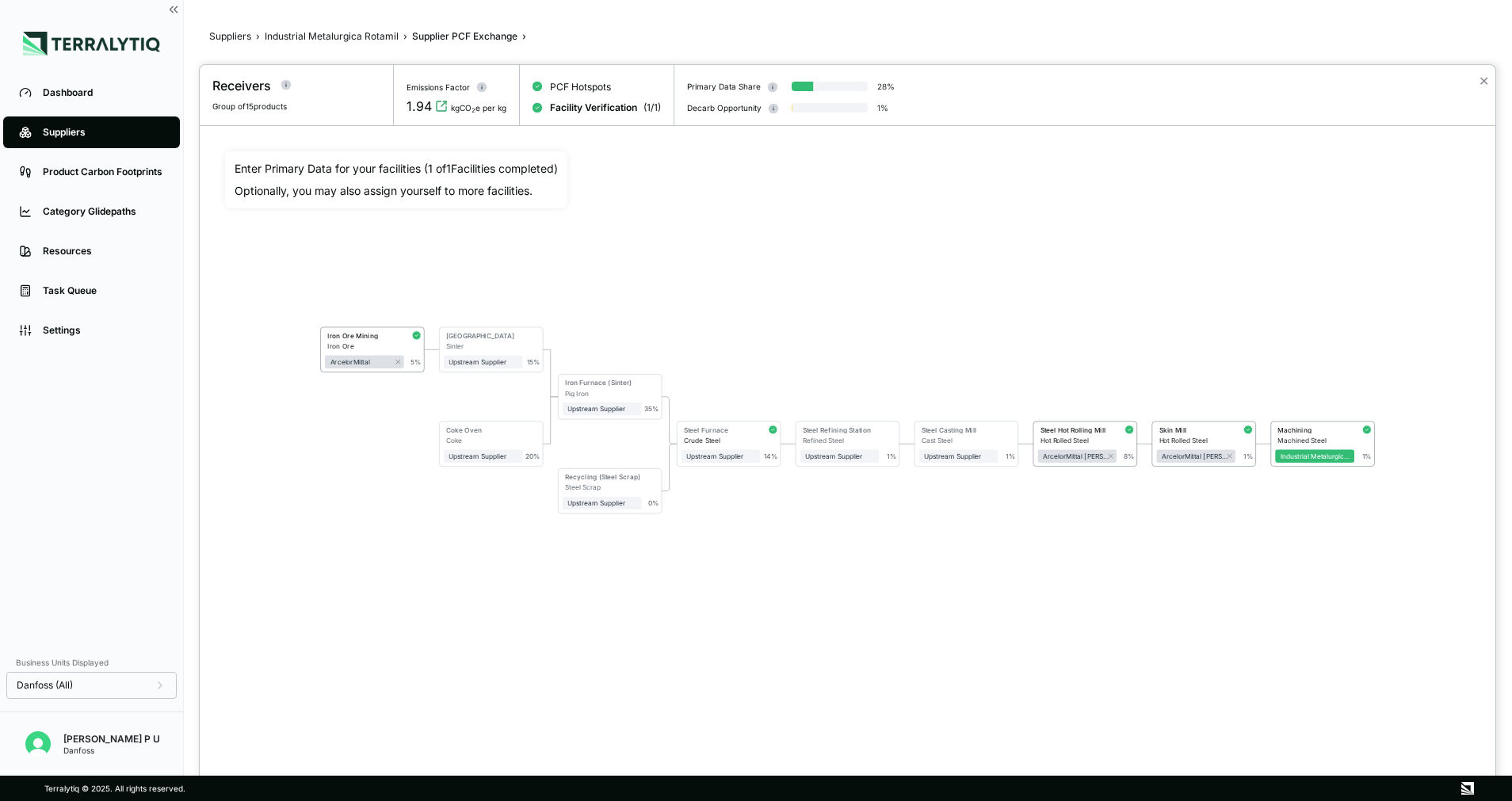
click at [236, 40] on div at bounding box center [756, 400] width 1512 height 801
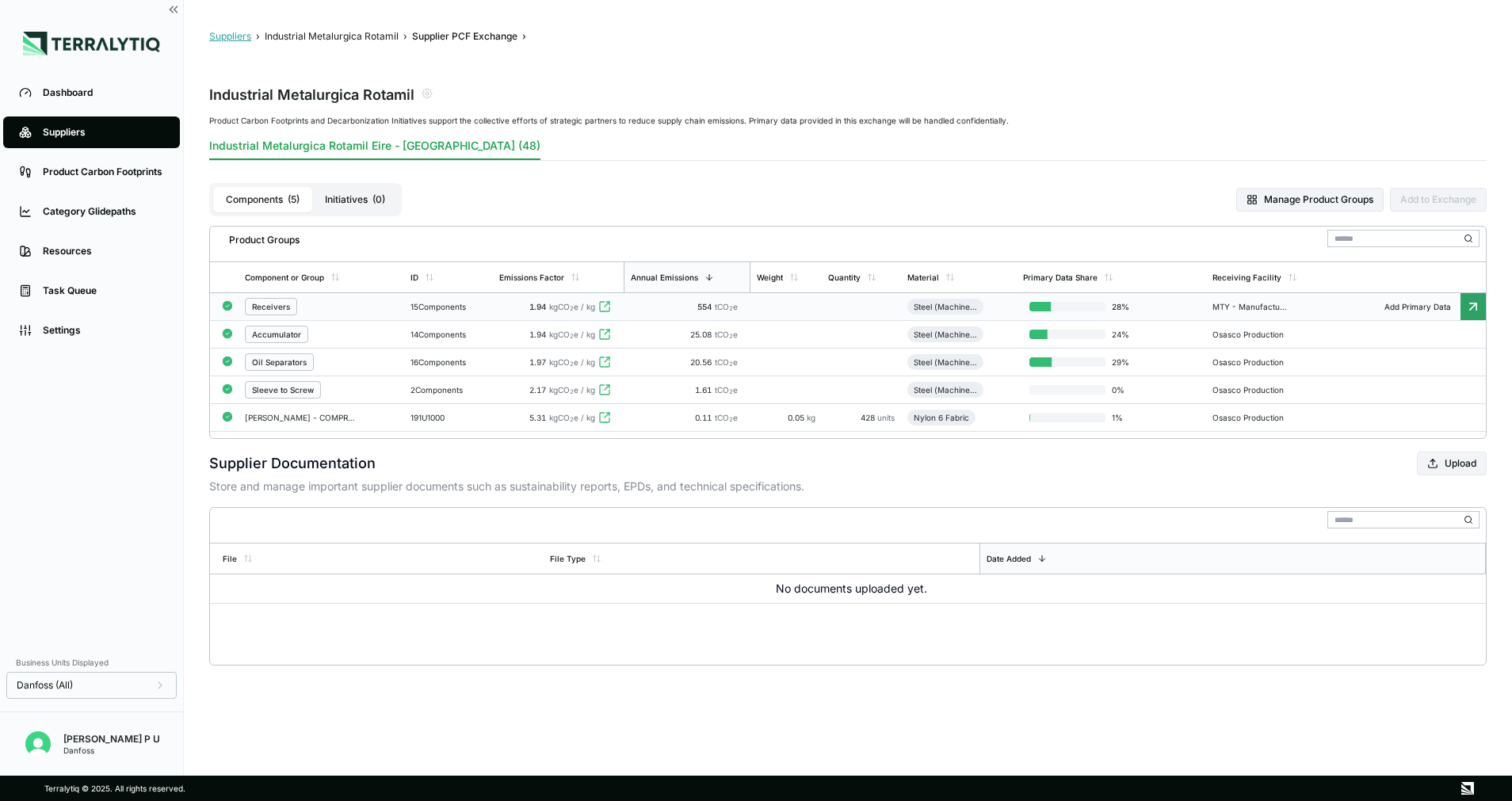
click at [239, 31] on button "Suppliers" at bounding box center [230, 36] width 42 height 12
